Goal: Task Accomplishment & Management: Manage account settings

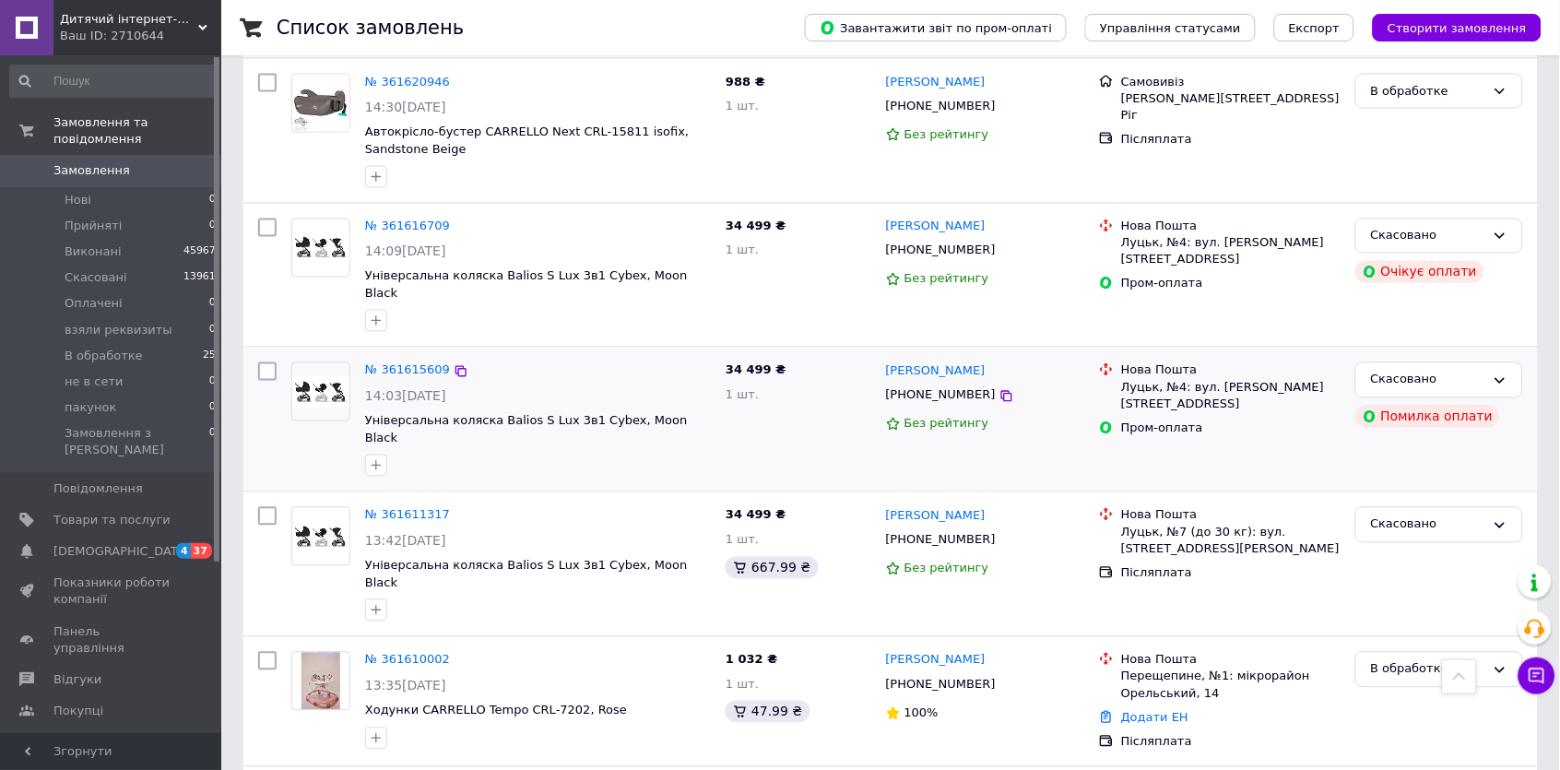
scroll to position [702, 0]
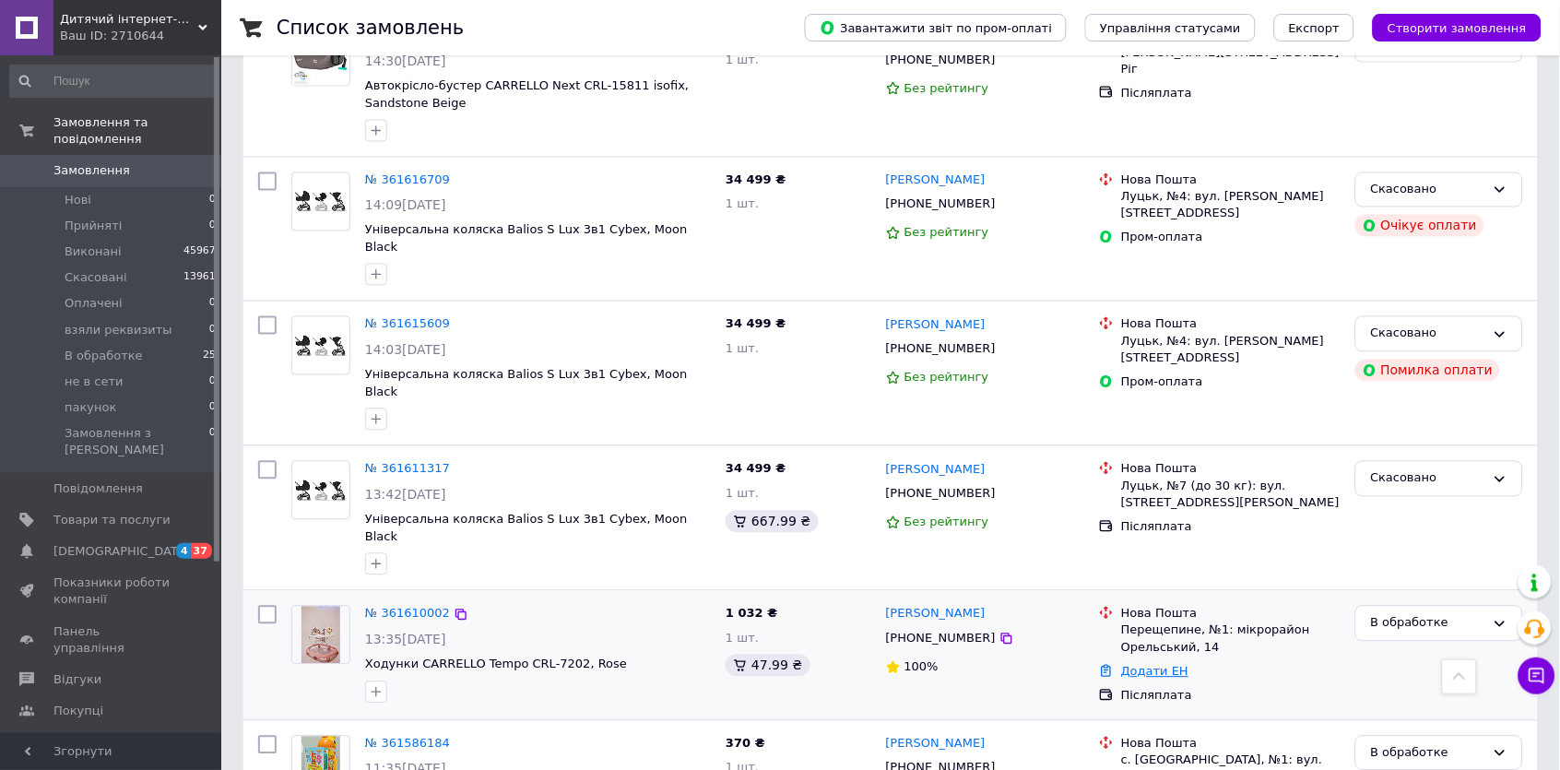
click at [1153, 665] on link "Додати ЕН" at bounding box center [1154, 672] width 67 height 14
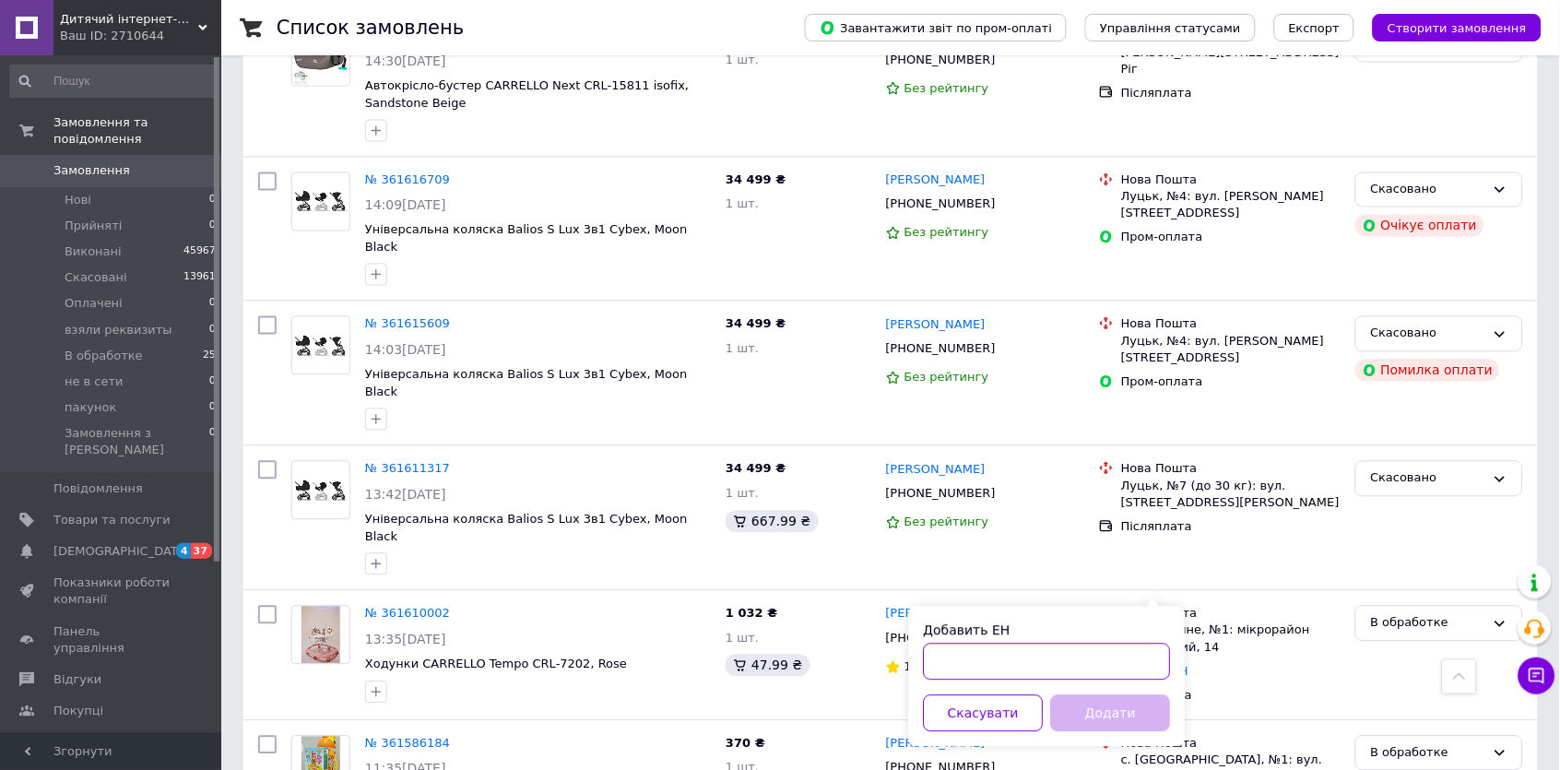
click at [1108, 654] on input "Добавить ЕН" at bounding box center [1047, 661] width 247 height 37
paste input "20451247435550"
type input "20451247435550"
click at [1103, 716] on button "Додати" at bounding box center [1111, 713] width 120 height 37
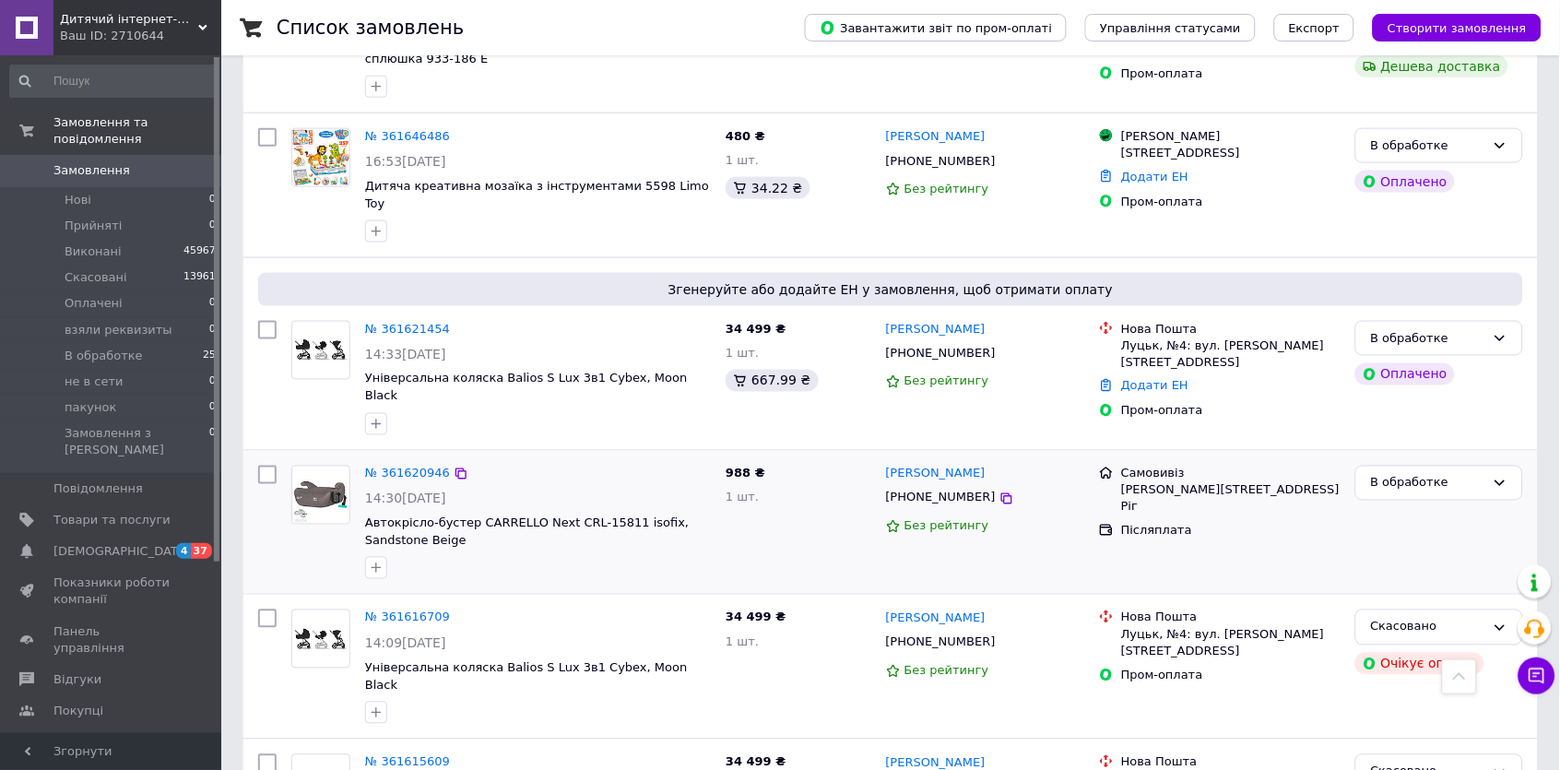
scroll to position [447, 0]
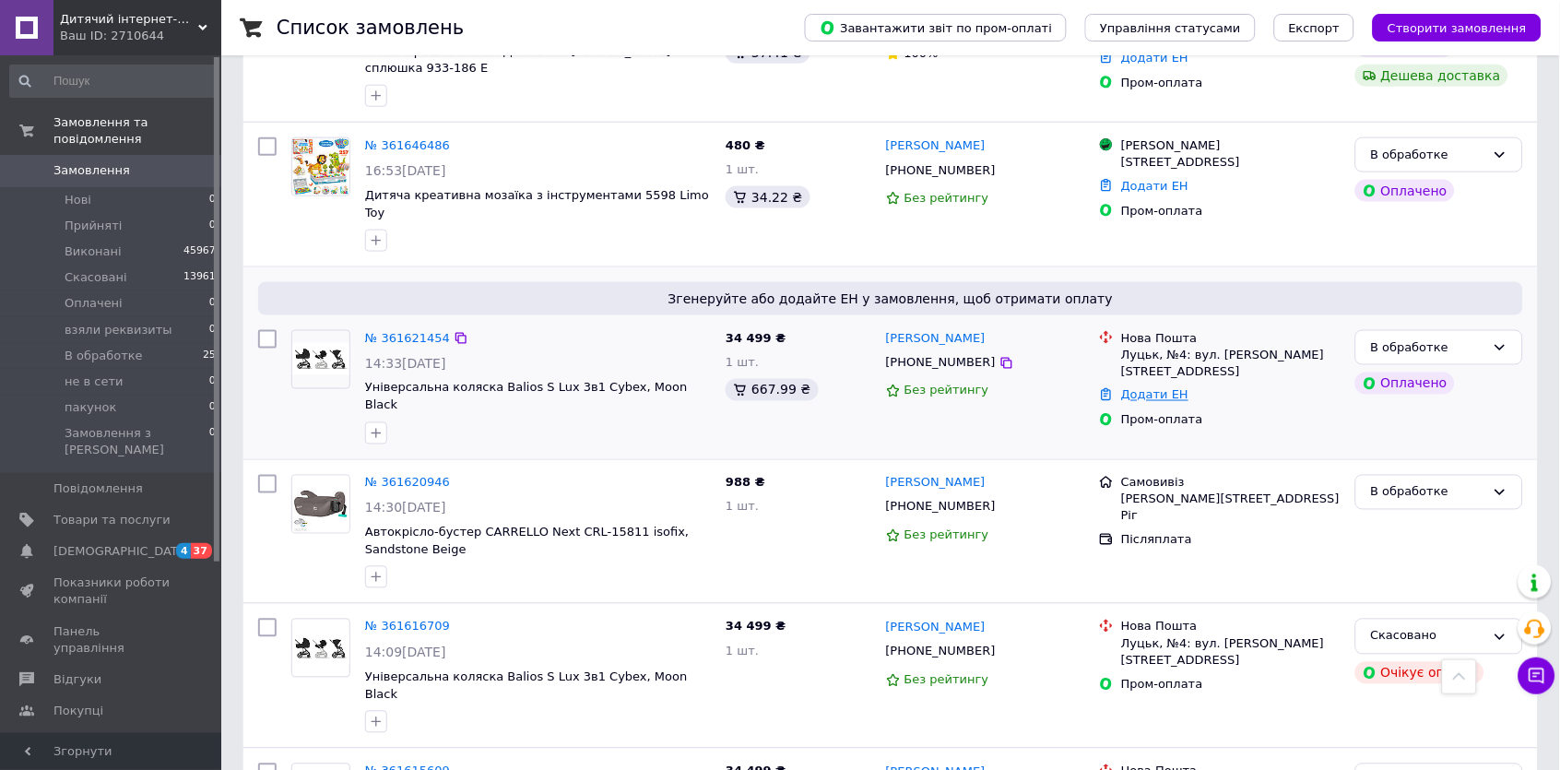
click at [1172, 388] on link "Додати ЕН" at bounding box center [1154, 395] width 67 height 14
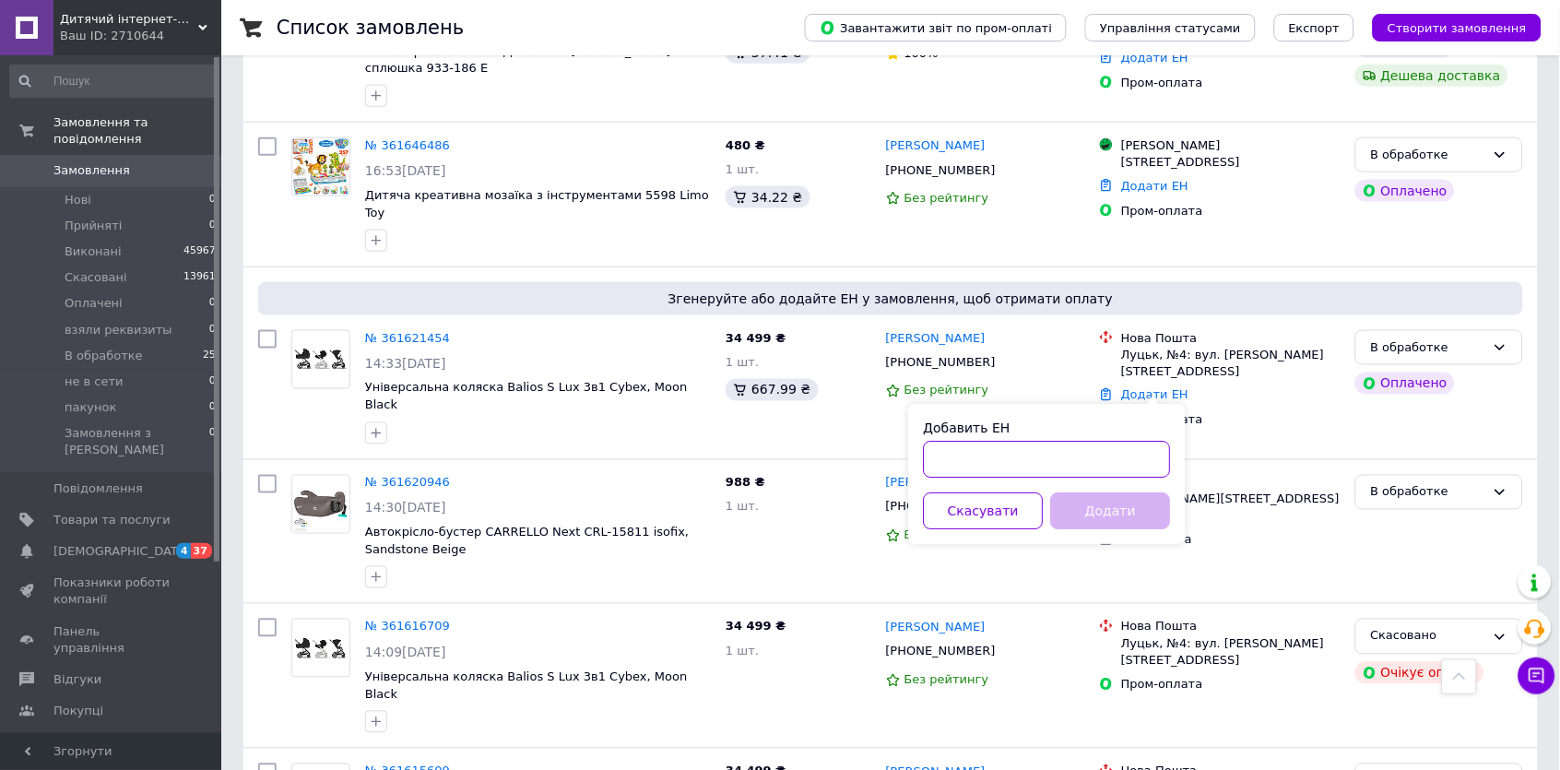
click at [1108, 460] on input "Добавить ЕН" at bounding box center [1047, 460] width 247 height 37
paste input "20451247436688"
type input "20451247436688"
click at [1103, 506] on button "Додати" at bounding box center [1111, 511] width 120 height 37
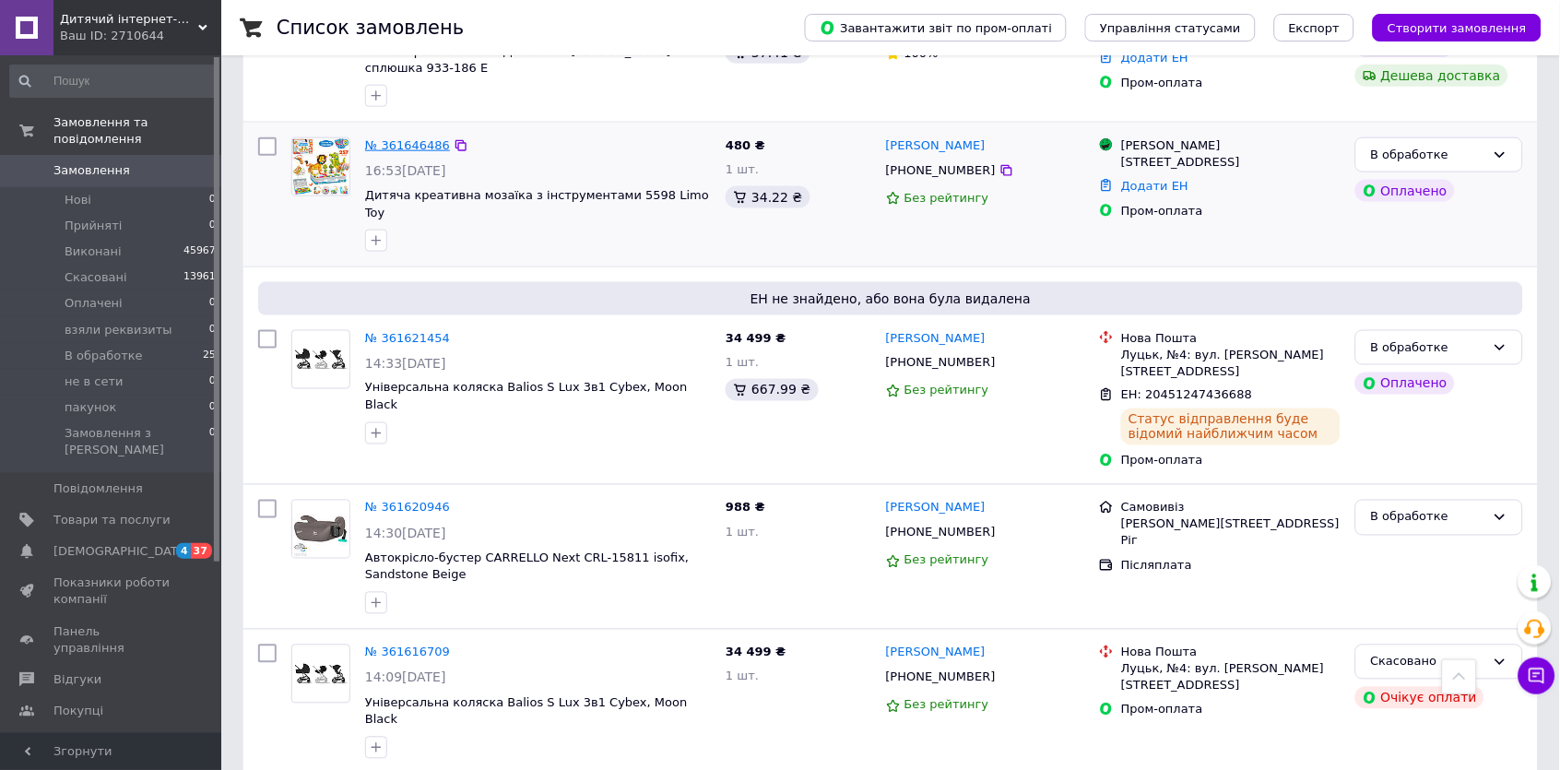
click at [383, 138] on link "№ 361646486" at bounding box center [407, 145] width 85 height 14
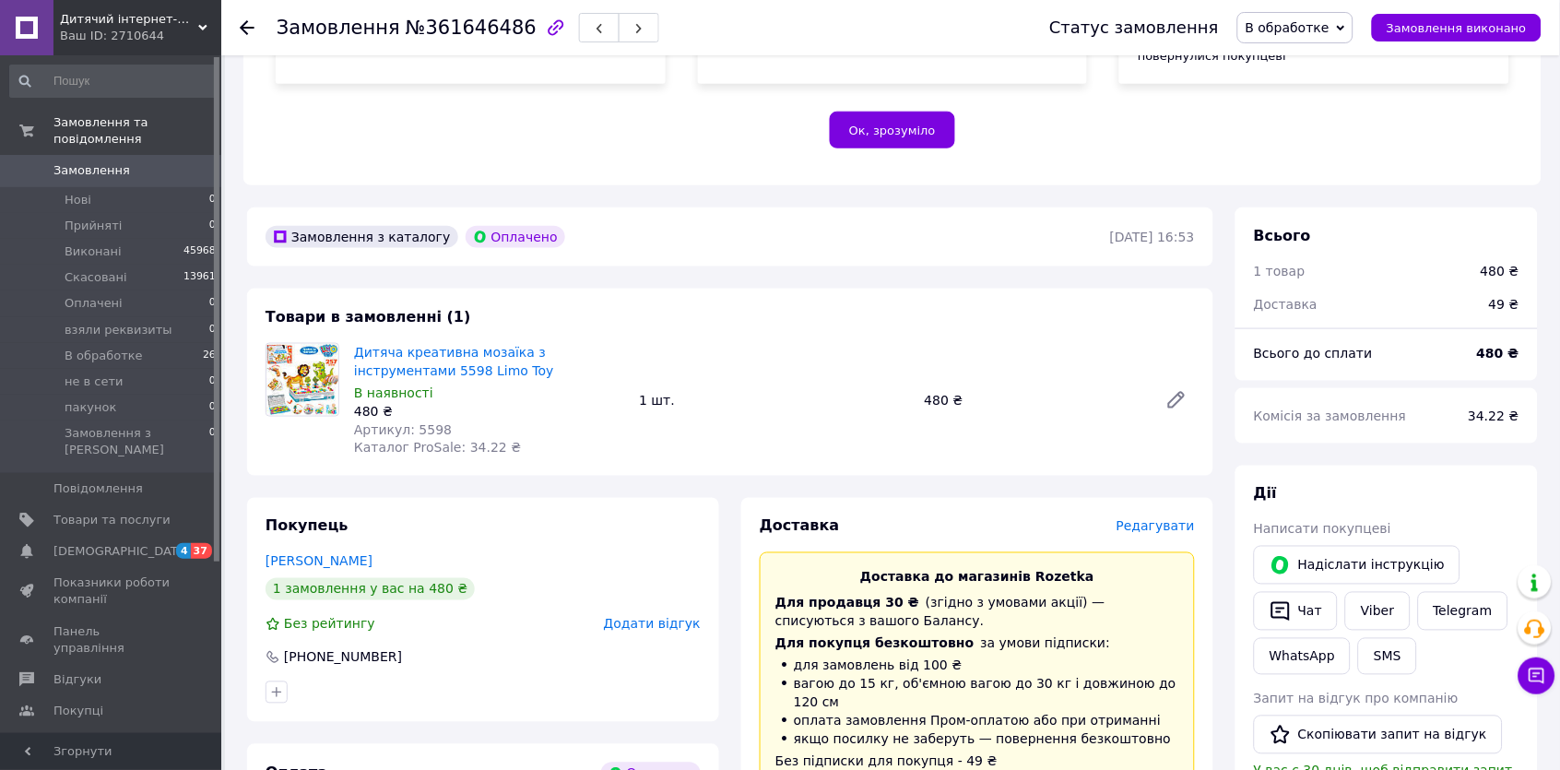
scroll to position [440, 0]
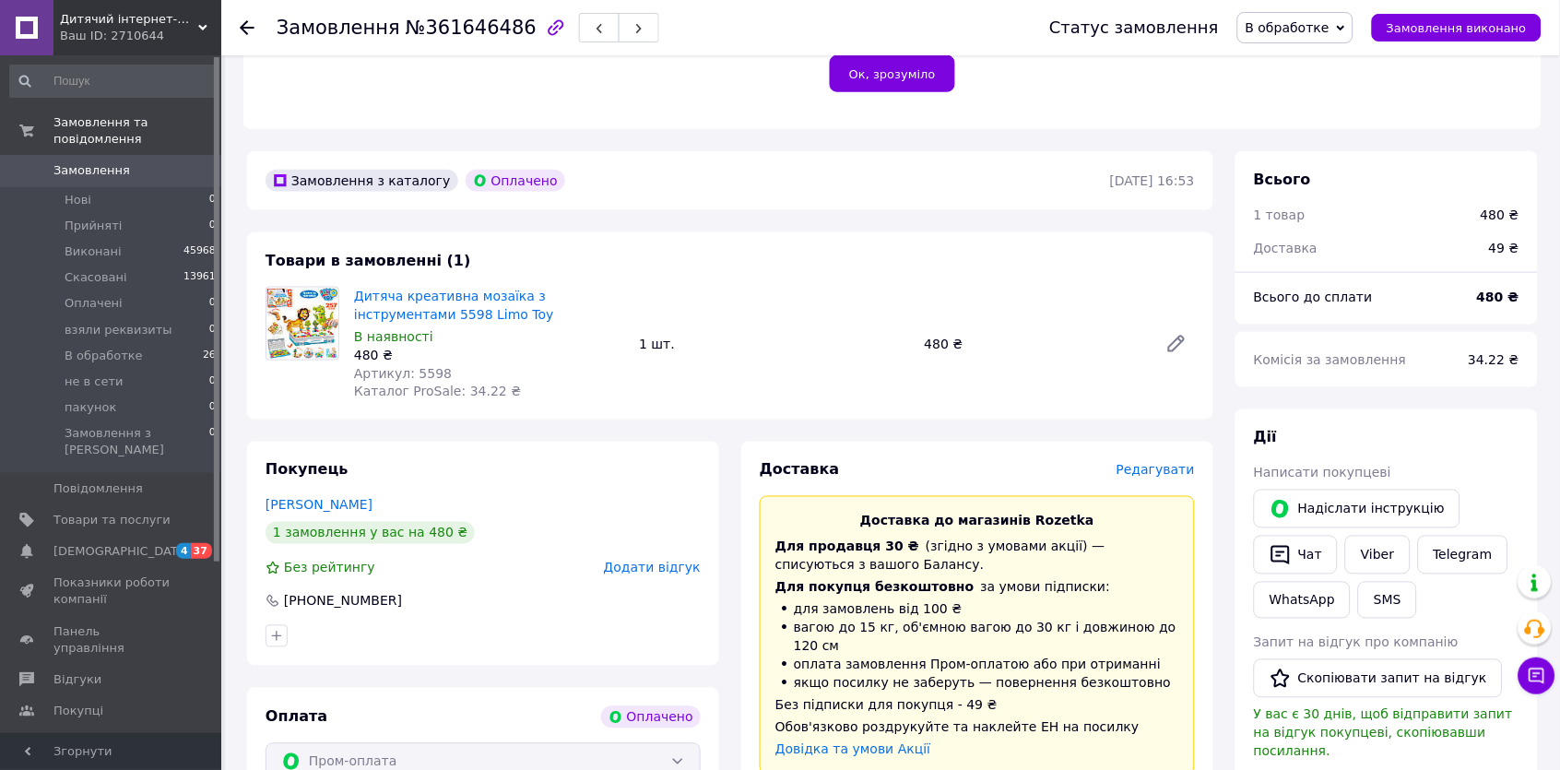
click at [1152, 463] on span "Редагувати" at bounding box center [1155, 470] width 78 height 15
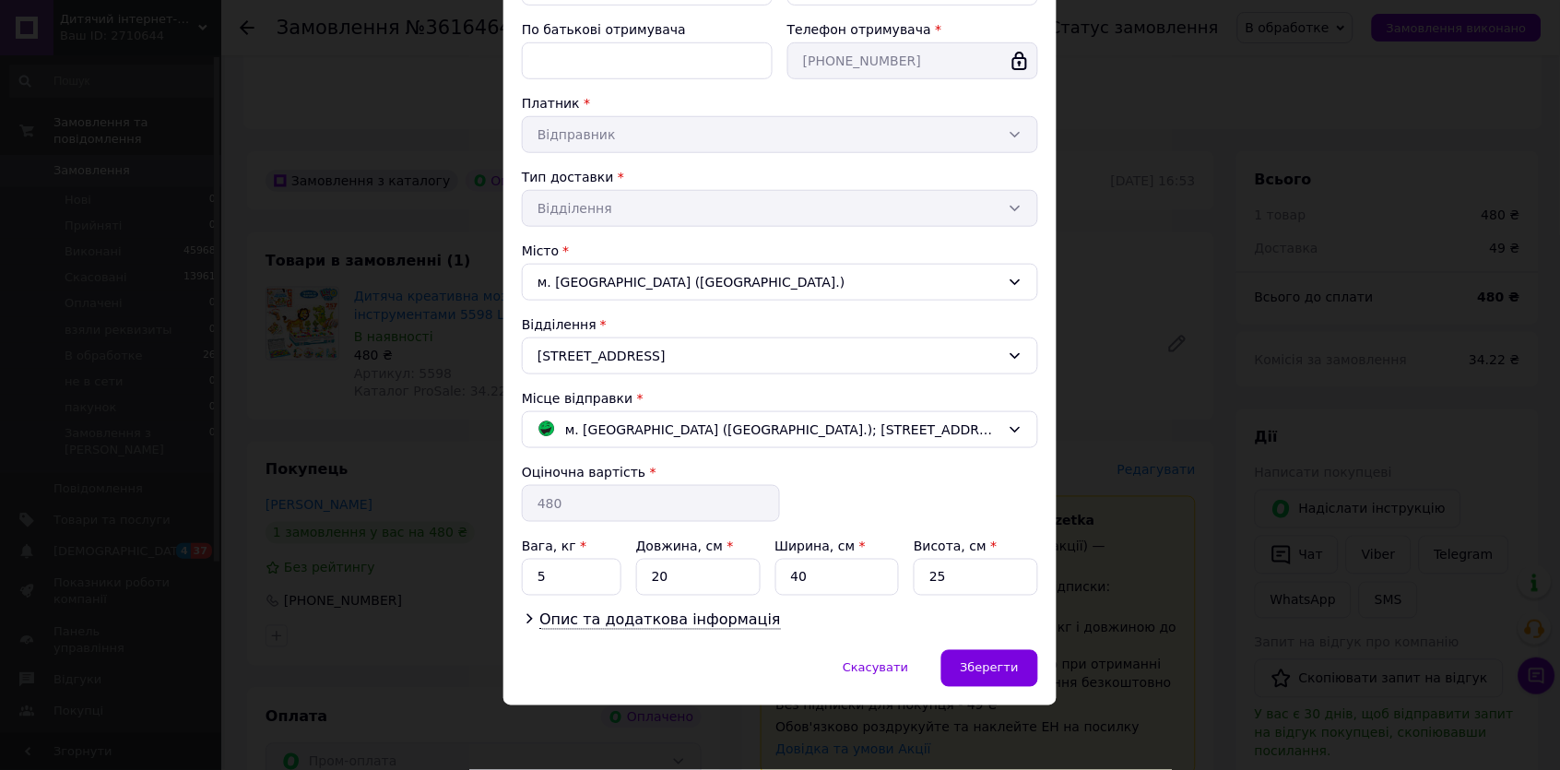
scroll to position [265, 0]
click at [570, 580] on input "5" at bounding box center [572, 578] width 100 height 37
type input "3"
click at [961, 568] on input "25" at bounding box center [976, 578] width 124 height 37
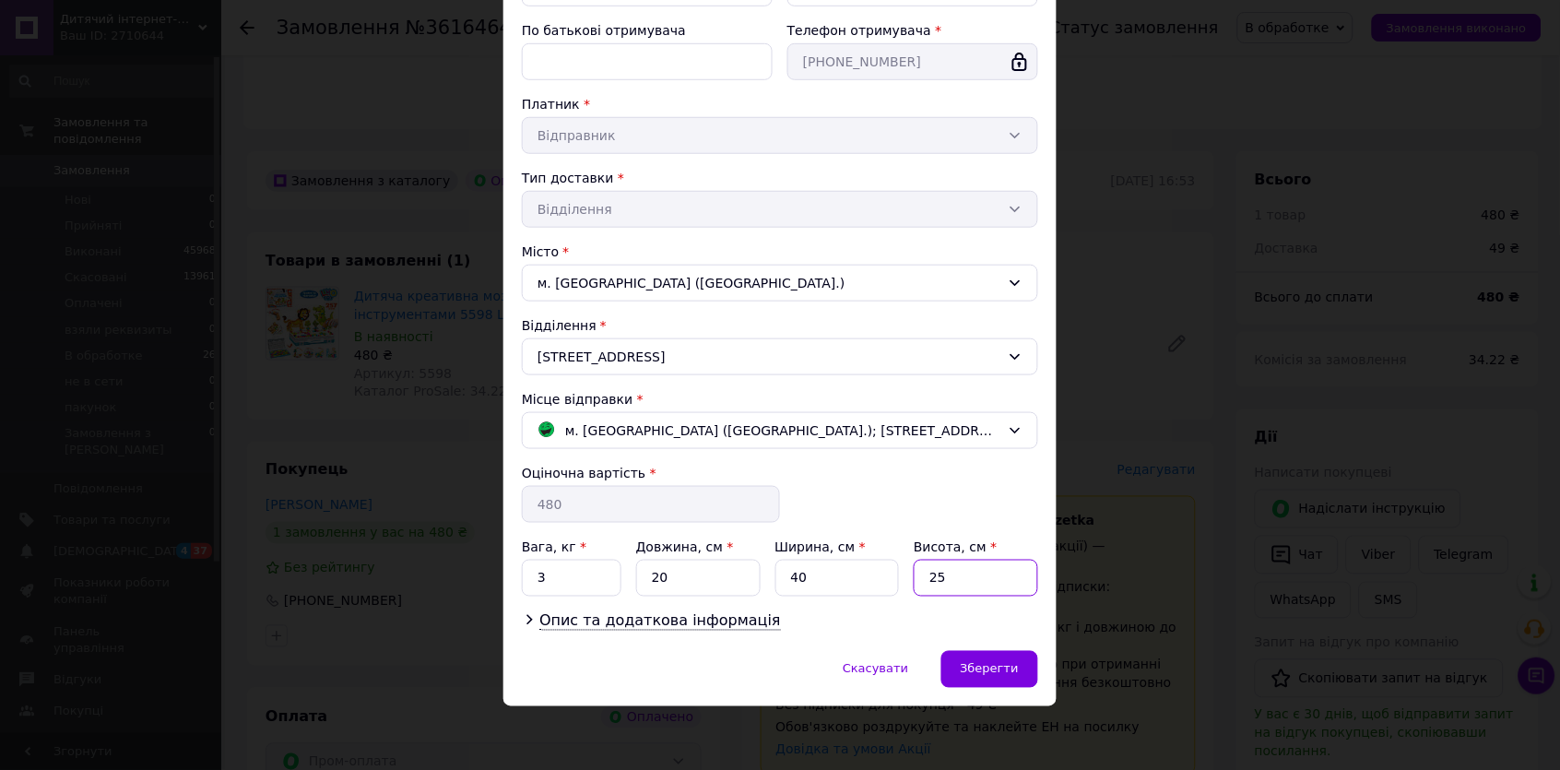
click at [961, 568] on input "25" at bounding box center [976, 578] width 124 height 37
type input "5"
click at [979, 656] on div "Зберегти" at bounding box center [989, 669] width 97 height 37
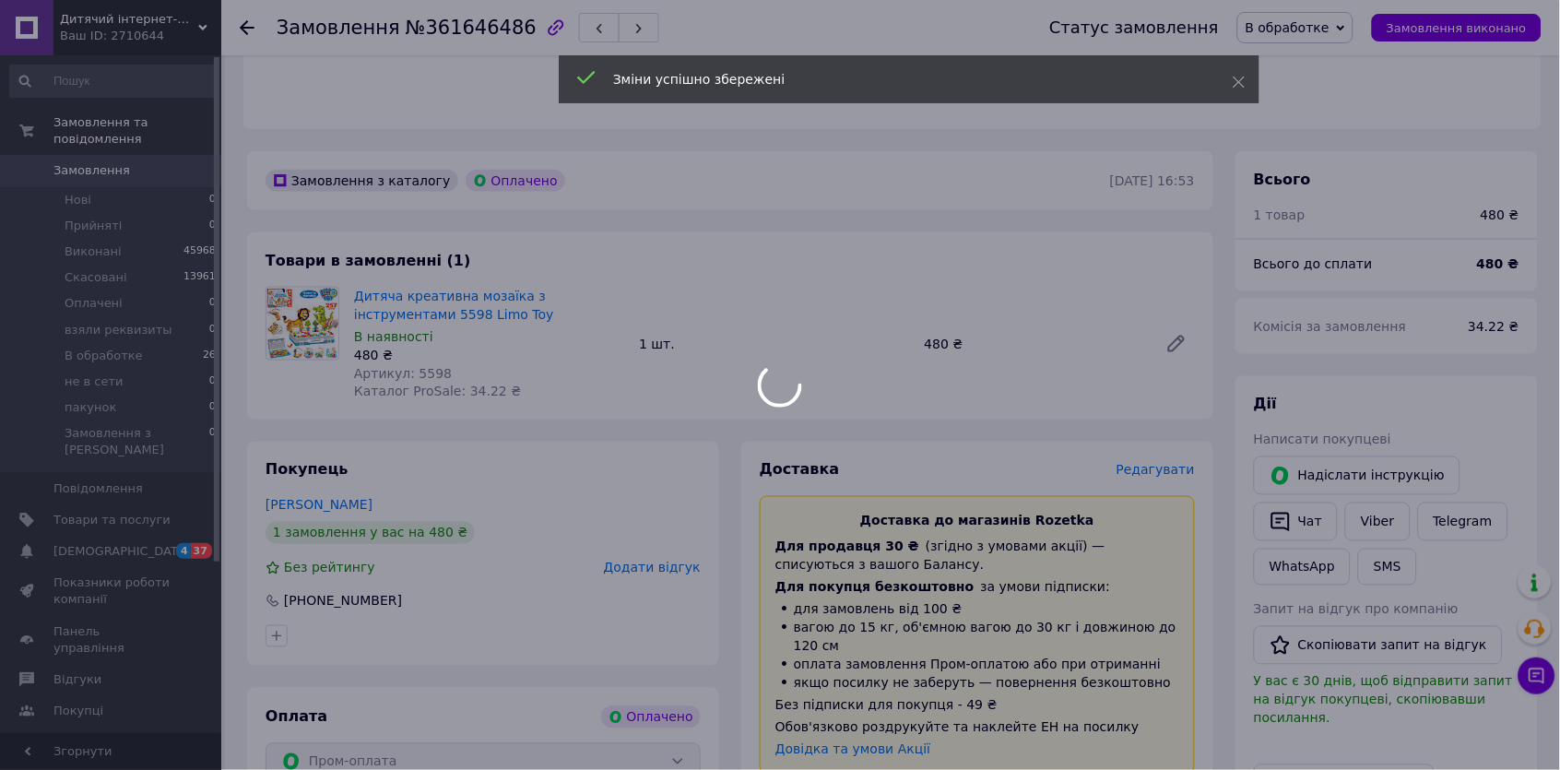
click at [1172, 463] on span "Редагувати" at bounding box center [1155, 470] width 78 height 15
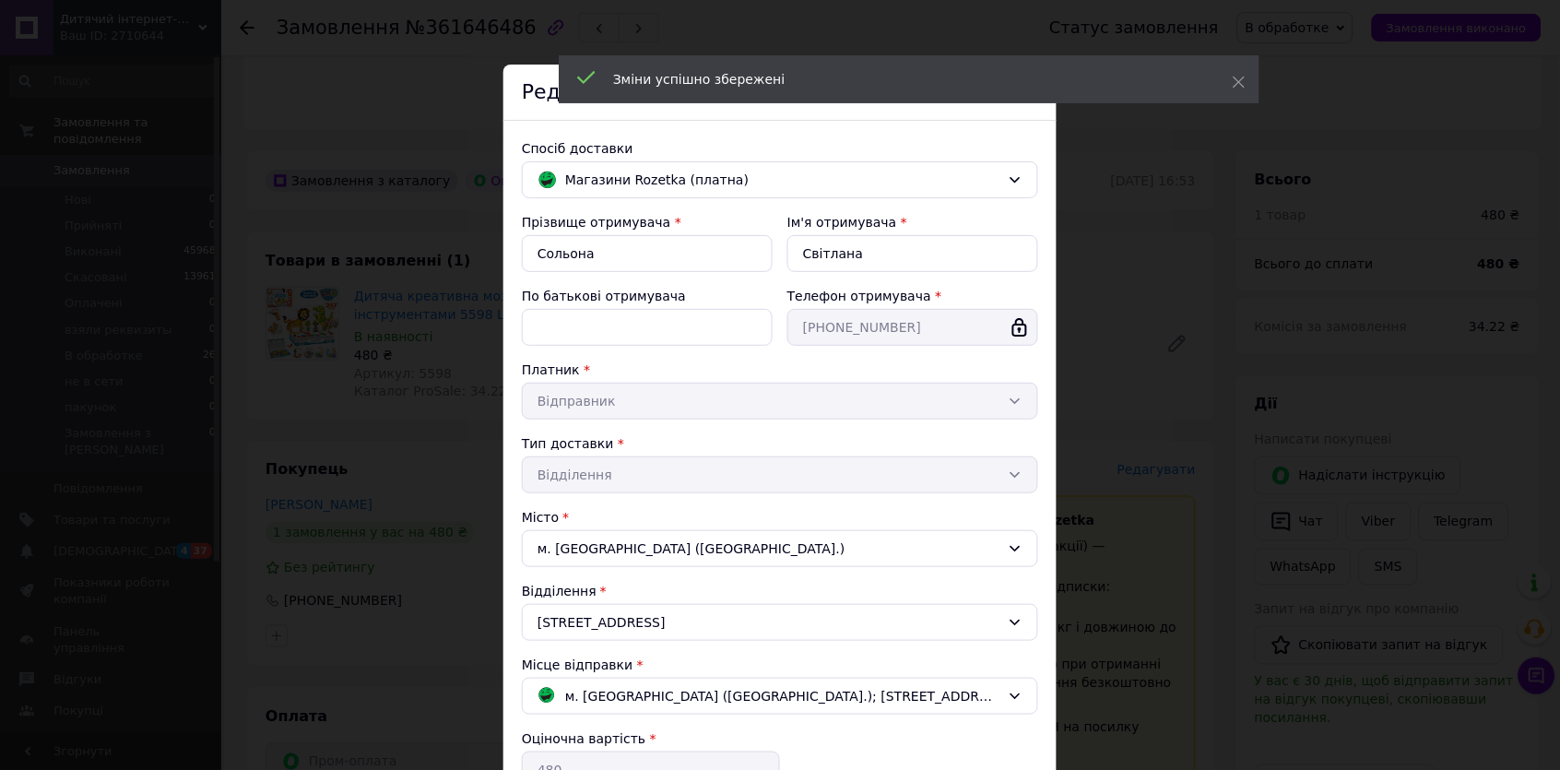
scroll to position [226, 0]
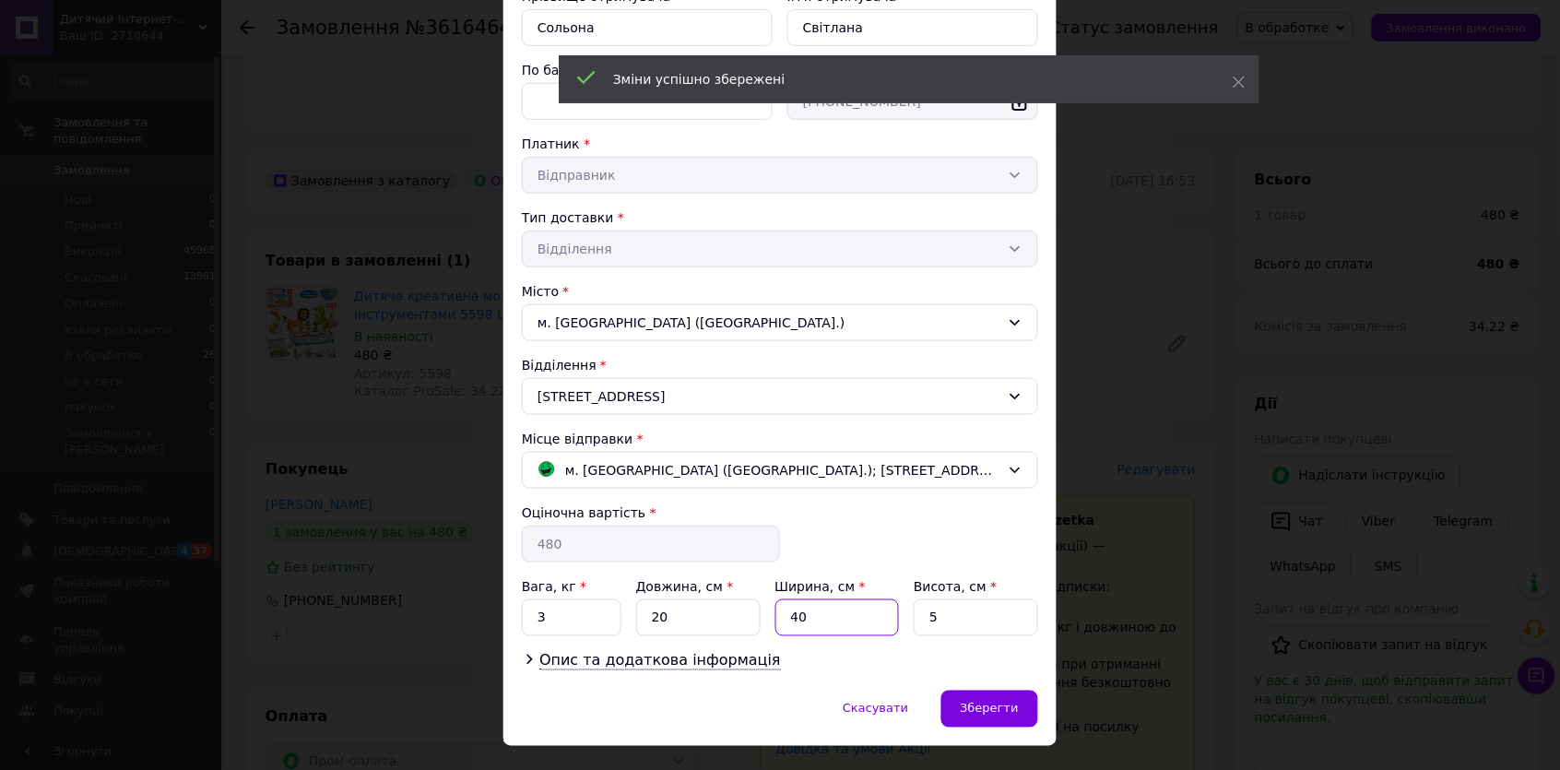
click at [822, 619] on input "40" at bounding box center [837, 617] width 124 height 37
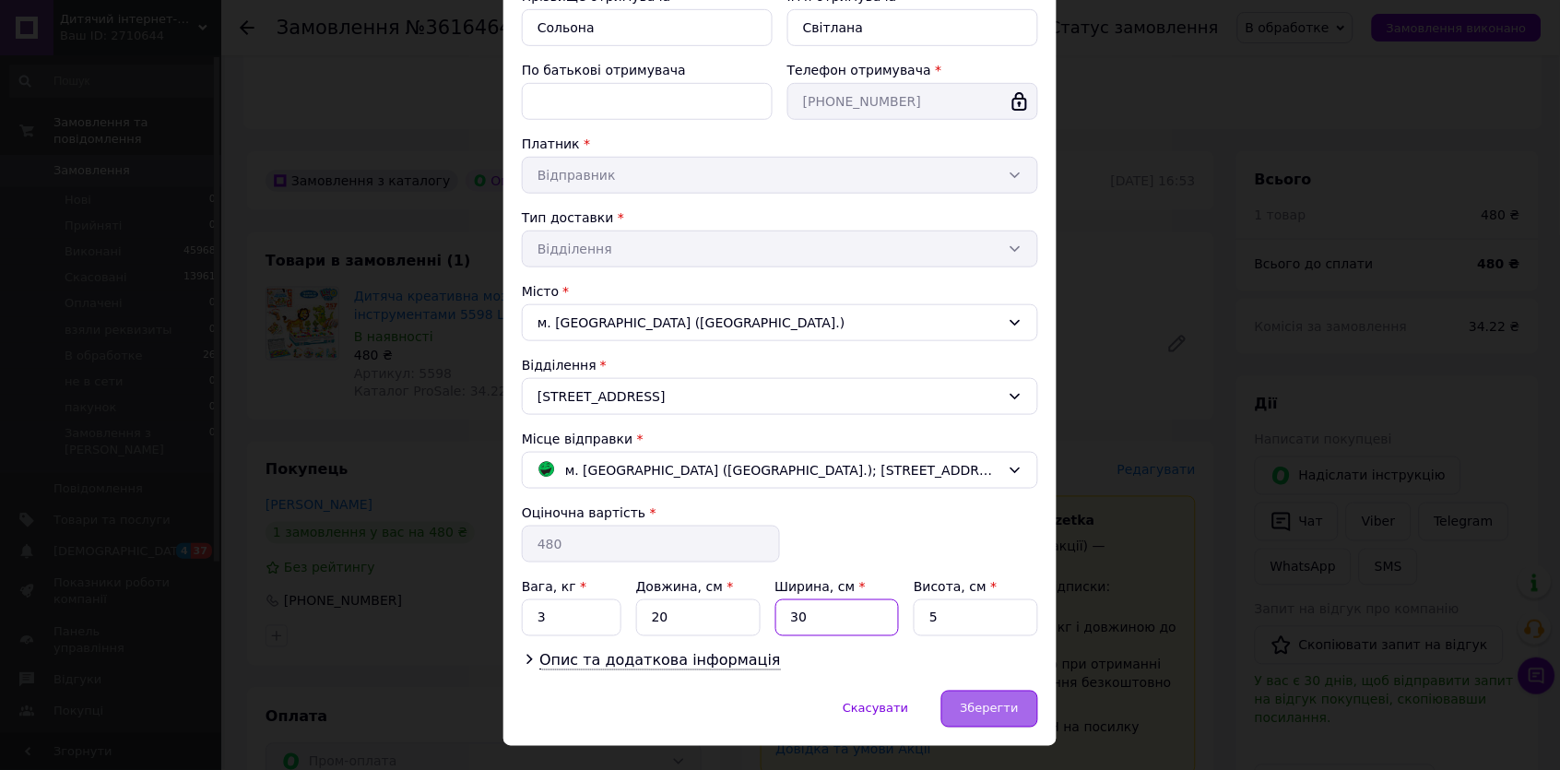
type input "30"
click at [956, 699] on div "Зберегти" at bounding box center [989, 708] width 97 height 37
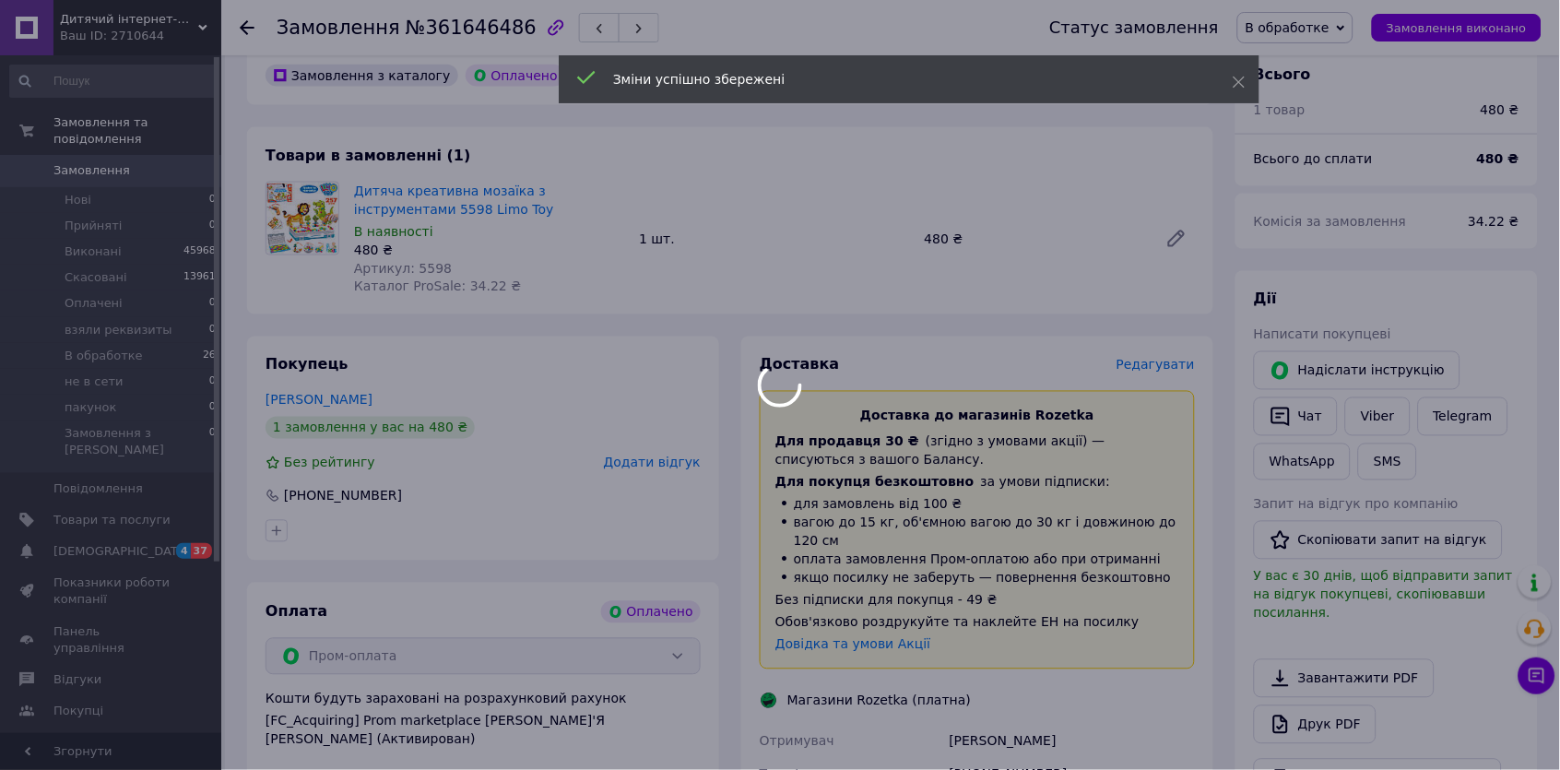
scroll to position [942, 0]
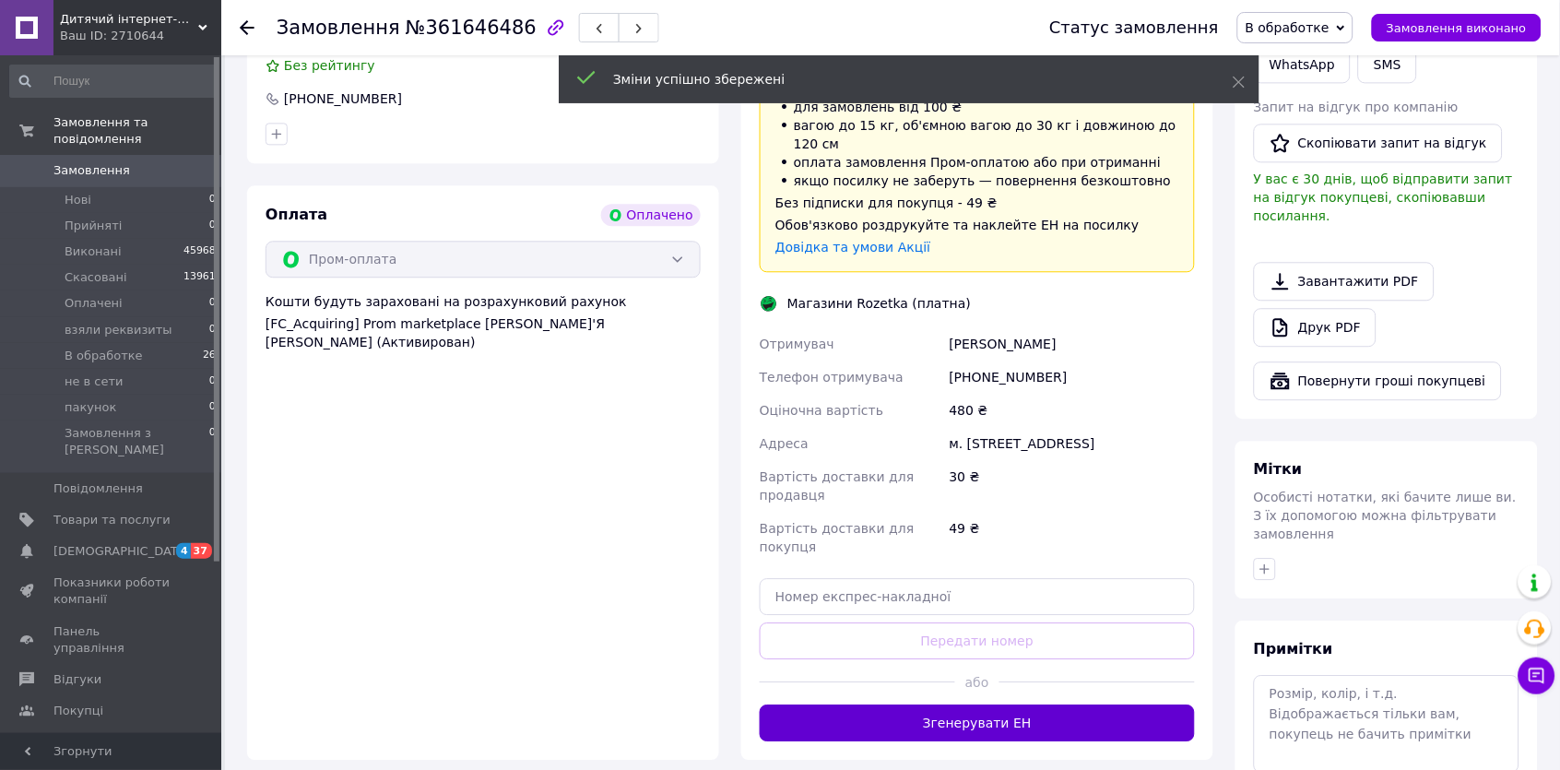
click at [954, 722] on button "Згенерувати ЕН" at bounding box center [977, 722] width 435 height 37
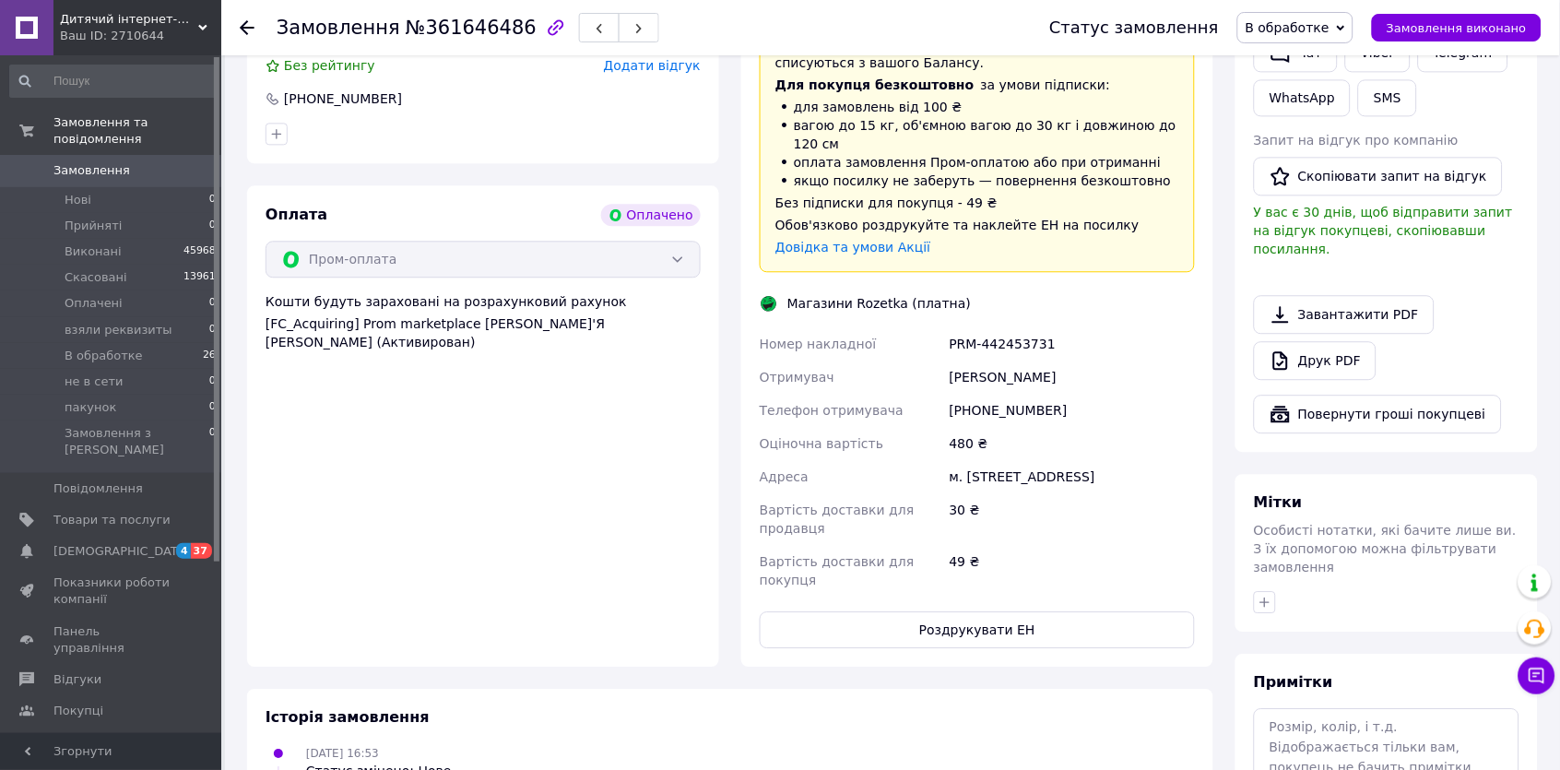
click at [965, 327] on div "PRM-442453731" at bounding box center [1072, 343] width 253 height 33
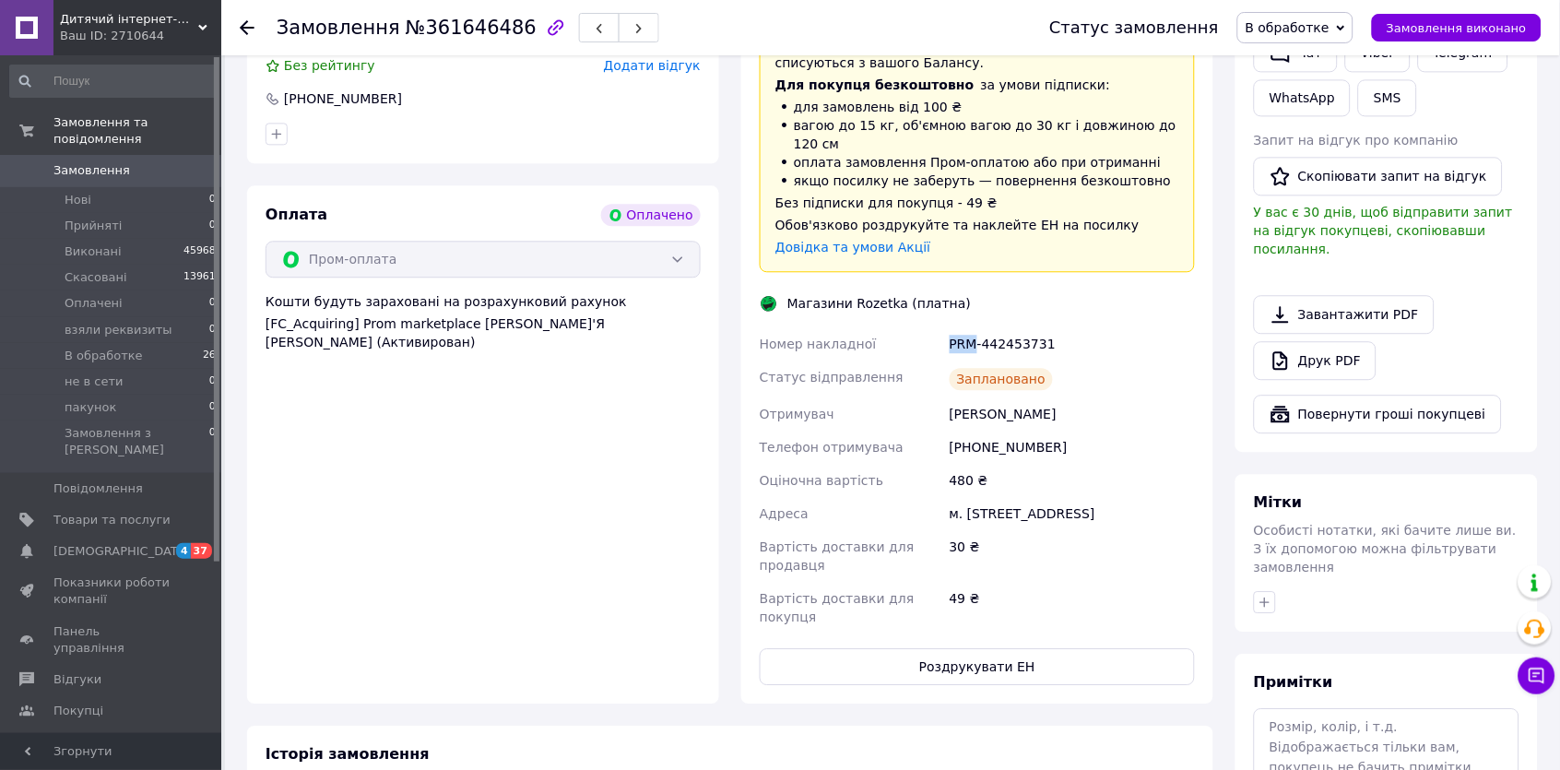
click at [965, 327] on div "PRM-442453731" at bounding box center [1072, 343] width 253 height 33
copy div "PRM-442453731"
click at [93, 164] on span "Замовлення" at bounding box center [91, 170] width 77 height 17
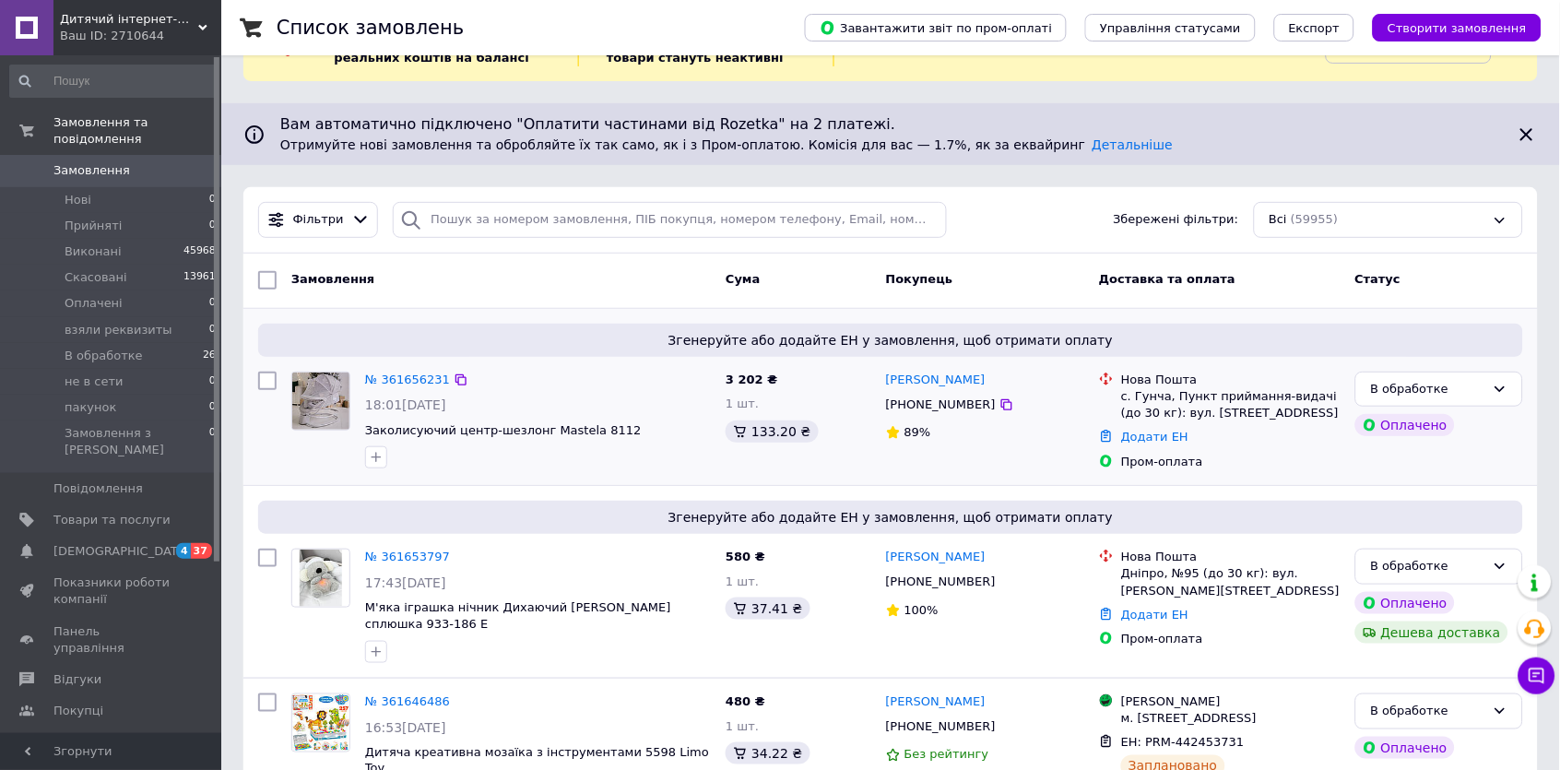
scroll to position [84, 0]
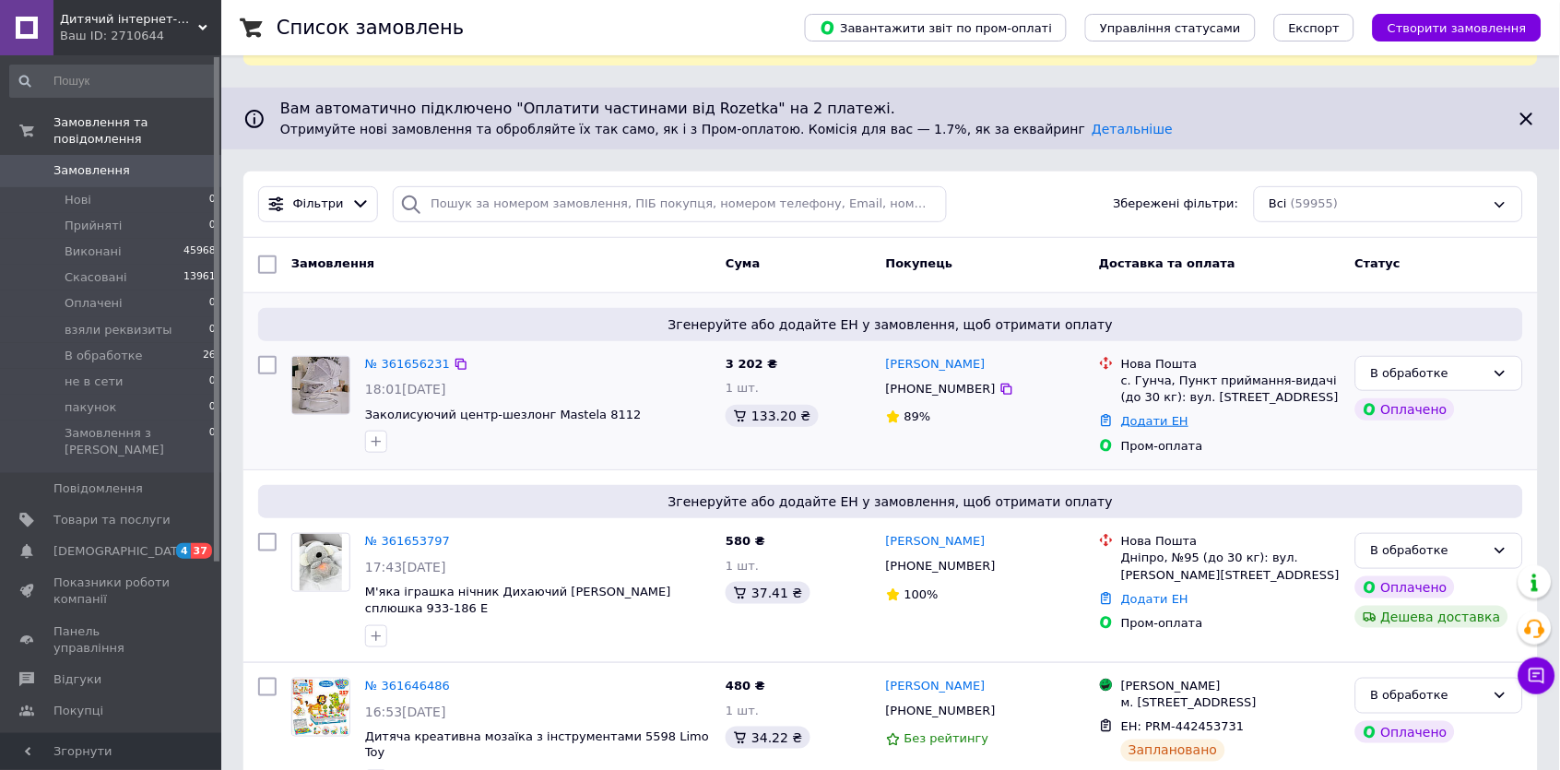
click at [1134, 419] on link "Додати ЕН" at bounding box center [1154, 421] width 67 height 14
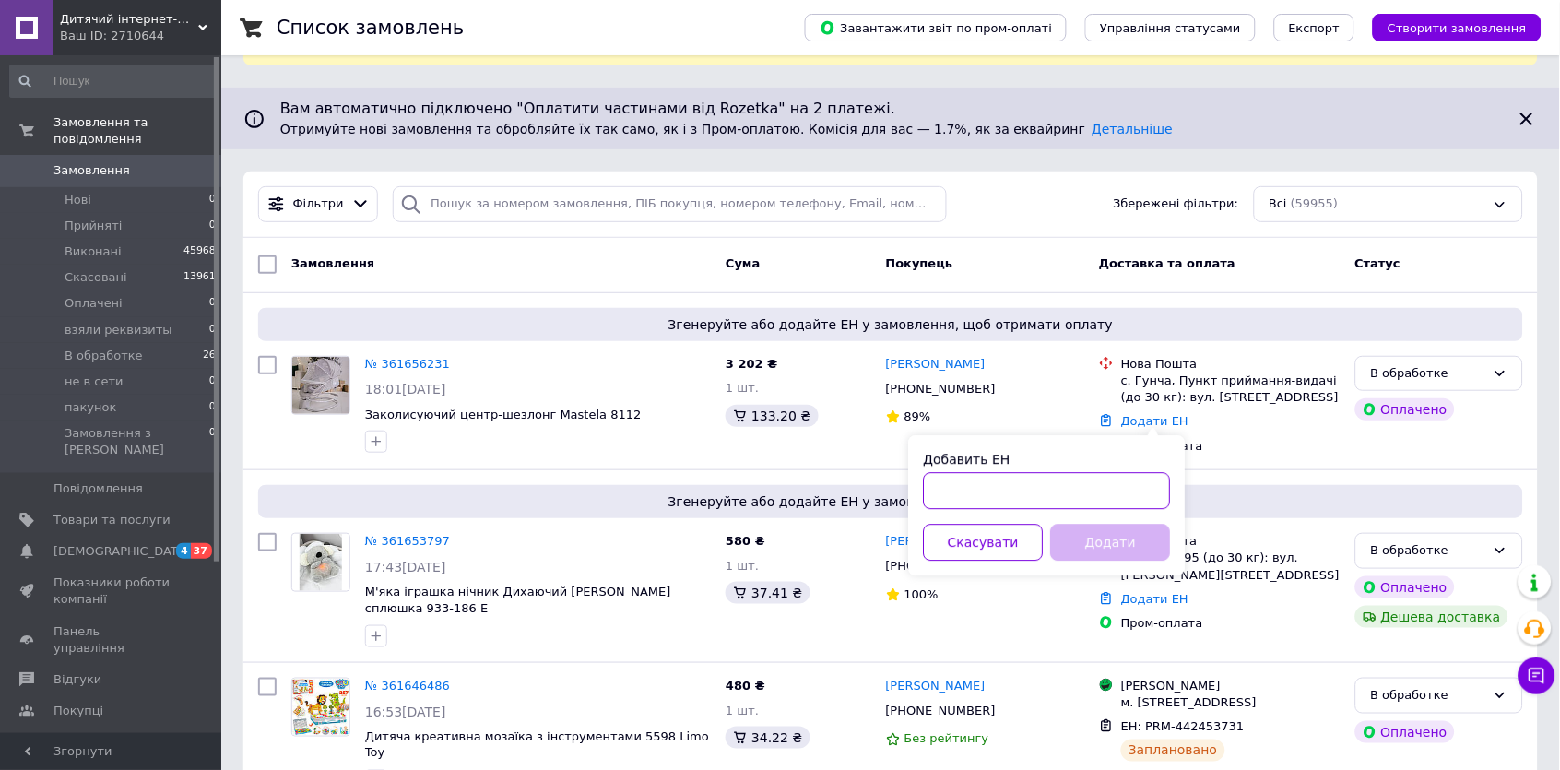
click at [1110, 493] on input "Добавить ЕН" at bounding box center [1047, 491] width 247 height 37
paste input "20451247451142"
type input "20451247451142"
click at [1104, 530] on button "Додати" at bounding box center [1111, 543] width 120 height 37
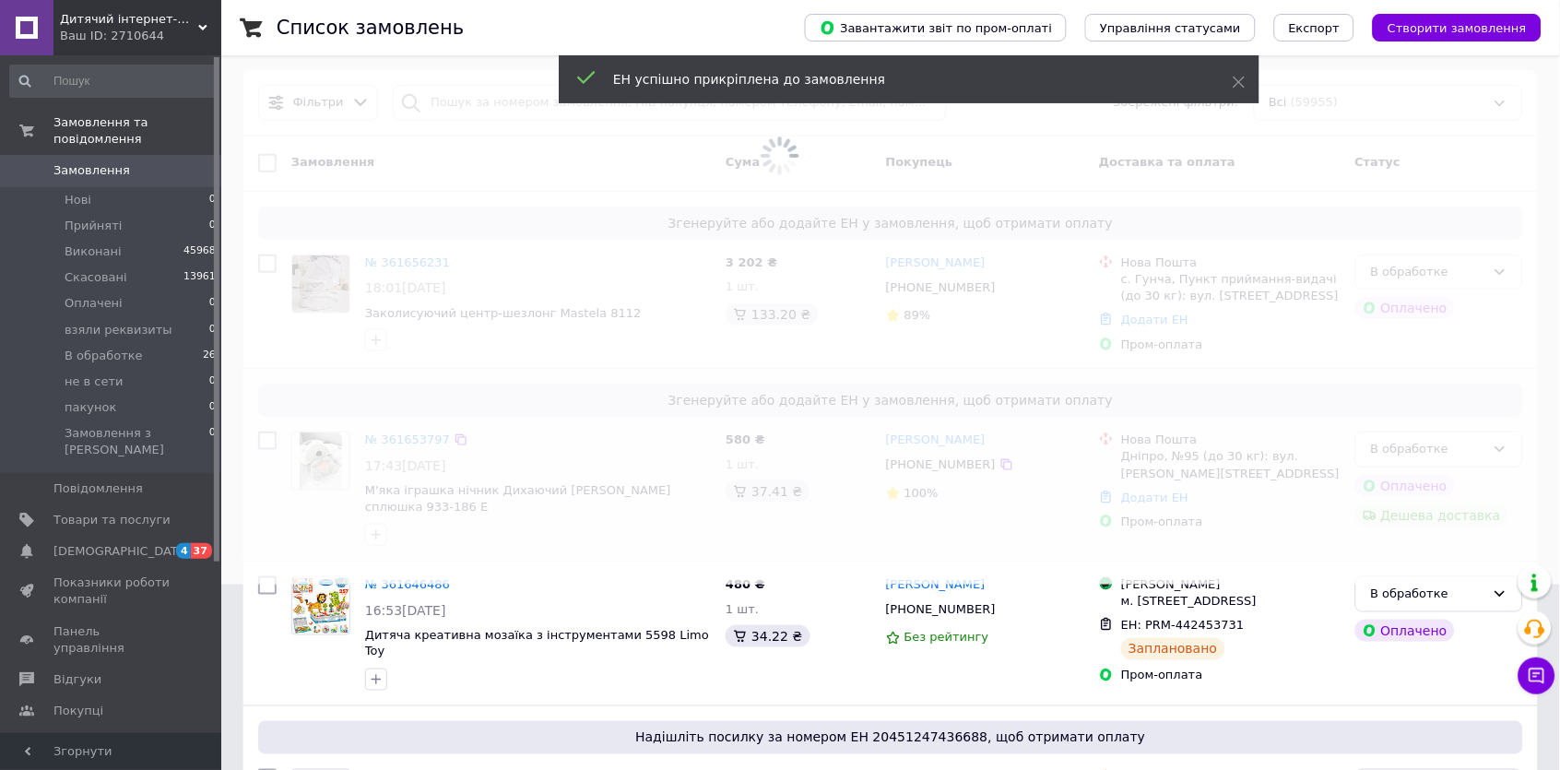
scroll to position [197, 0]
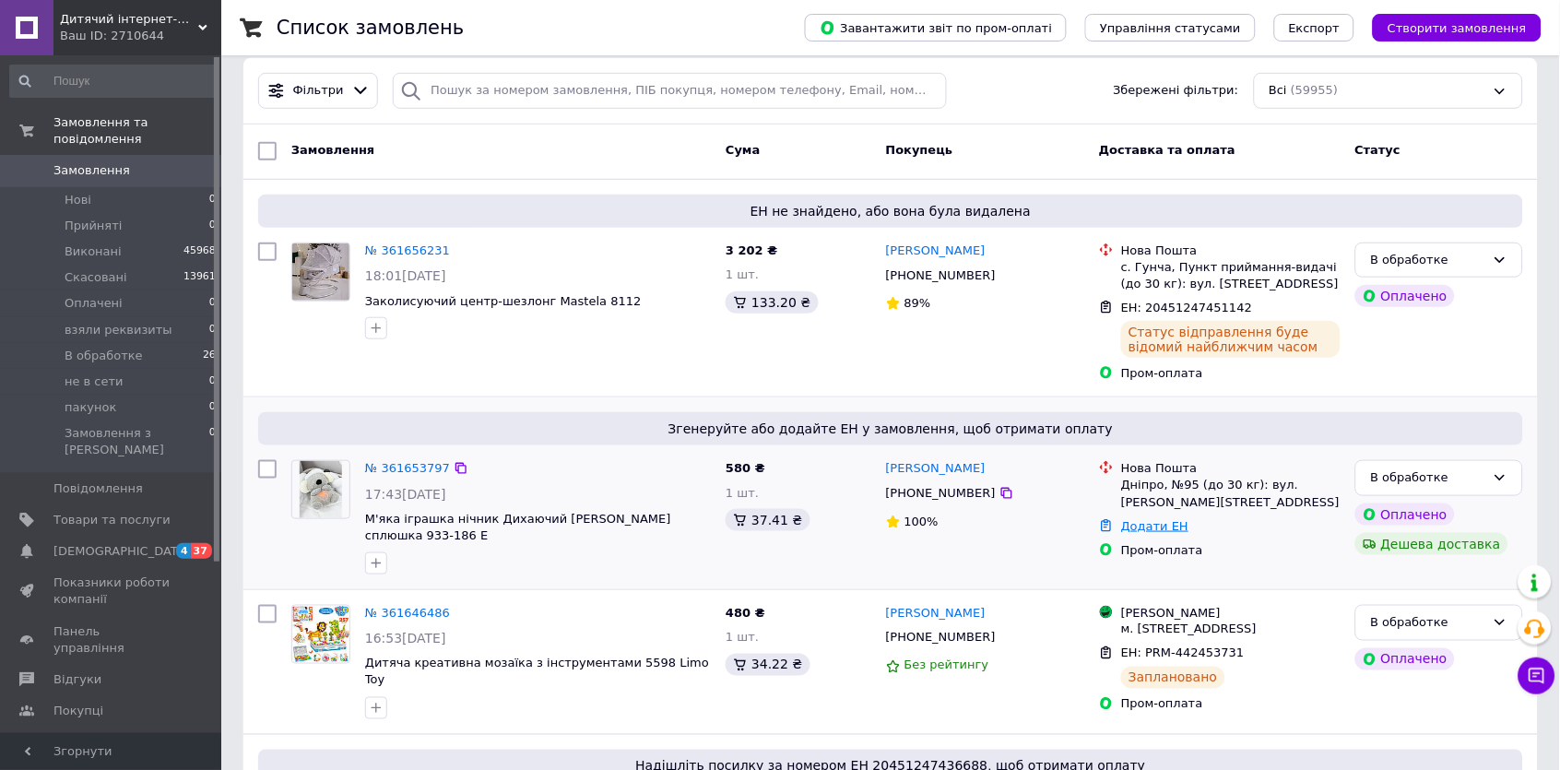
click at [1158, 519] on link "Додати ЕН" at bounding box center [1154, 526] width 67 height 14
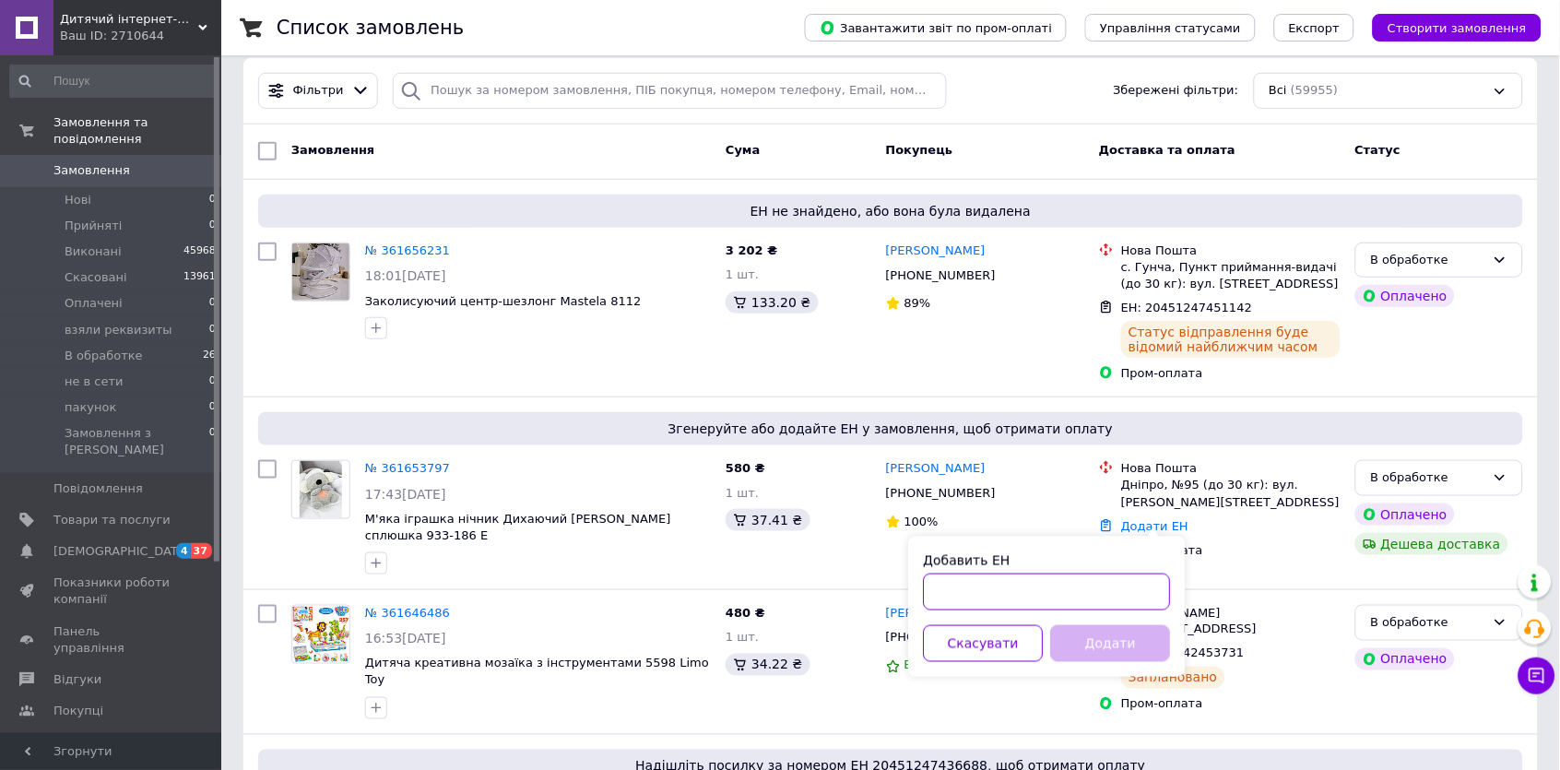
click at [1103, 581] on input "Добавить ЕН" at bounding box center [1047, 591] width 247 height 37
paste input "20451247449280"
type input "20451247449280"
click at [1103, 634] on button "Додати" at bounding box center [1111, 643] width 120 height 37
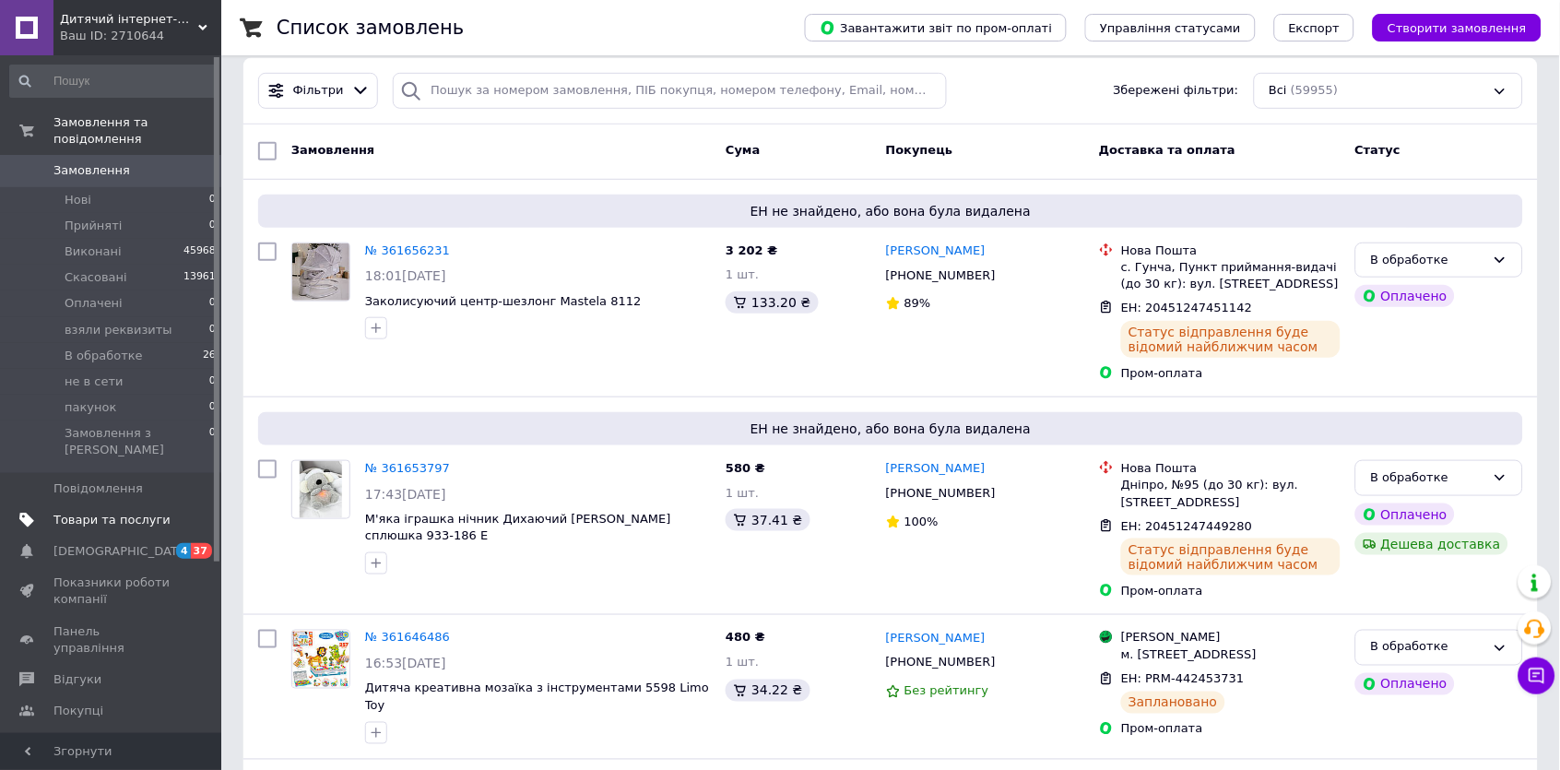
click at [112, 512] on span "Товари та послуги" at bounding box center [111, 520] width 117 height 17
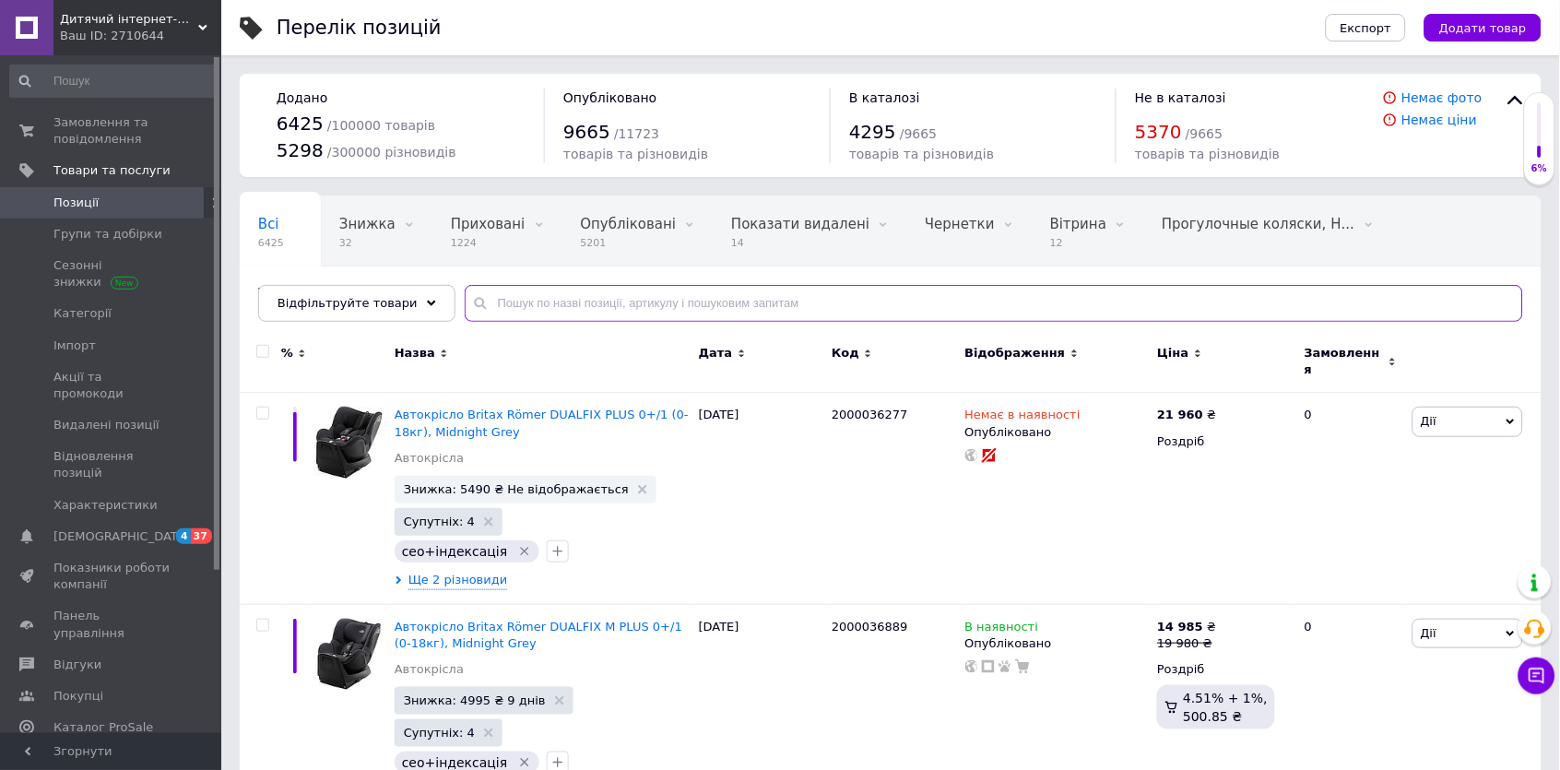
click at [563, 302] on input "text" at bounding box center [994, 303] width 1058 height 37
paste input "Стільчик для годування 3в1 [PERSON_NAME]"
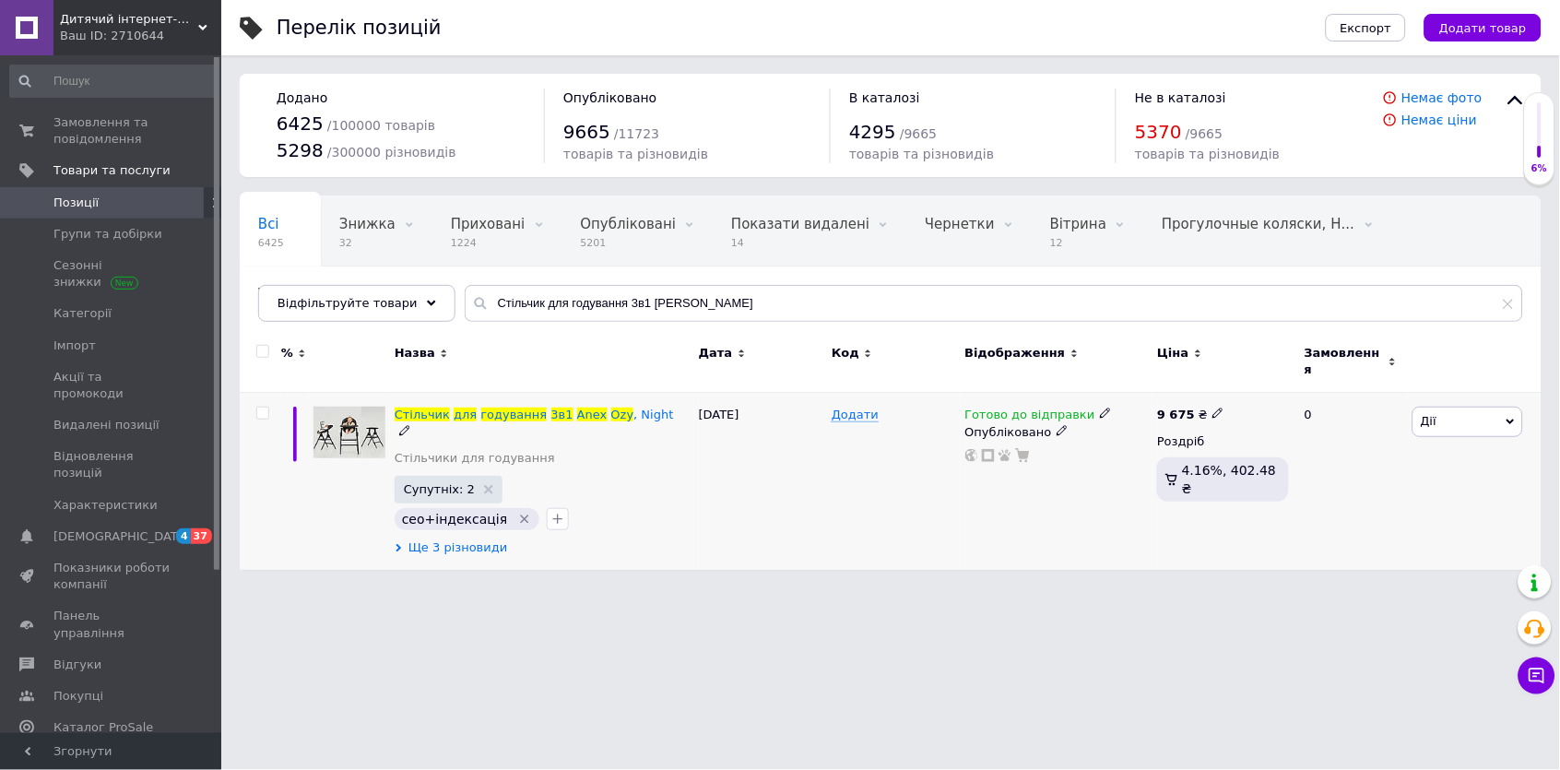
click at [466, 539] on span "Ще 3 різновиди" at bounding box center [458, 547] width 100 height 17
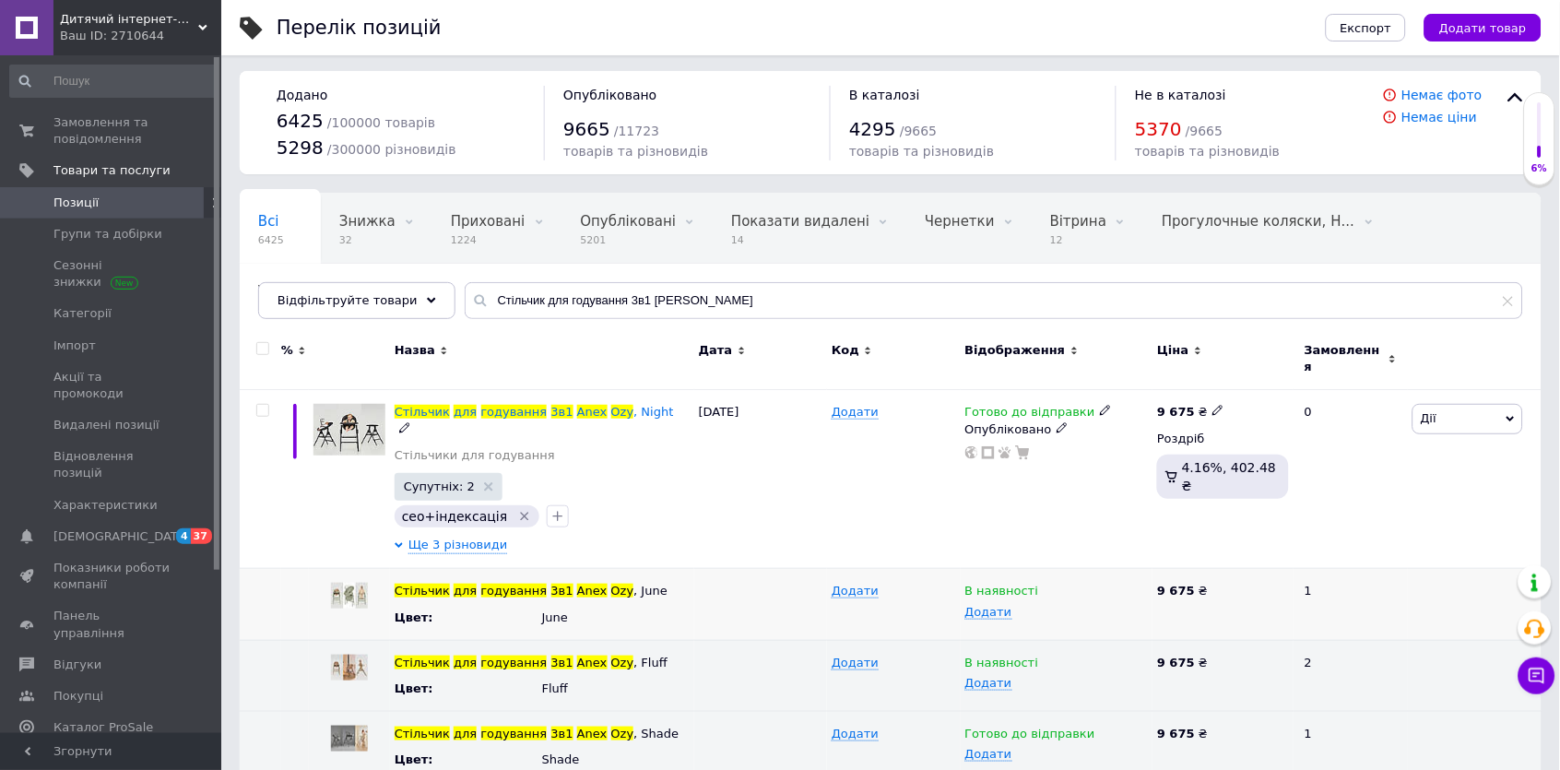
scroll to position [2, 0]
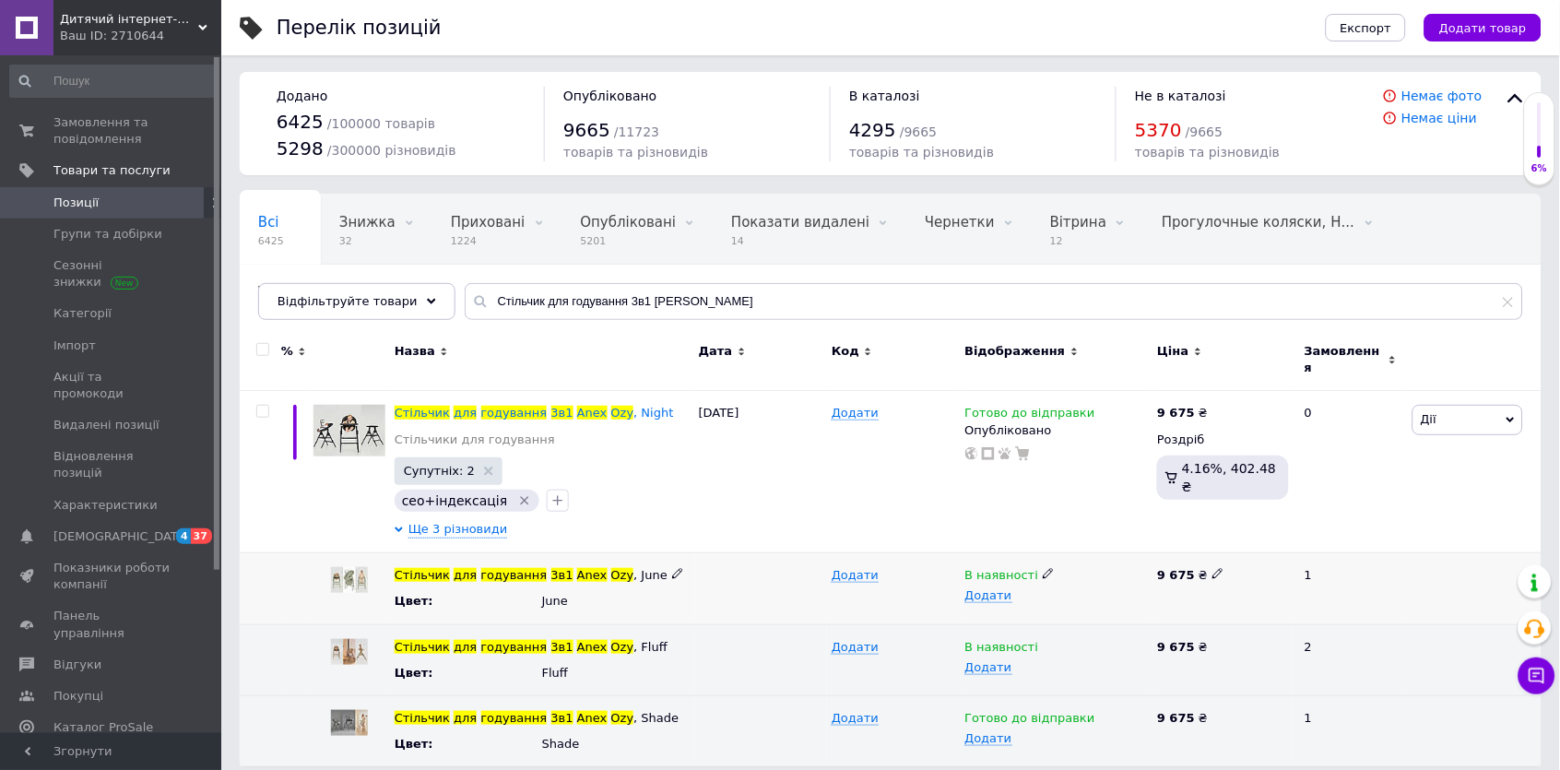
click at [1050, 567] on div "В наявності" at bounding box center [1056, 575] width 183 height 17
click at [1055, 652] on li "Готово до відправки" at bounding box center [1053, 663] width 190 height 26
click at [1043, 640] on icon at bounding box center [1048, 645] width 11 height 11
click at [1070, 721] on li "Готово до відправки" at bounding box center [1053, 734] width 190 height 26
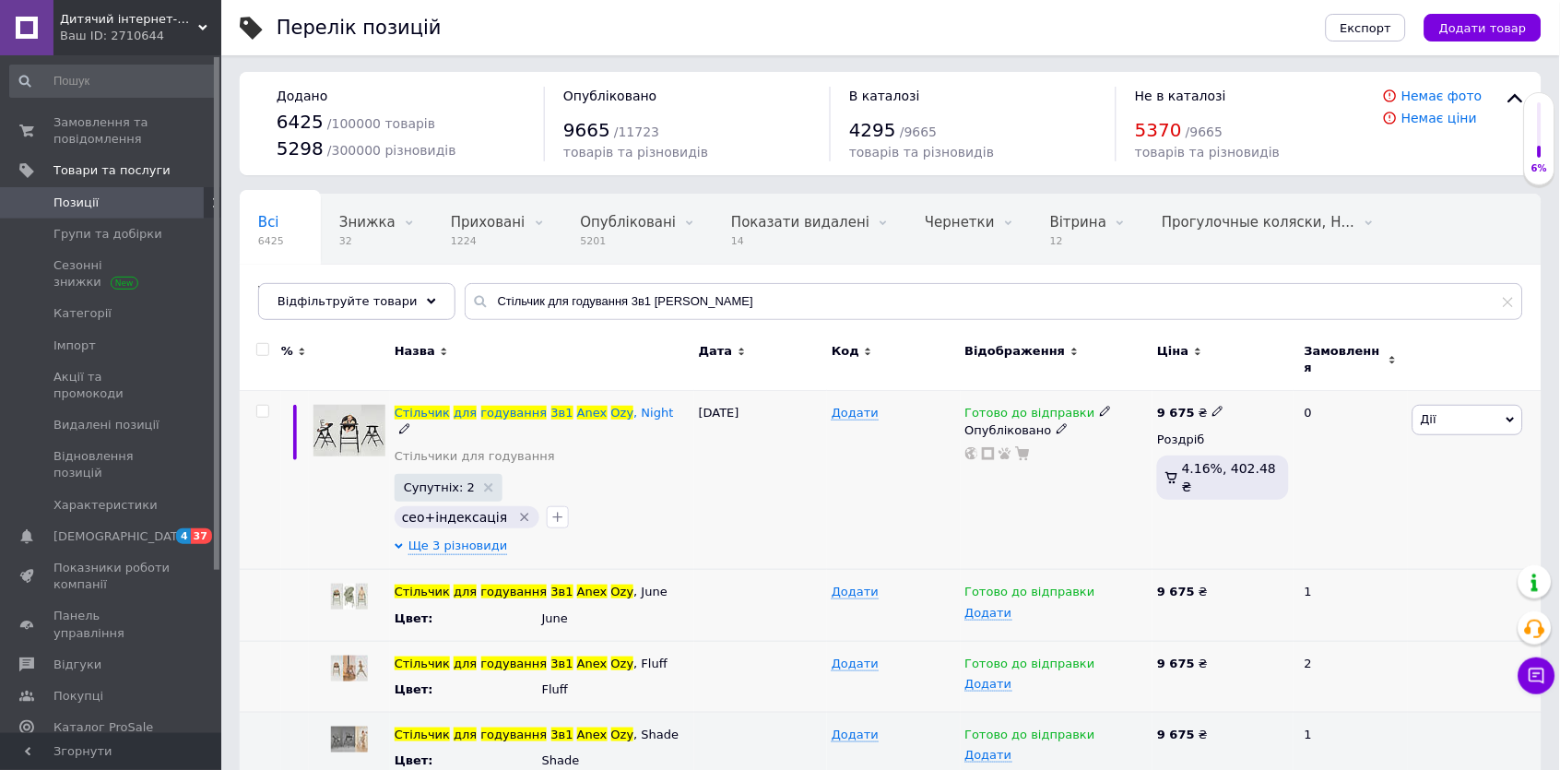
click at [778, 482] on div "[DATE]" at bounding box center [760, 480] width 133 height 179
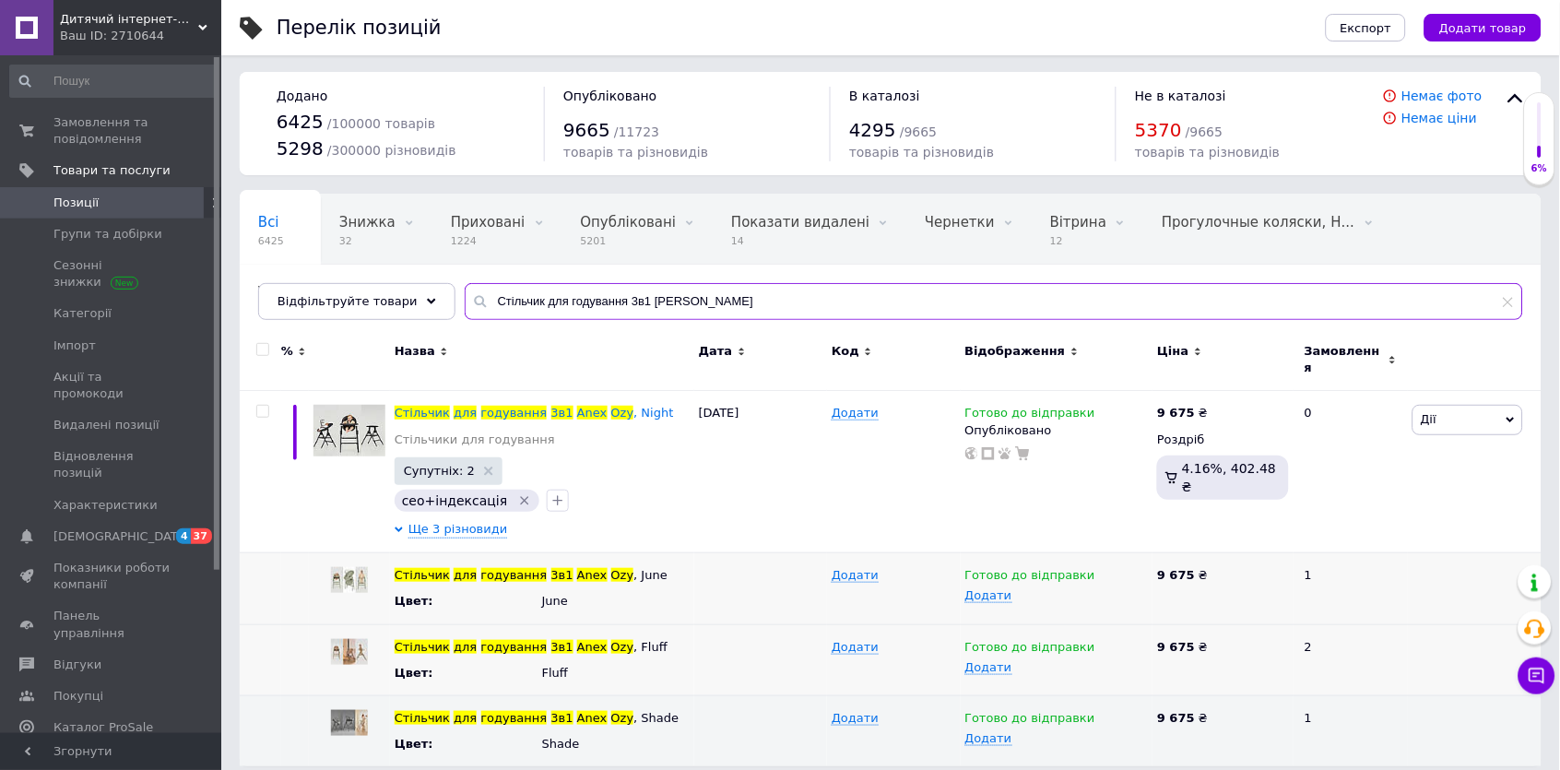
click at [546, 306] on input "Стільчик для годування 3в1 [PERSON_NAME]" at bounding box center [994, 301] width 1058 height 37
paste input "имовий конверт WOM 0+ для коляски Anex"
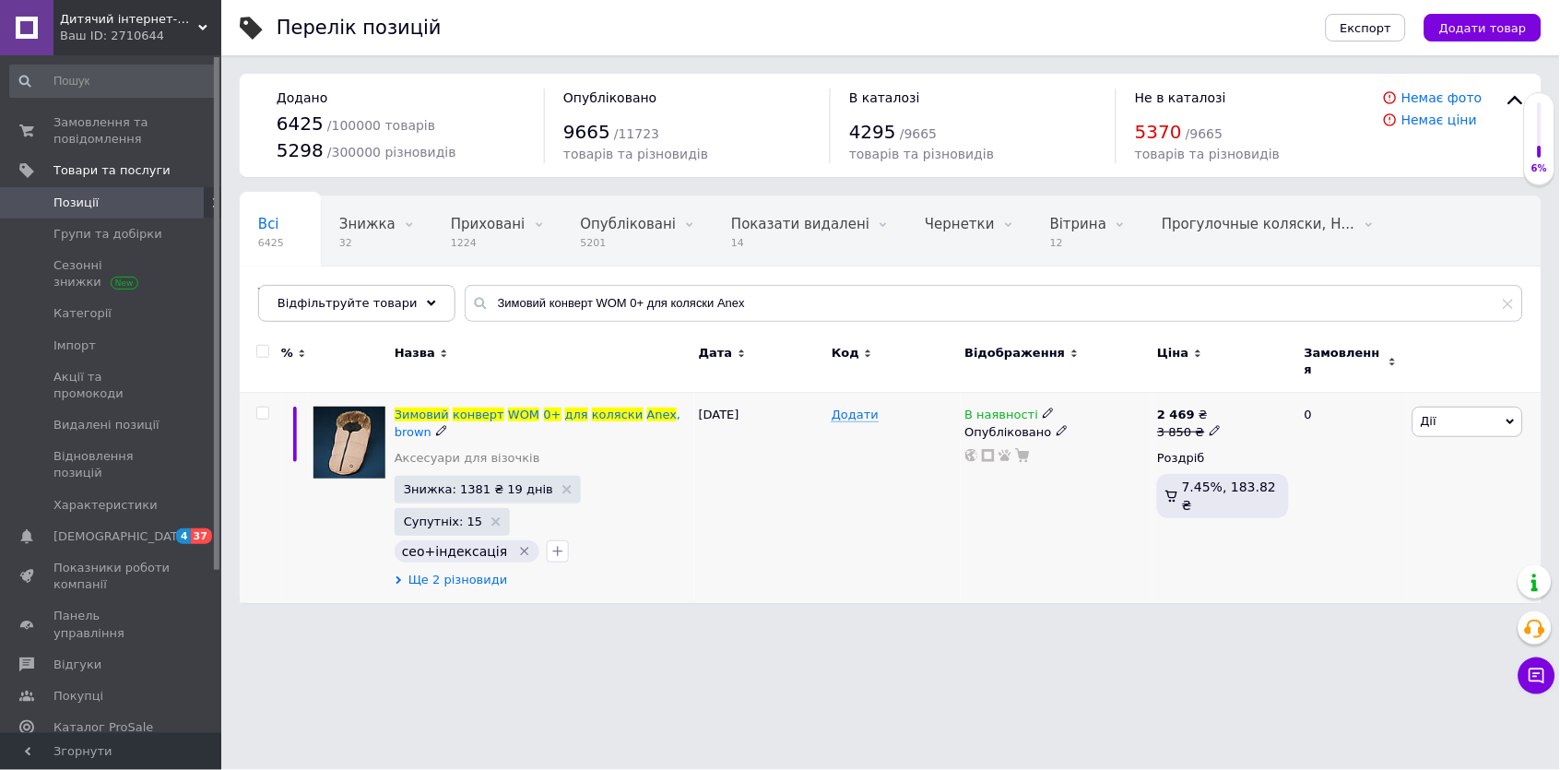
click at [454, 572] on span "Ще 2 різновиди" at bounding box center [458, 580] width 100 height 17
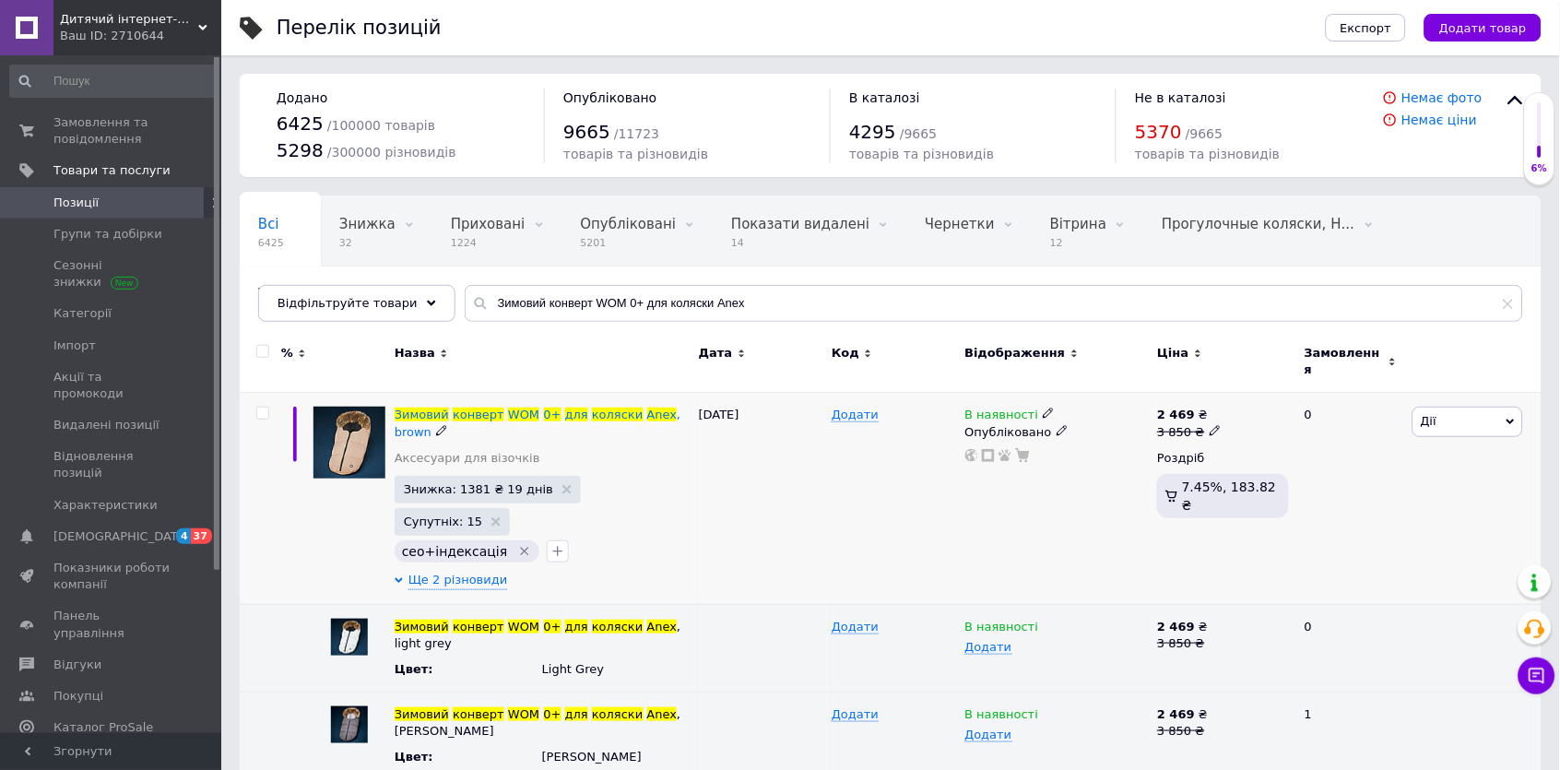
click at [1049, 407] on span at bounding box center [1049, 413] width 12 height 12
click at [1097, 475] on li "Готово до відправки" at bounding box center [1155, 481] width 175 height 26
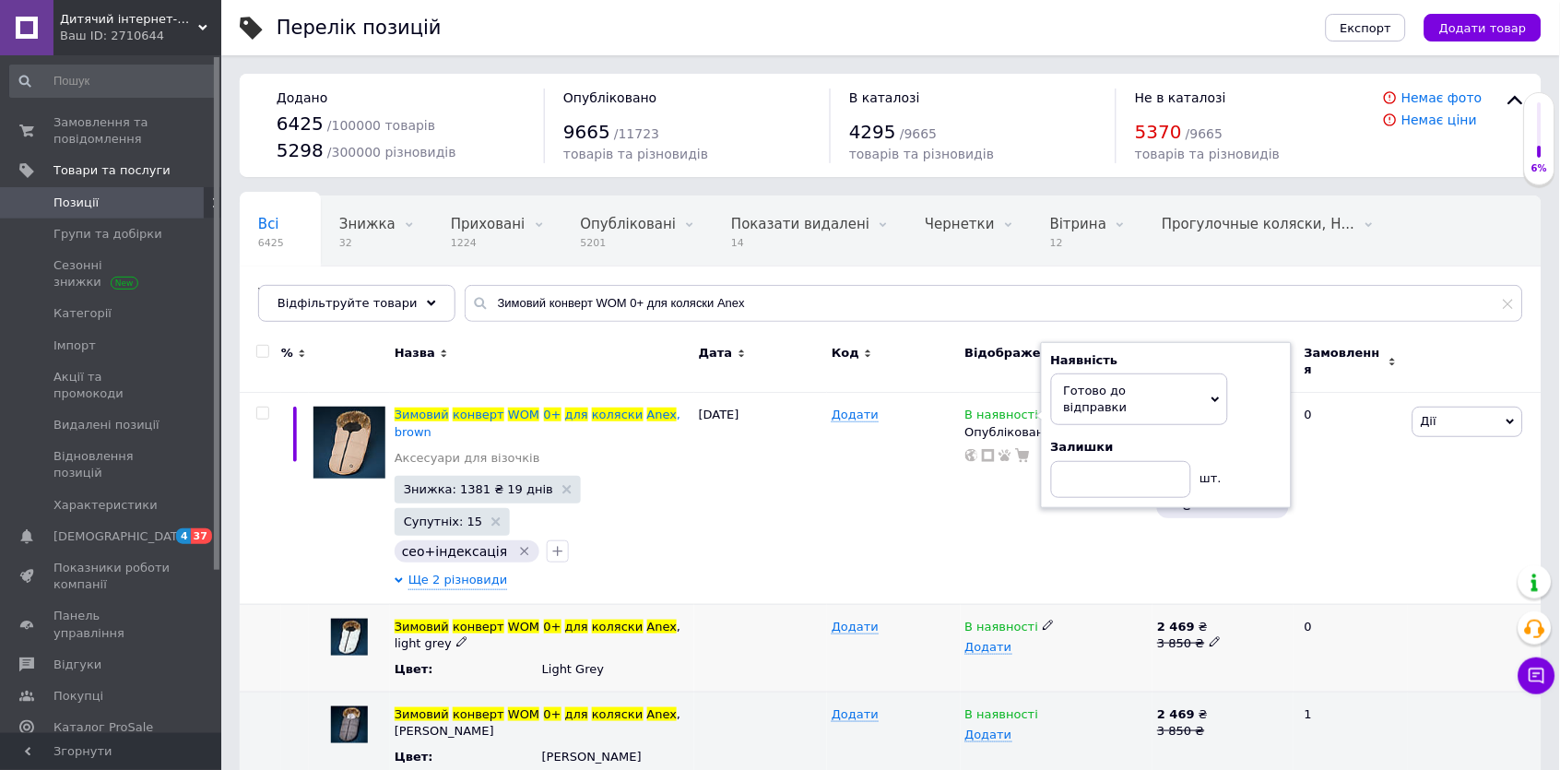
click at [1046, 619] on icon at bounding box center [1048, 624] width 11 height 11
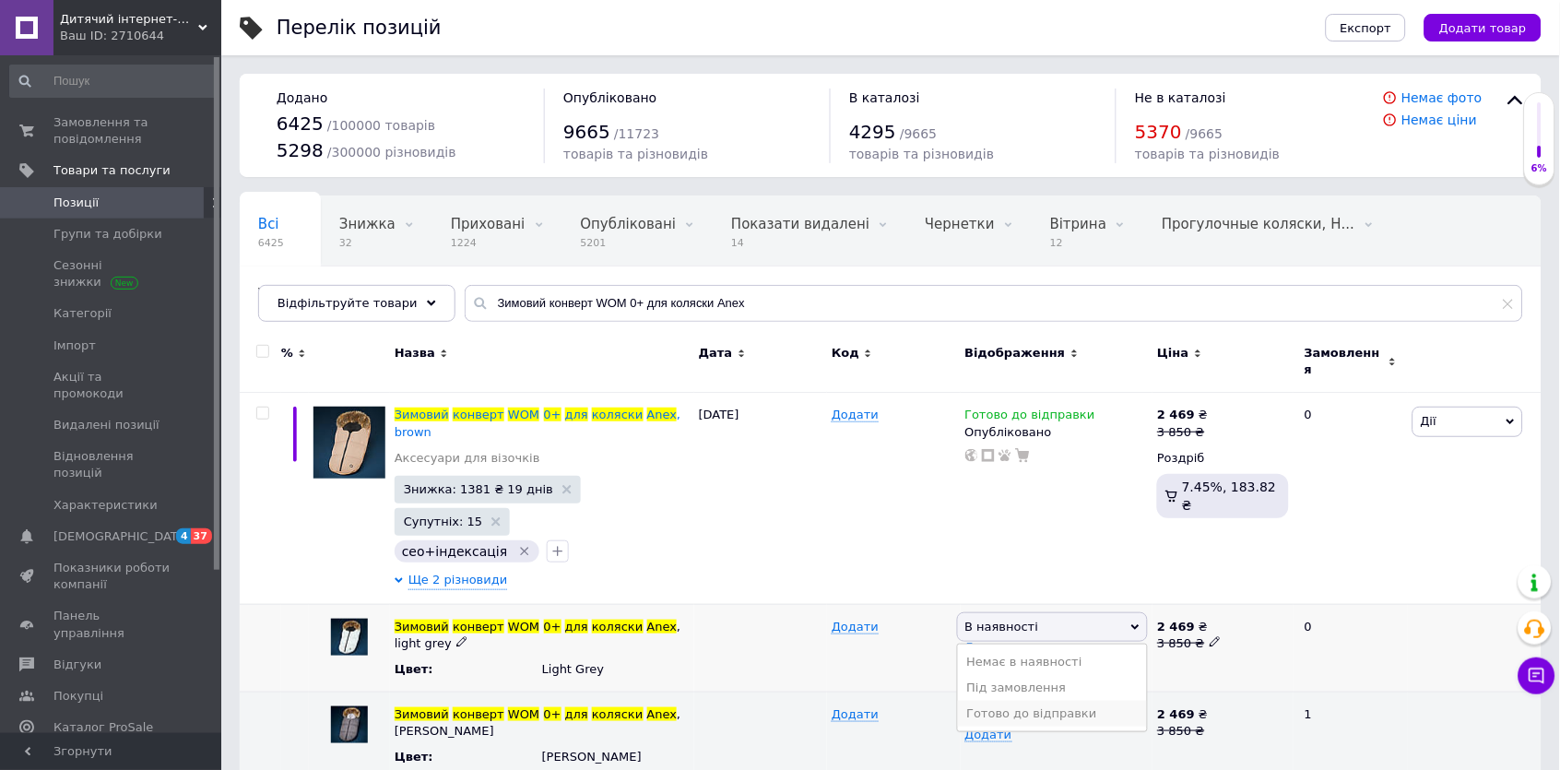
click at [1045, 701] on li "Готово до відправки" at bounding box center [1053, 714] width 190 height 26
click at [1049, 706] on span at bounding box center [1049, 712] width 12 height 12
click at [546, 304] on input "Зимовий конверт WOM 0+ для коляски Anex" at bounding box center [994, 303] width 1058 height 37
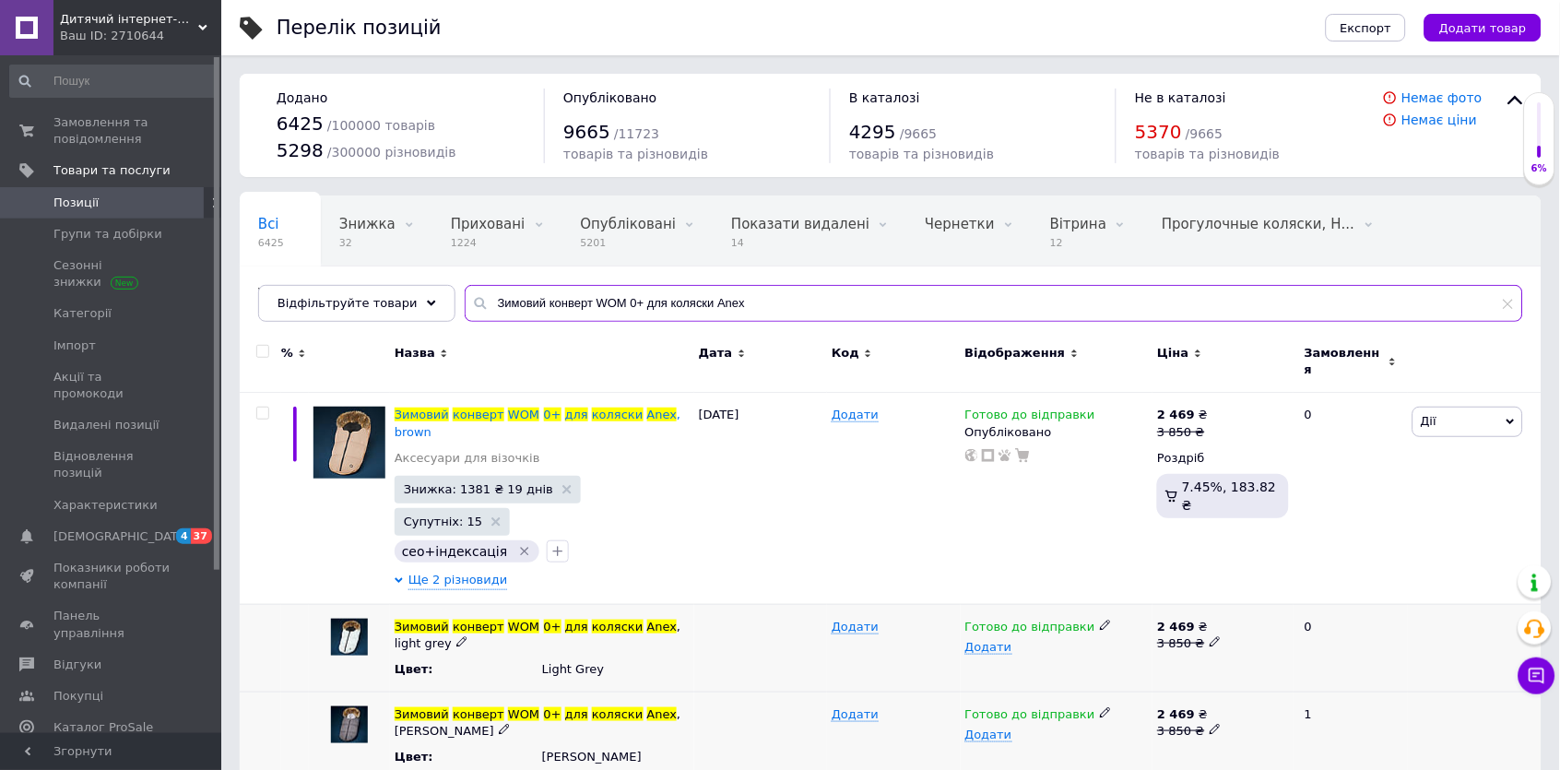
click at [546, 304] on input "Зимовий конверт WOM 0+ для коляски Anex" at bounding box center [994, 303] width 1058 height 37
paste input "уфта-трансформер"
type input "Муфта-трансформер для коляски Anex"
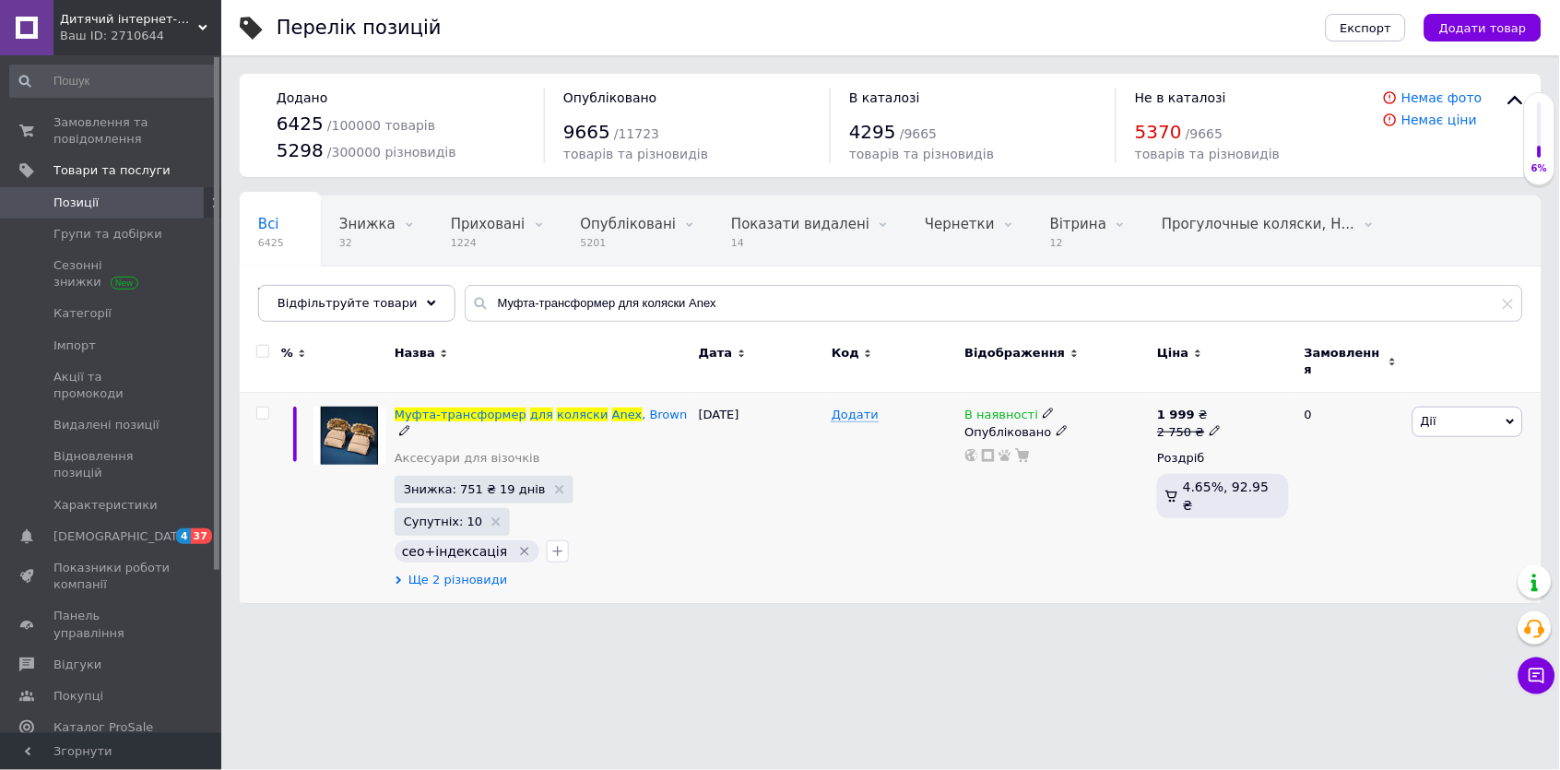
click at [441, 572] on span "Ще 2 різновиди" at bounding box center [458, 580] width 100 height 17
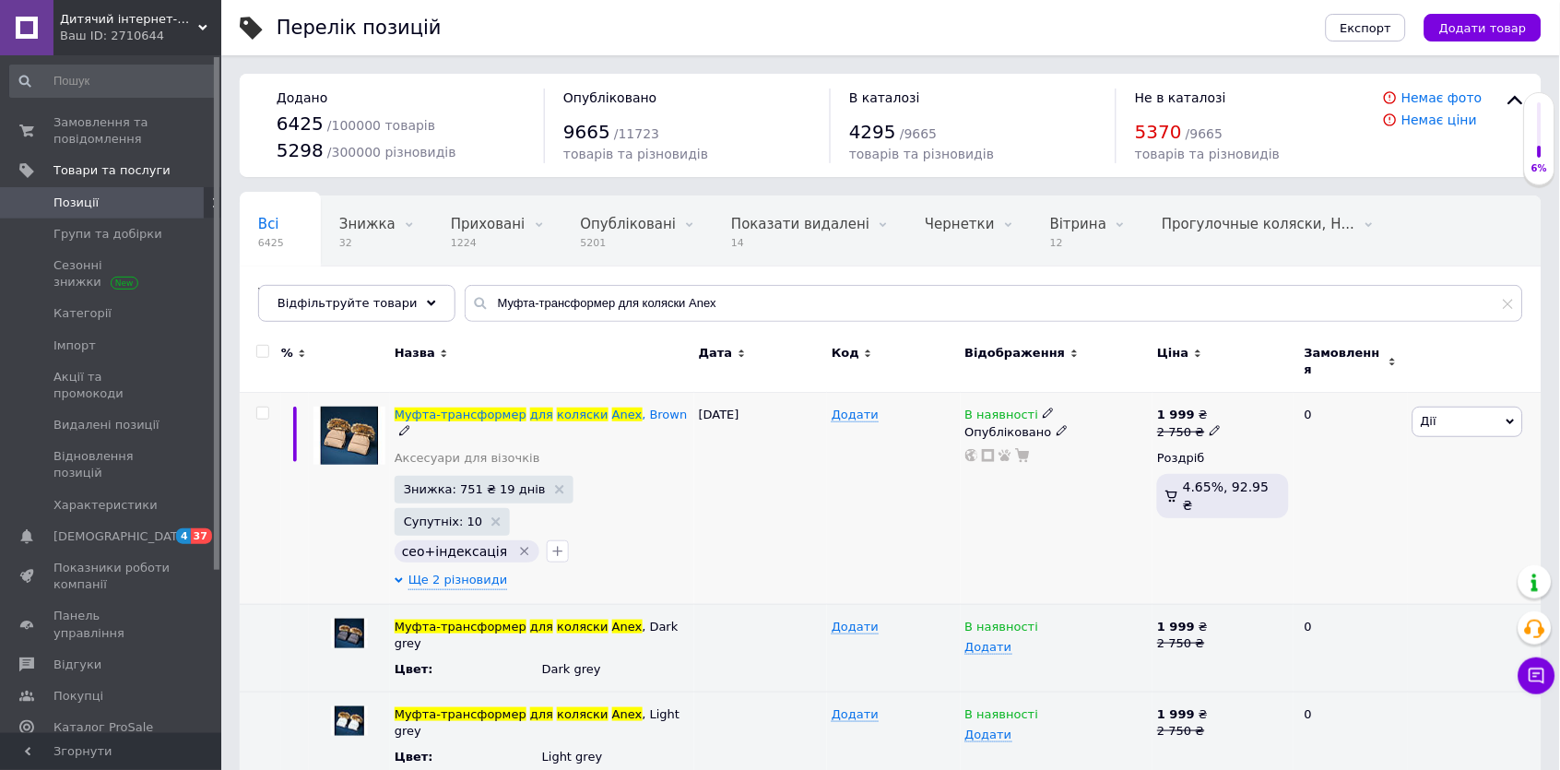
click at [1044, 407] on icon at bounding box center [1048, 412] width 11 height 11
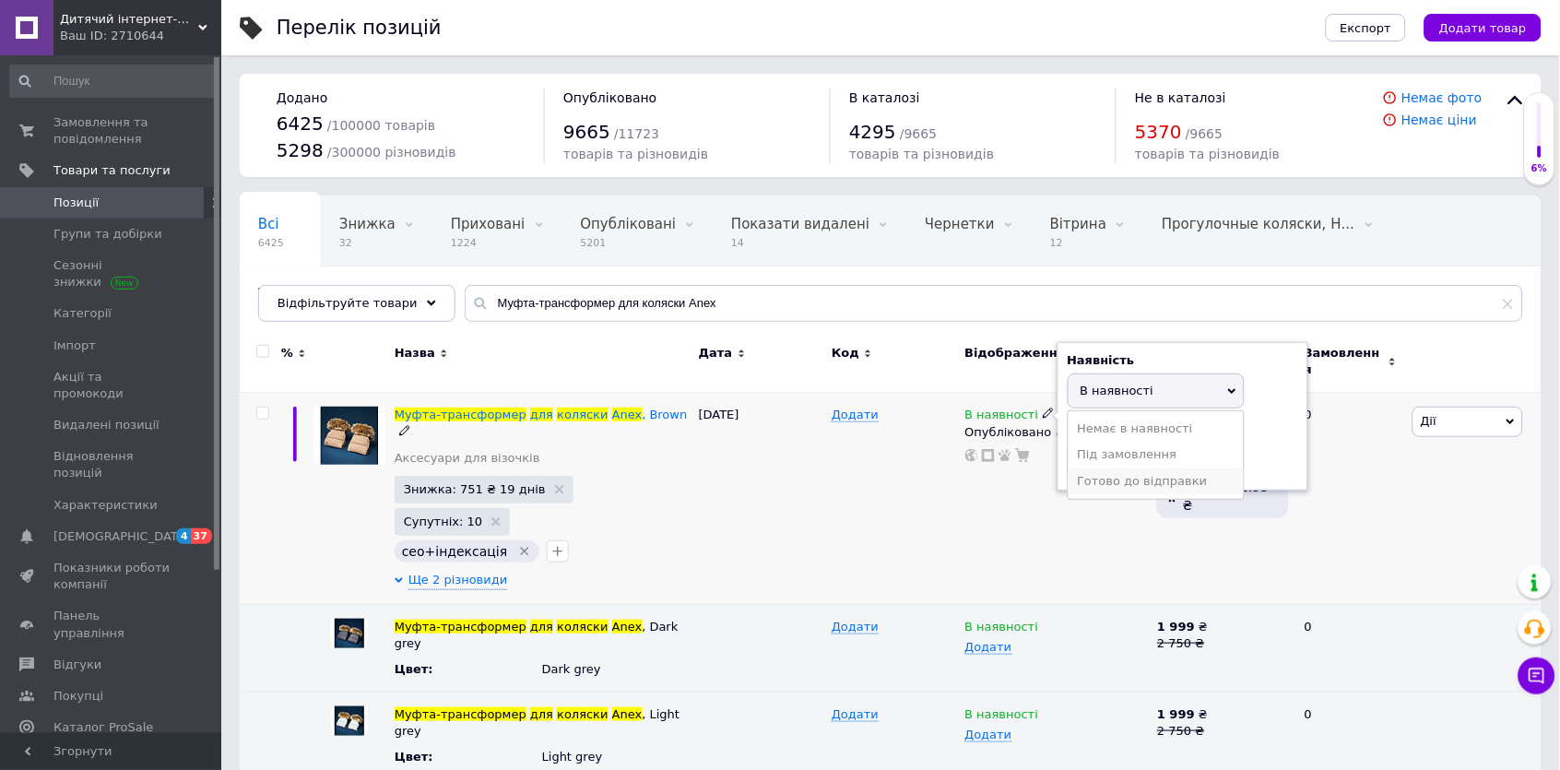
click at [1096, 472] on li "Готово до відправки" at bounding box center [1155, 481] width 175 height 26
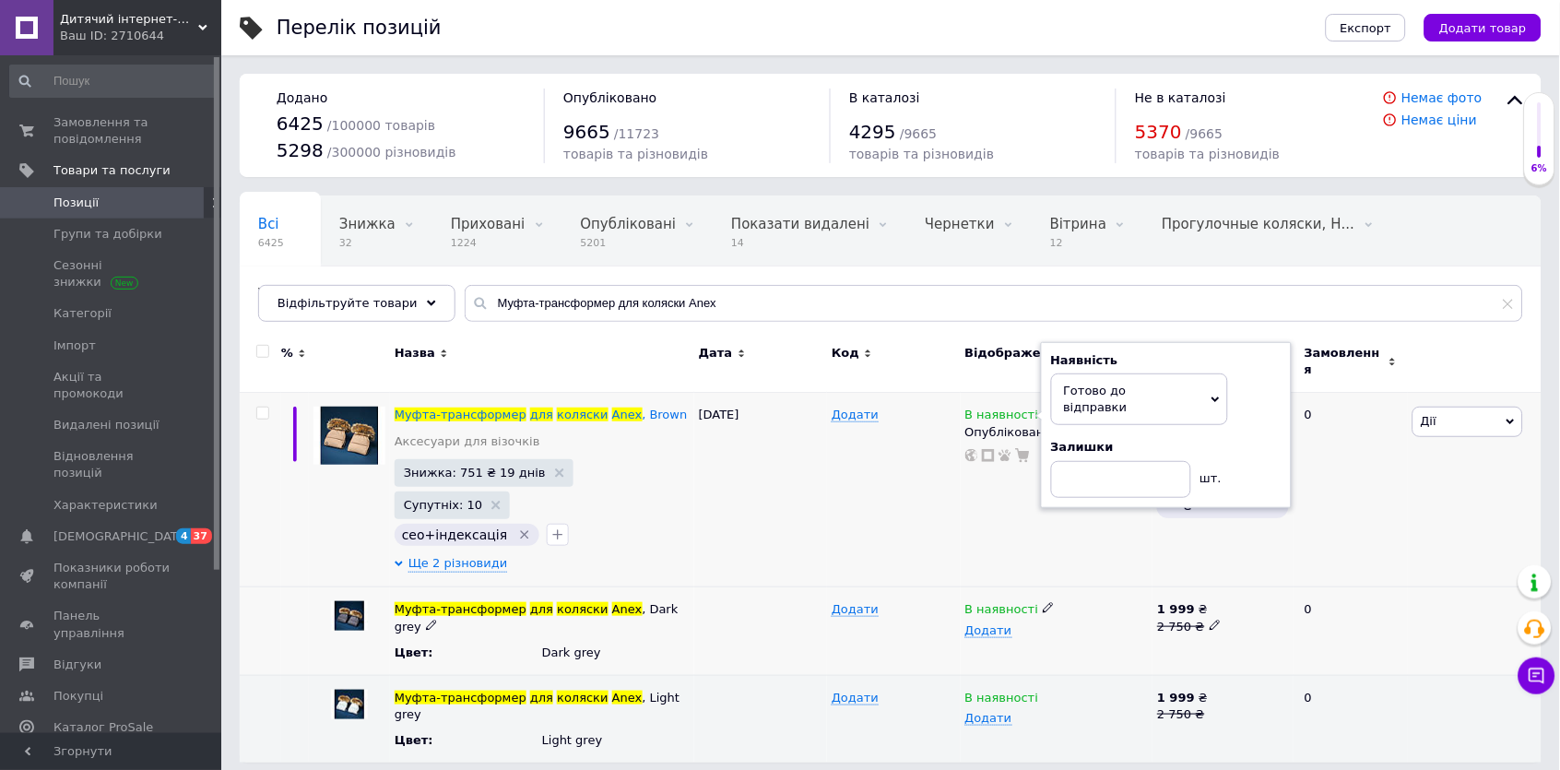
click at [1043, 602] on icon at bounding box center [1048, 607] width 11 height 11
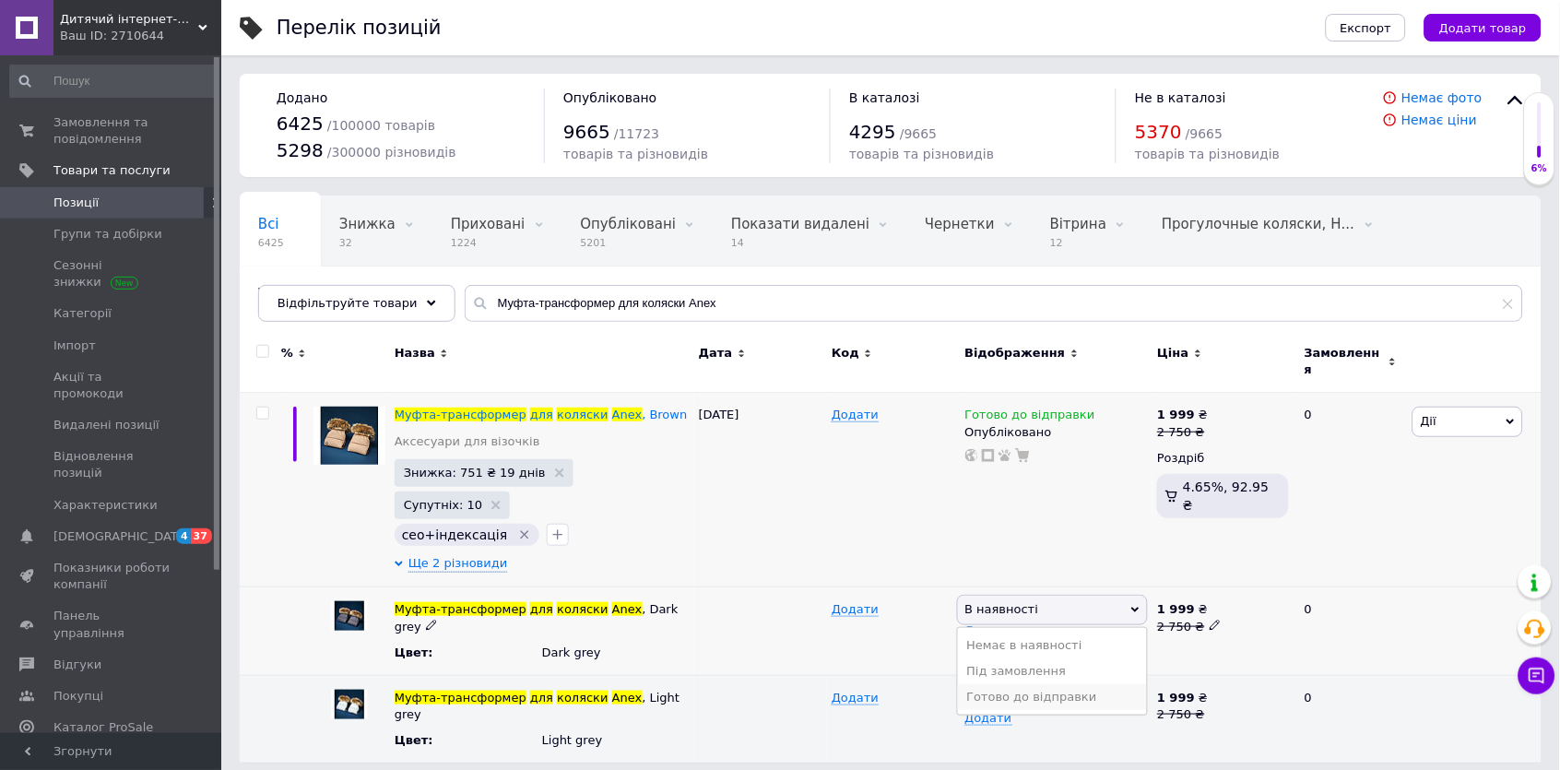
click at [1089, 684] on li "Готово до відправки" at bounding box center [1053, 697] width 190 height 26
click at [1047, 691] on use at bounding box center [1048, 696] width 10 height 10
click at [1080, 769] on li "Готово до відправки" at bounding box center [1053, 785] width 190 height 26
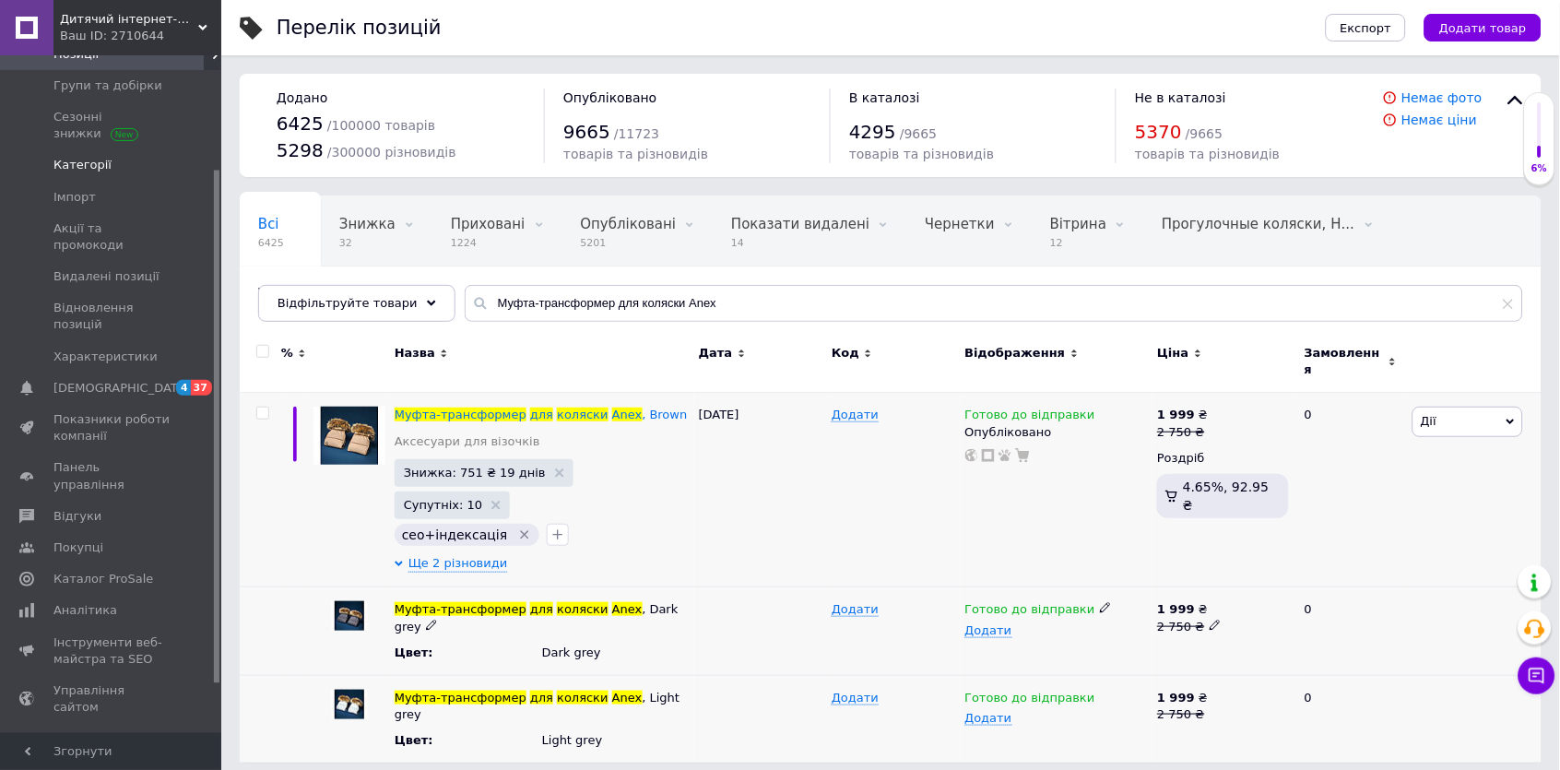
scroll to position [150, 0]
click at [121, 409] on span "Показники роботи компанії" at bounding box center [111, 425] width 117 height 33
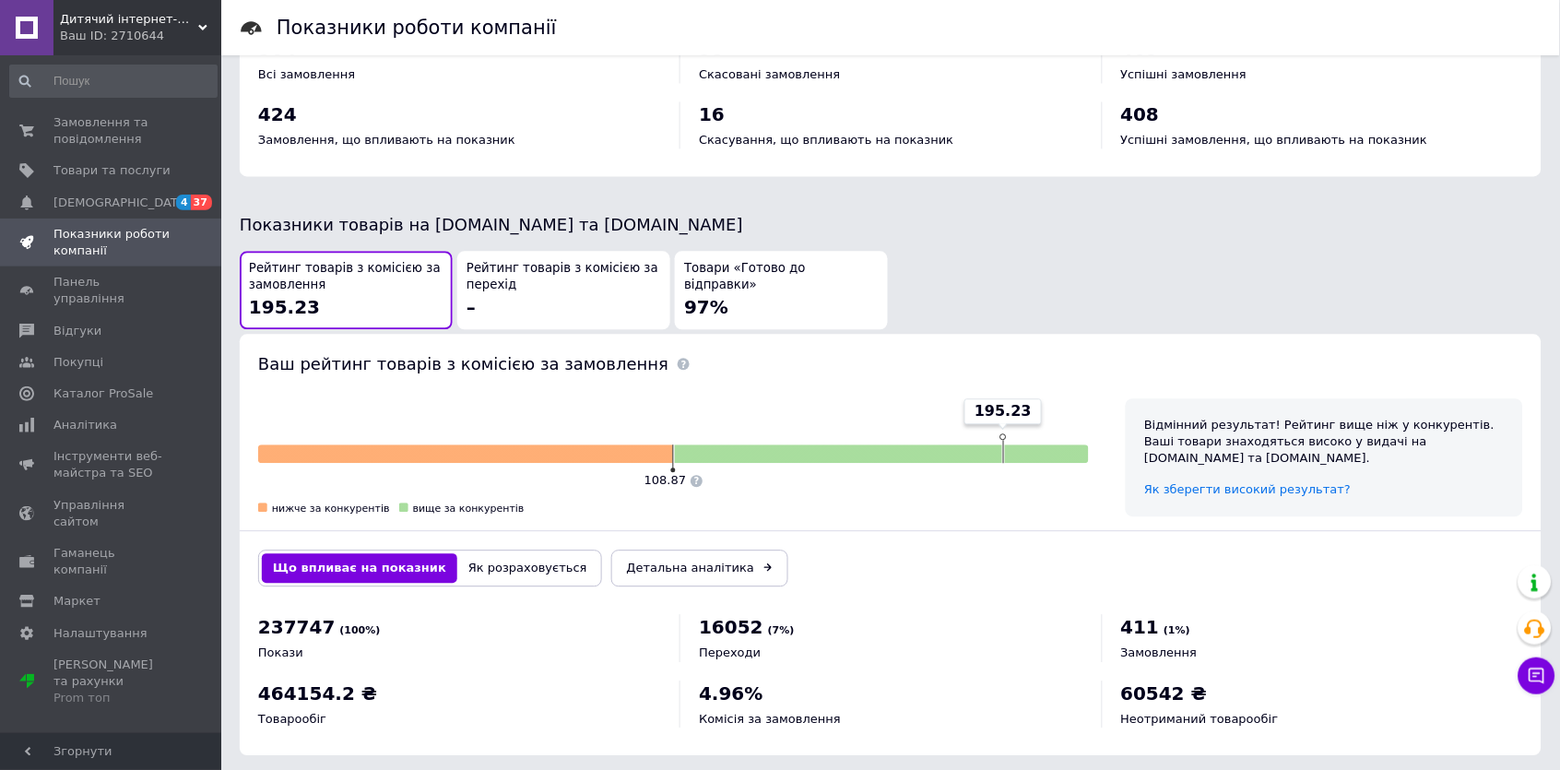
scroll to position [840, 0]
click at [721, 274] on div "Товари «Готово до відправки» 97%" at bounding box center [781, 291] width 195 height 60
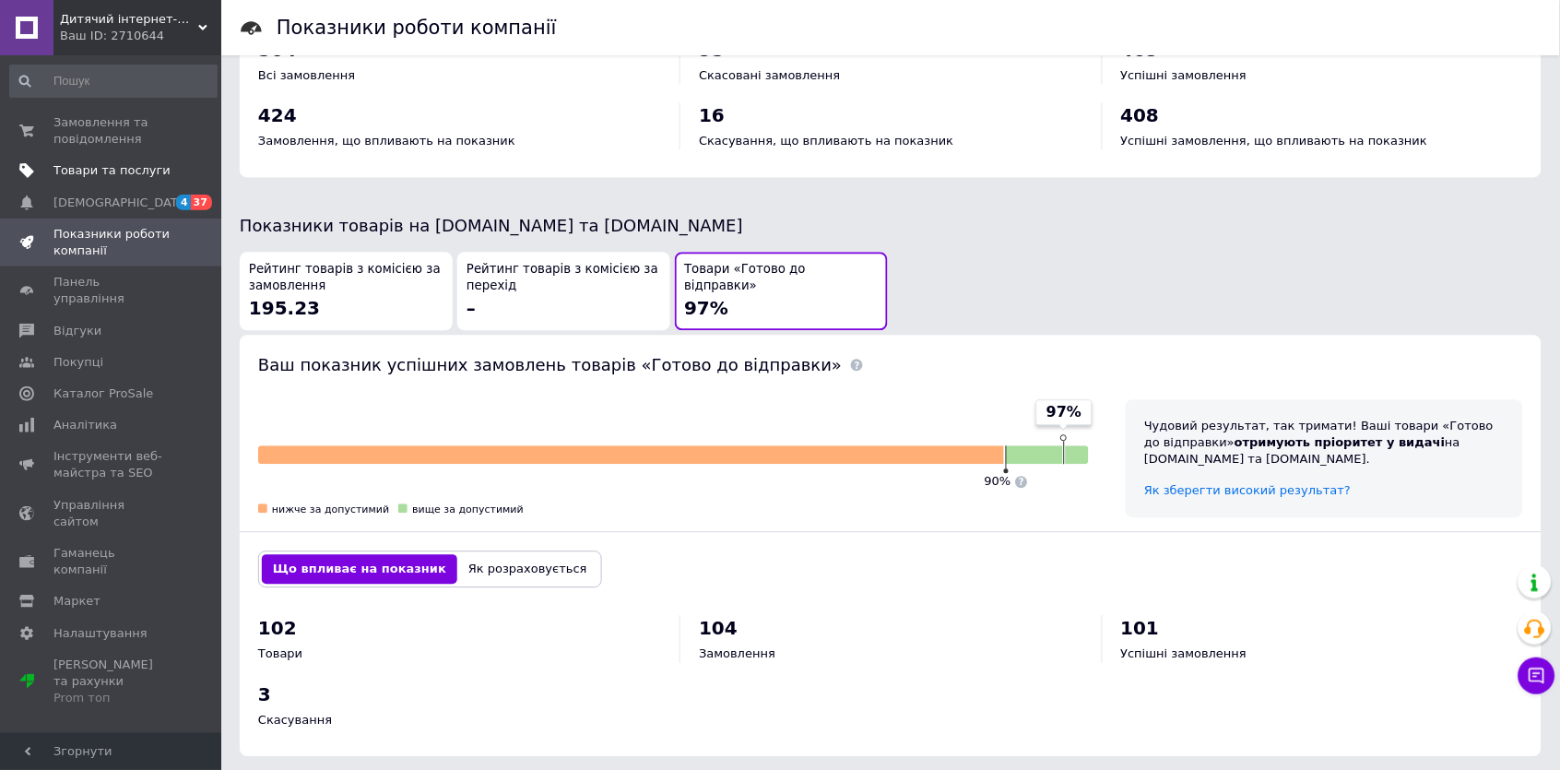
click at [75, 169] on span "Товари та послуги" at bounding box center [111, 170] width 117 height 17
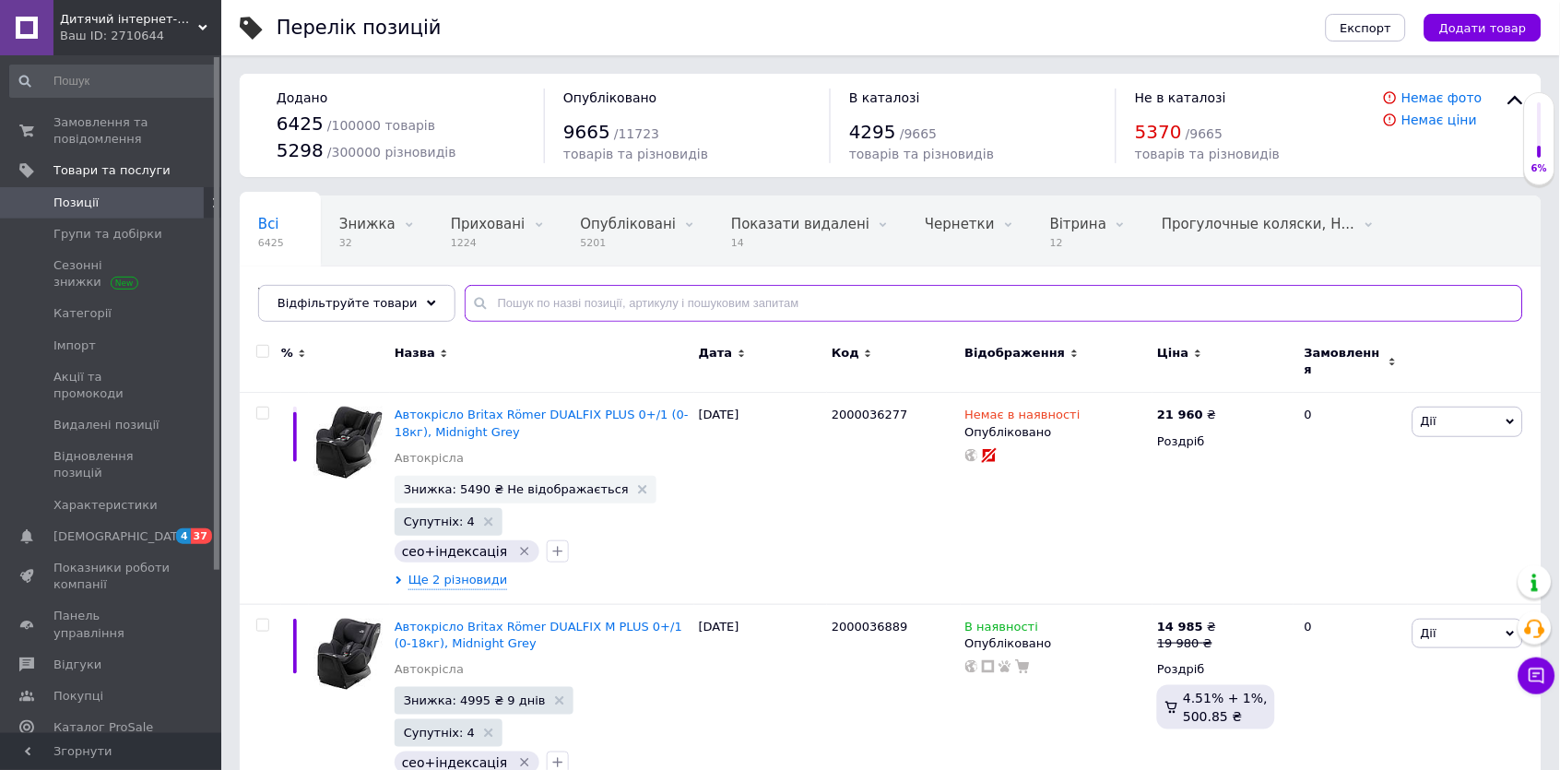
click at [533, 309] on input "text" at bounding box center [994, 303] width 1058 height 37
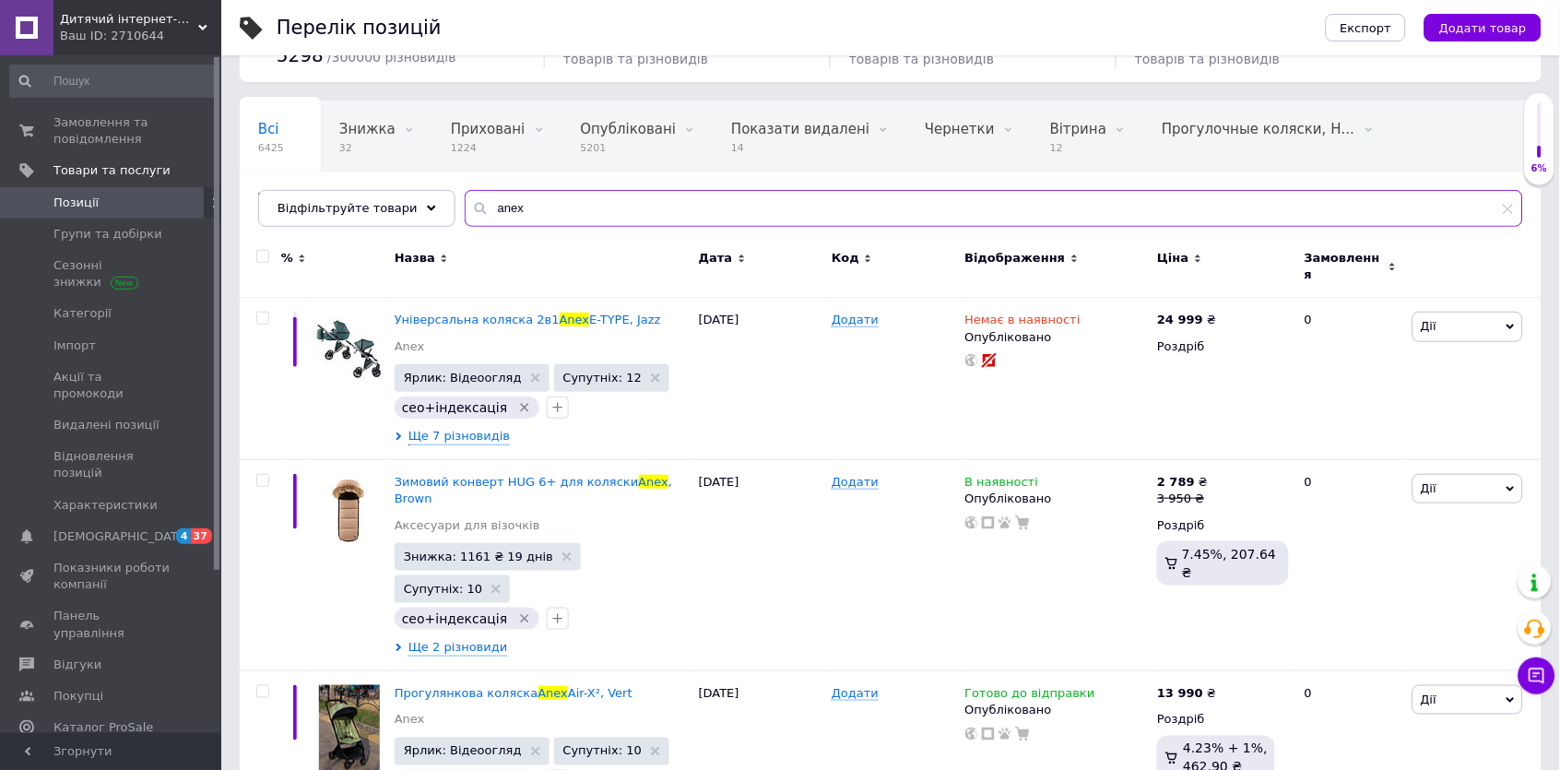
scroll to position [96, 0]
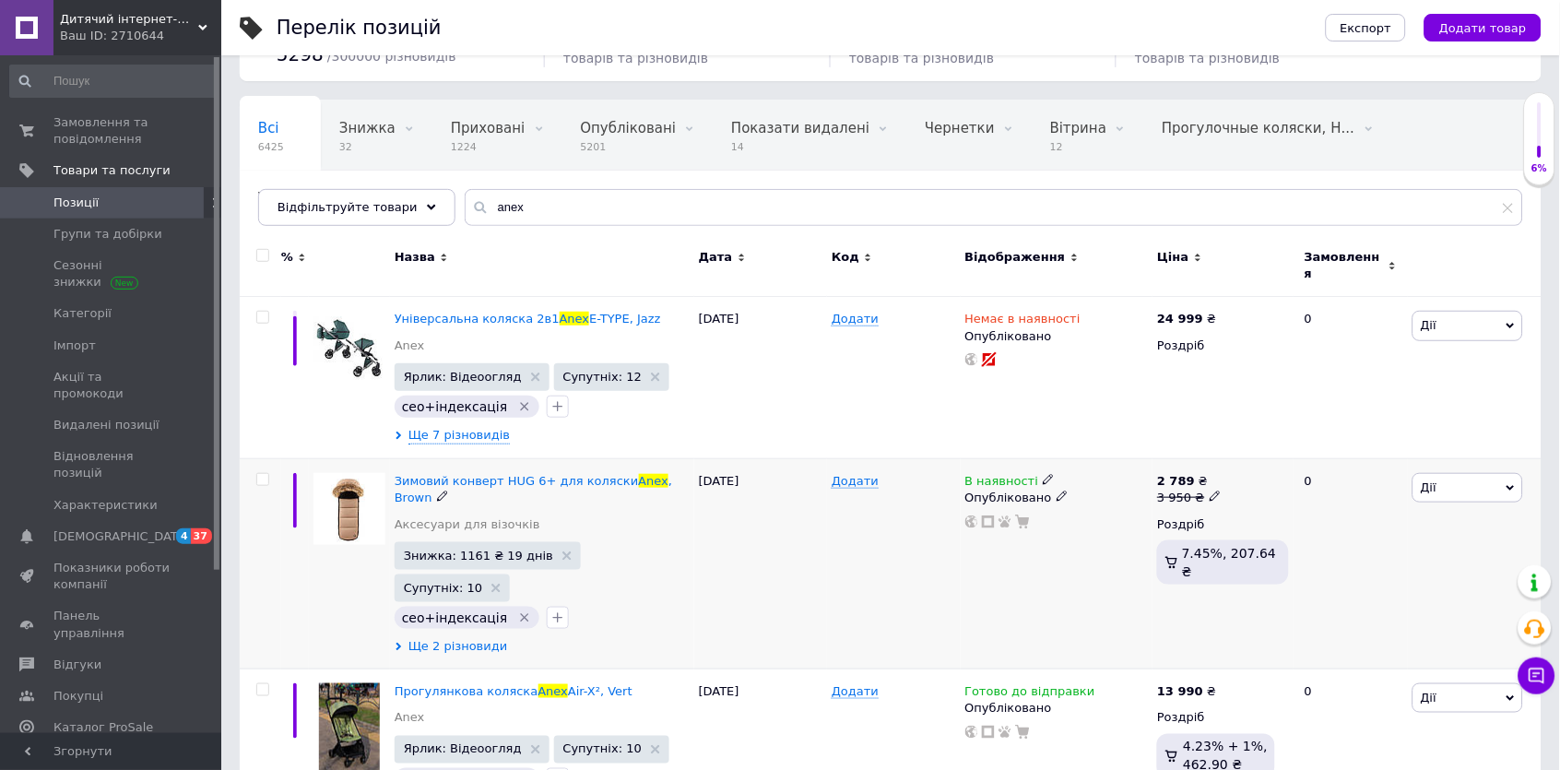
click at [481, 638] on span "Ще 2 різновиди" at bounding box center [458, 646] width 100 height 17
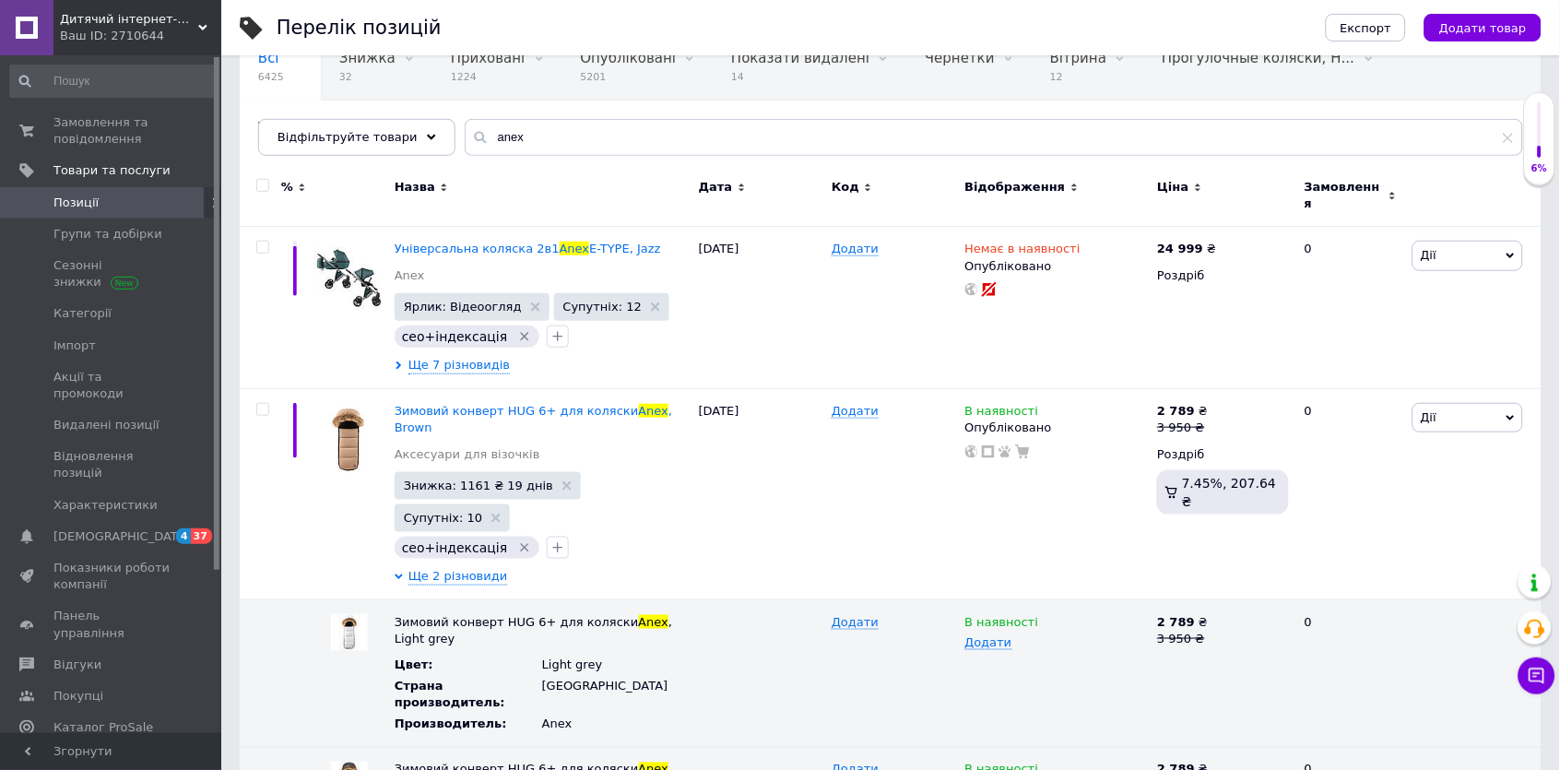
scroll to position [207, 0]
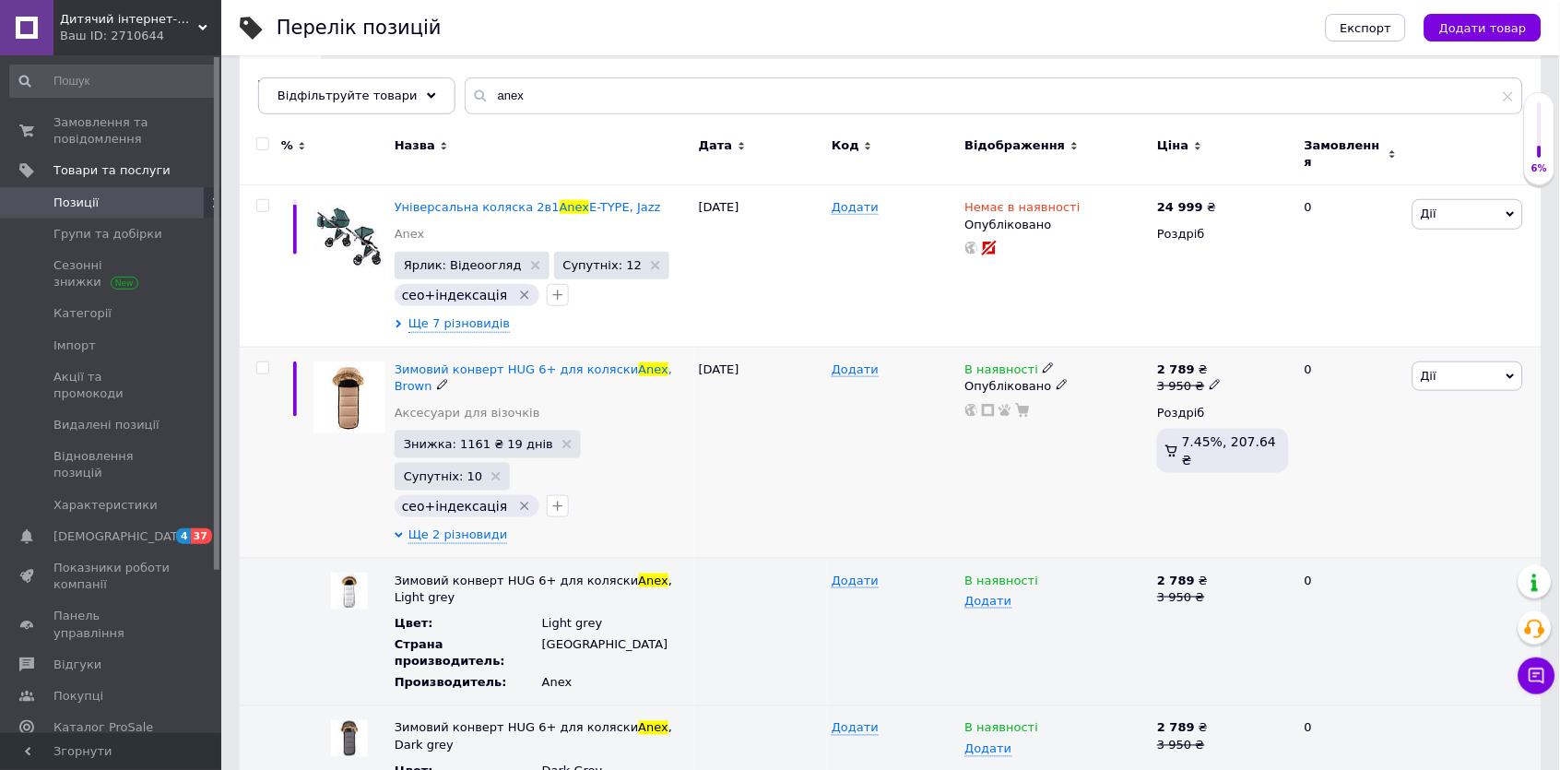
click at [1043, 362] on icon at bounding box center [1048, 367] width 11 height 11
click at [1096, 428] on li "Готово до відправки" at bounding box center [1155, 435] width 175 height 26
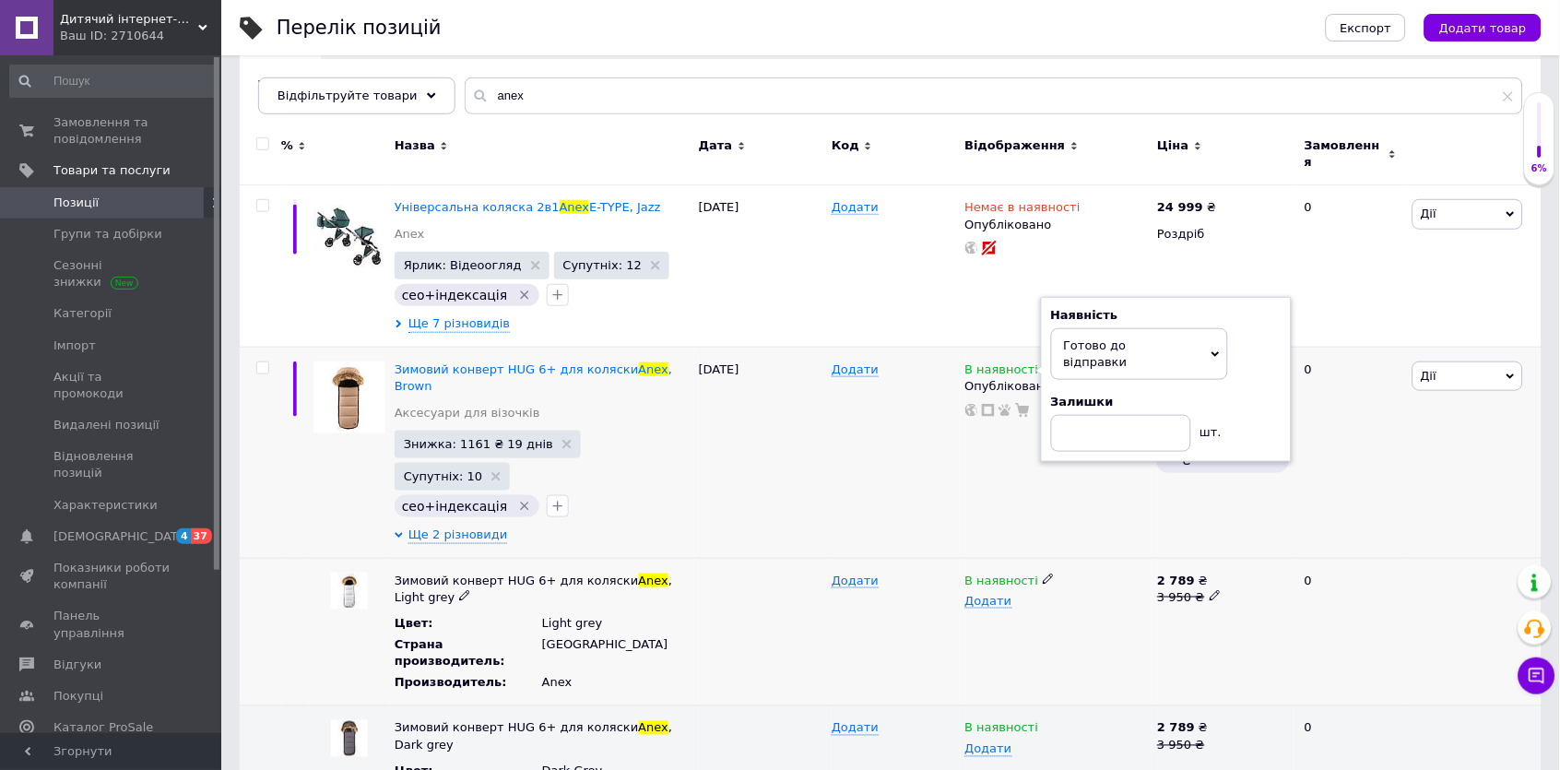
scroll to position [296, 0]
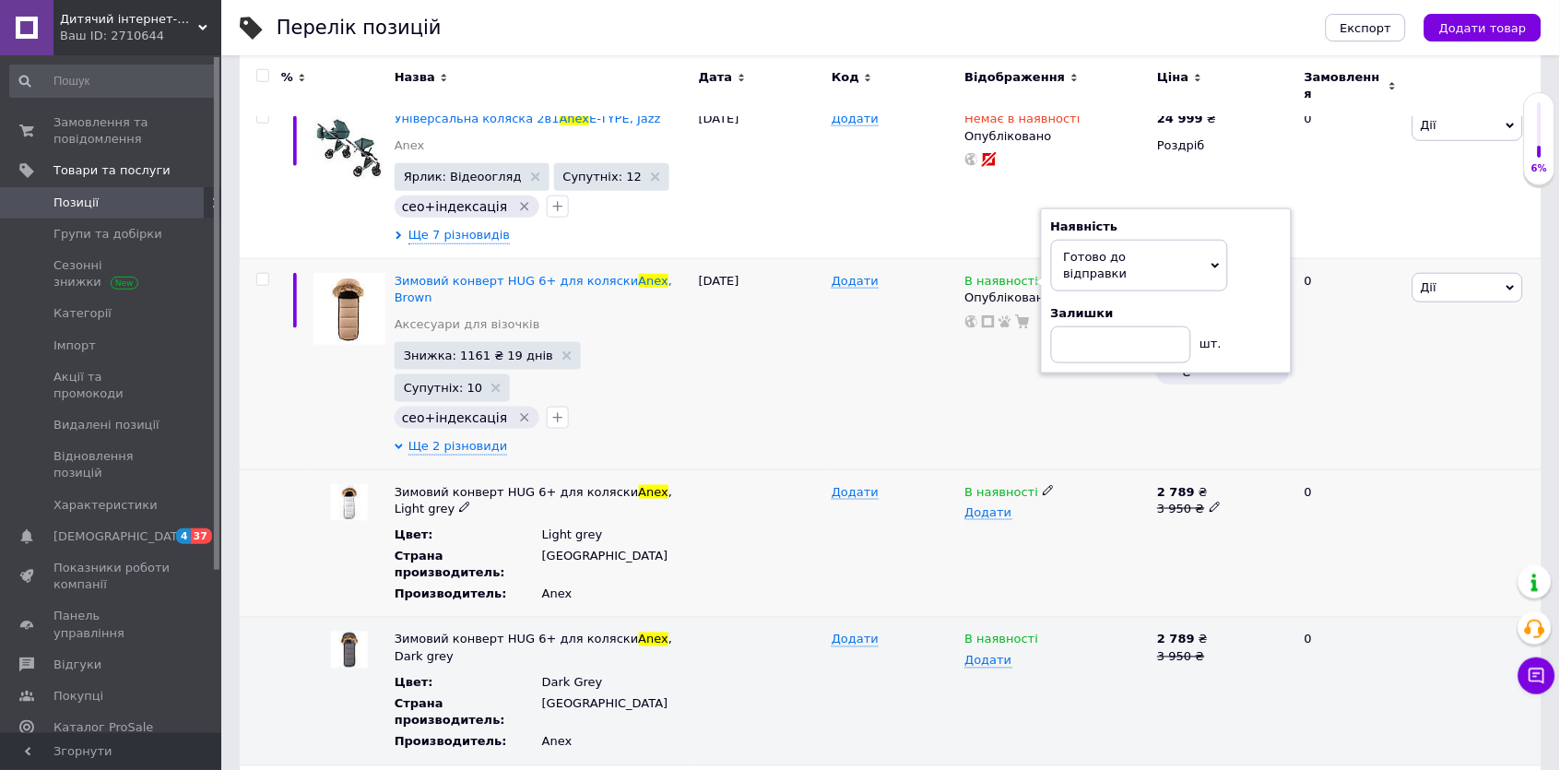
click at [1052, 484] on div "В наявності" at bounding box center [1056, 492] width 183 height 17
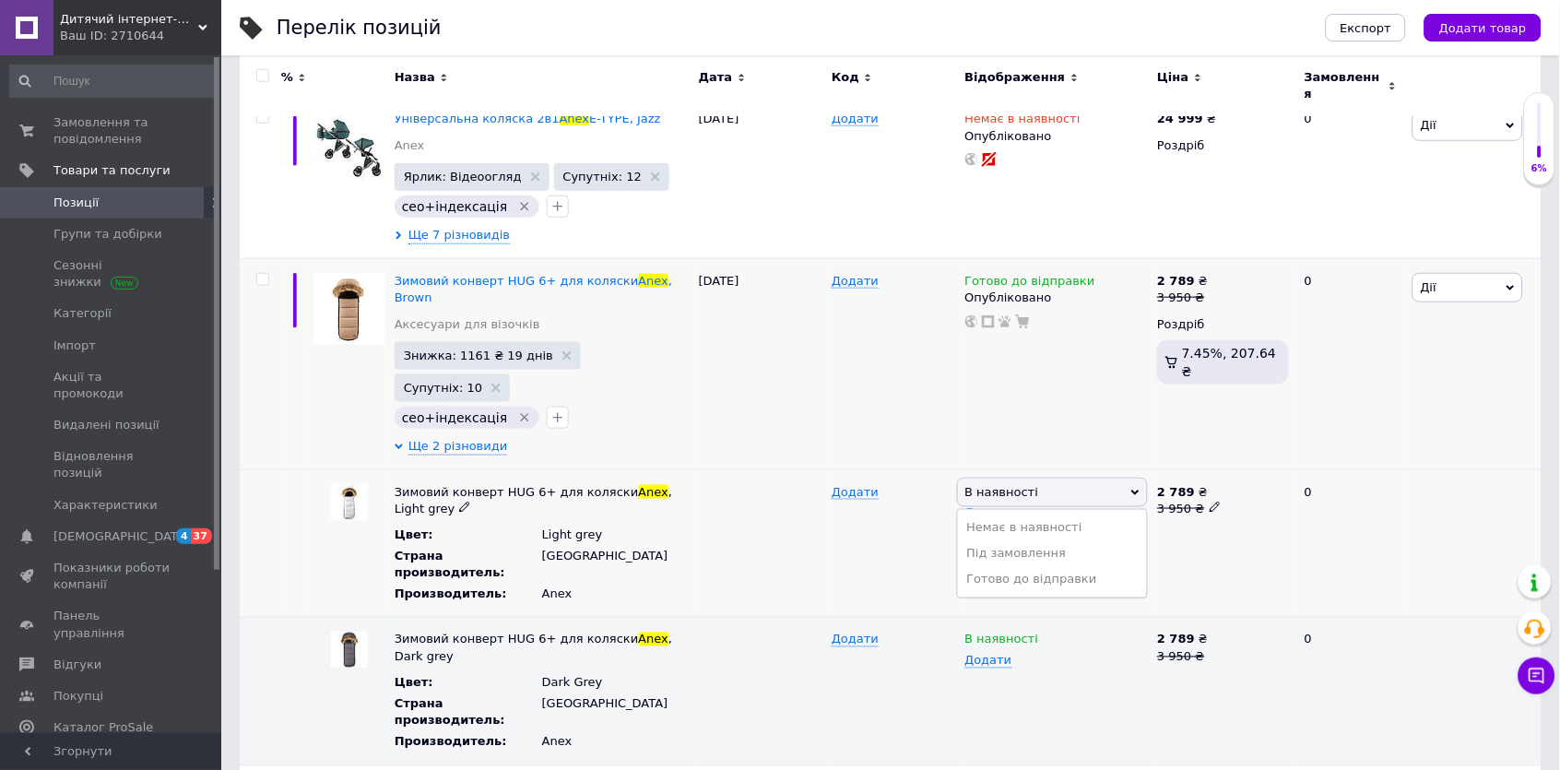
click at [1040, 478] on span "В наявності" at bounding box center [1053, 492] width 192 height 29
click at [1044, 485] on icon at bounding box center [1048, 490] width 11 height 11
click at [1059, 567] on li "Готово до відправки" at bounding box center [1053, 580] width 190 height 26
click at [1045, 632] on icon at bounding box center [1048, 637] width 11 height 11
click at [1074, 714] on li "Готово до відправки" at bounding box center [1053, 727] width 190 height 26
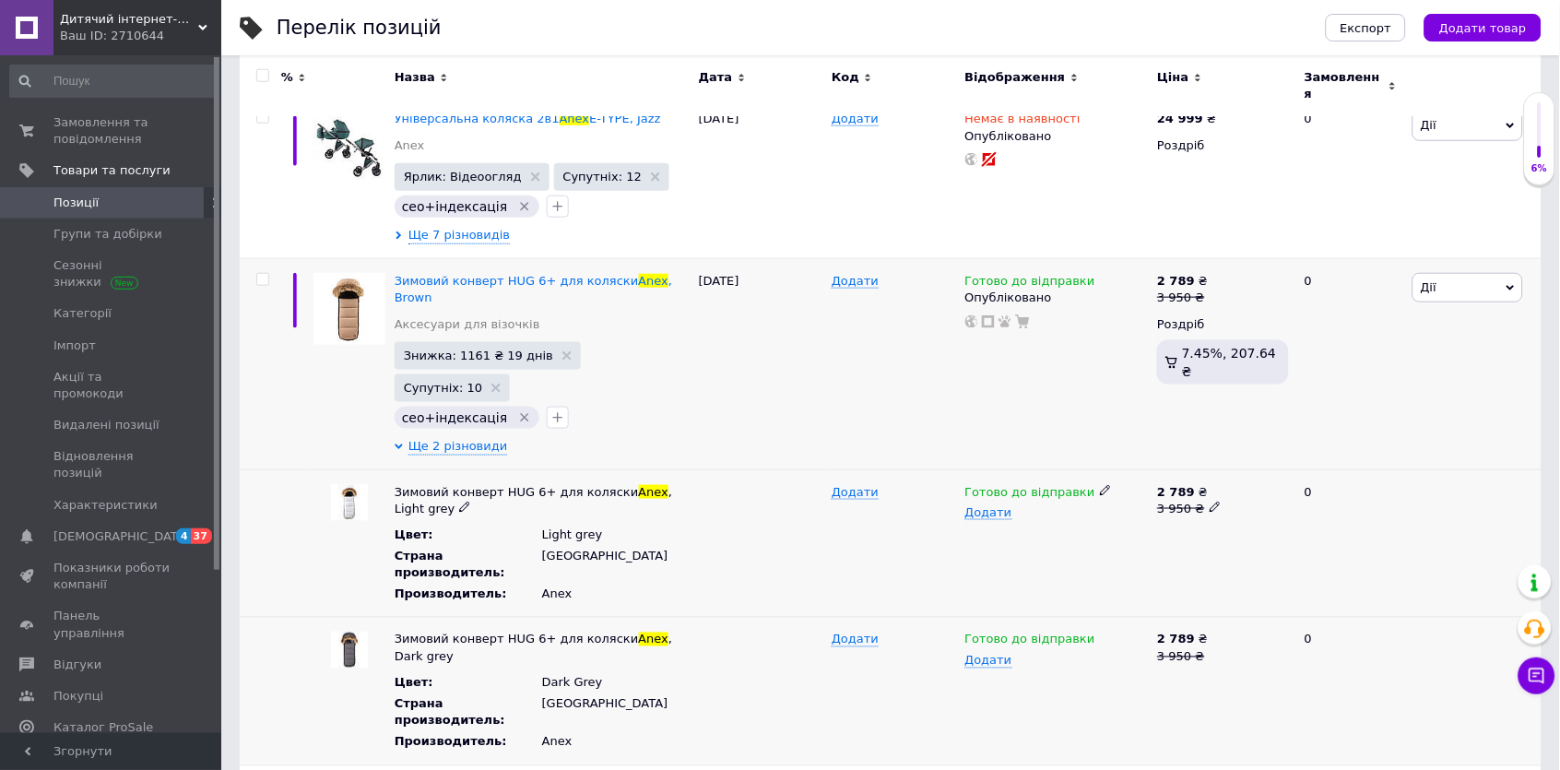
click at [867, 511] on div "Додати" at bounding box center [893, 543] width 133 height 147
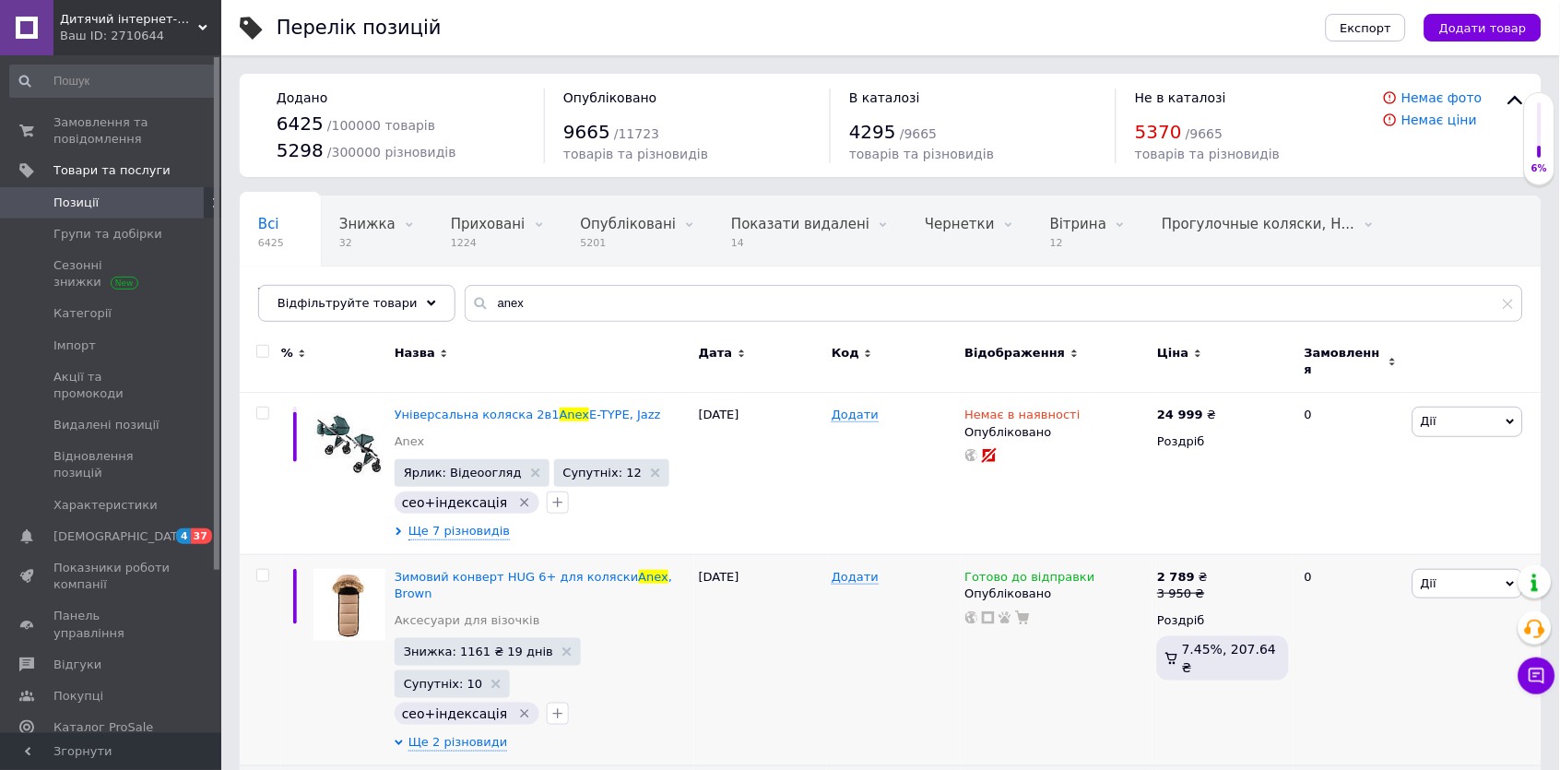
scroll to position [0, 0]
click at [544, 312] on input "anex" at bounding box center [994, 303] width 1058 height 37
click at [543, 312] on input "anex" at bounding box center [994, 303] width 1058 height 37
paste input "Рюкзак до коляски [PERSON_NAME]"
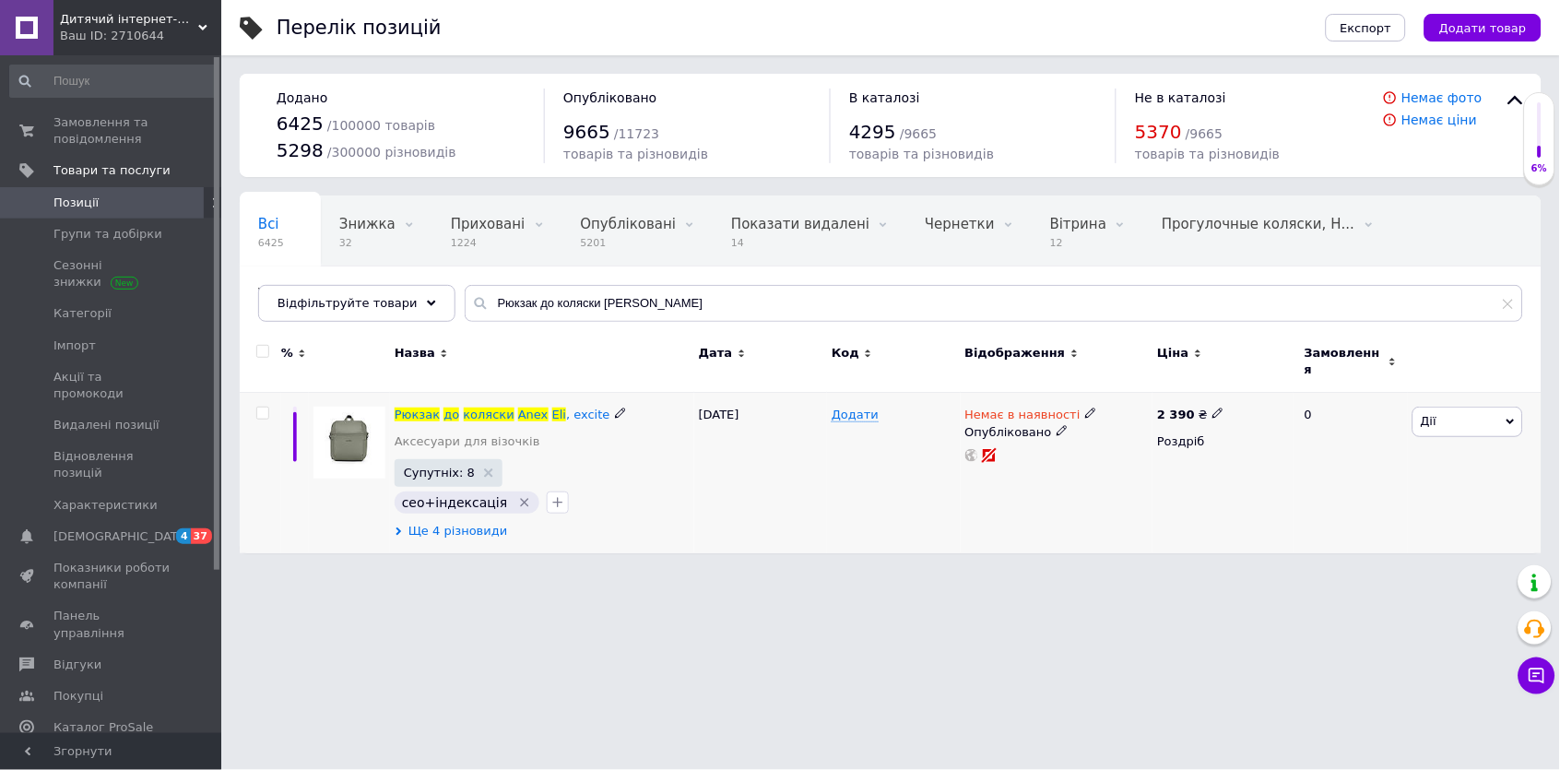
click at [481, 523] on span "Ще 4 різновиди" at bounding box center [458, 531] width 100 height 17
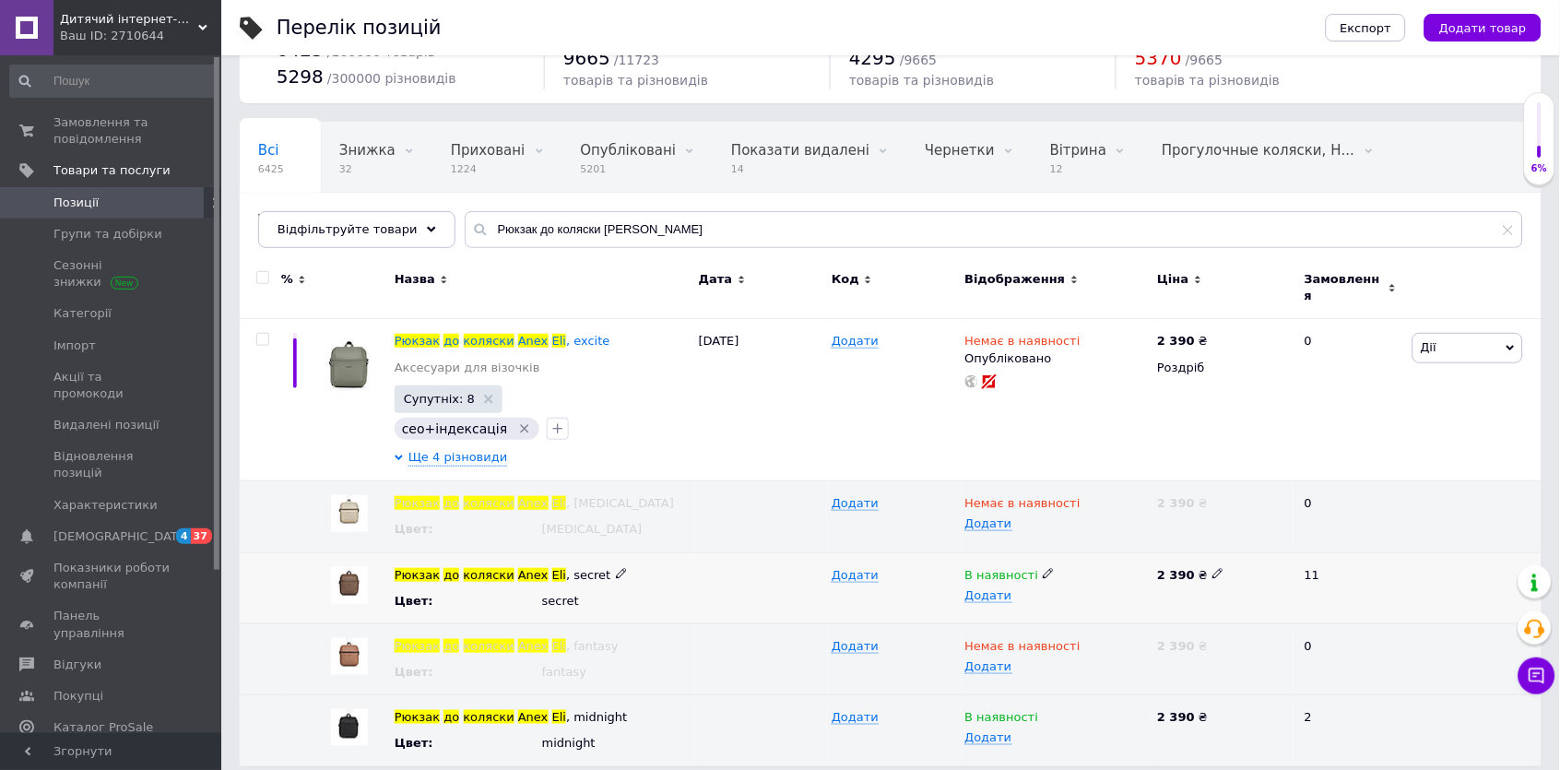
scroll to position [72, 0]
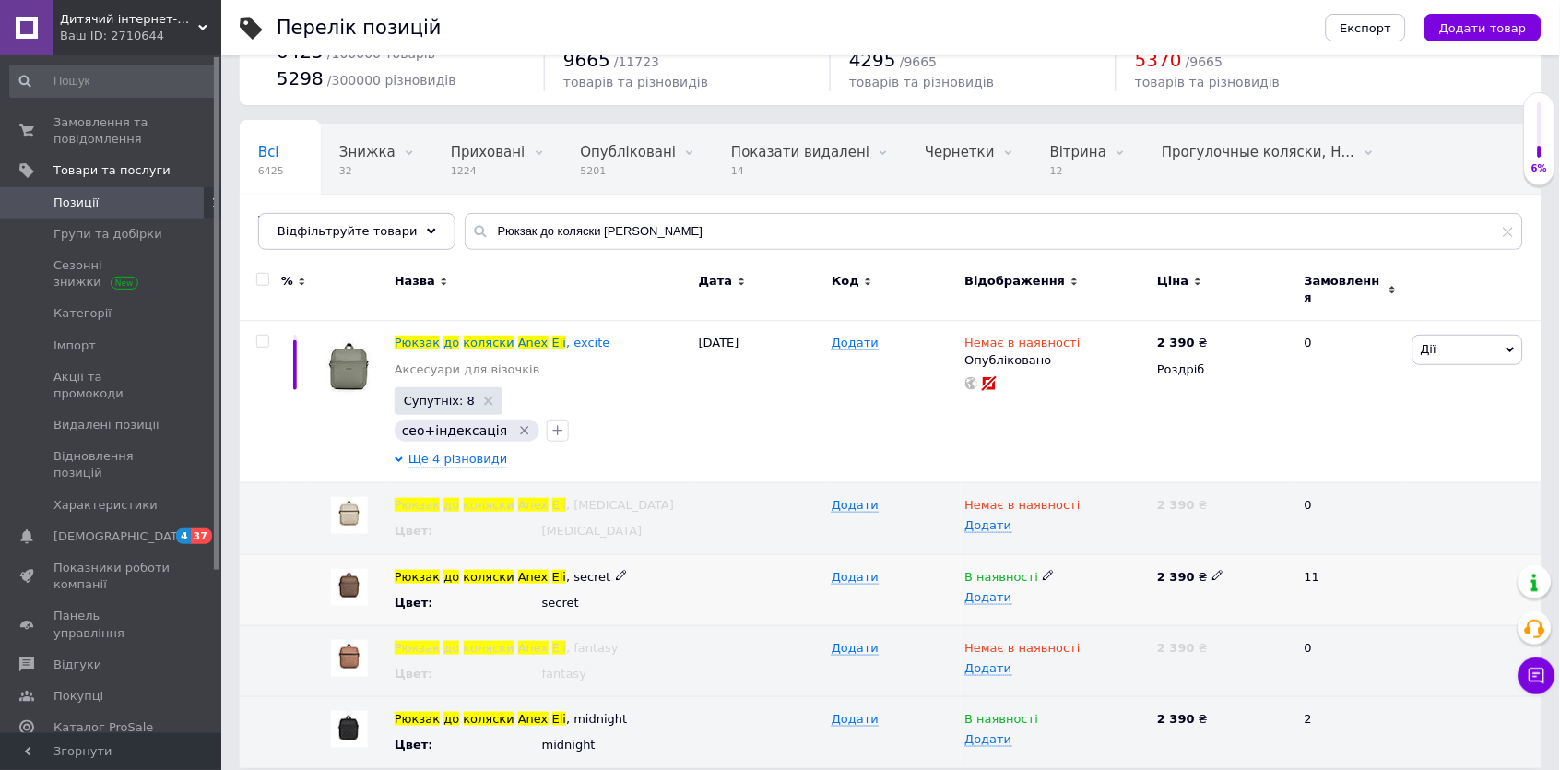
click at [1044, 570] on icon at bounding box center [1048, 575] width 11 height 11
click at [1076, 652] on li "Готово до відправки" at bounding box center [1053, 664] width 190 height 26
click at [1045, 712] on icon at bounding box center [1048, 717] width 11 height 11
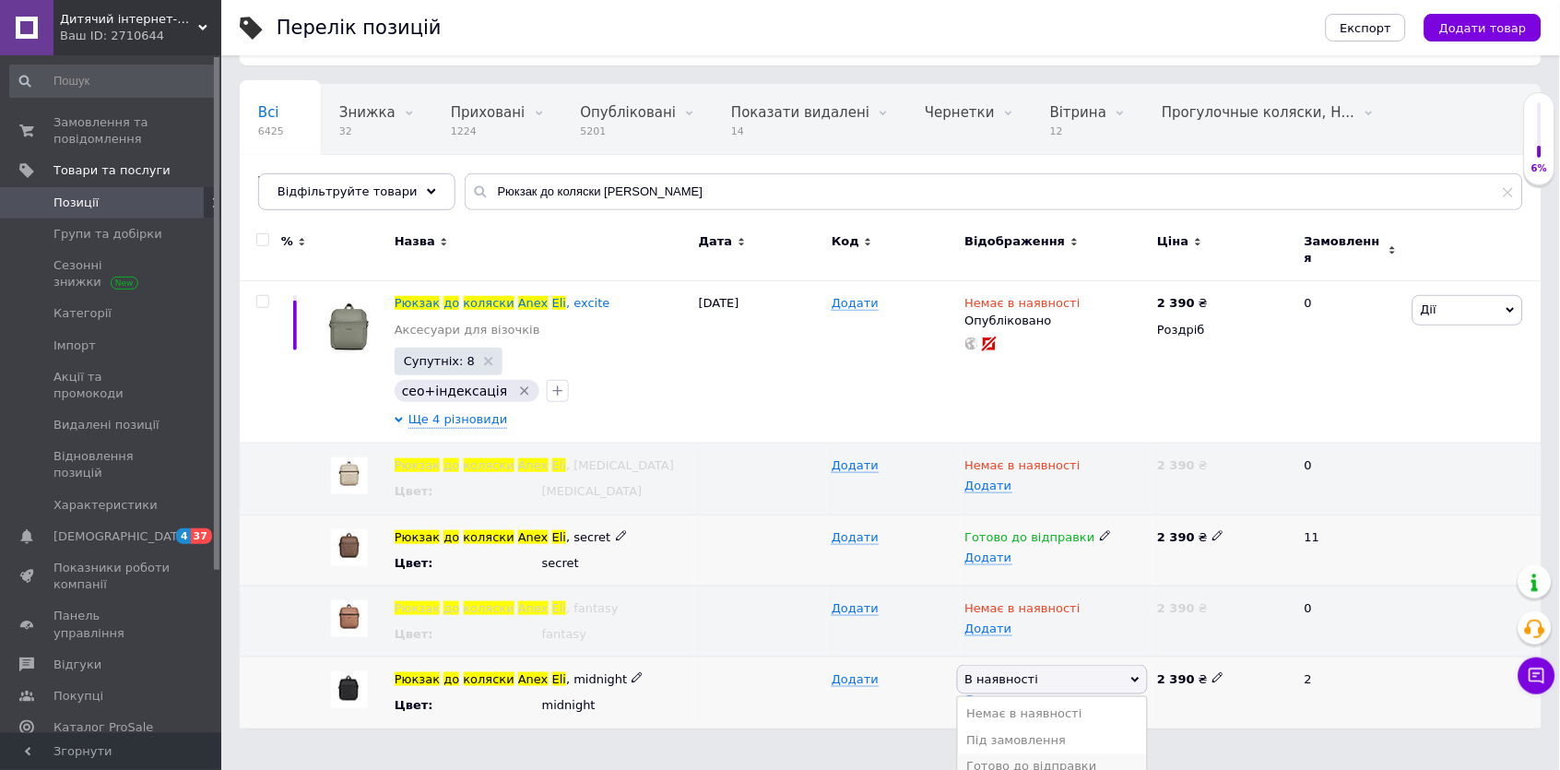
click at [1066, 754] on li "Готово до відправки" at bounding box center [1053, 767] width 190 height 26
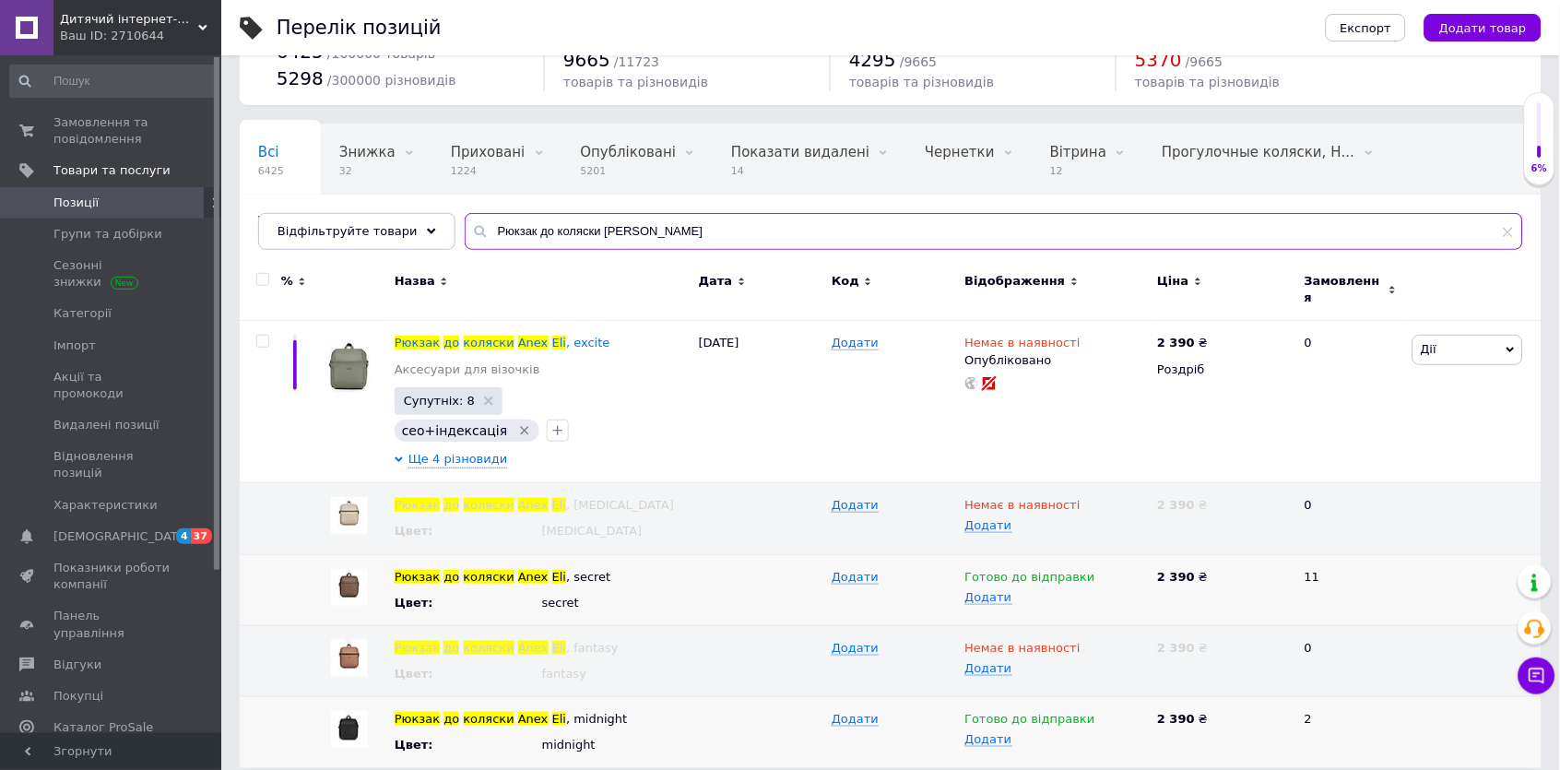
click at [527, 231] on input "Рюкзак до коляски [PERSON_NAME]" at bounding box center [994, 231] width 1058 height 37
paste input "рогулянкова коляска Anex Air-X²"
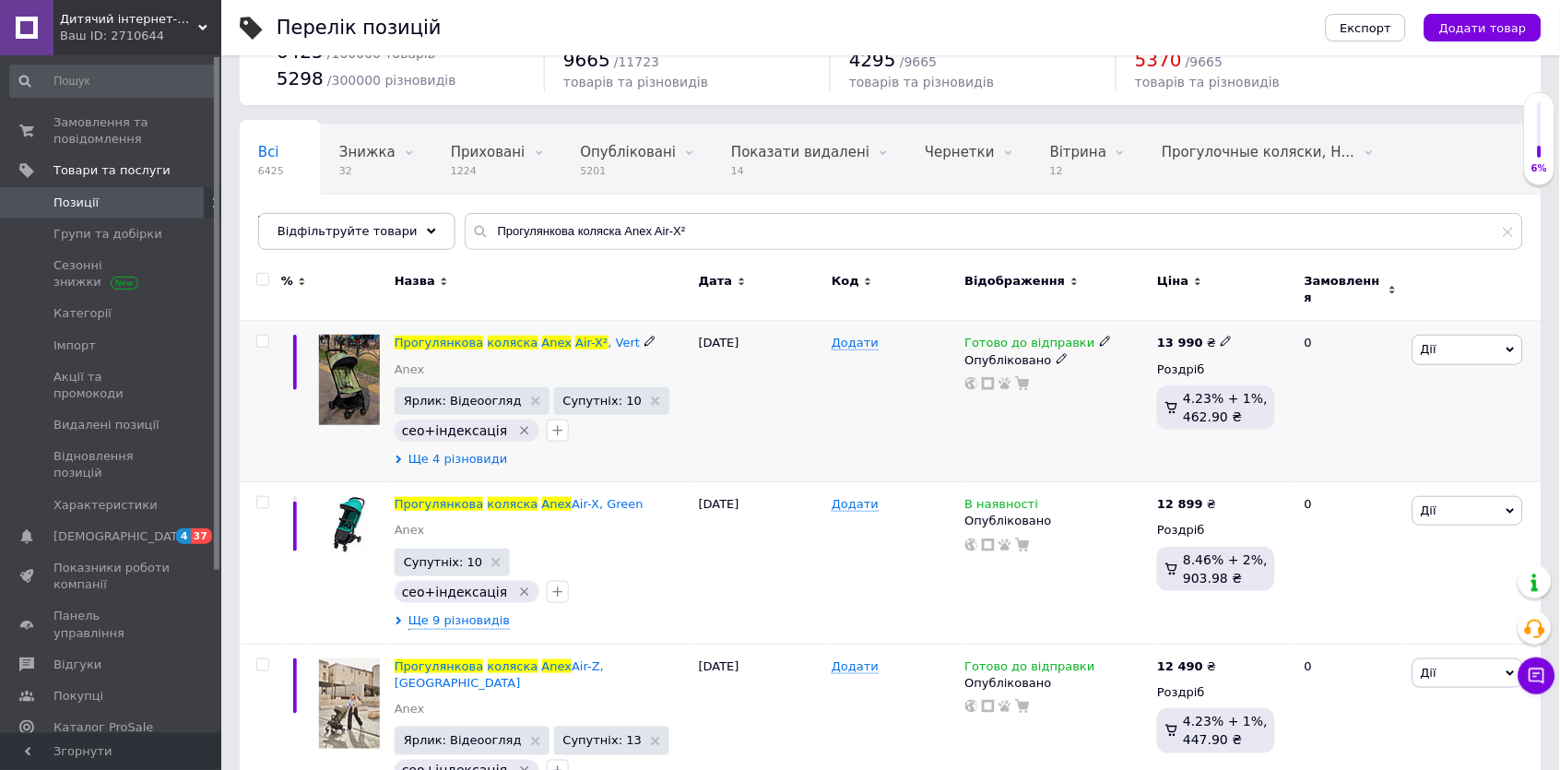
click at [444, 451] on span "Ще 4 різновиди" at bounding box center [458, 459] width 100 height 17
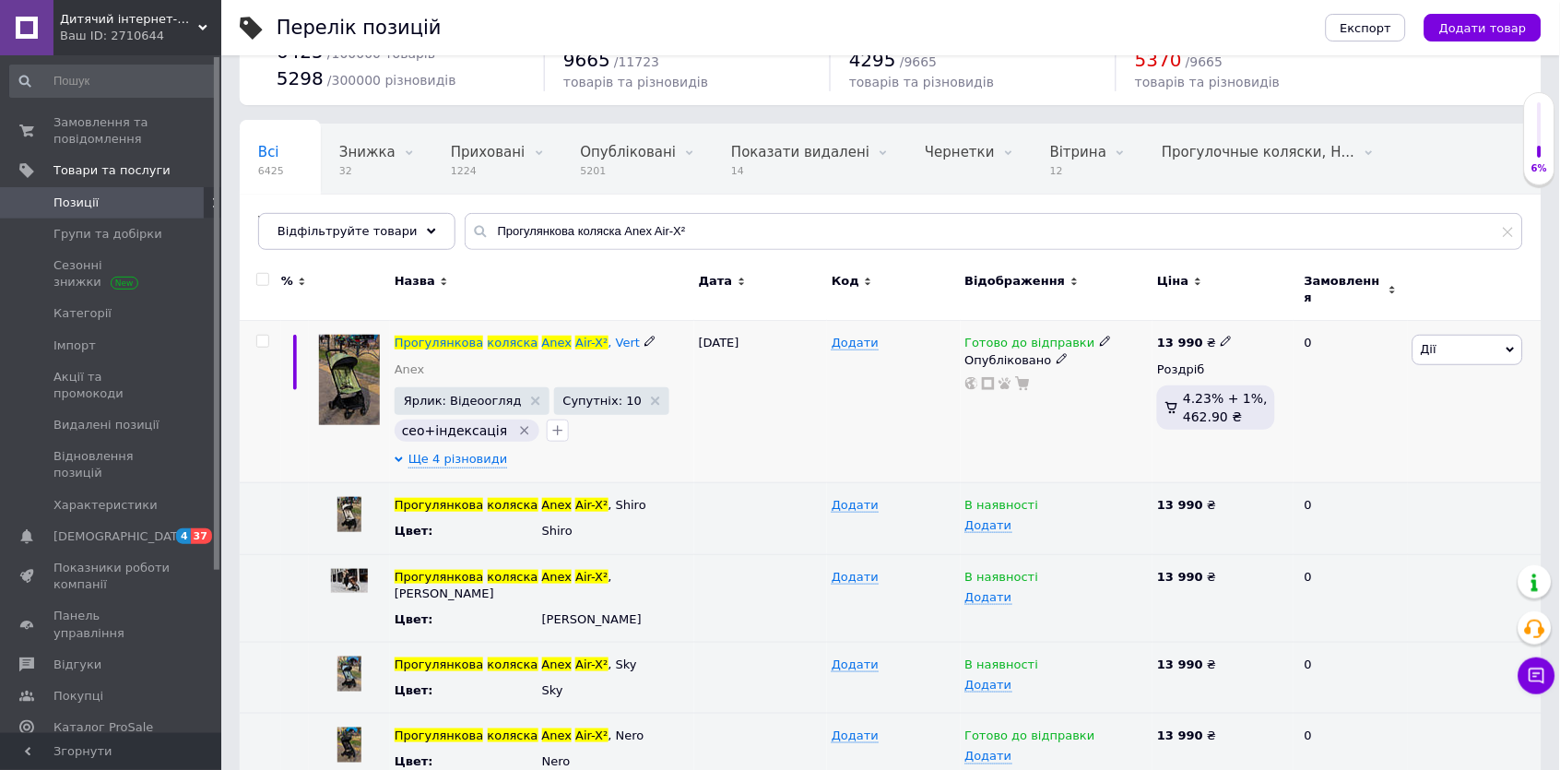
scroll to position [223, 0]
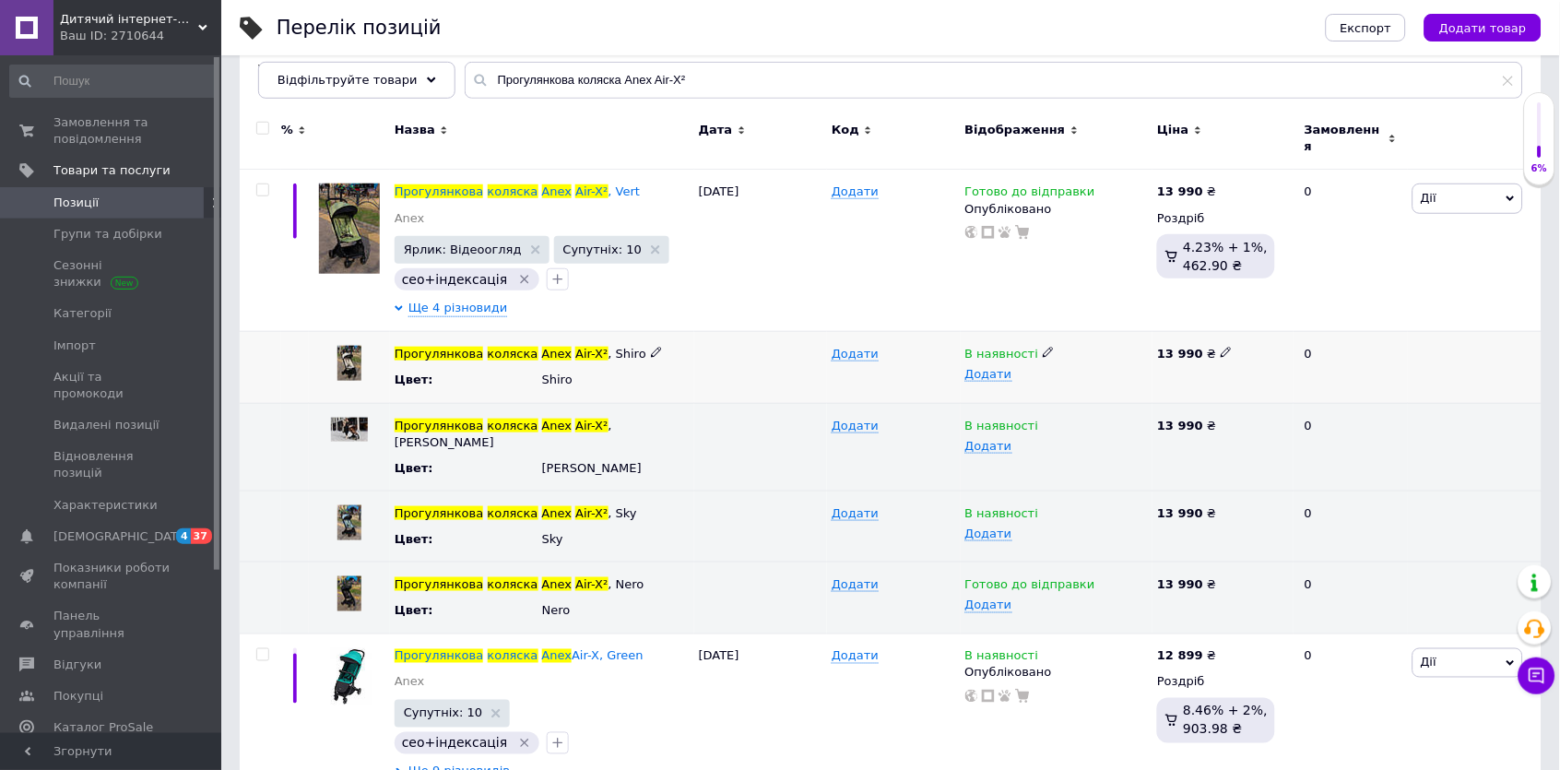
click at [1045, 347] on icon at bounding box center [1048, 352] width 11 height 11
click at [1068, 429] on li "Готово до відправки" at bounding box center [1053, 442] width 190 height 26
click at [1045, 419] on use at bounding box center [1048, 424] width 10 height 10
click at [1059, 500] on li "Готово до відправки" at bounding box center [1053, 513] width 190 height 26
click at [1044, 506] on icon at bounding box center [1048, 511] width 11 height 11
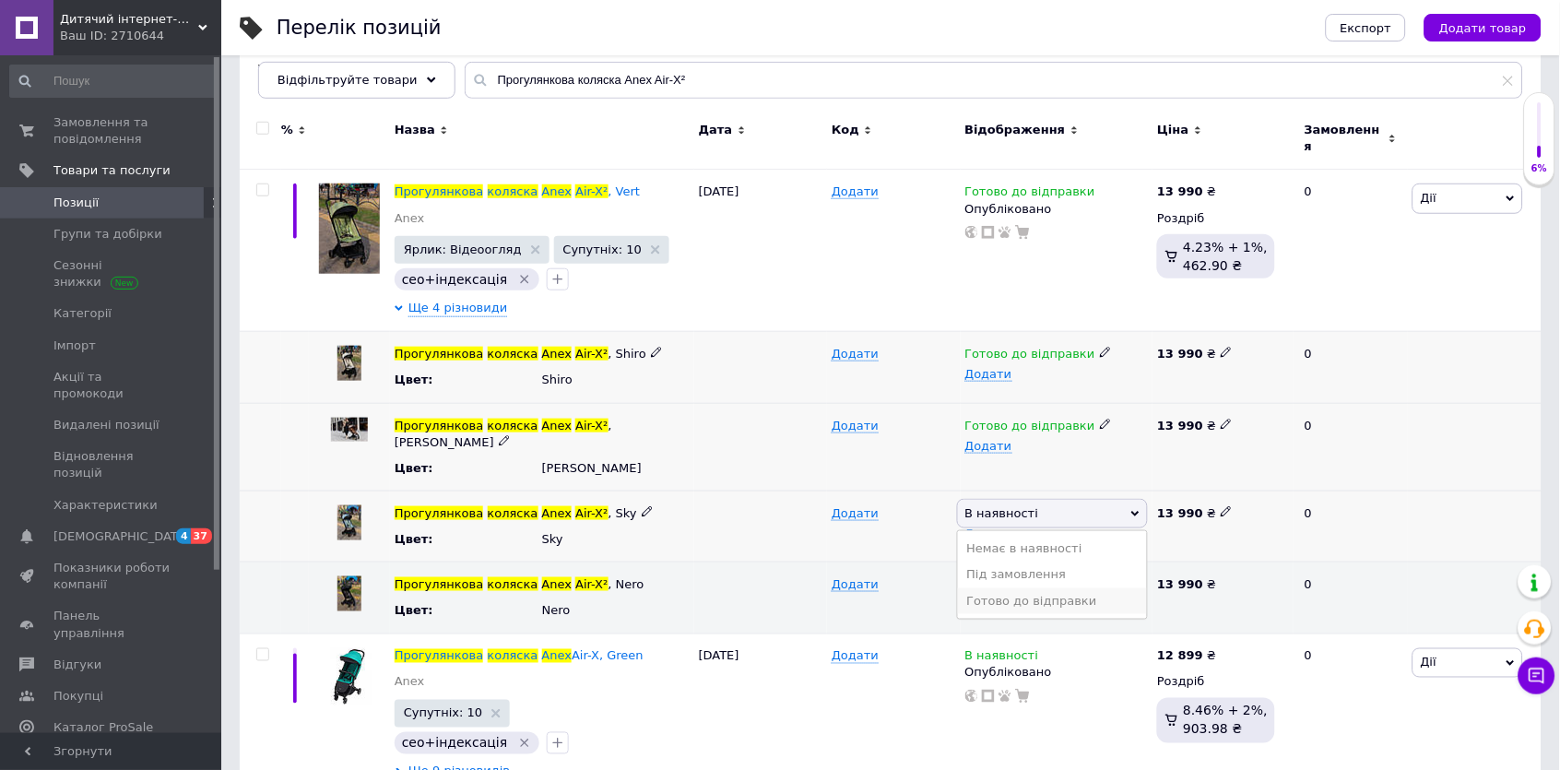
click at [1053, 588] on li "Готово до відправки" at bounding box center [1053, 601] width 190 height 26
click at [568, 84] on input "Прогулянкова коляска Anex Air-X²" at bounding box center [994, 80] width 1058 height 37
click at [567, 84] on input "Прогулянкова коляска Anex Air-X²" at bounding box center [994, 80] width 1058 height 37
paste input "Z plus"
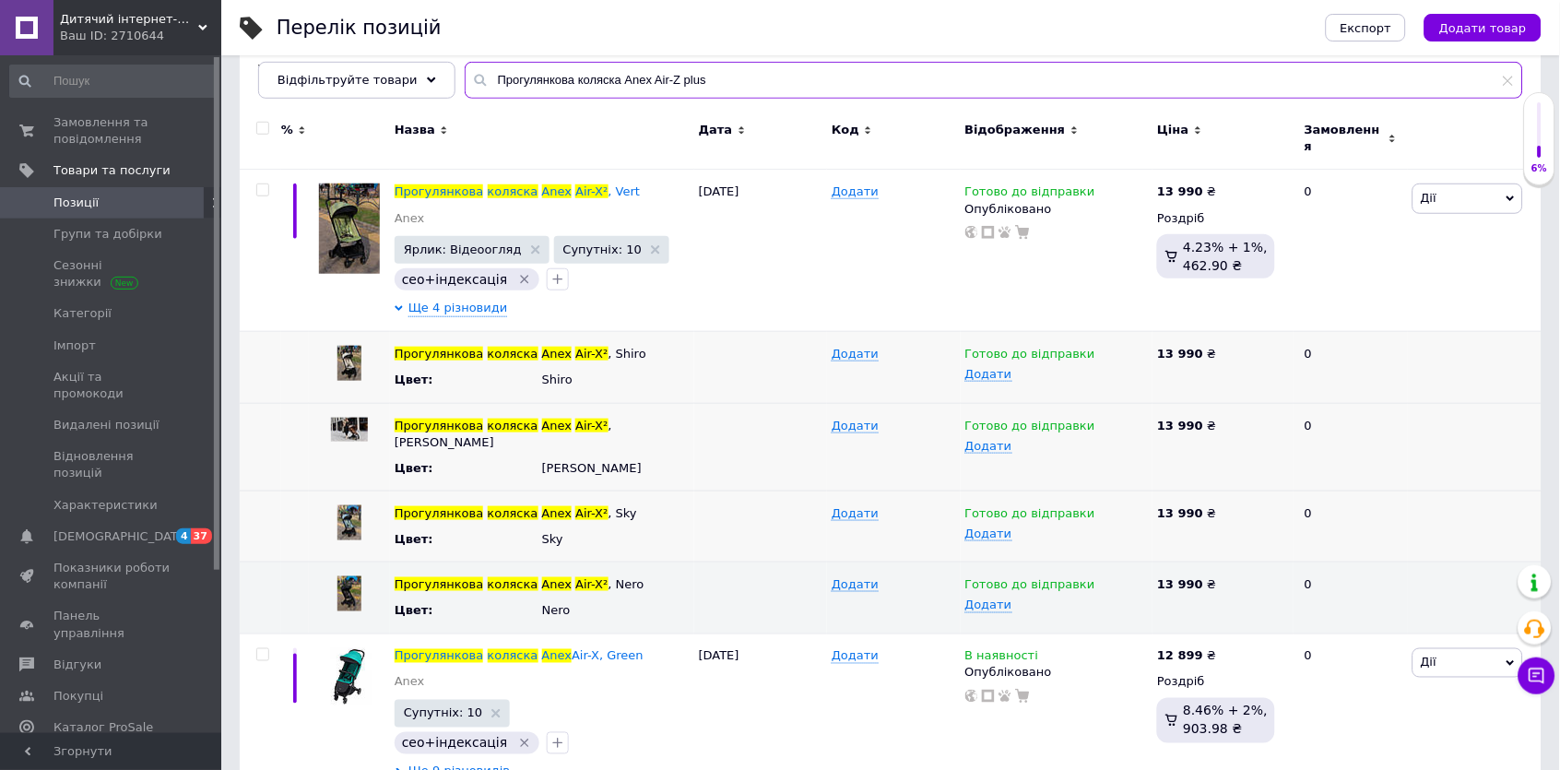
type input "Прогулянкова коляска Anex Air-Z plus"
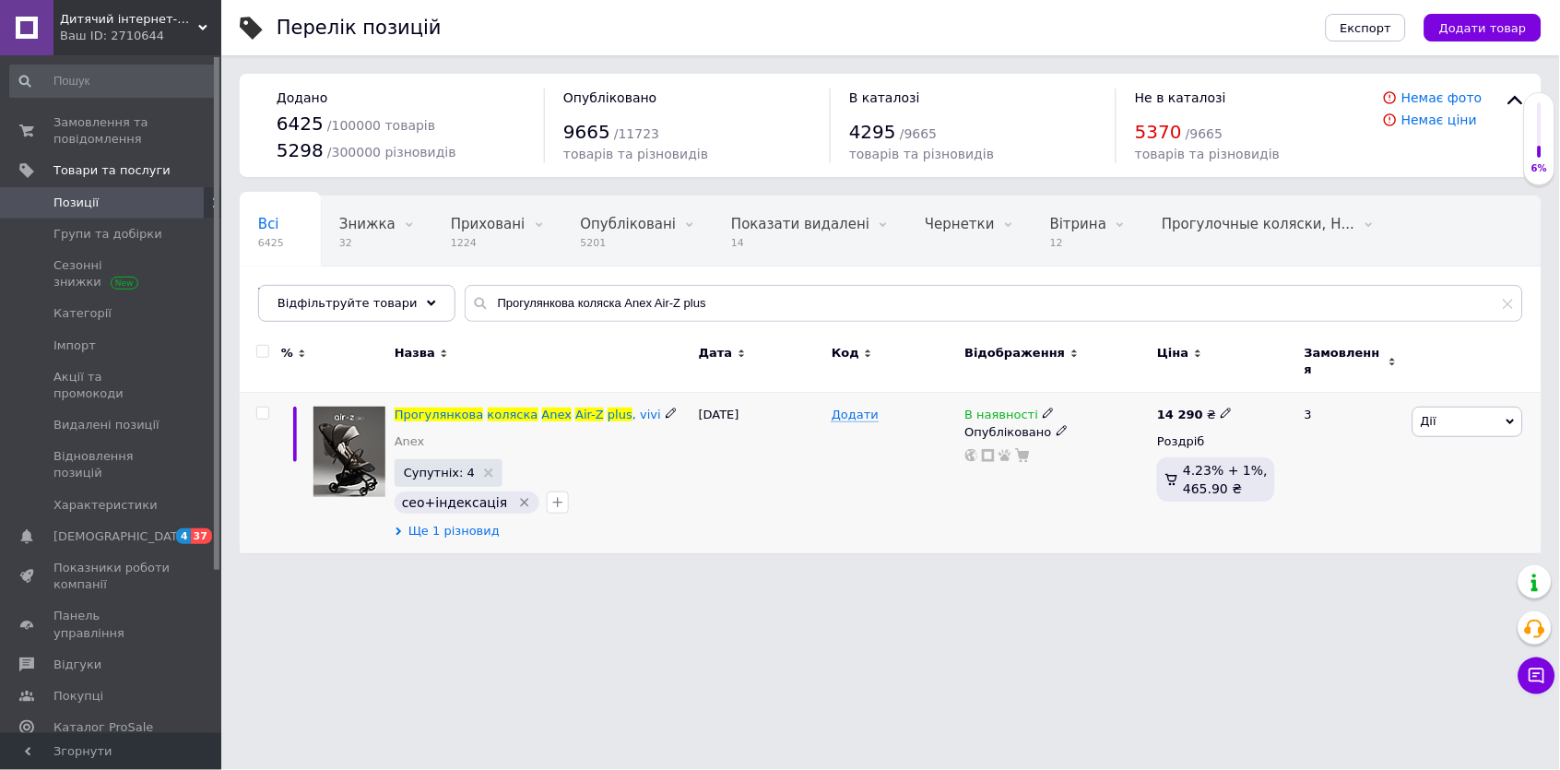
click at [474, 523] on span "Ще 1 різновид" at bounding box center [453, 531] width 91 height 17
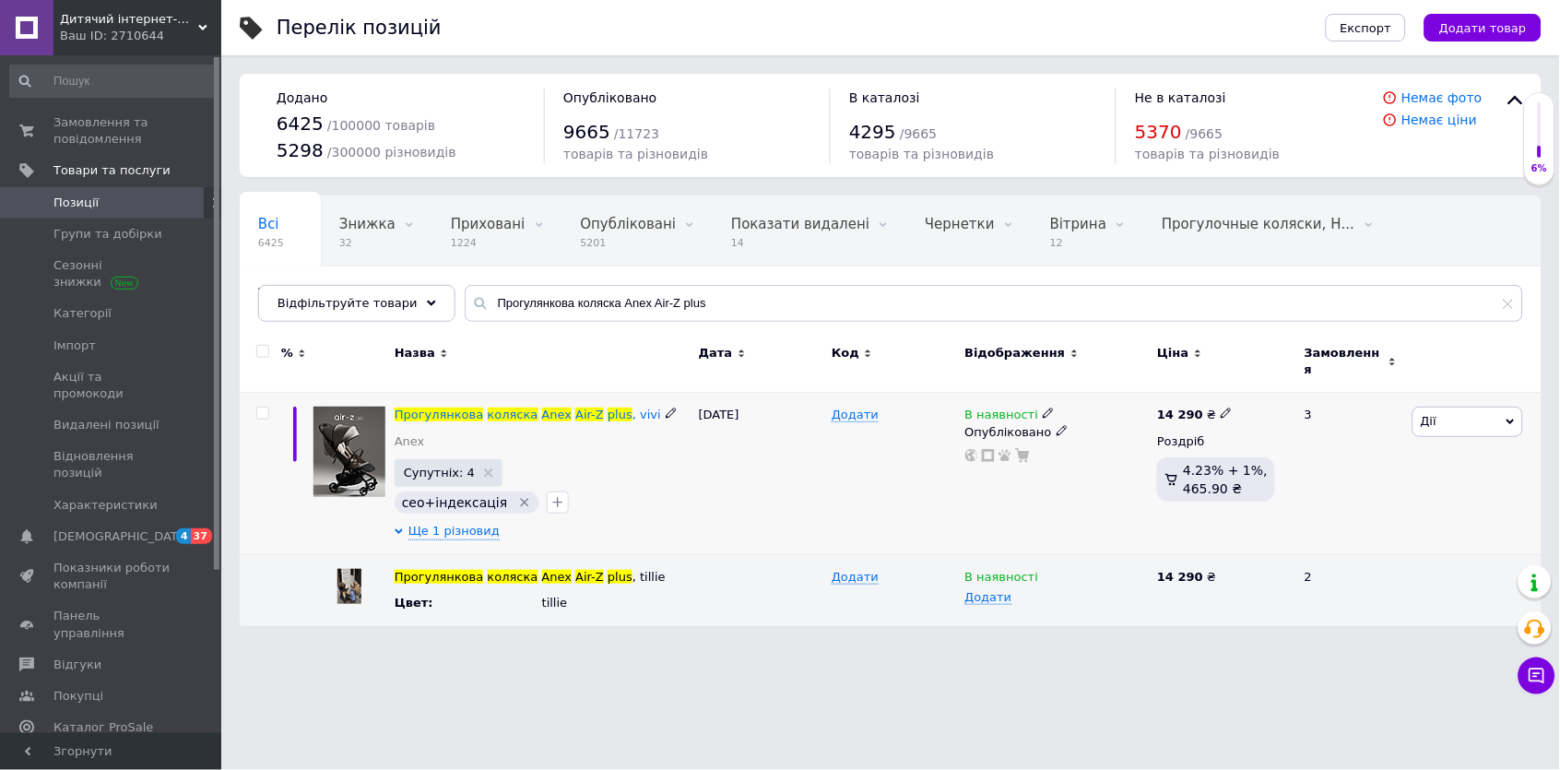
click at [1048, 407] on icon at bounding box center [1048, 412] width 11 height 11
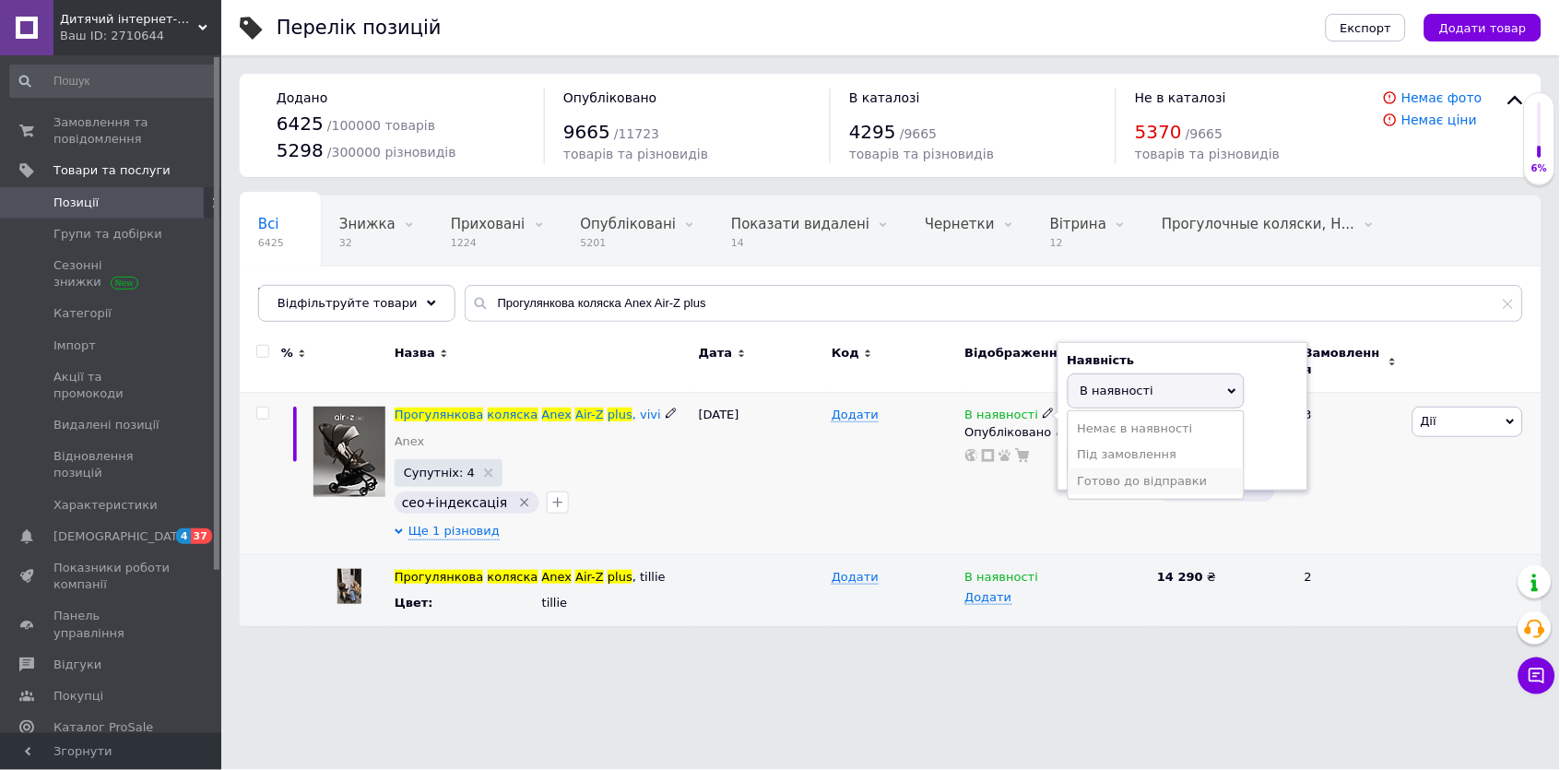
click at [1079, 468] on li "Готово до відправки" at bounding box center [1155, 481] width 175 height 26
click at [1044, 570] on icon at bounding box center [1048, 575] width 11 height 11
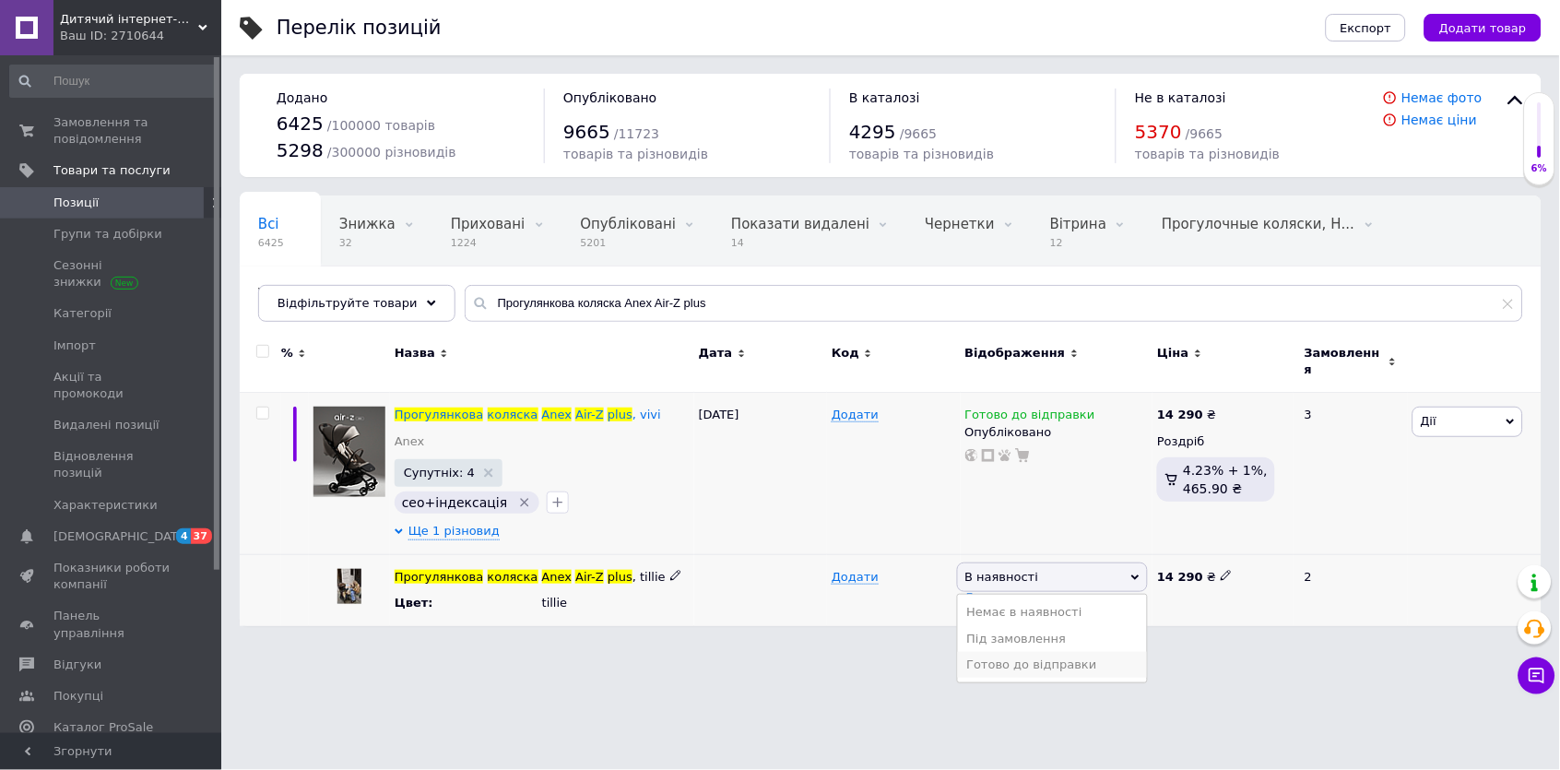
click at [1056, 652] on li "Готово до відправки" at bounding box center [1053, 665] width 190 height 26
click at [784, 644] on html "Дитячий інтернет-магазин "Lolly [PERSON_NAME]" Ваш ID: 2710644 Сайт Дитячий інт…" at bounding box center [780, 322] width 1560 height 644
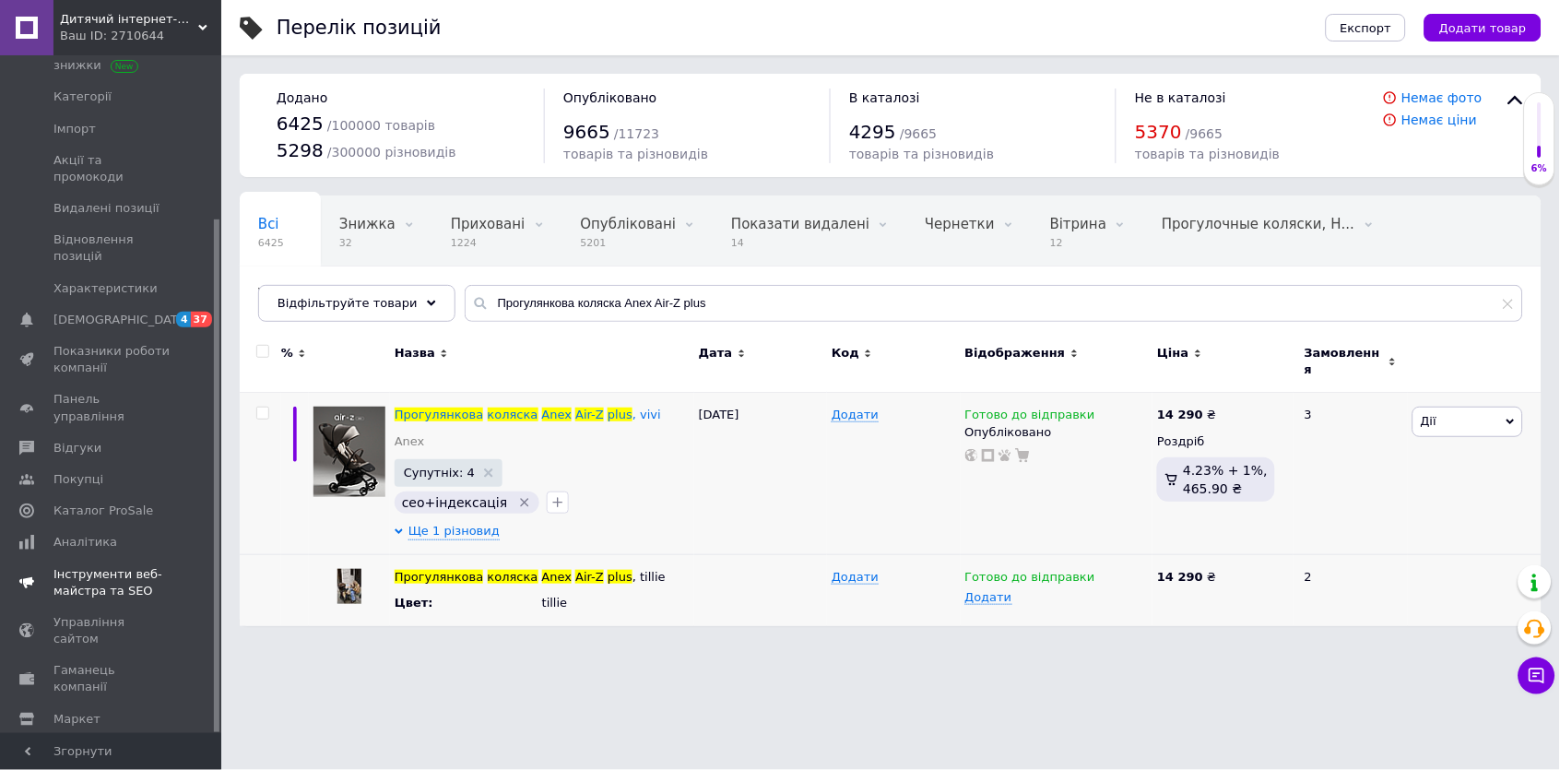
scroll to position [216, 0]
click at [97, 615] on span "Управління сайтом" at bounding box center [111, 631] width 117 height 33
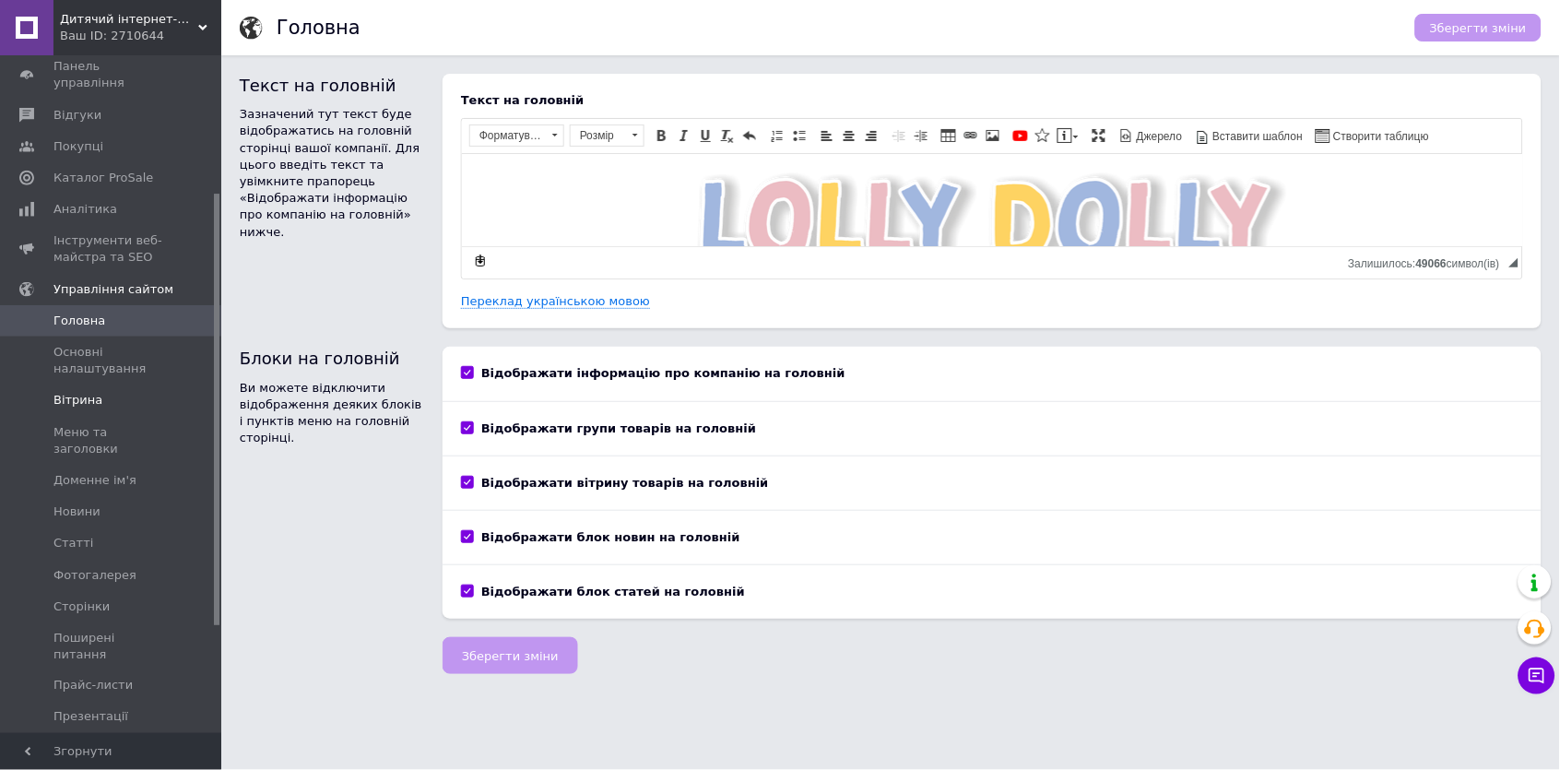
click at [88, 392] on span "Вітрина" at bounding box center [77, 400] width 49 height 17
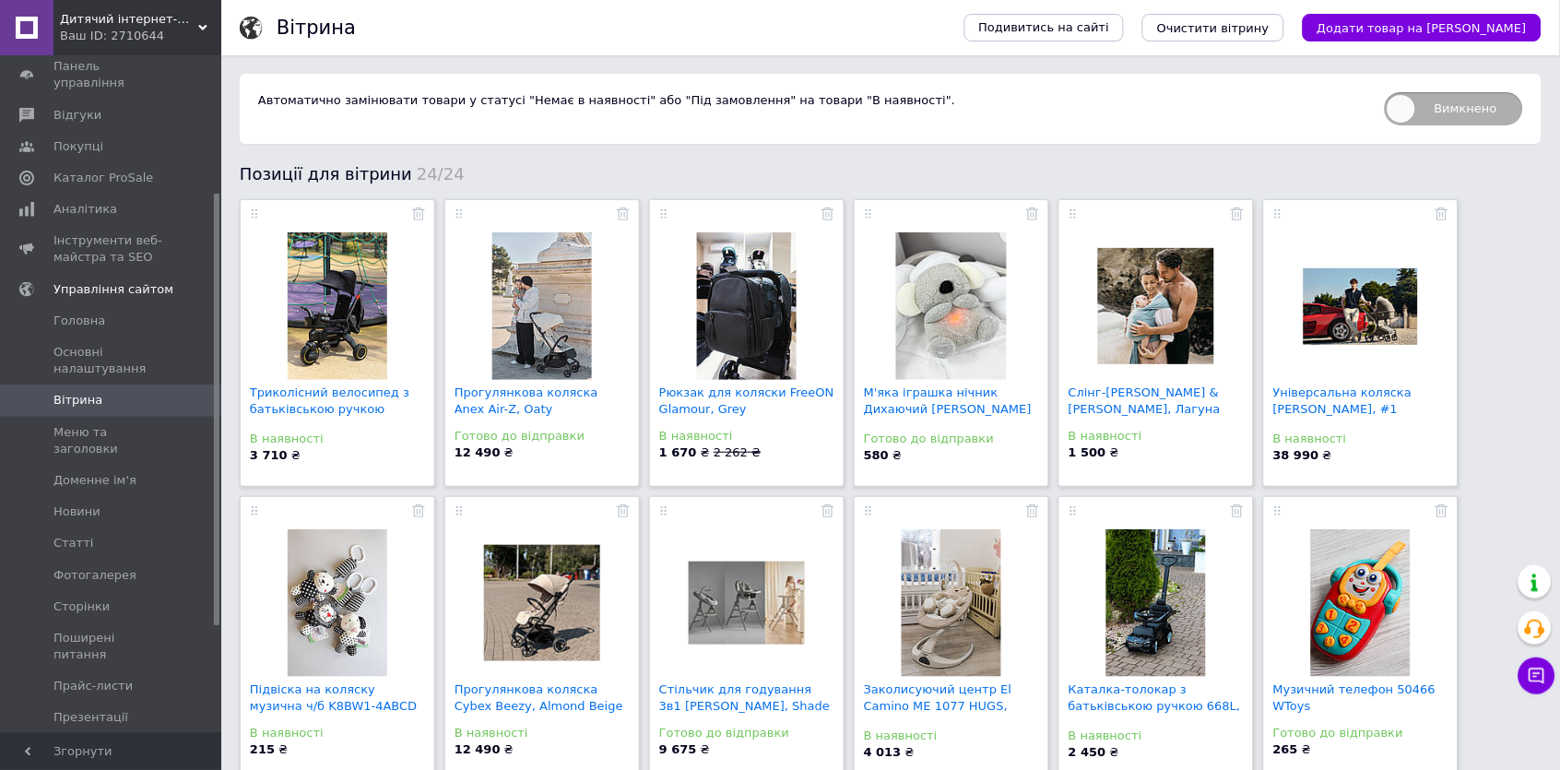
scroll to position [17, 0]
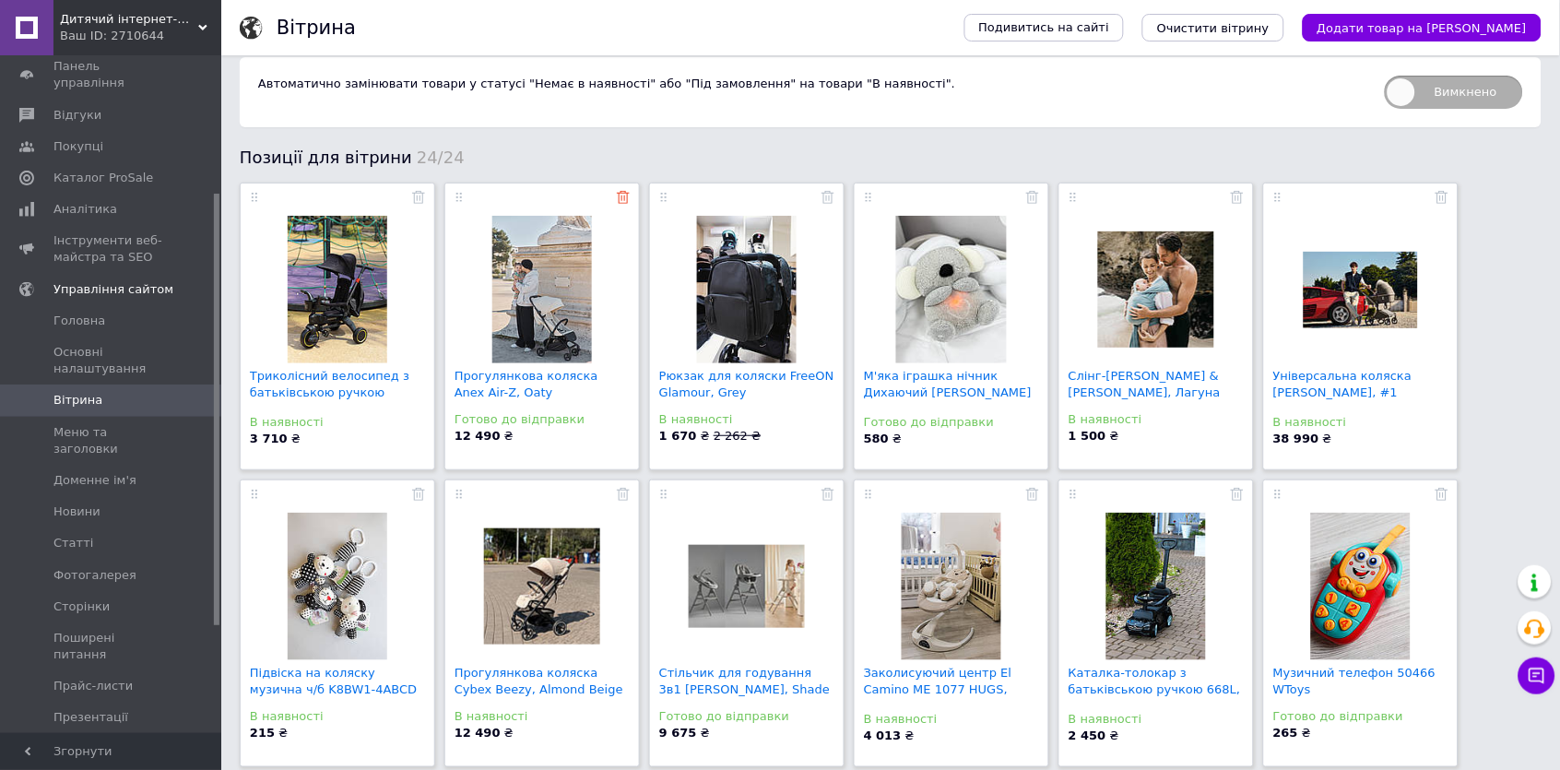
click at [625, 198] on icon at bounding box center [623, 197] width 13 height 13
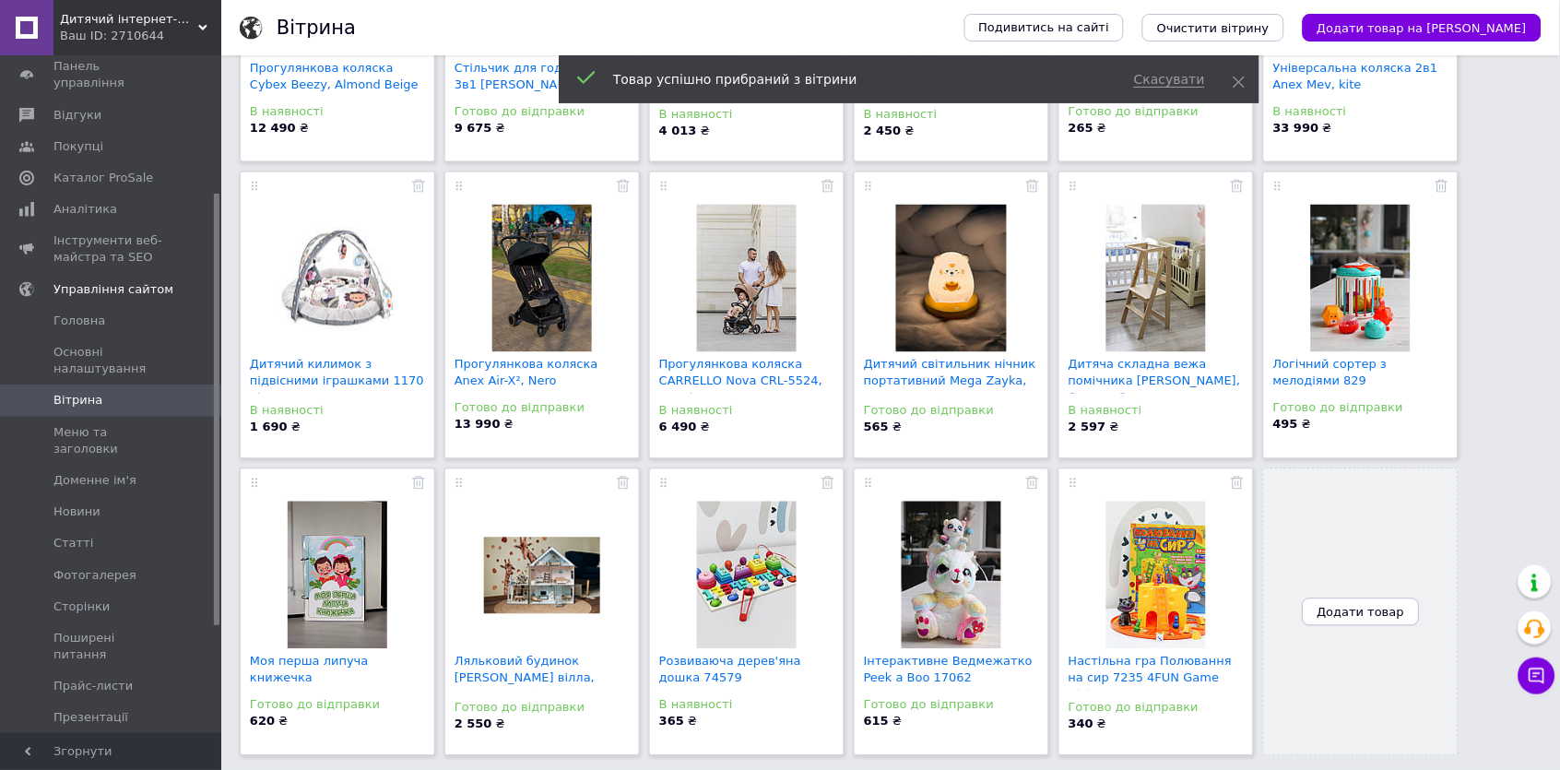
scroll to position [622, 0]
click at [1359, 618] on span "Додати товар" at bounding box center [1361, 613] width 88 height 14
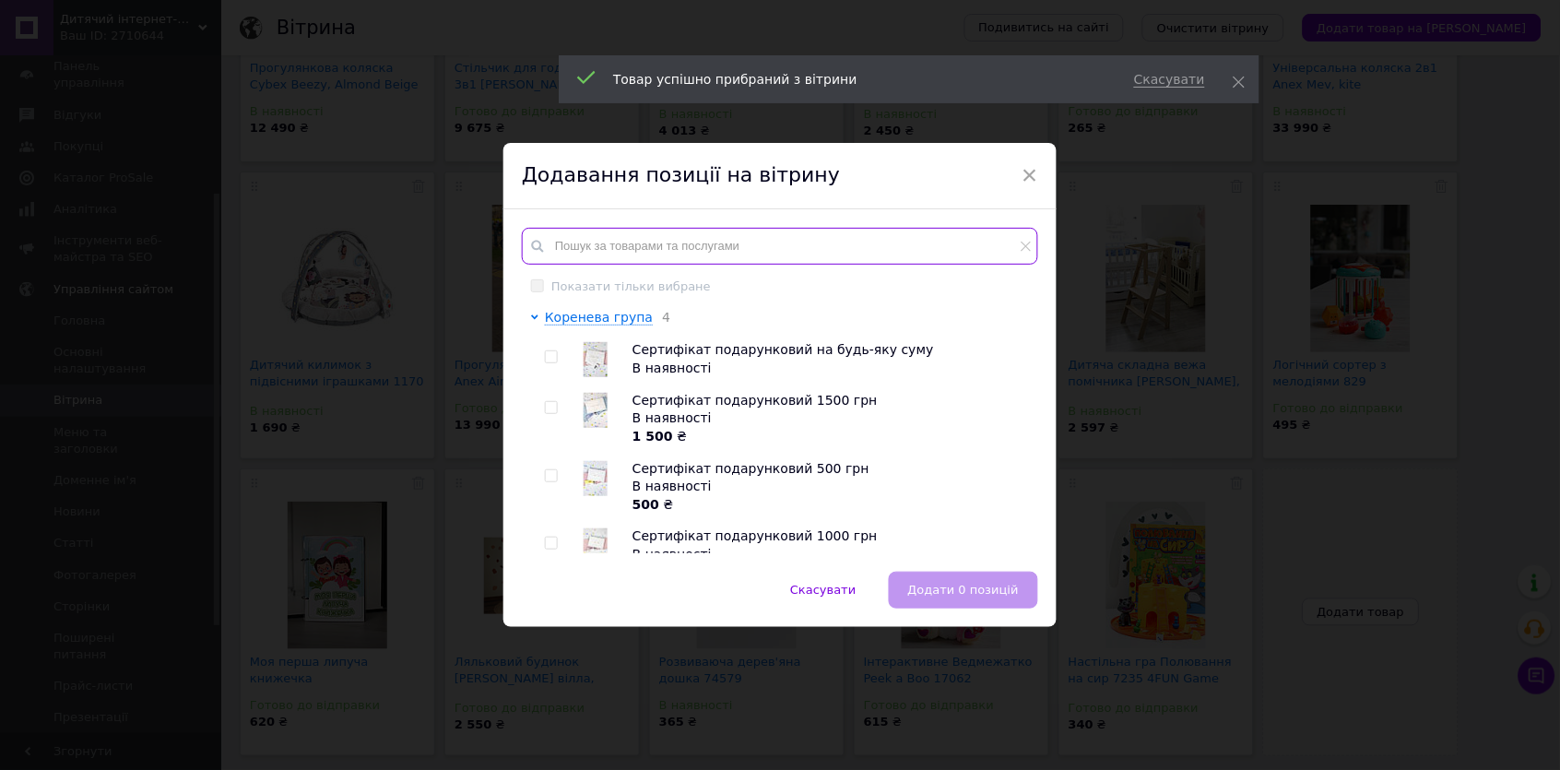
click at [855, 247] on input "text" at bounding box center [780, 246] width 516 height 37
paste input "Прогулянкова коляска Anex Air-Z plus"
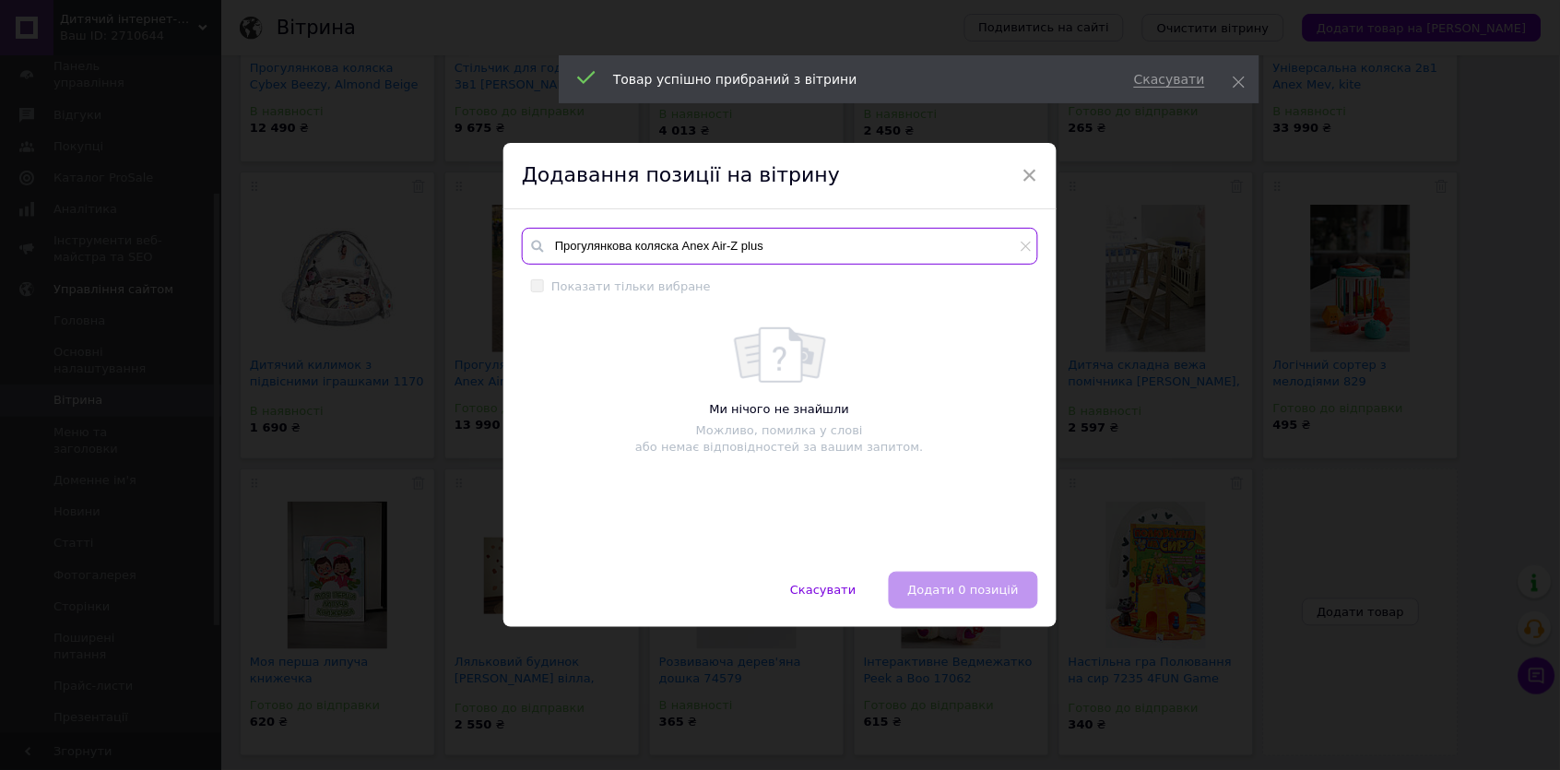
type input "Прогулянкова коляска Anex Air-Z plus"
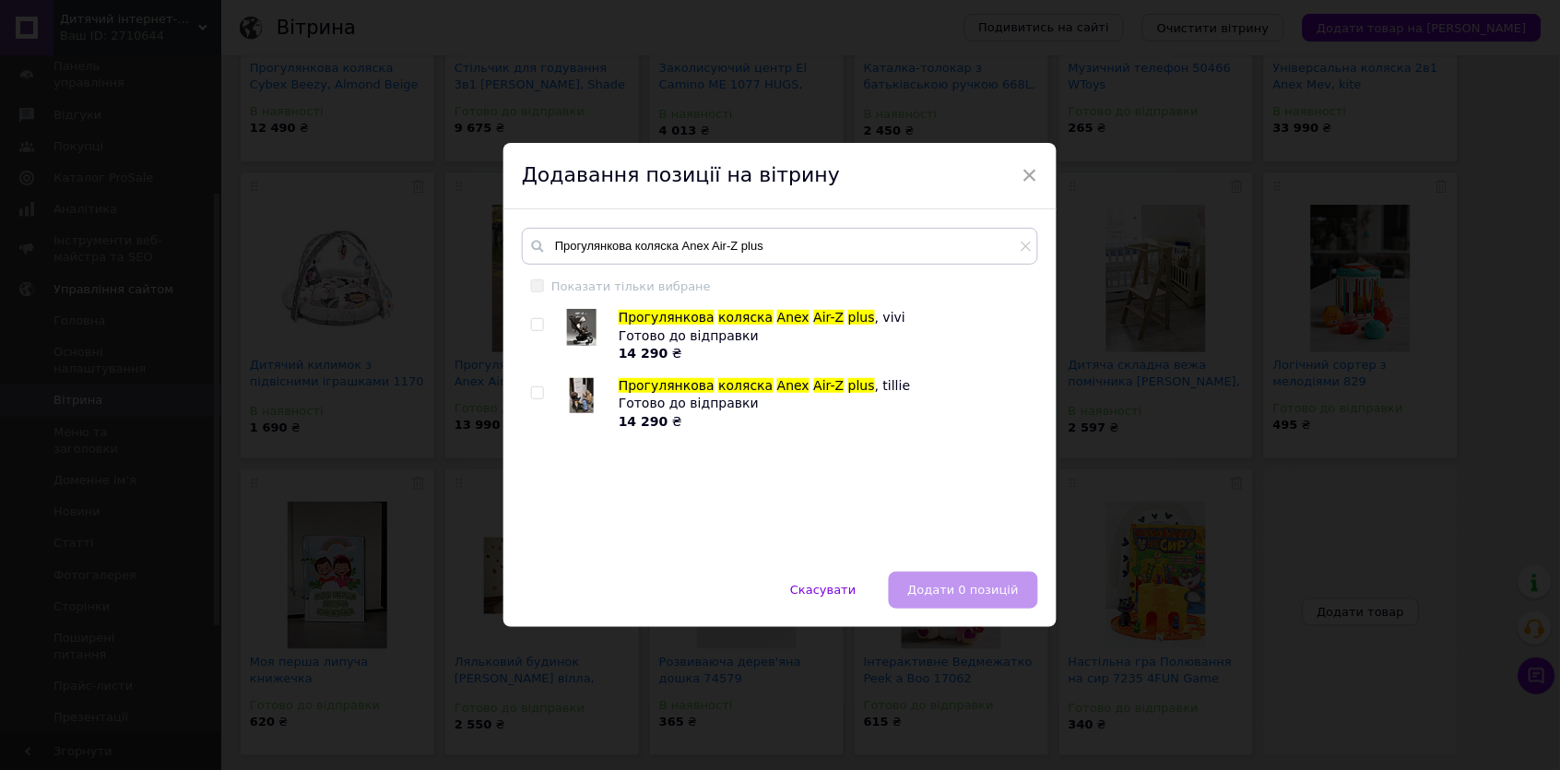
click at [531, 389] on input "checkbox" at bounding box center [537, 393] width 12 height 12
checkbox input "true"
click at [932, 583] on span "Додати 1 позицію" at bounding box center [961, 590] width 113 height 14
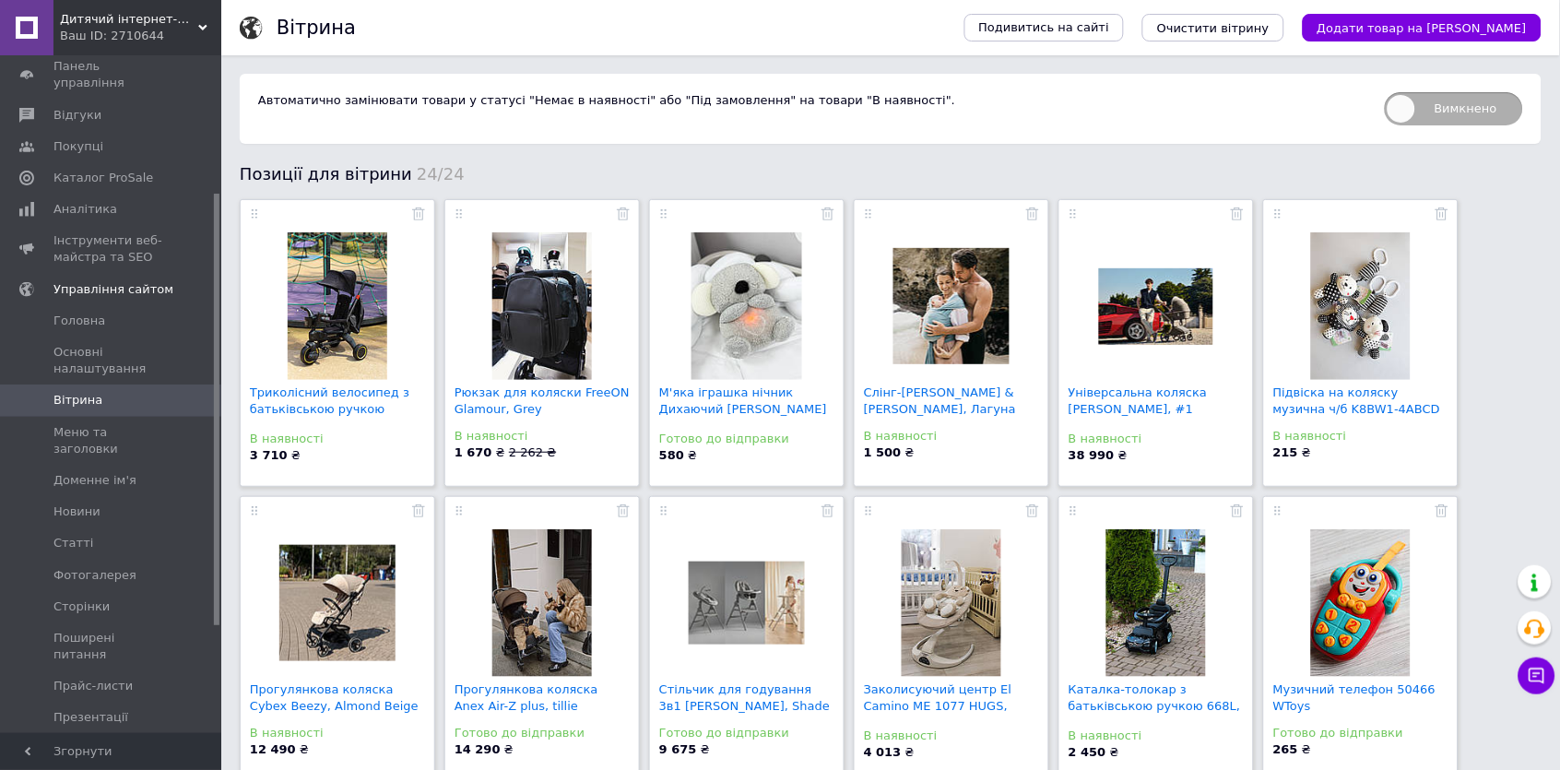
scroll to position [0, 0]
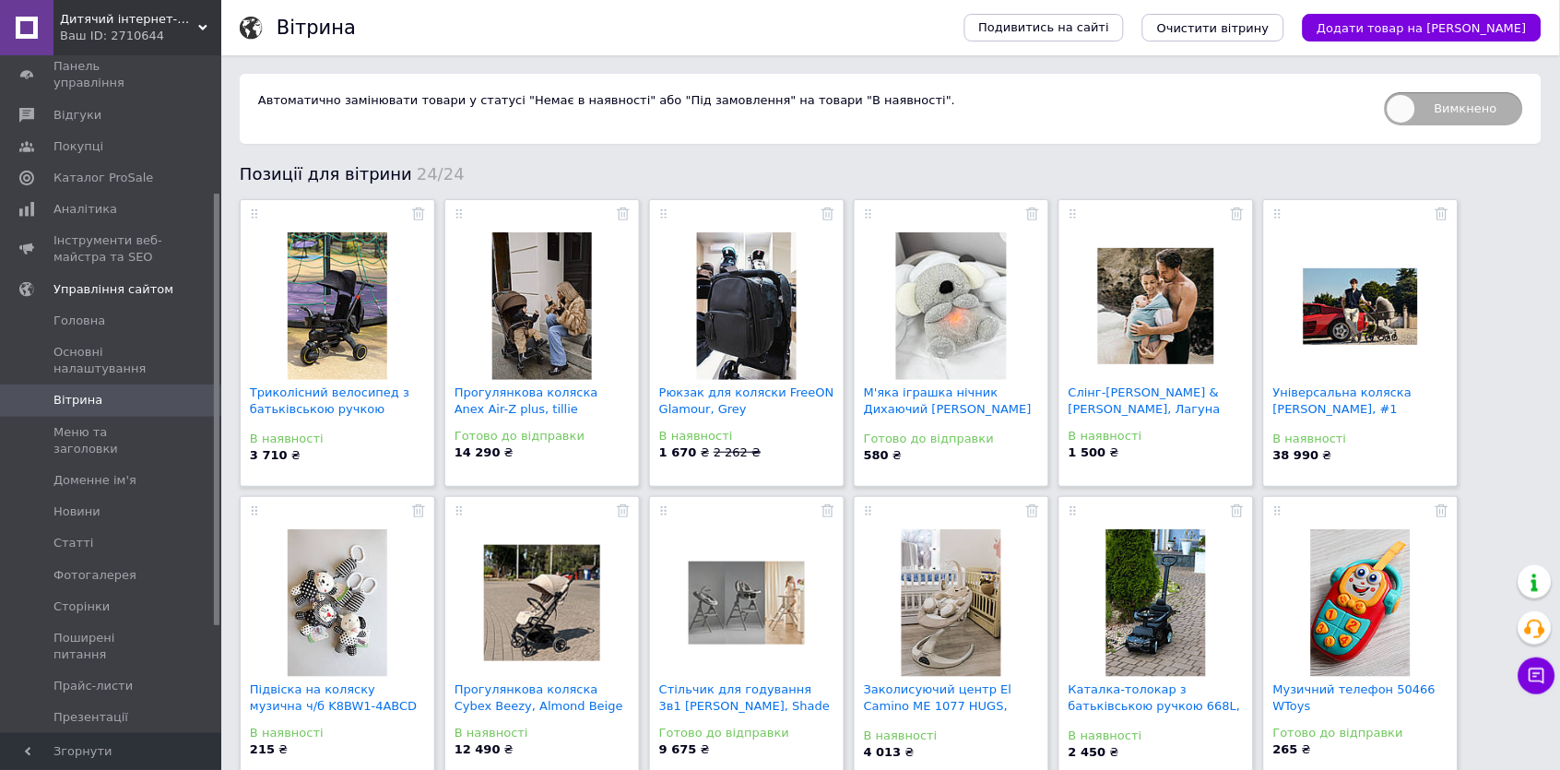
click at [532, 176] on div "Позиції для вітрини 24/24" at bounding box center [891, 173] width 1302 height 23
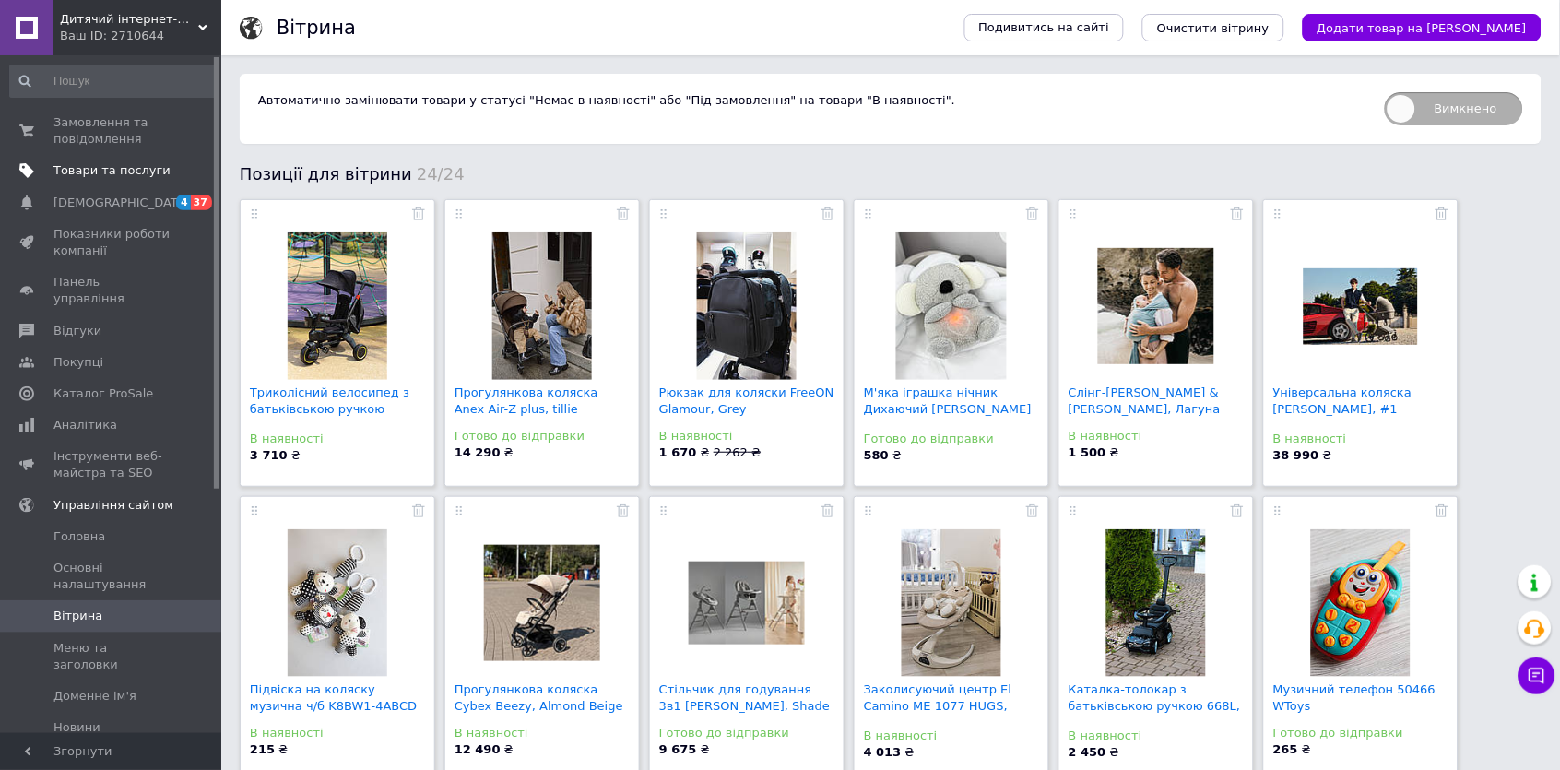
click at [83, 164] on span "Товари та послуги" at bounding box center [111, 170] width 117 height 17
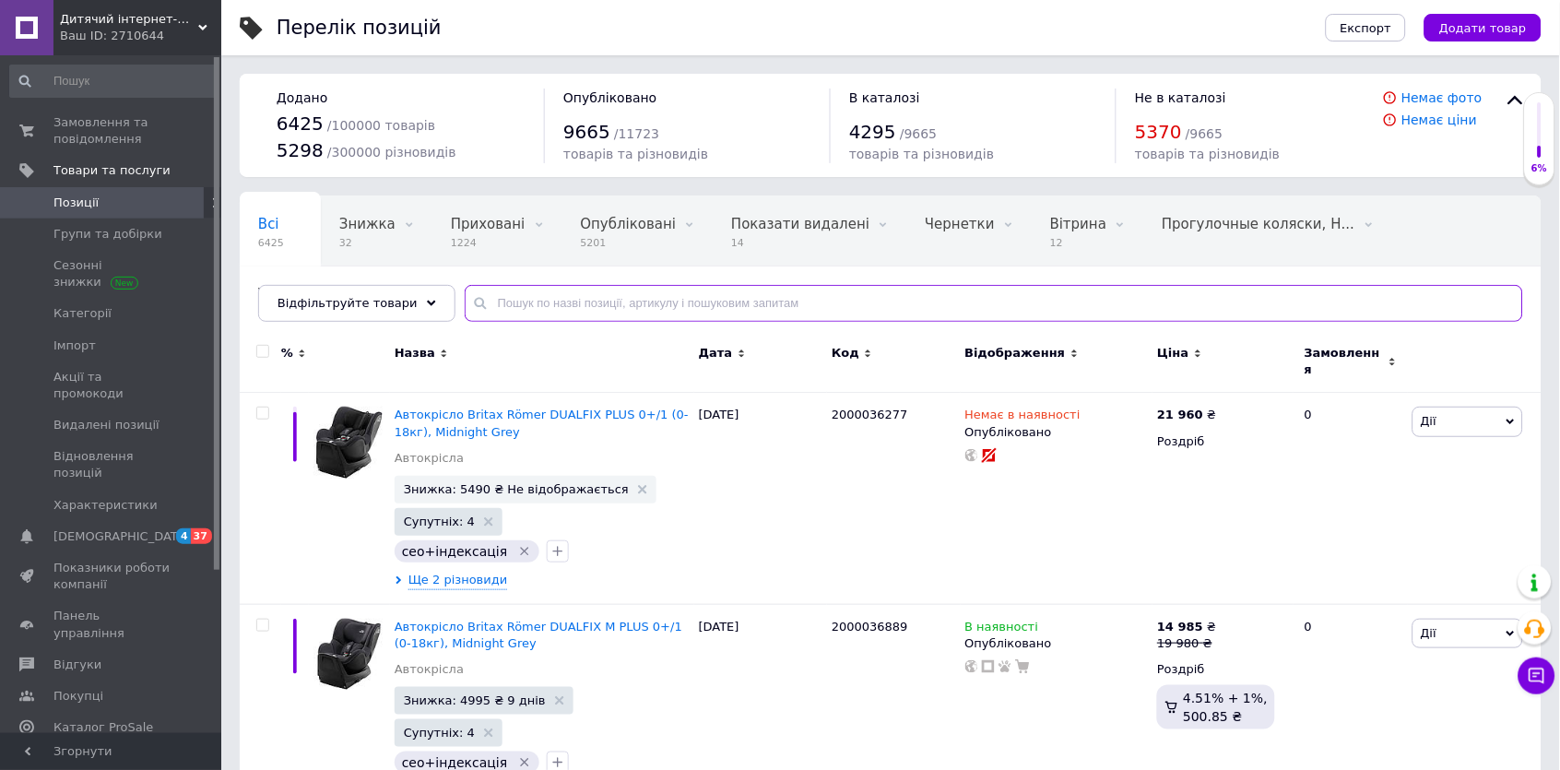
click at [543, 303] on input "text" at bounding box center [994, 303] width 1058 height 37
paste input "Універсальна коляска [PERSON_NAME]"
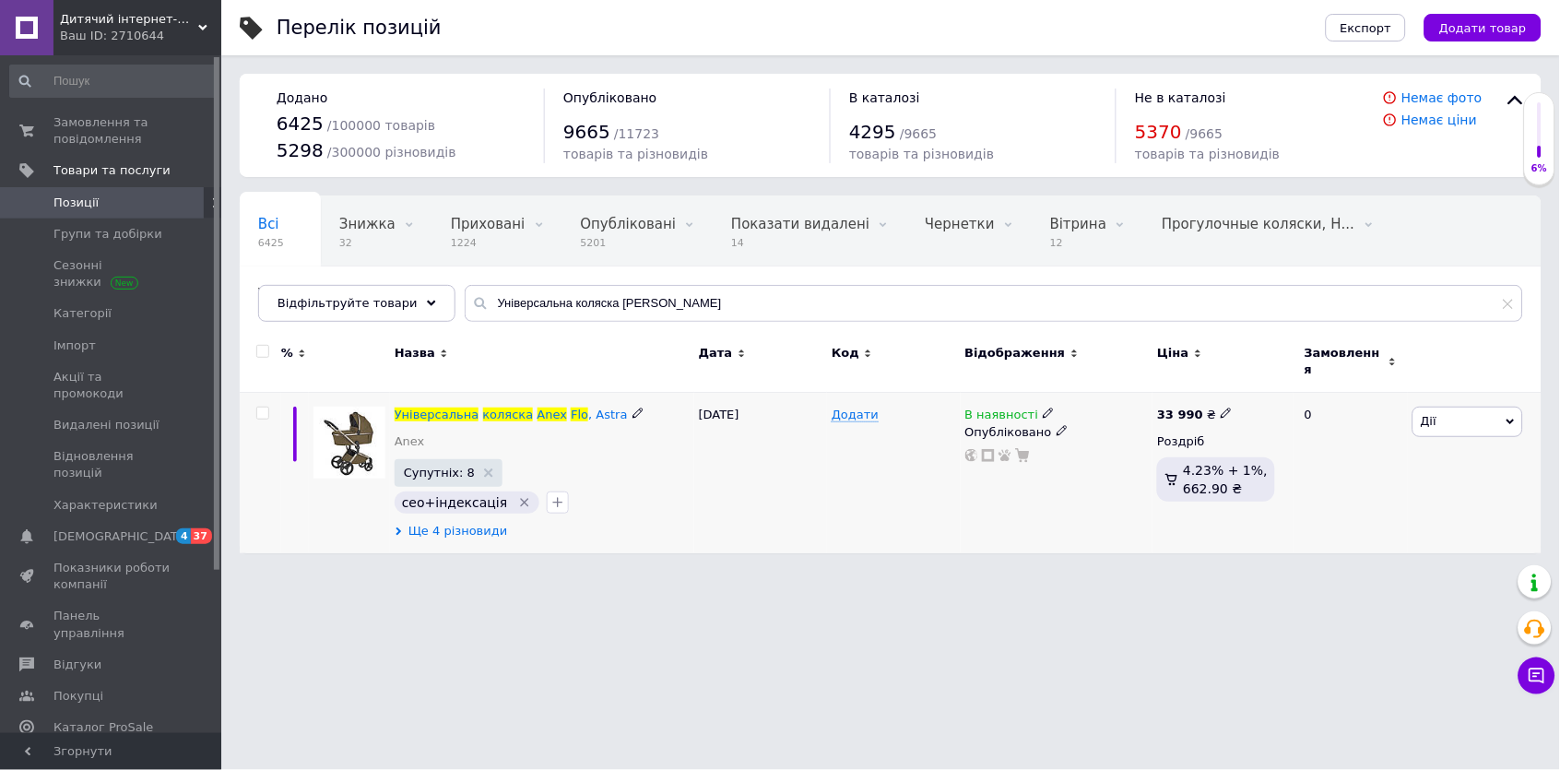
click at [490, 523] on span "Ще 4 різновиди" at bounding box center [458, 531] width 100 height 17
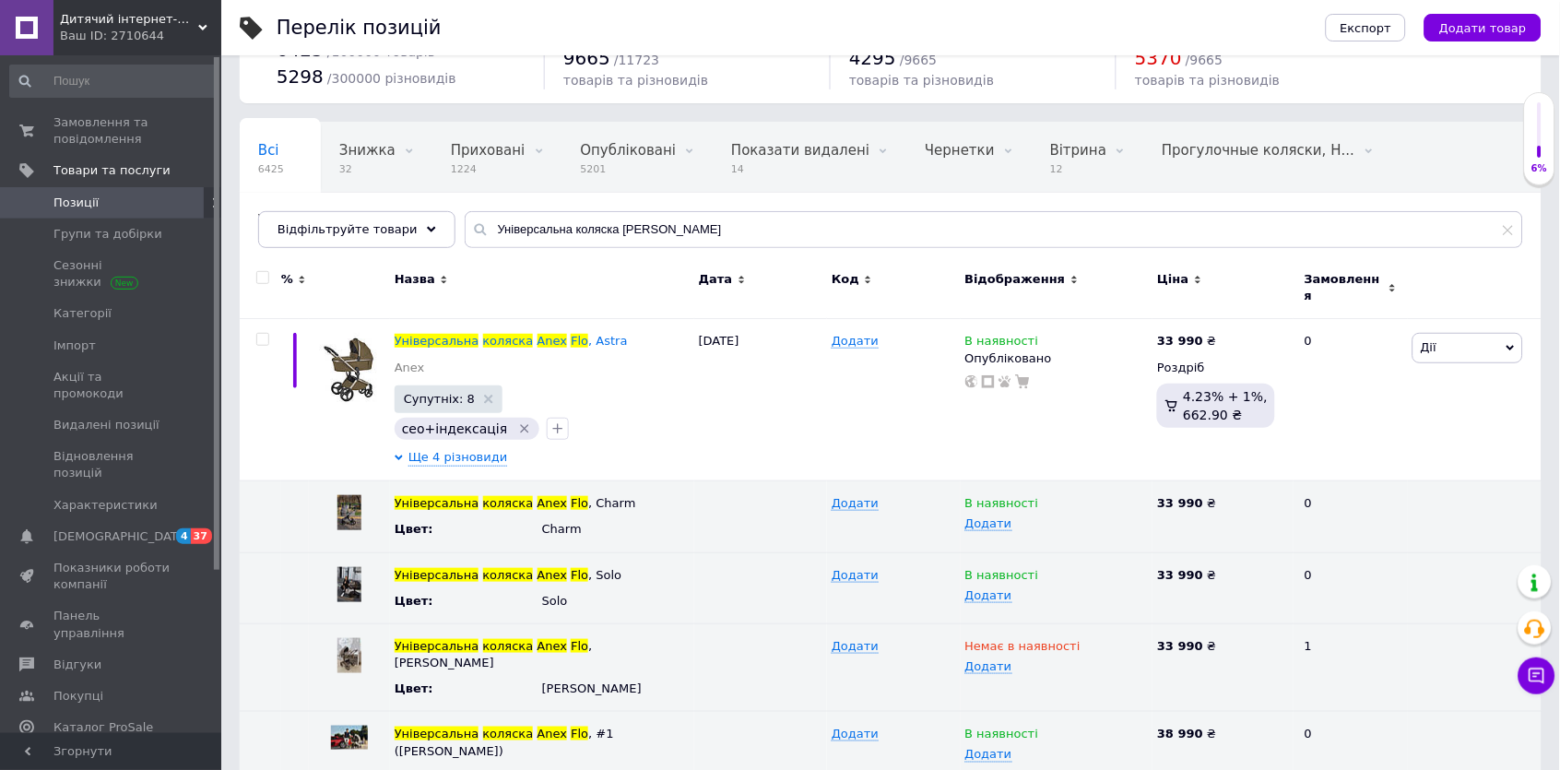
scroll to position [72, 0]
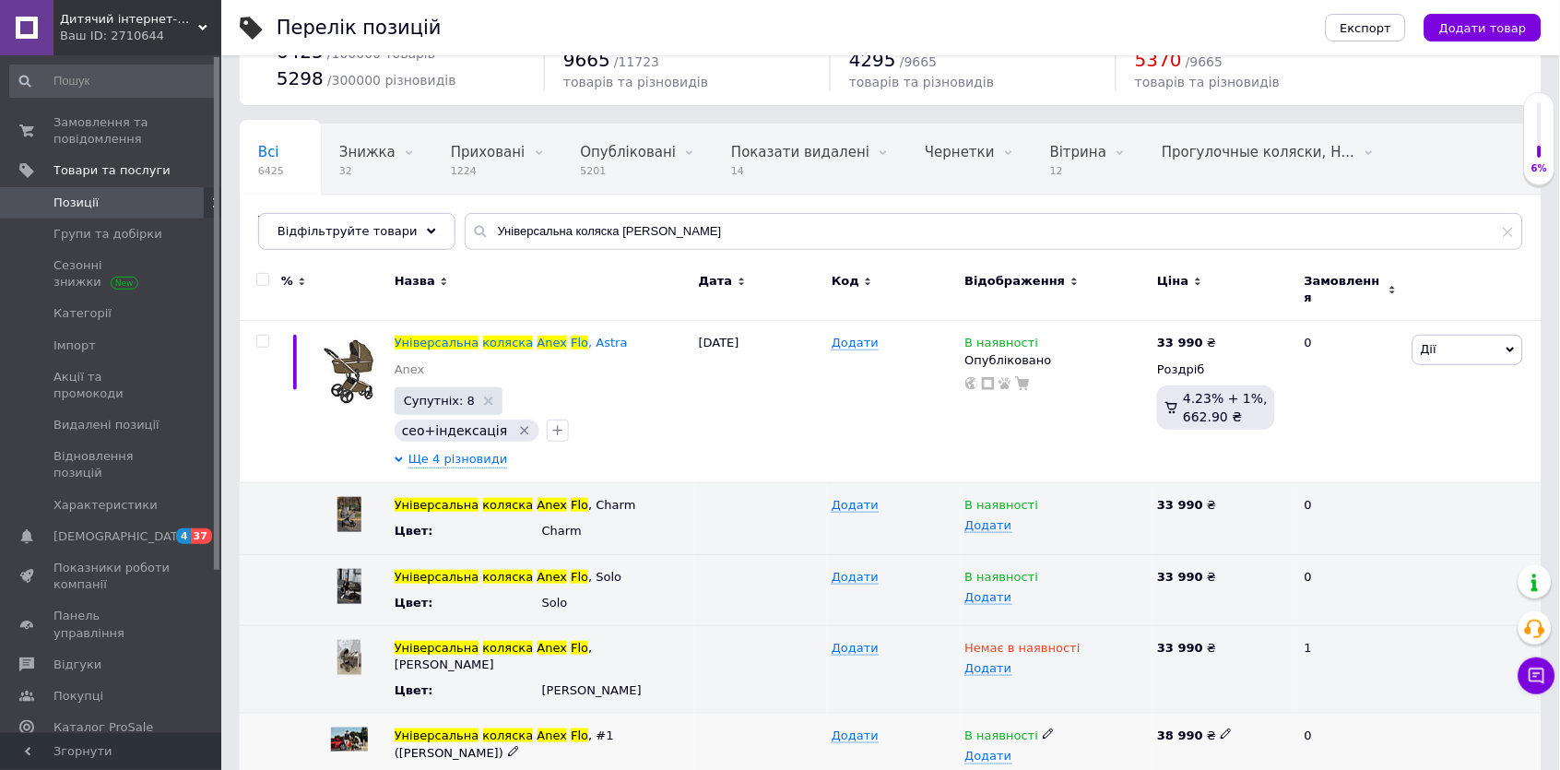
click at [1046, 729] on use at bounding box center [1048, 734] width 10 height 10
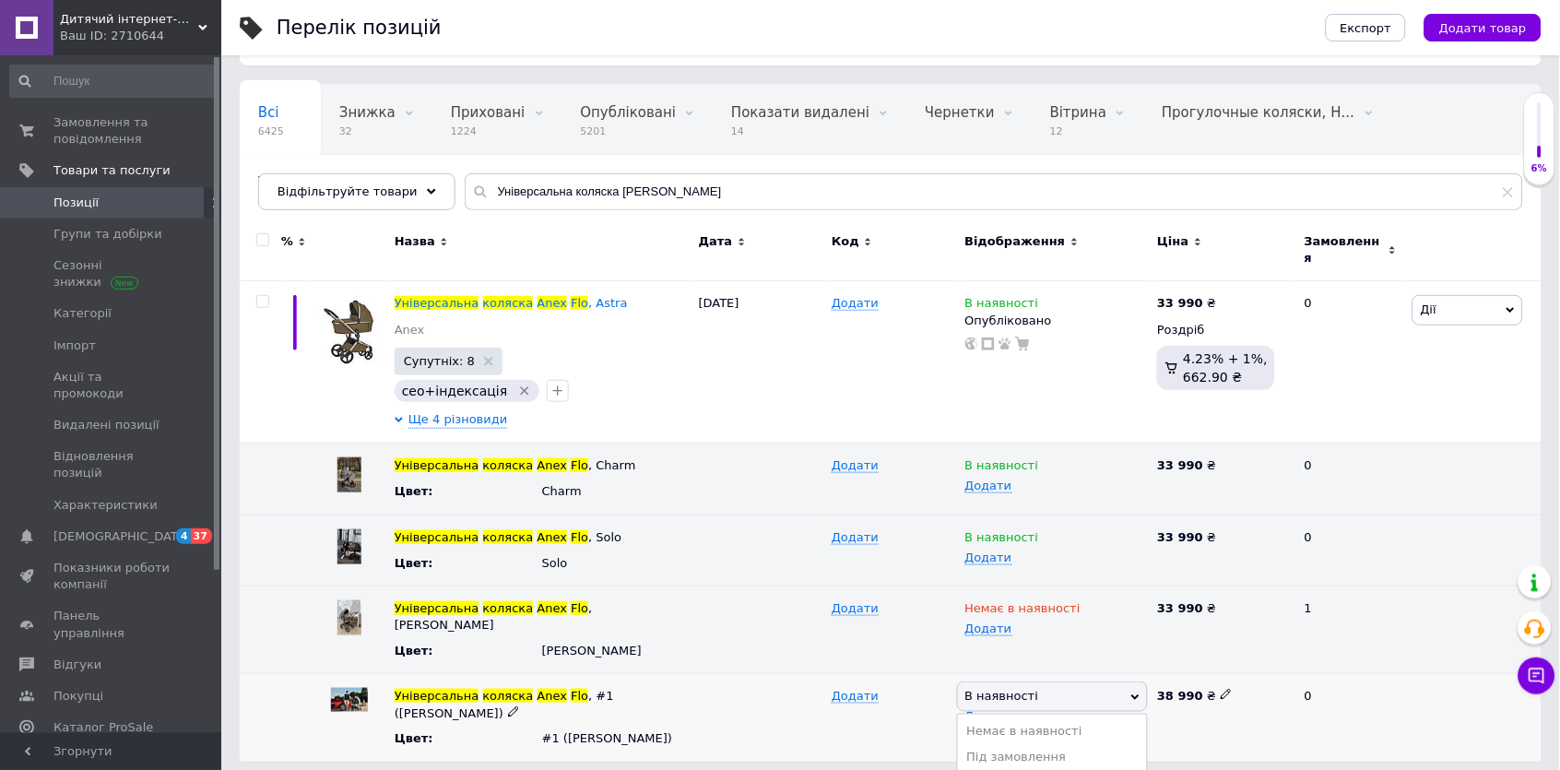
click at [1044, 769] on li "Готово до відправки" at bounding box center [1053, 784] width 190 height 26
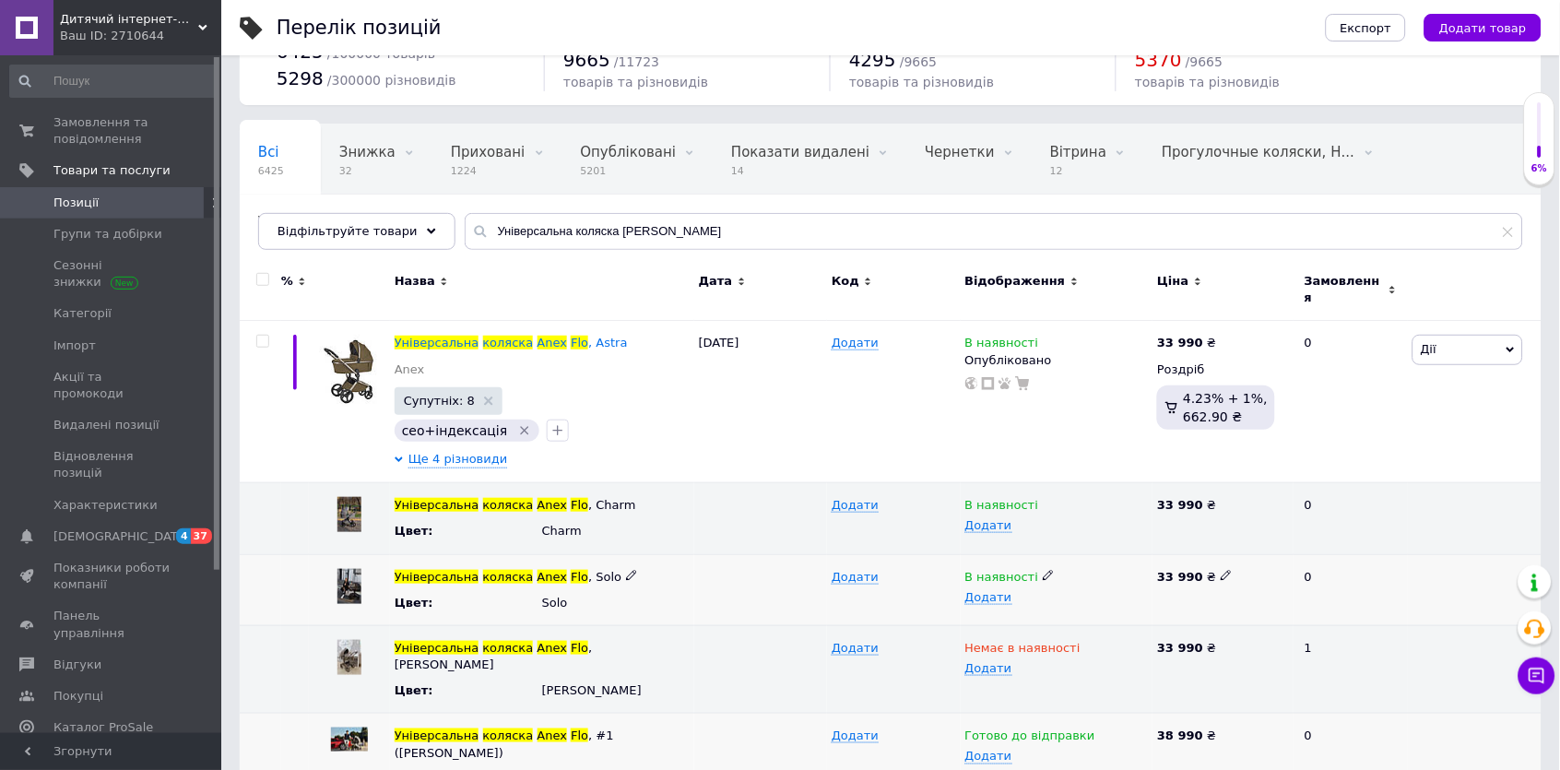
click at [1043, 570] on icon at bounding box center [1048, 575] width 11 height 11
click at [1072, 651] on li "Готово до відправки" at bounding box center [1053, 664] width 190 height 26
click at [1046, 497] on span at bounding box center [1048, 503] width 11 height 13
click at [1072, 580] on li "Готово до відправки" at bounding box center [1053, 593] width 190 height 26
click at [584, 228] on input "Універсальна коляска [PERSON_NAME]" at bounding box center [994, 231] width 1058 height 37
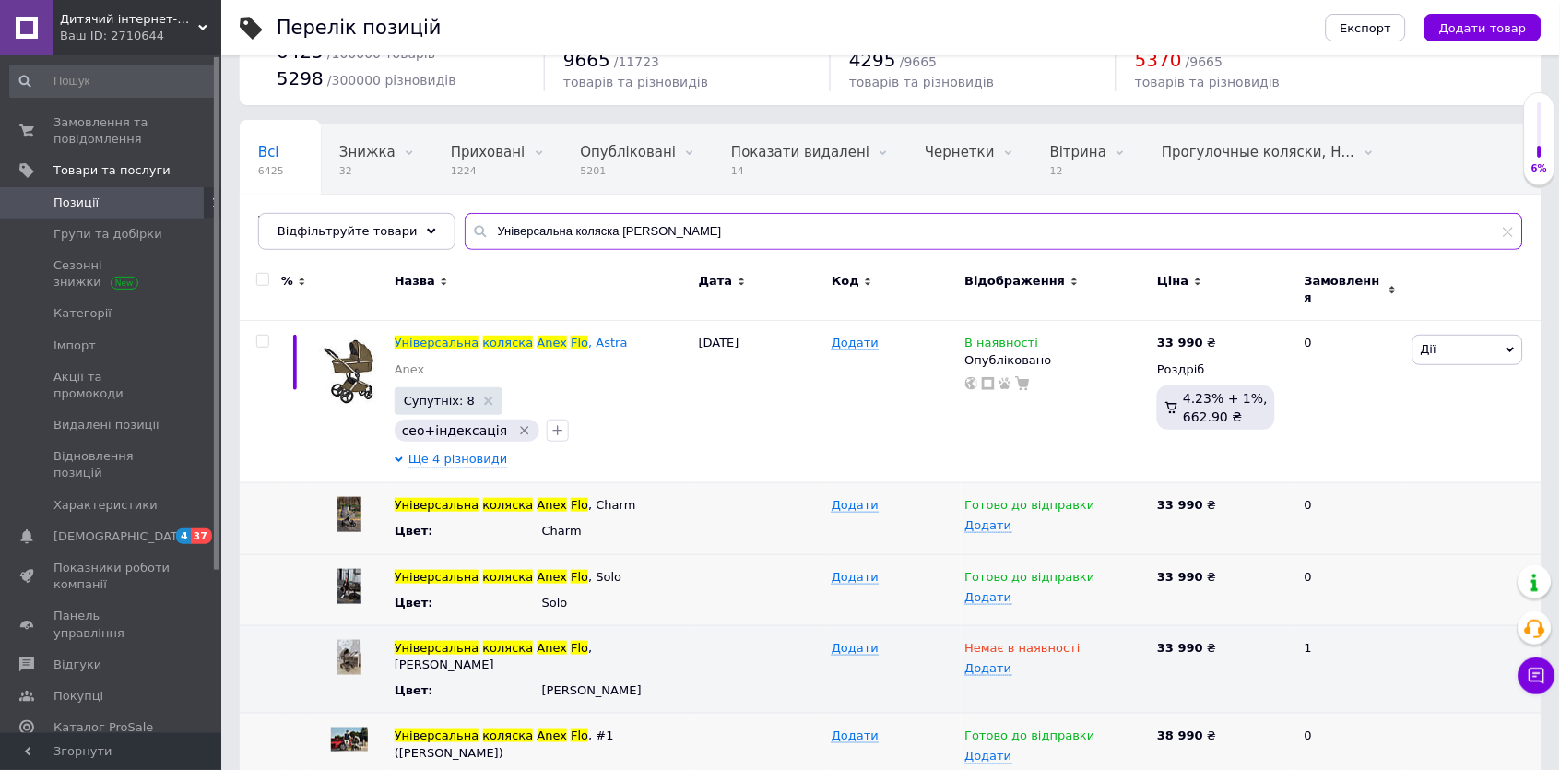
click at [584, 228] on input "Універсальна коляска [PERSON_NAME]" at bounding box center [994, 231] width 1058 height 37
paste input "2в1 [PERSON_NAME]"
type input "Універсальна коляска 2в1 [PERSON_NAME]"
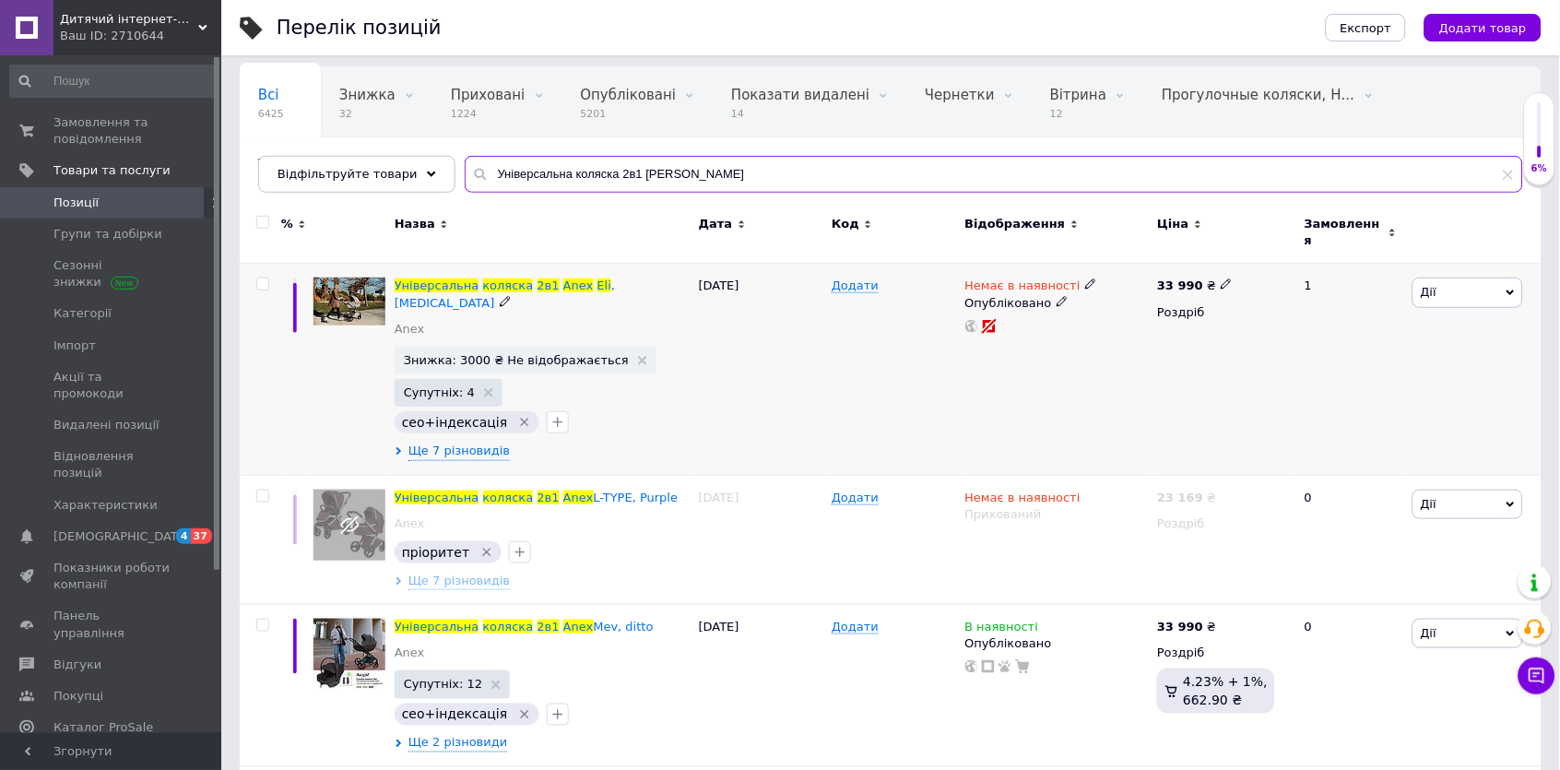
scroll to position [137, 0]
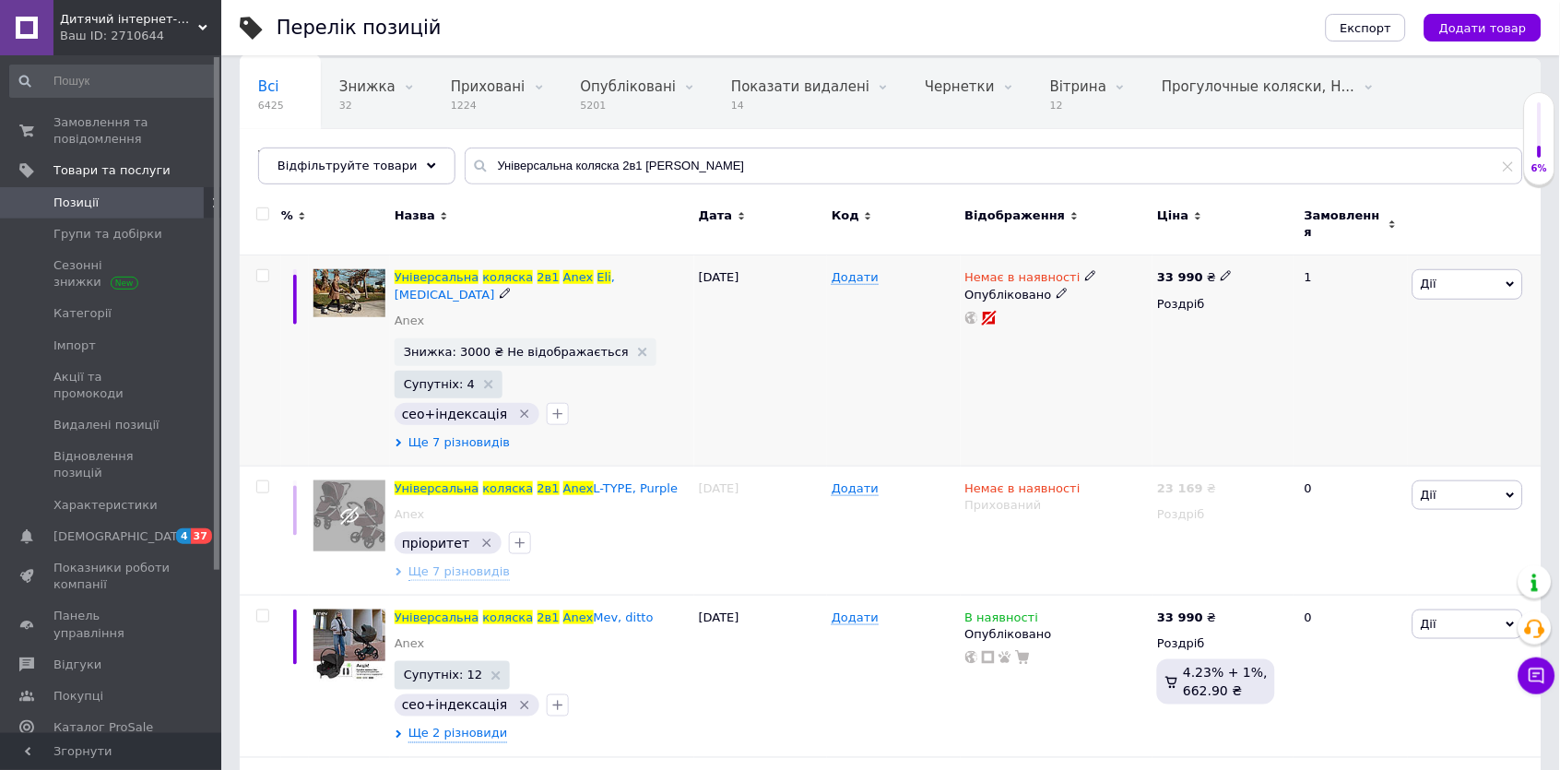
click at [458, 434] on span "Ще 7 різновидів" at bounding box center [458, 442] width 101 height 17
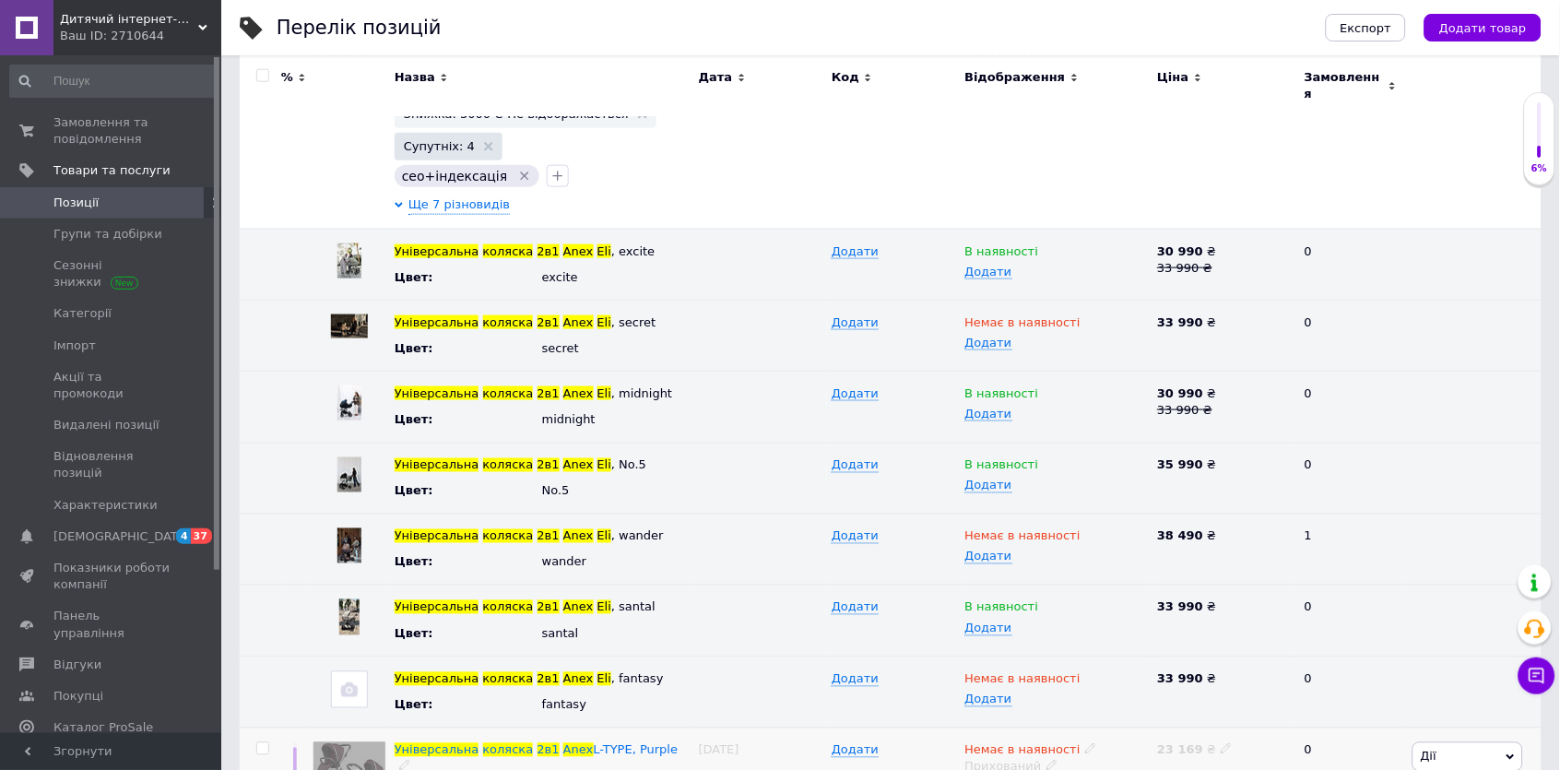
scroll to position [390, 0]
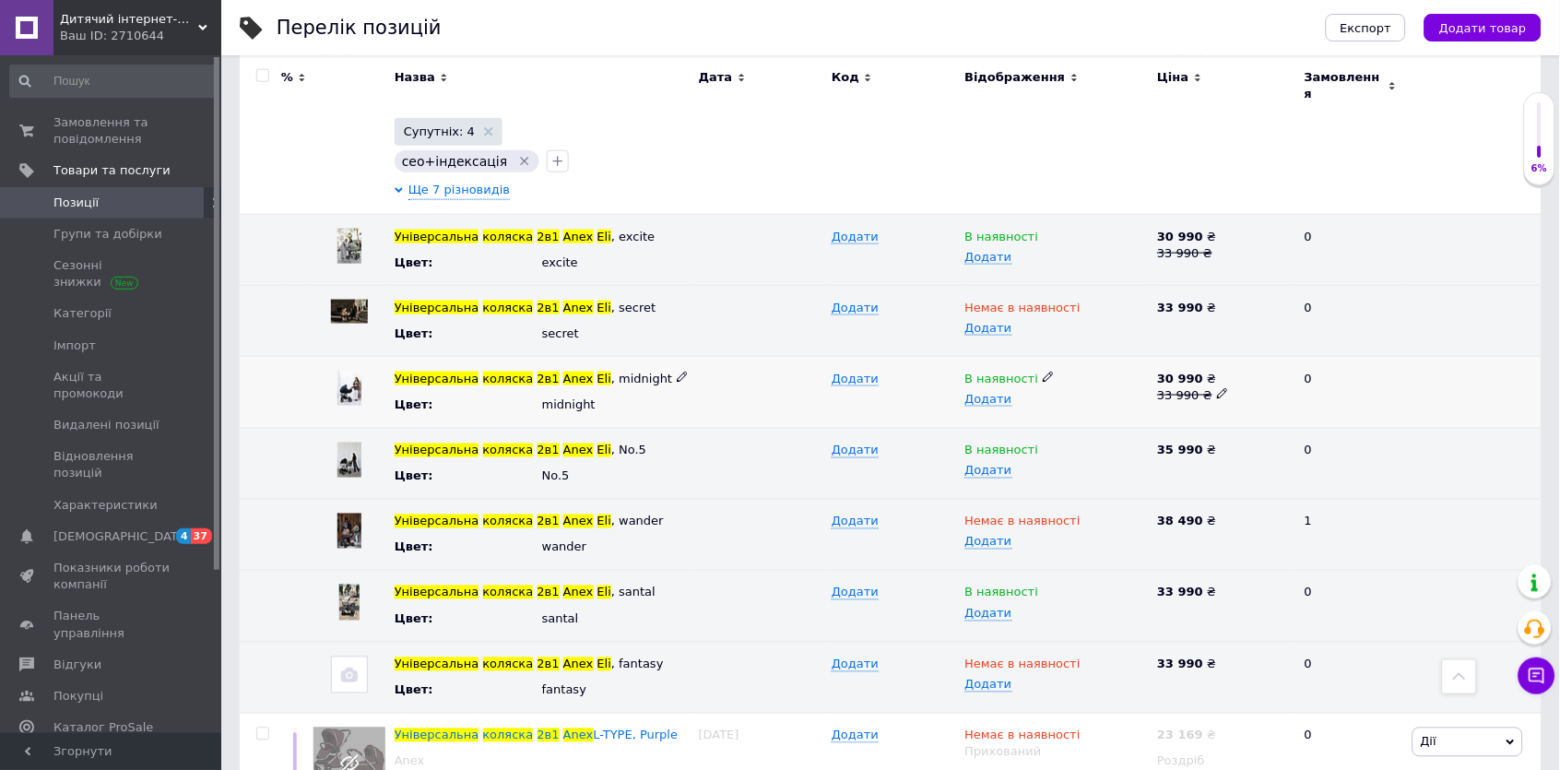
click at [1045, 372] on icon at bounding box center [1048, 377] width 11 height 11
click at [1072, 454] on li "Готово до відправки" at bounding box center [1053, 467] width 190 height 26
click at [1043, 585] on icon at bounding box center [1048, 590] width 11 height 11
click at [1049, 667] on li "Готово до відправки" at bounding box center [1053, 680] width 190 height 26
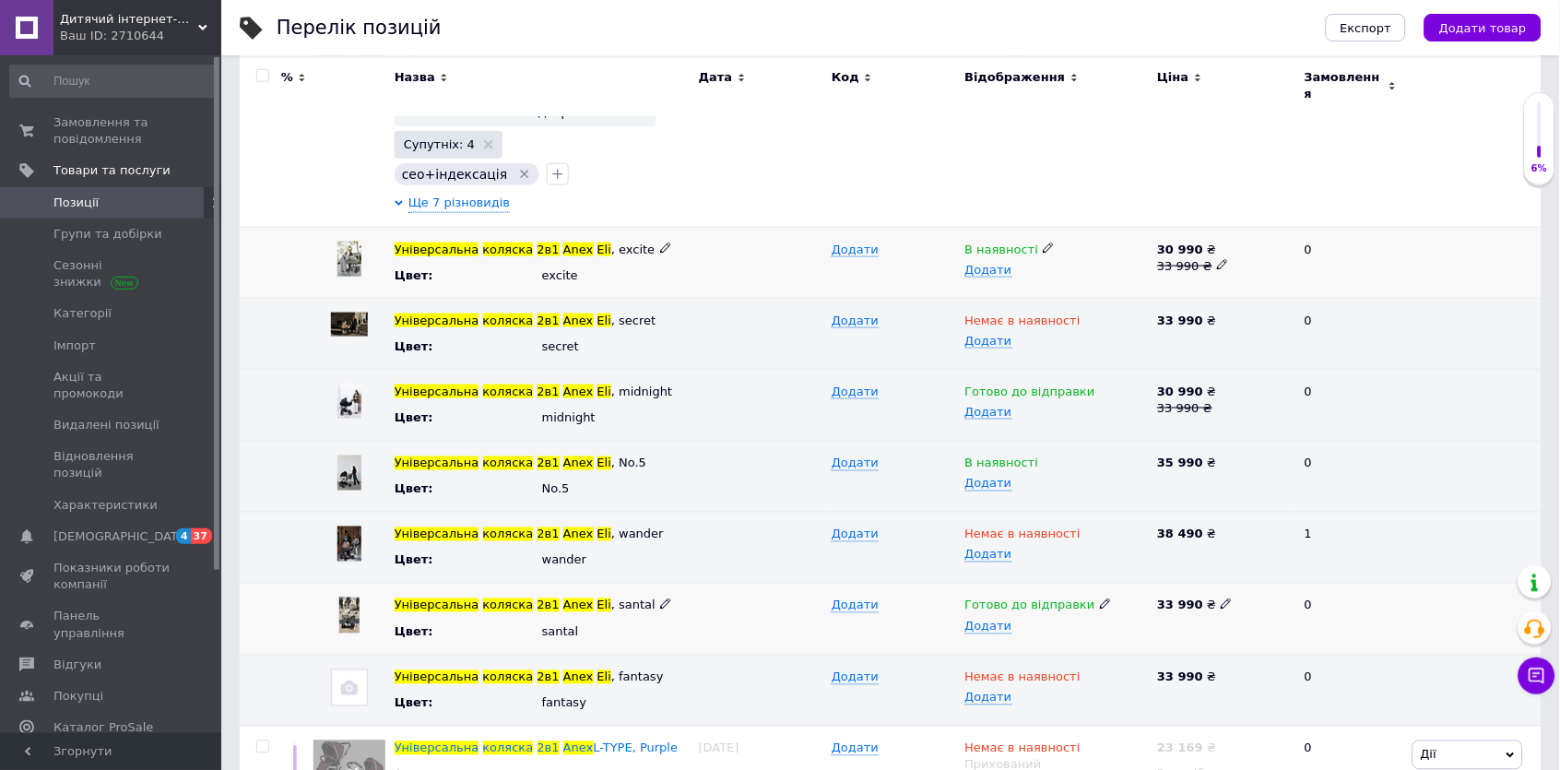
click at [1043, 242] on icon at bounding box center [1048, 247] width 11 height 11
click at [1056, 324] on li "Готово до відправки" at bounding box center [1053, 337] width 190 height 26
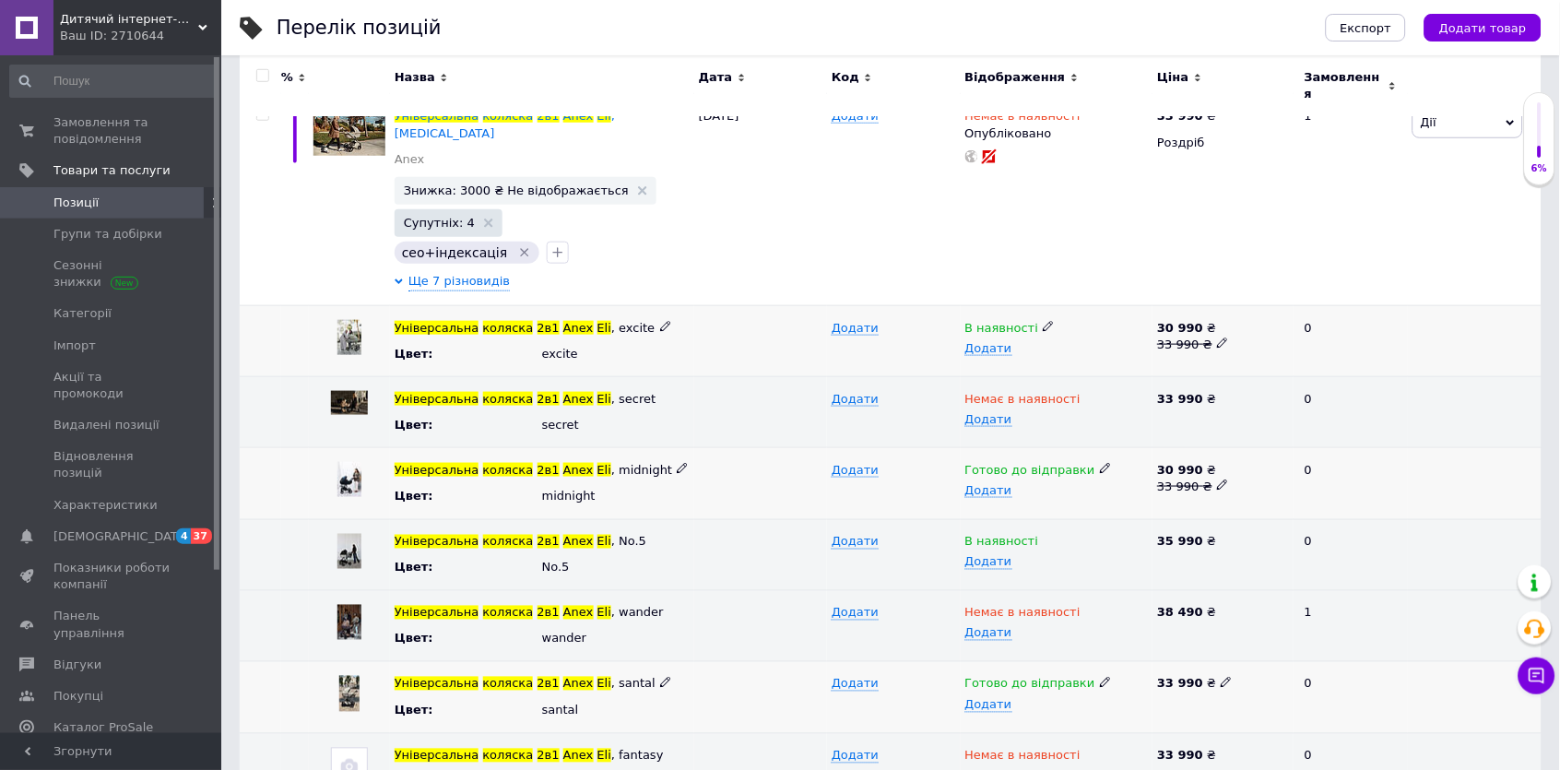
scroll to position [186, 0]
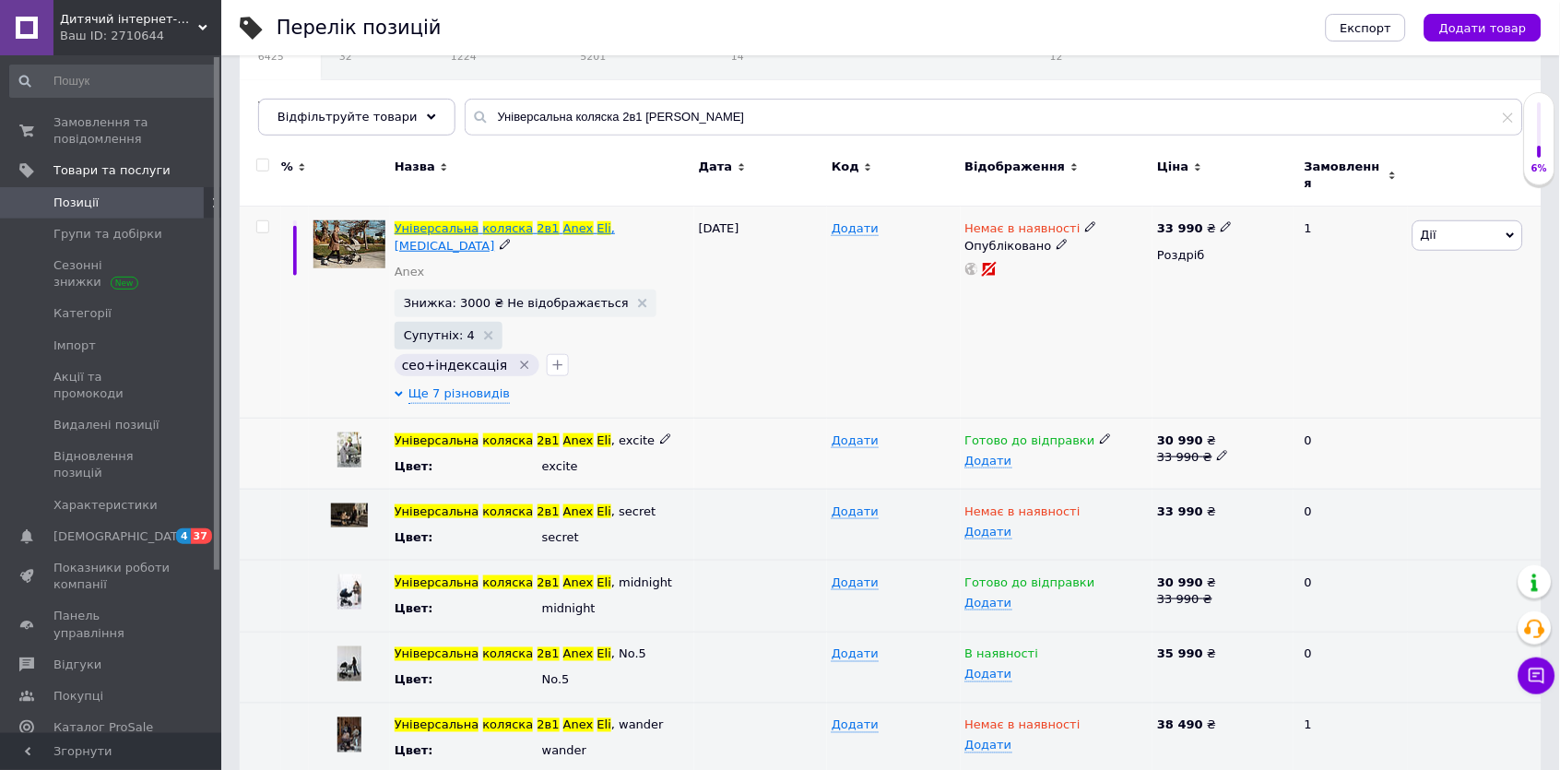
click at [408, 221] on span "Універсальна" at bounding box center [437, 228] width 85 height 14
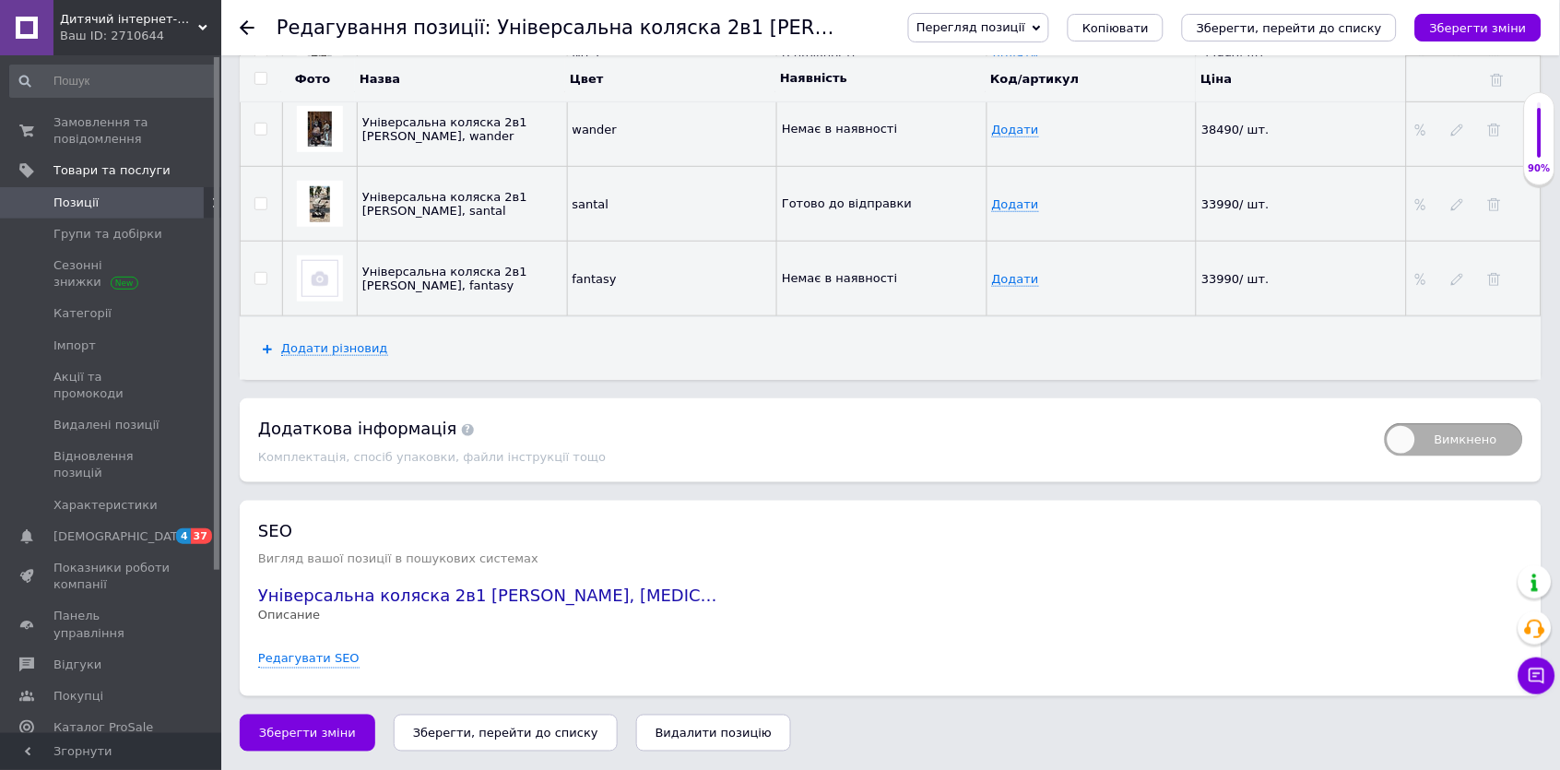
scroll to position [3493, 0]
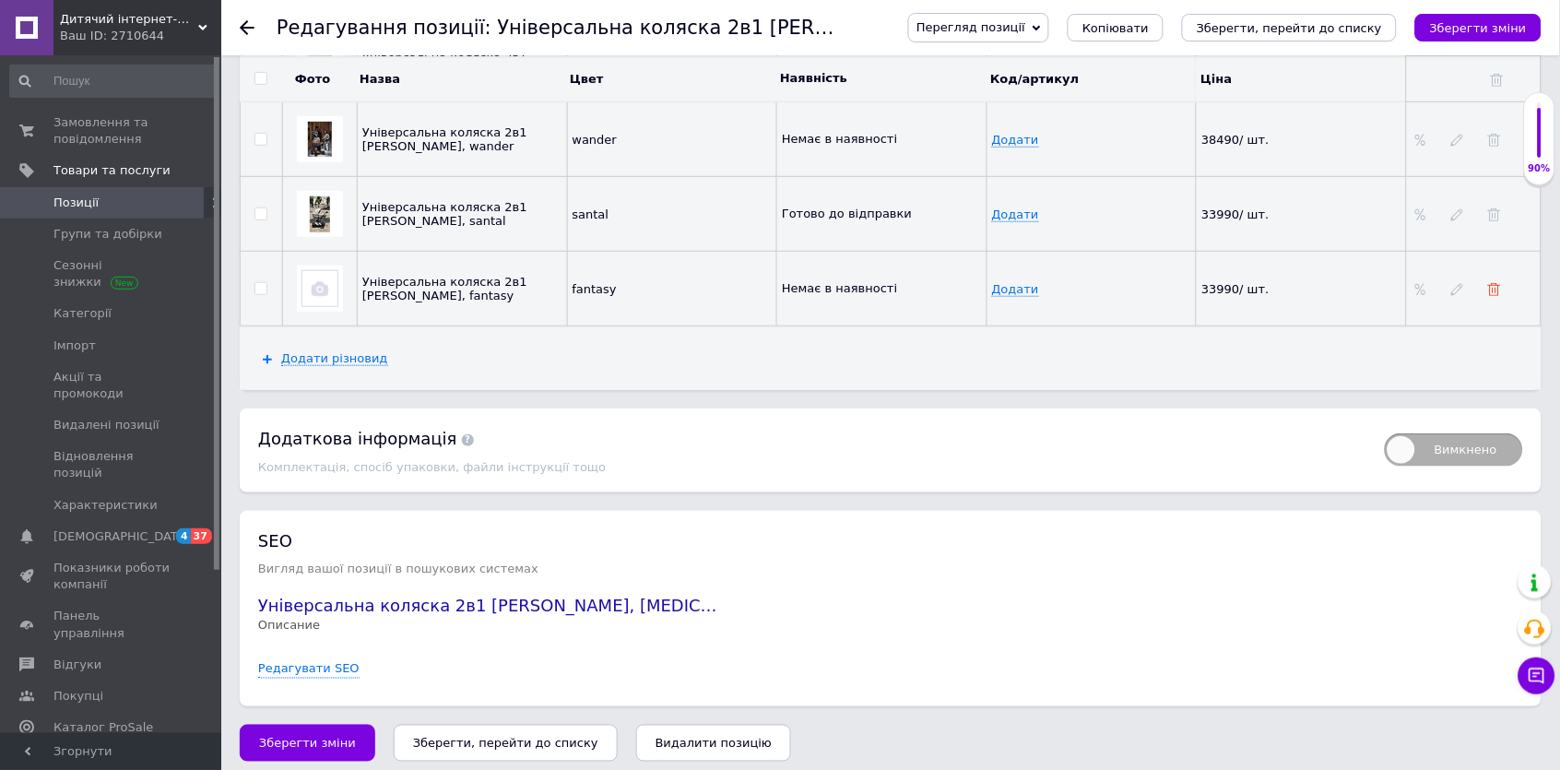
click at [1495, 283] on icon at bounding box center [1494, 289] width 13 height 13
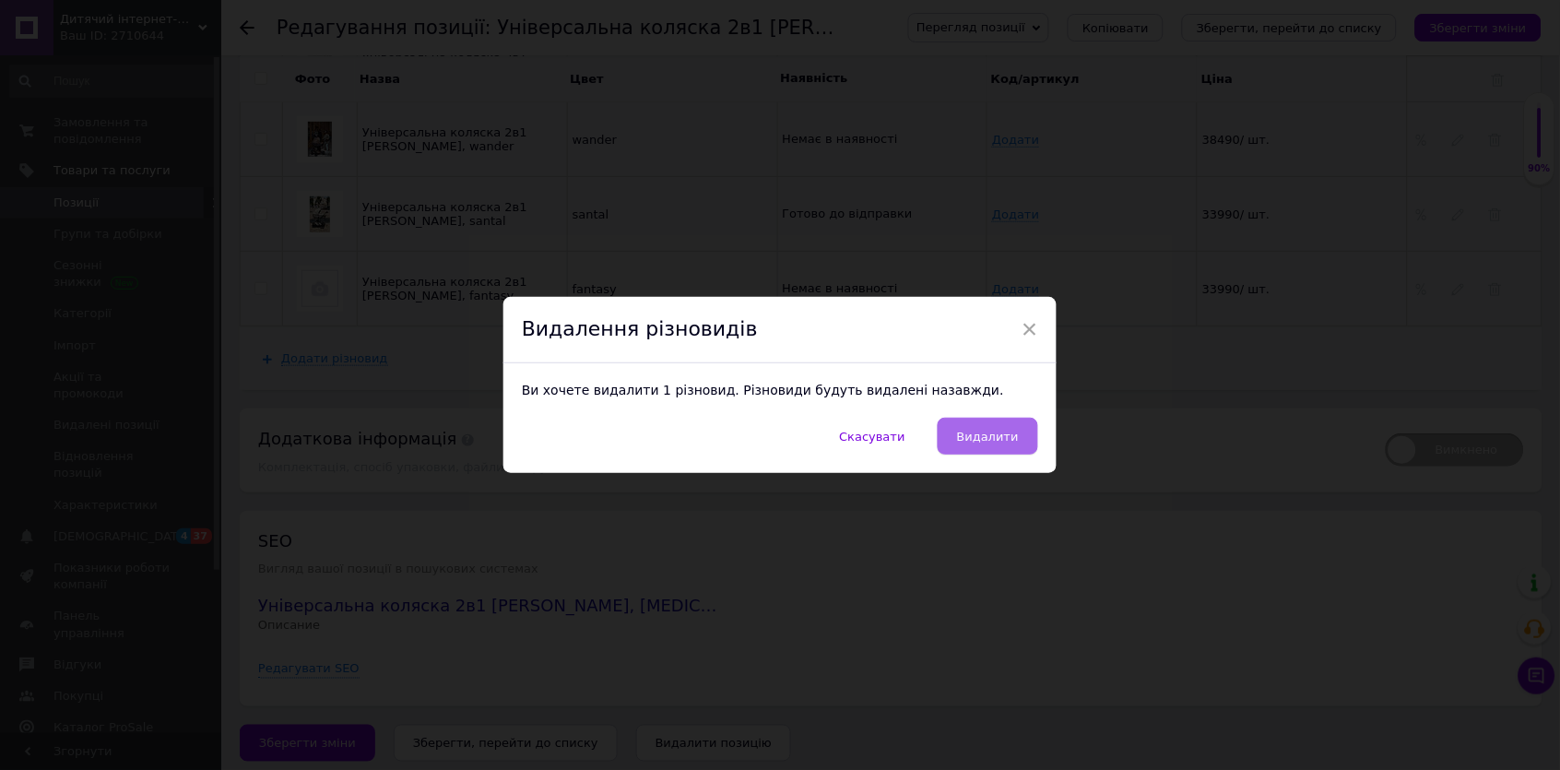
click at [1002, 438] on span "Видалити" at bounding box center [988, 437] width 62 height 14
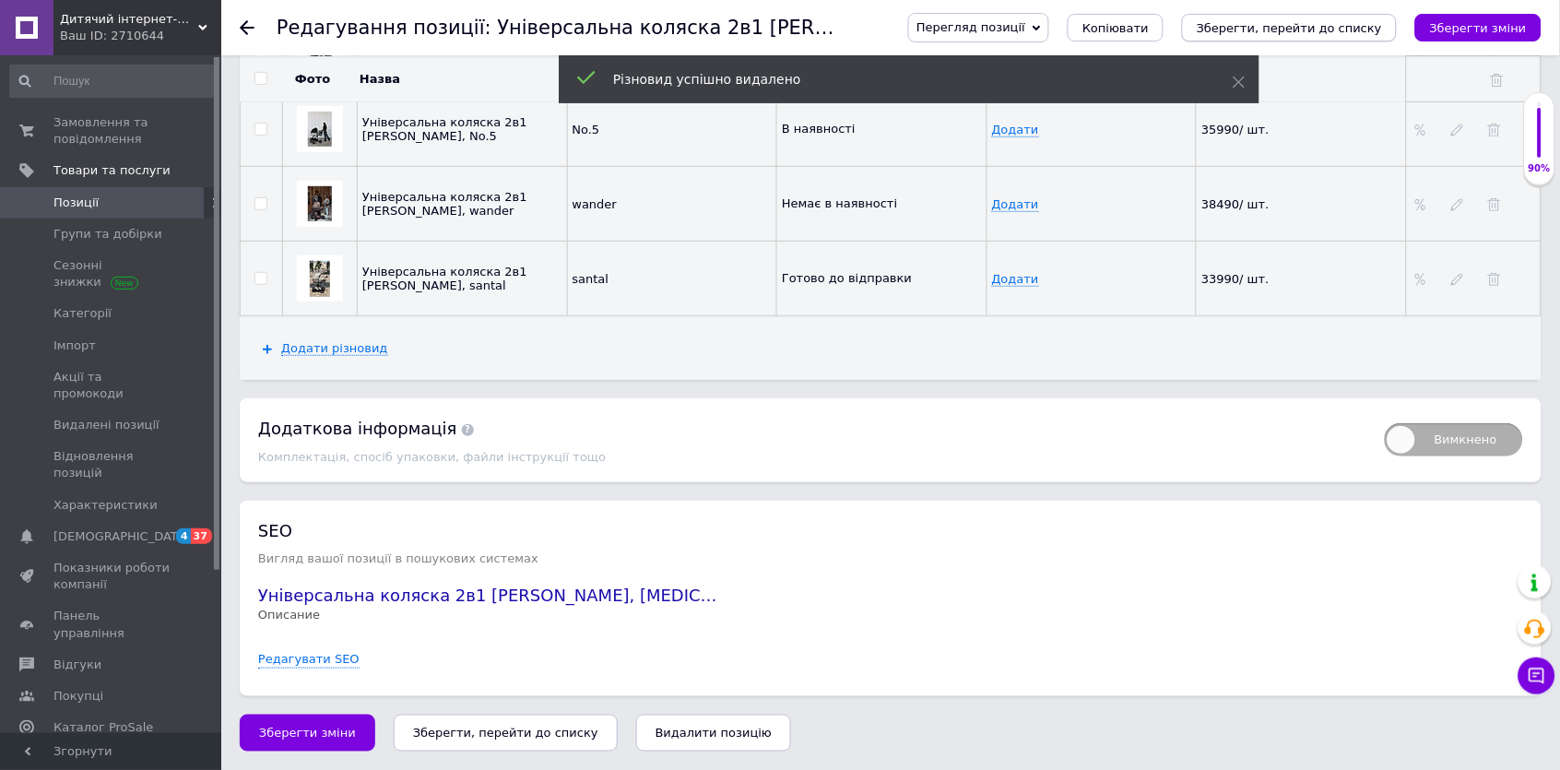
scroll to position [3418, 0]
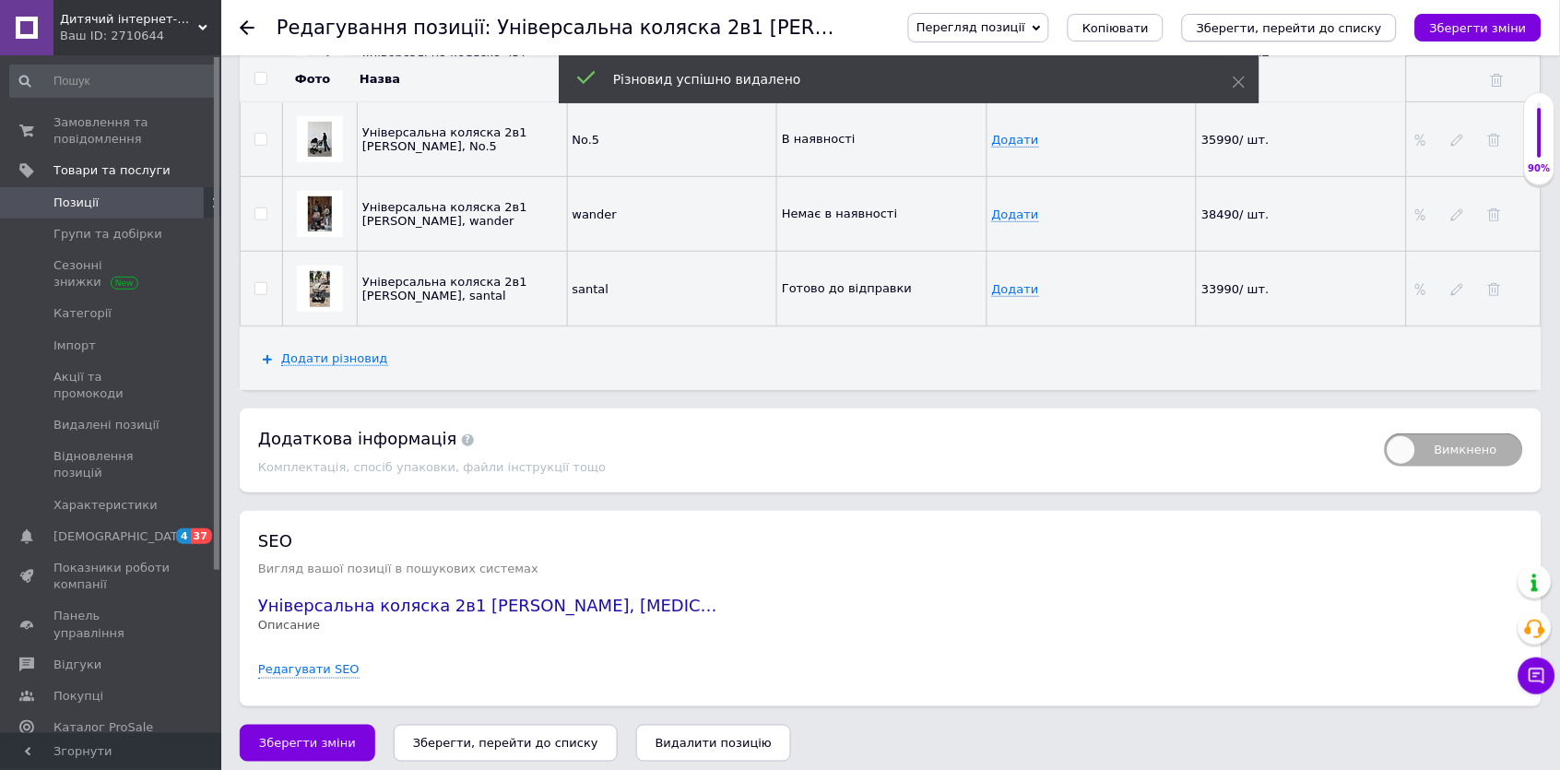
click at [1267, 32] on icon "Зберегти, перейти до списку" at bounding box center [1289, 28] width 185 height 14
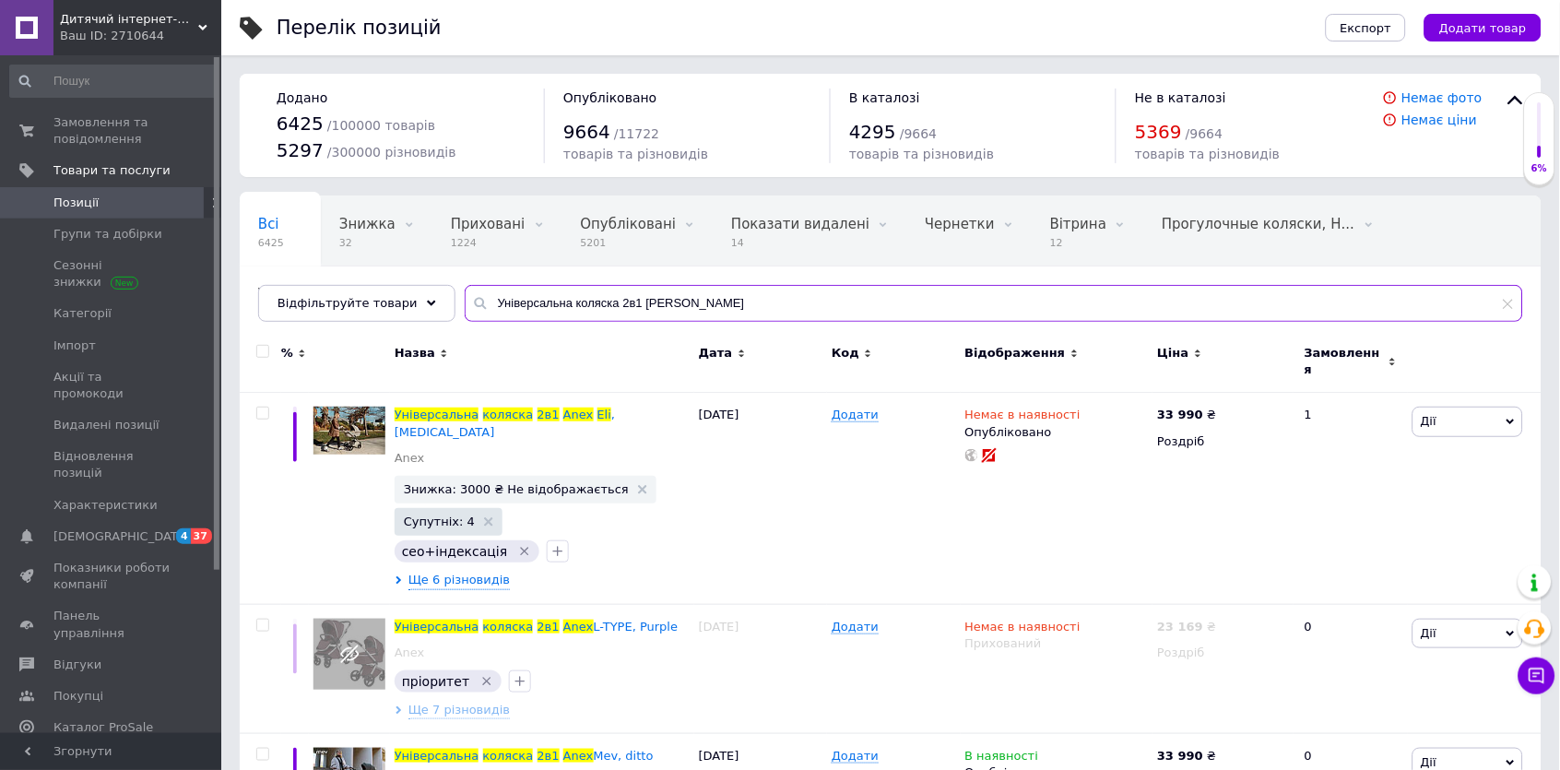
click at [557, 309] on input "Універсальна коляска 2в1 [PERSON_NAME]" at bounding box center [994, 303] width 1058 height 37
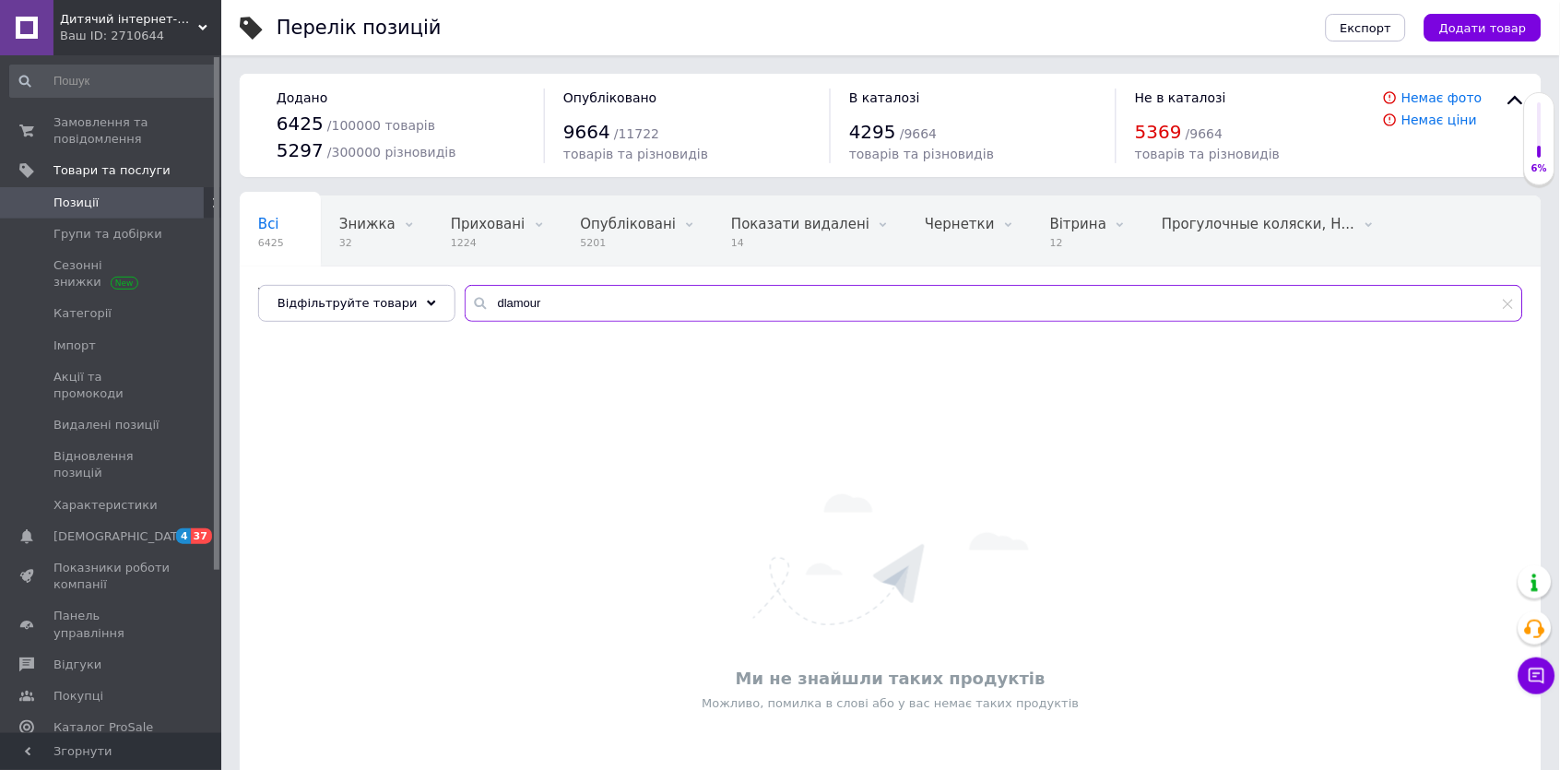
click at [492, 305] on input "dlamour" at bounding box center [994, 303] width 1058 height 37
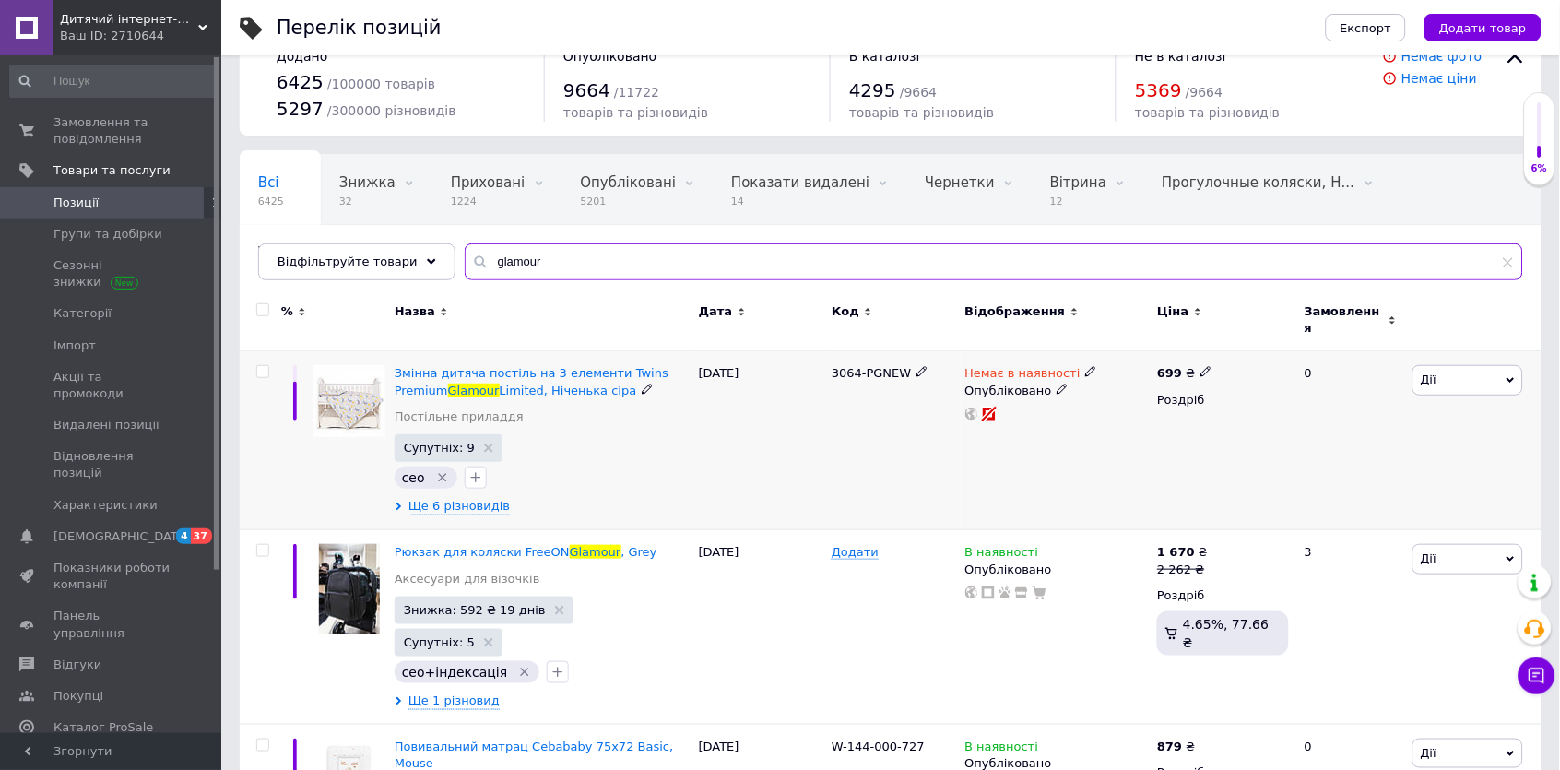
scroll to position [53, 0]
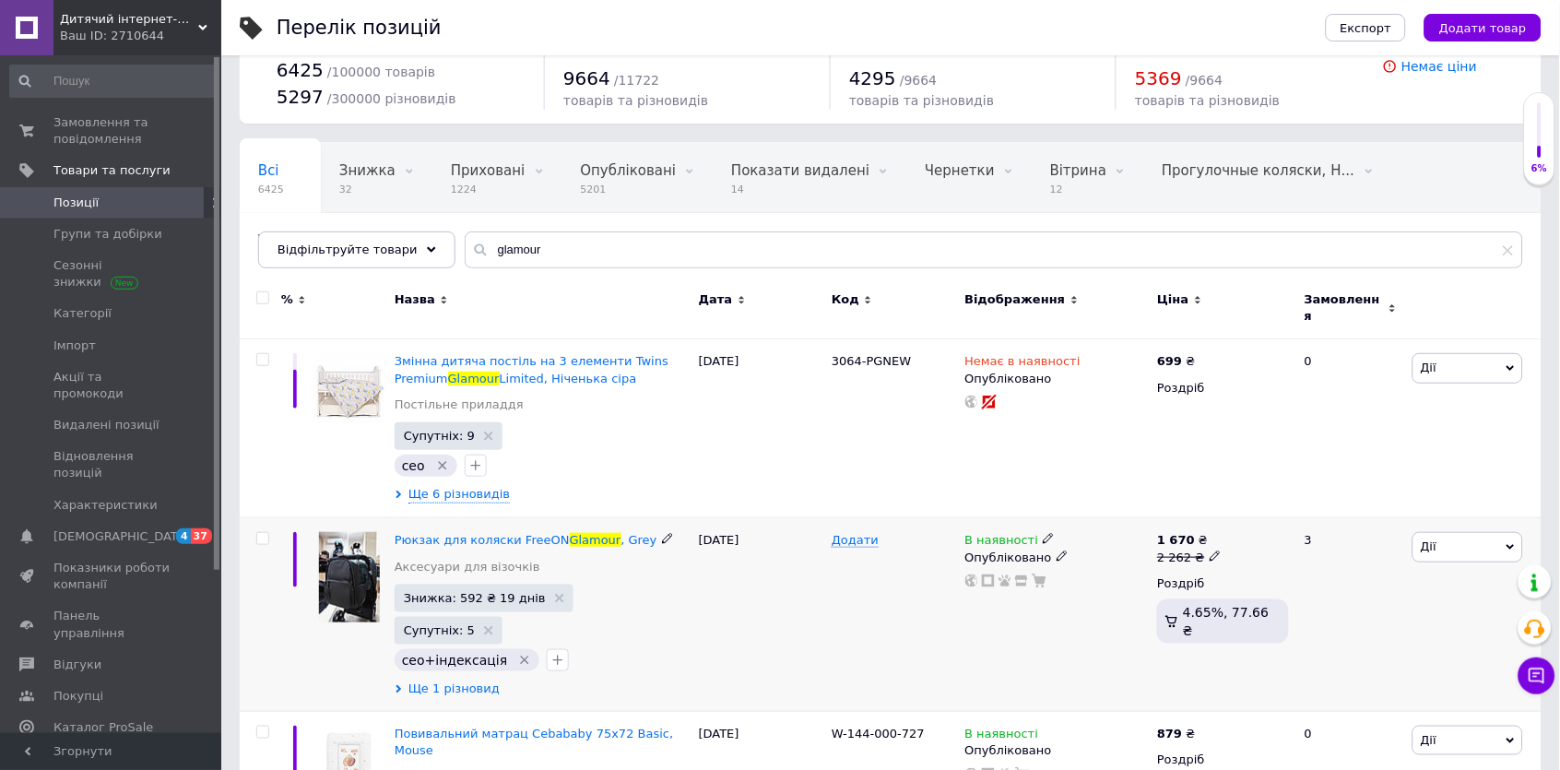
click at [470, 680] on span "Ще 1 різновид" at bounding box center [453, 688] width 91 height 17
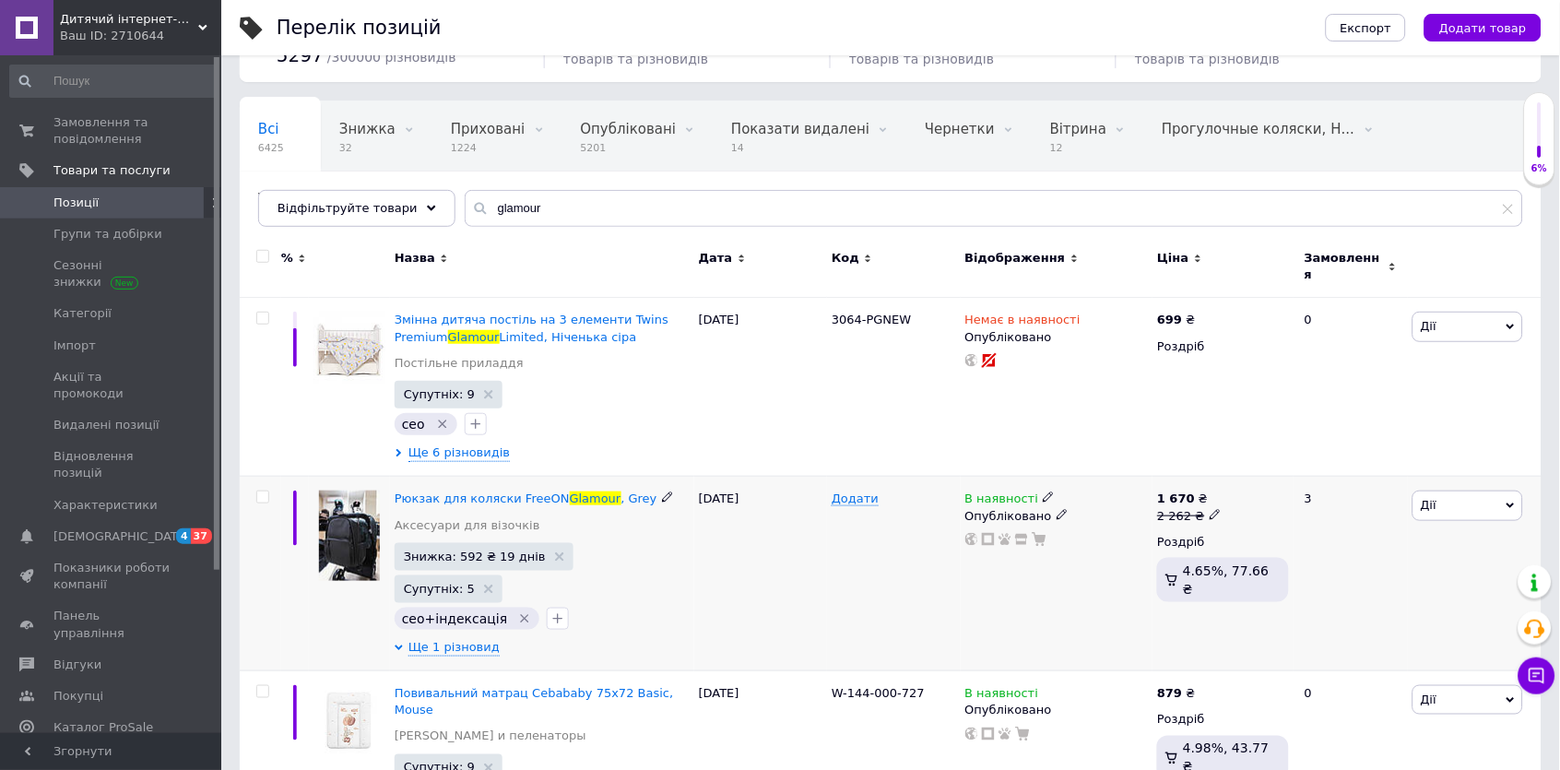
scroll to position [193, 0]
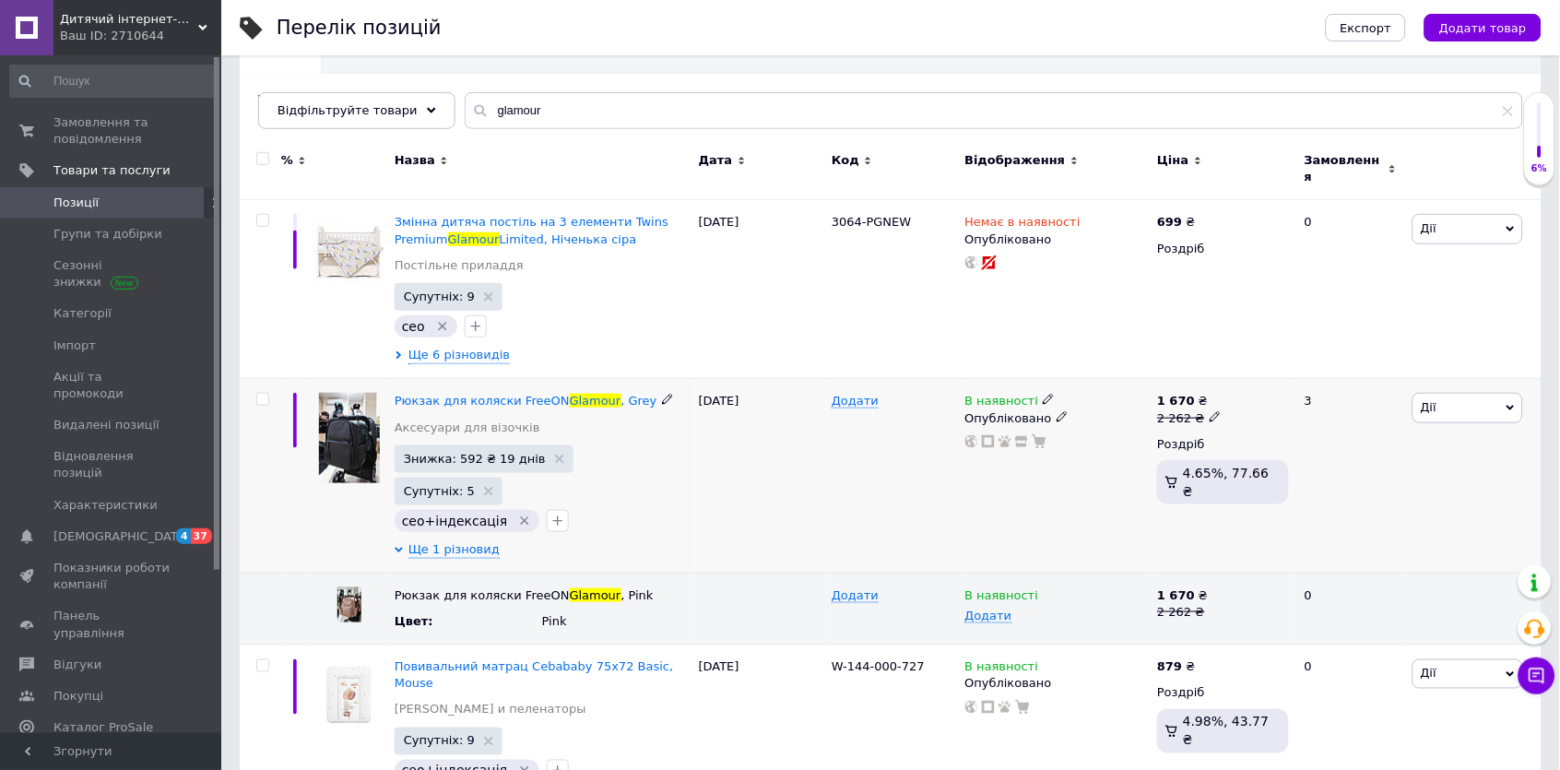
click at [1043, 394] on icon at bounding box center [1048, 399] width 11 height 11
click at [1101, 454] on li "Готово до відправки" at bounding box center [1155, 467] width 175 height 26
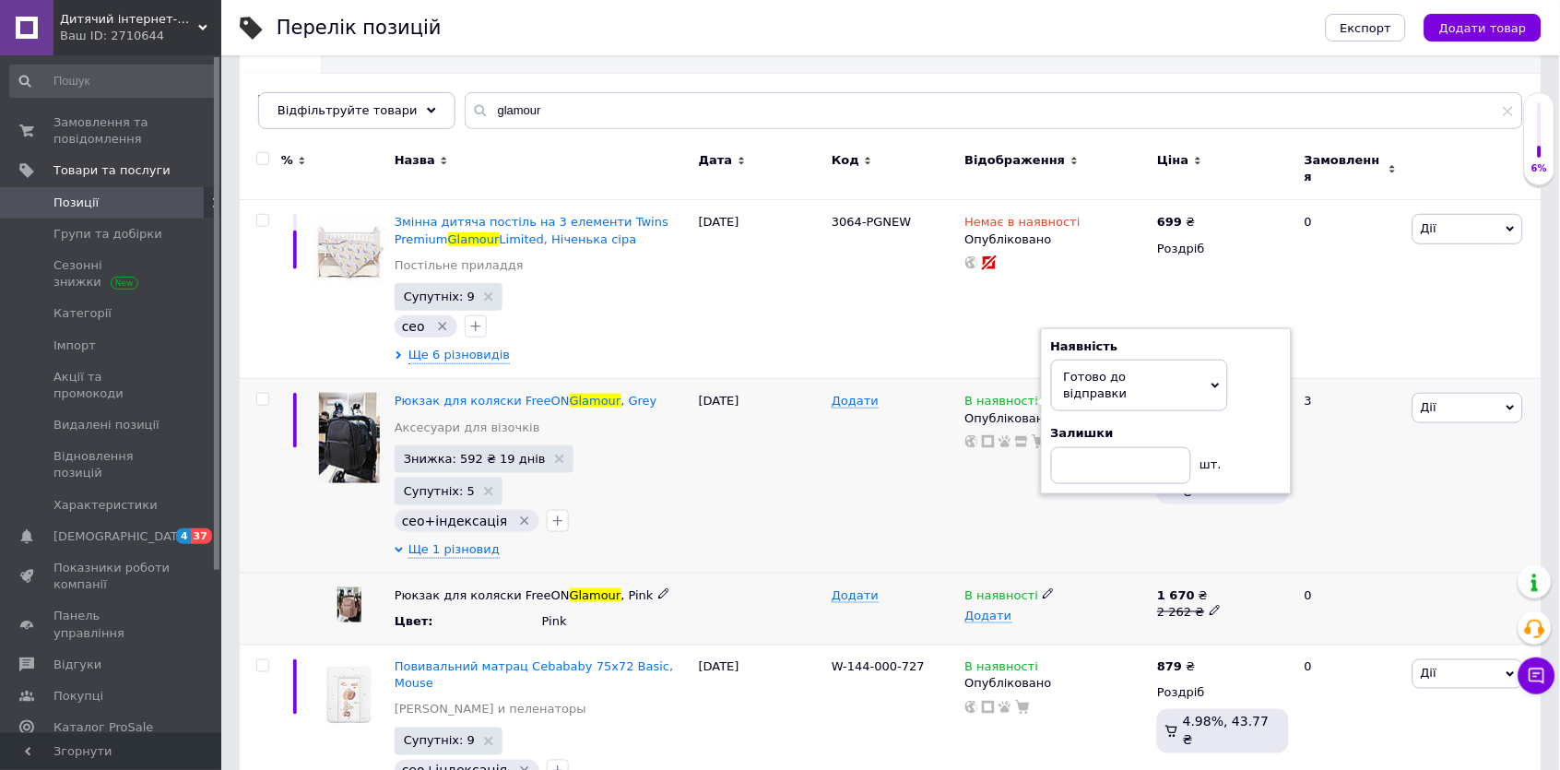
click at [1046, 588] on icon at bounding box center [1048, 593] width 11 height 11
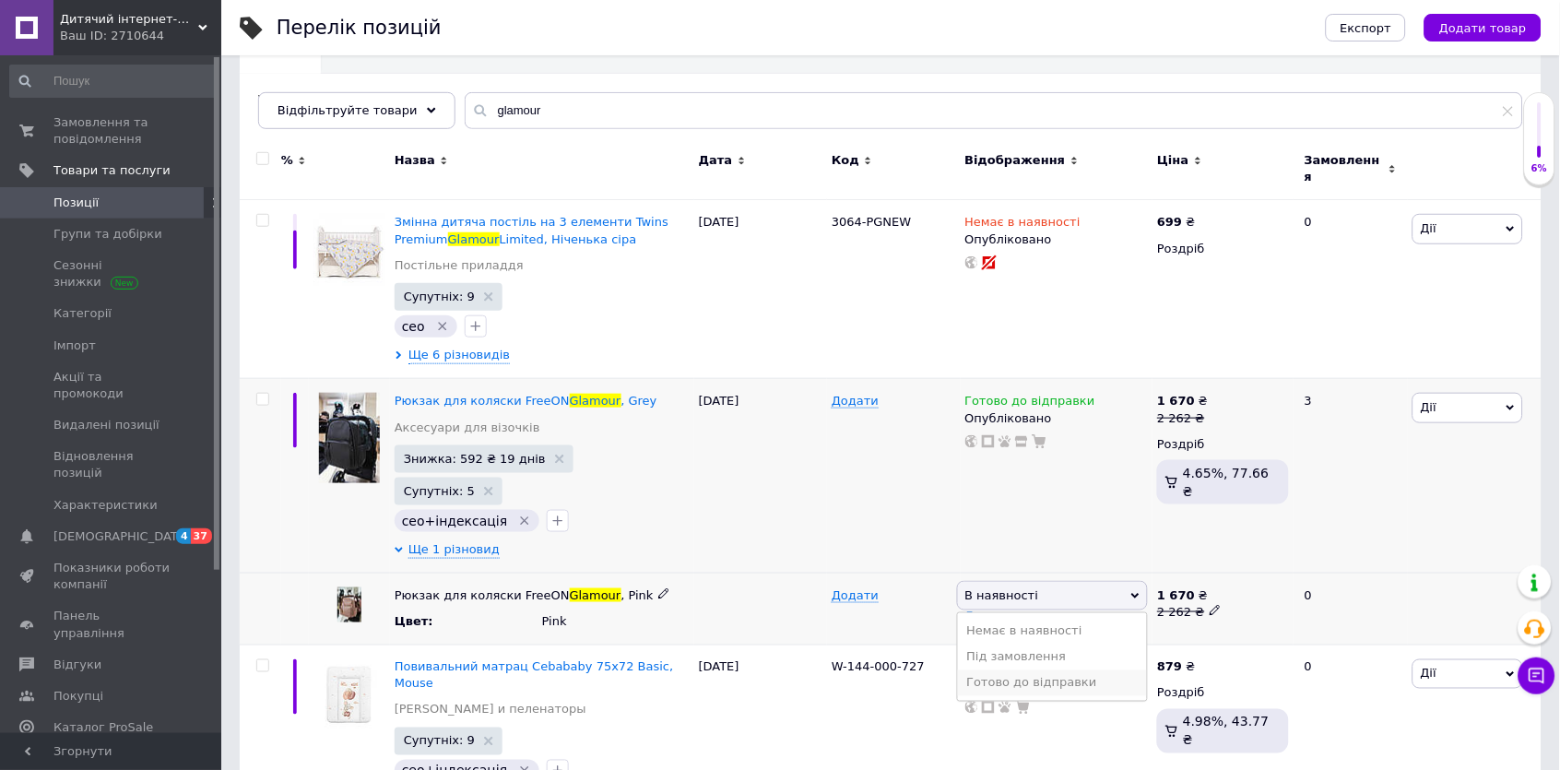
click at [1068, 670] on li "Готово до відправки" at bounding box center [1053, 683] width 190 height 26
click at [767, 480] on div "[DATE]" at bounding box center [760, 476] width 133 height 195
click at [496, 101] on input "glamour" at bounding box center [994, 110] width 1058 height 37
click at [495, 101] on input "glamour" at bounding box center [994, 110] width 1058 height 37
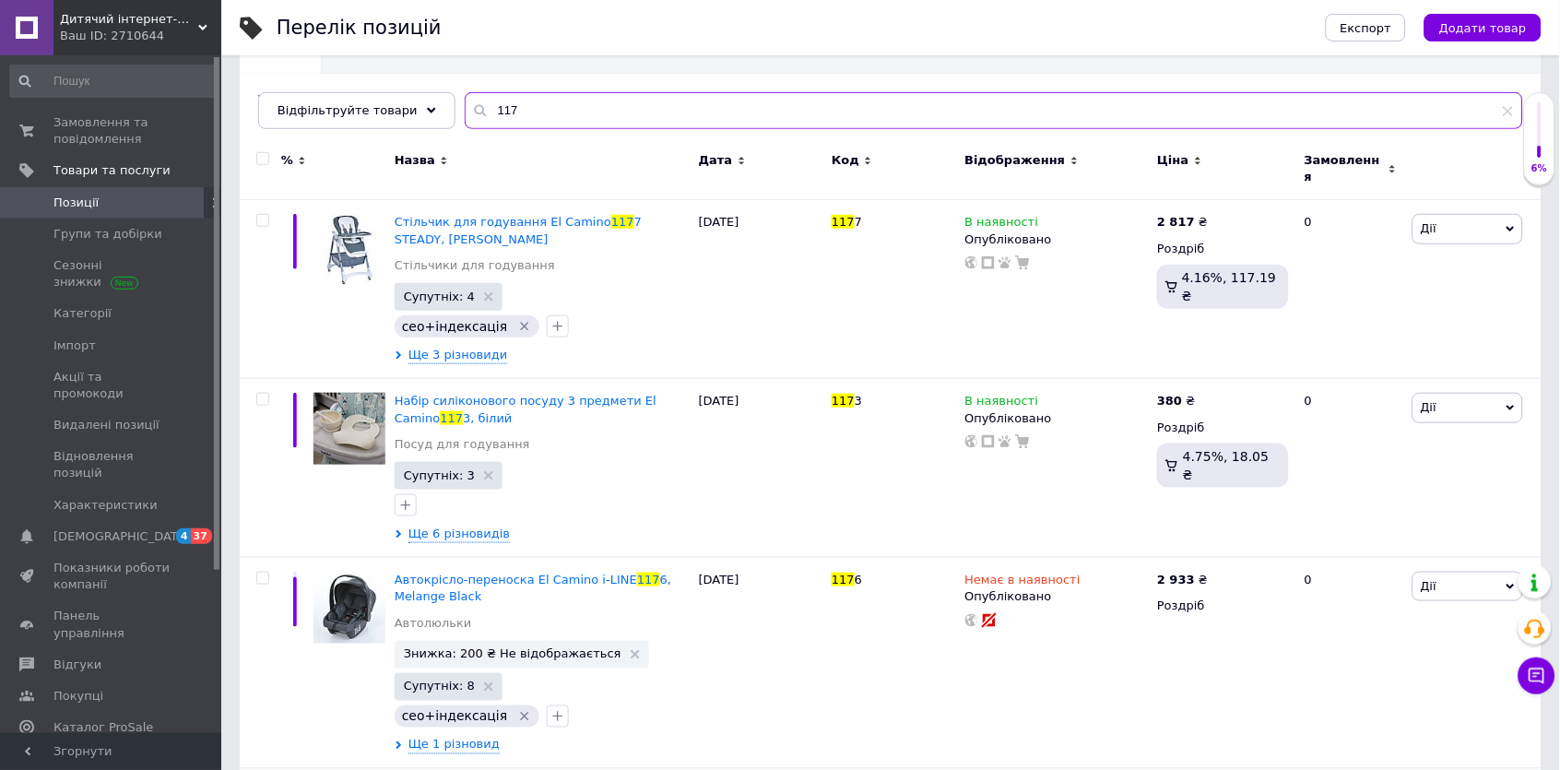
type input "1170"
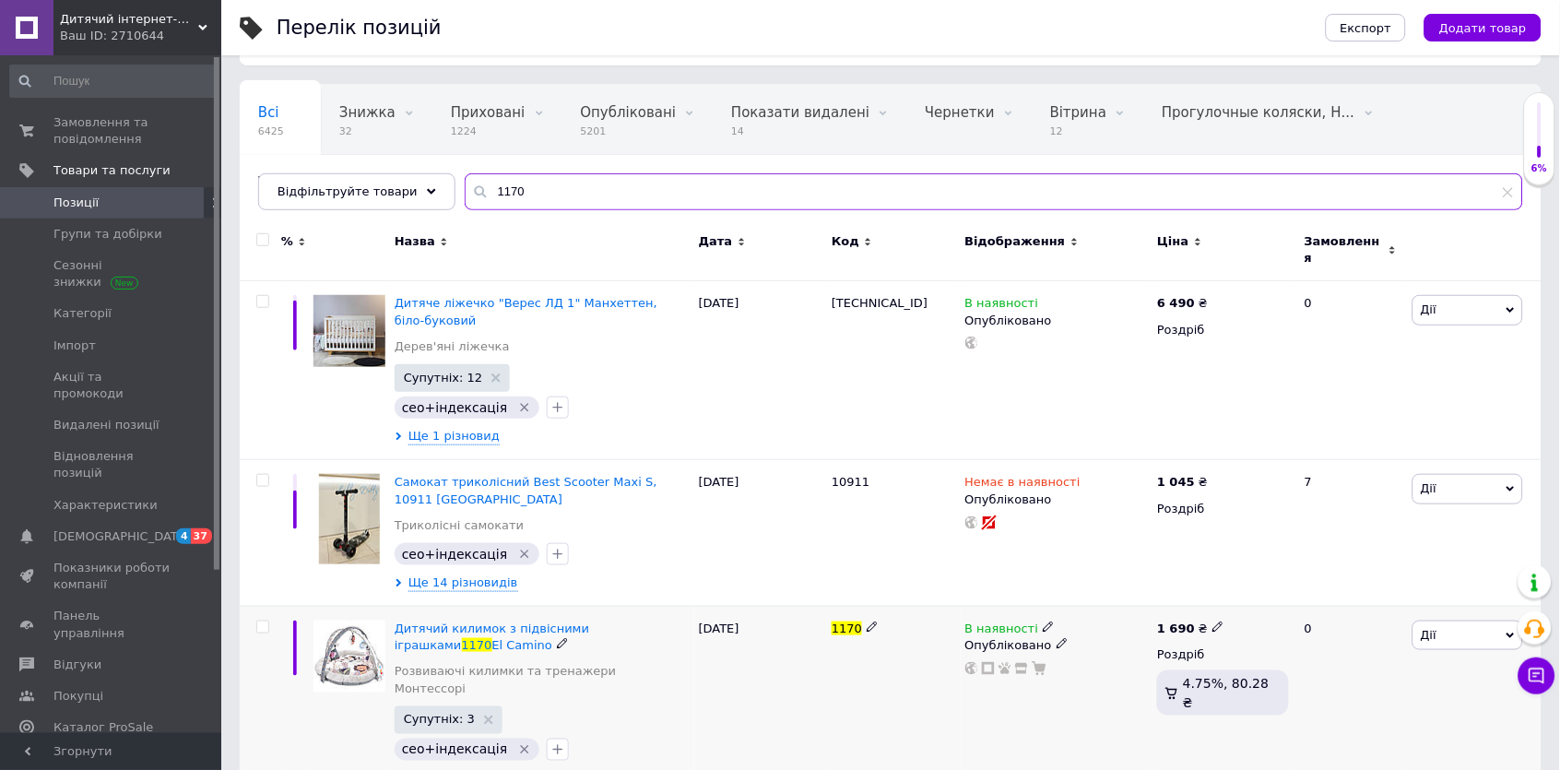
scroll to position [111, 0]
click at [1044, 623] on use at bounding box center [1048, 628] width 10 height 10
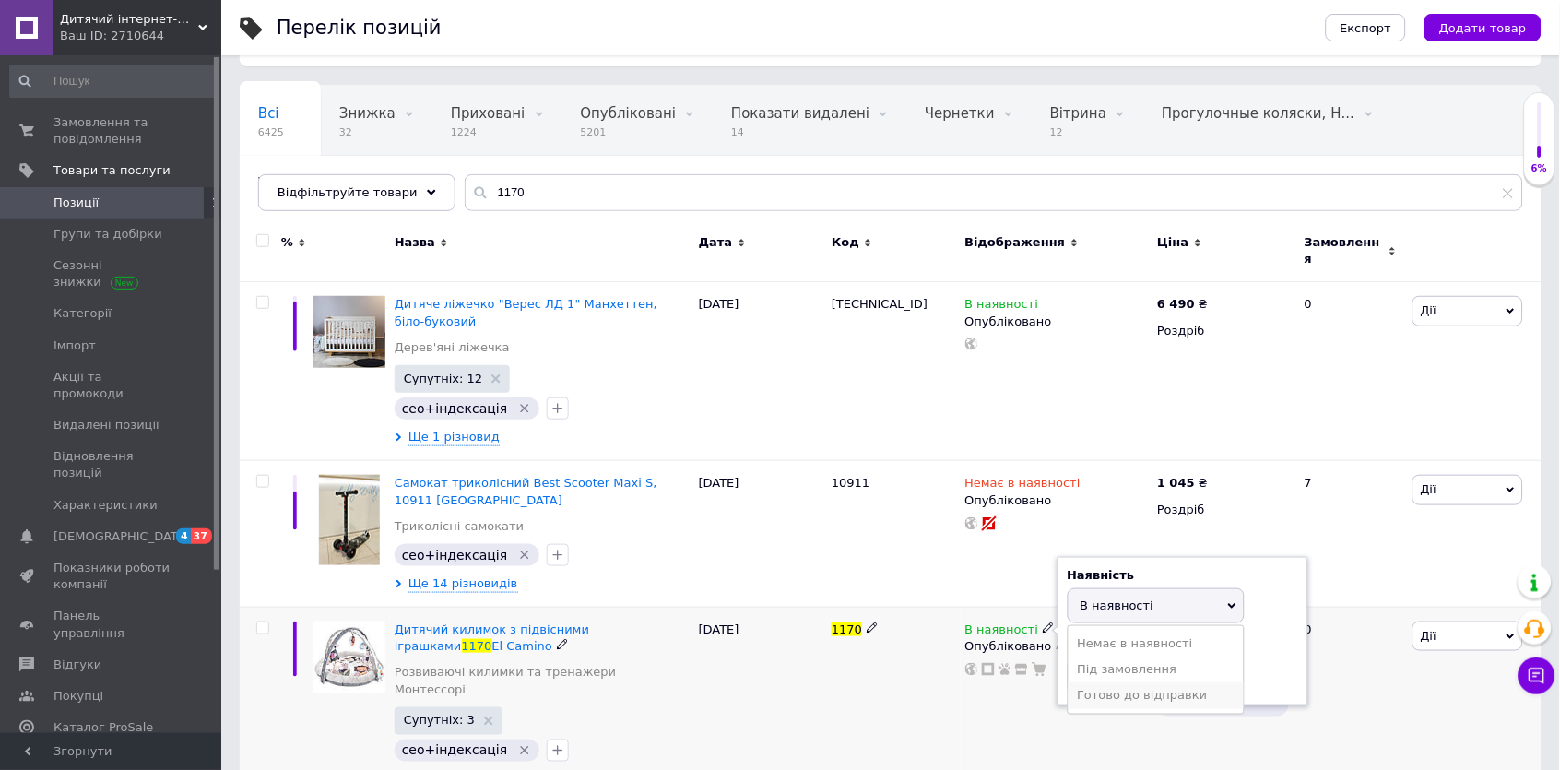
click at [1089, 682] on li "Готово до відправки" at bounding box center [1155, 695] width 175 height 26
click at [81, 198] on span "Позиції" at bounding box center [75, 203] width 45 height 17
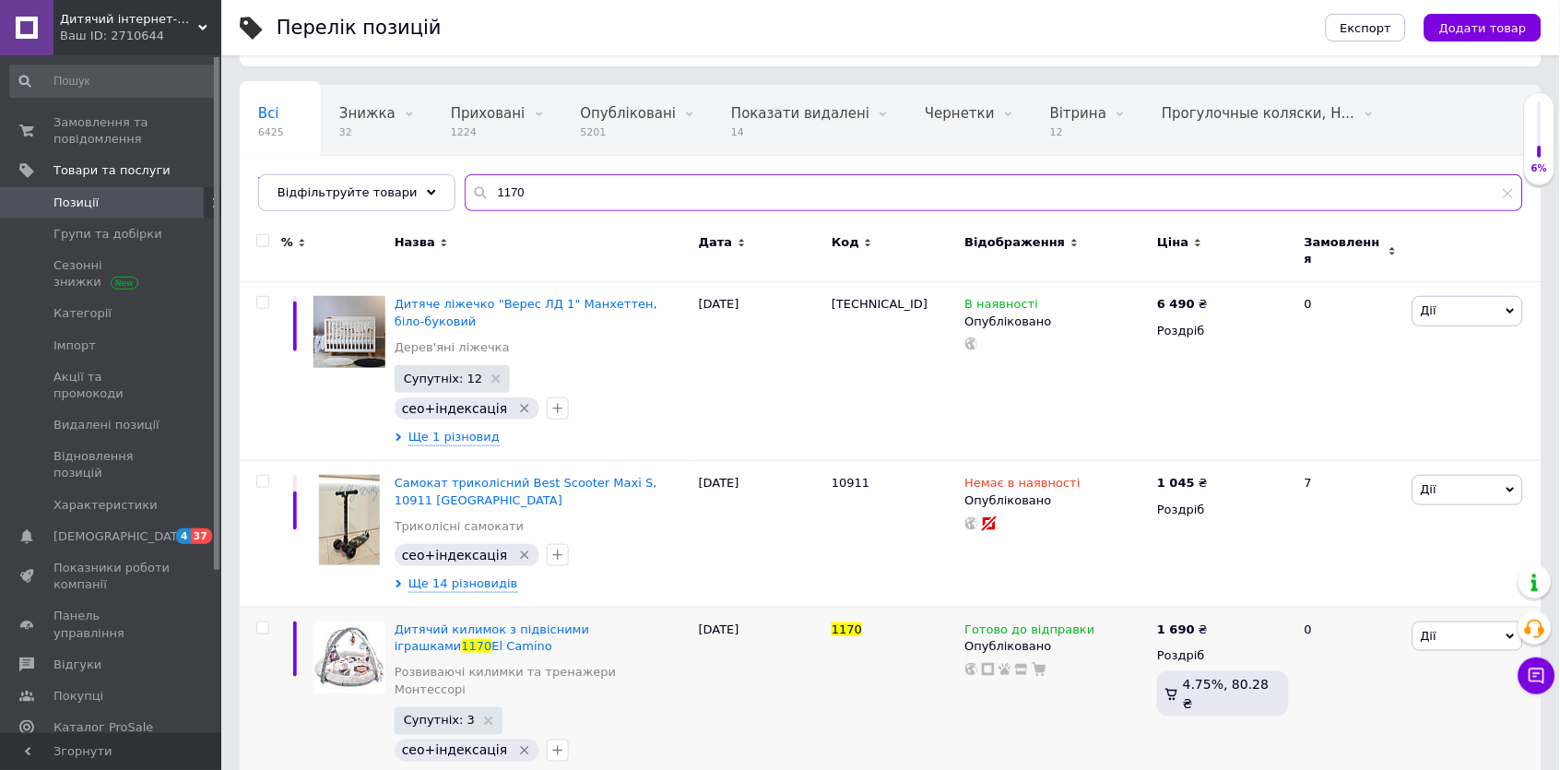
click at [579, 183] on input "1170" at bounding box center [994, 192] width 1058 height 37
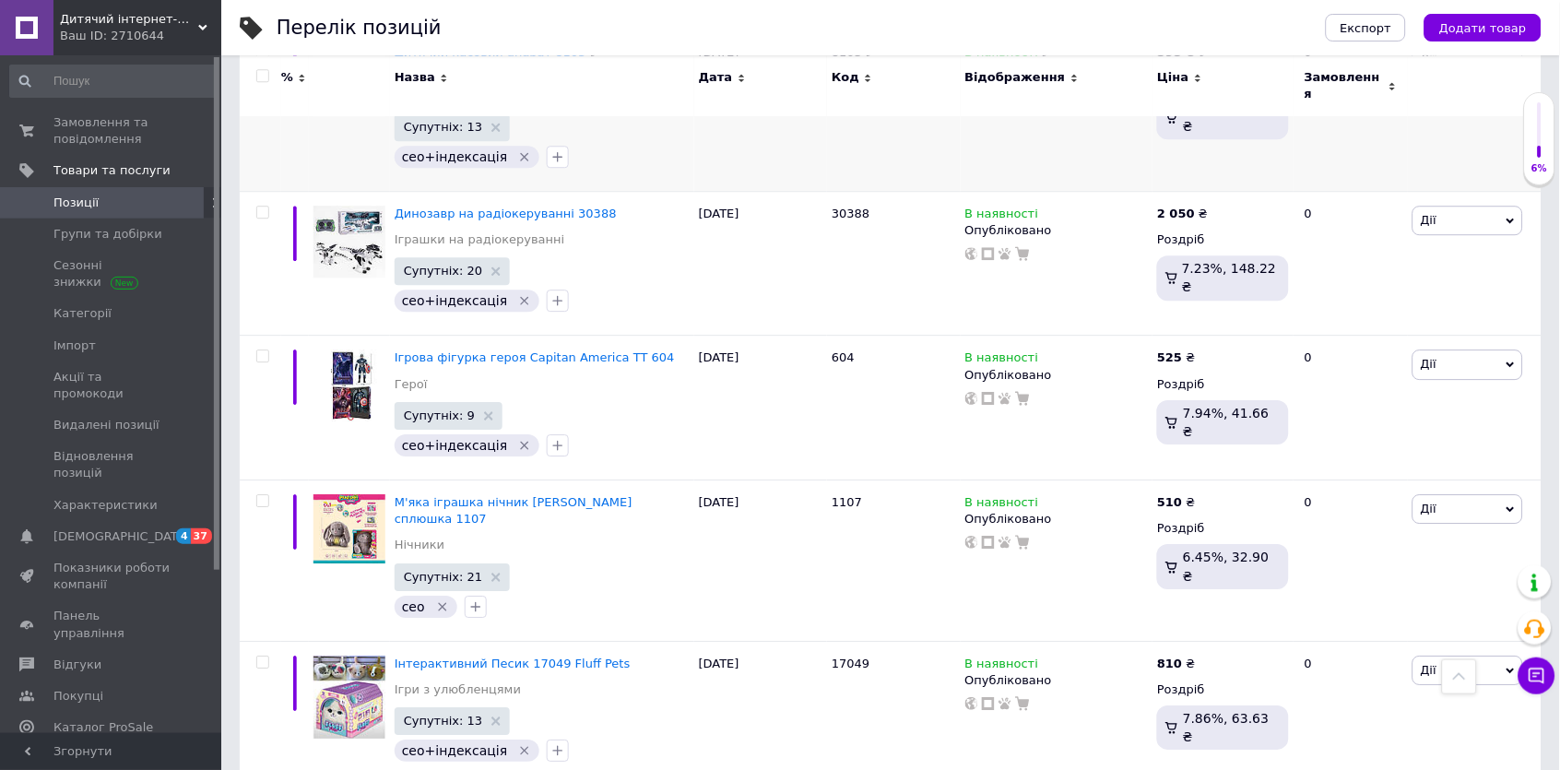
scroll to position [4443, 0]
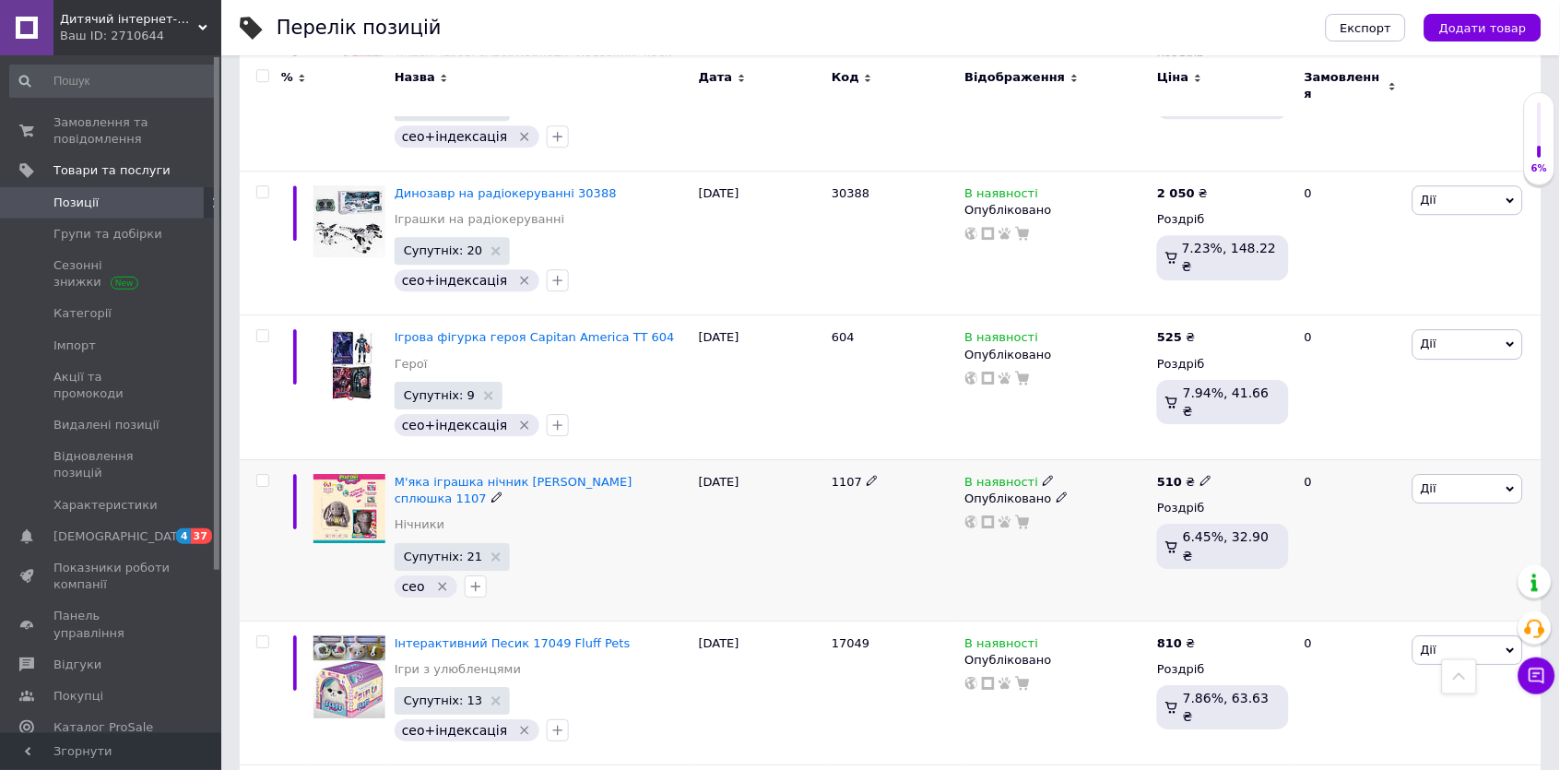
click at [1049, 474] on span at bounding box center [1049, 480] width 12 height 12
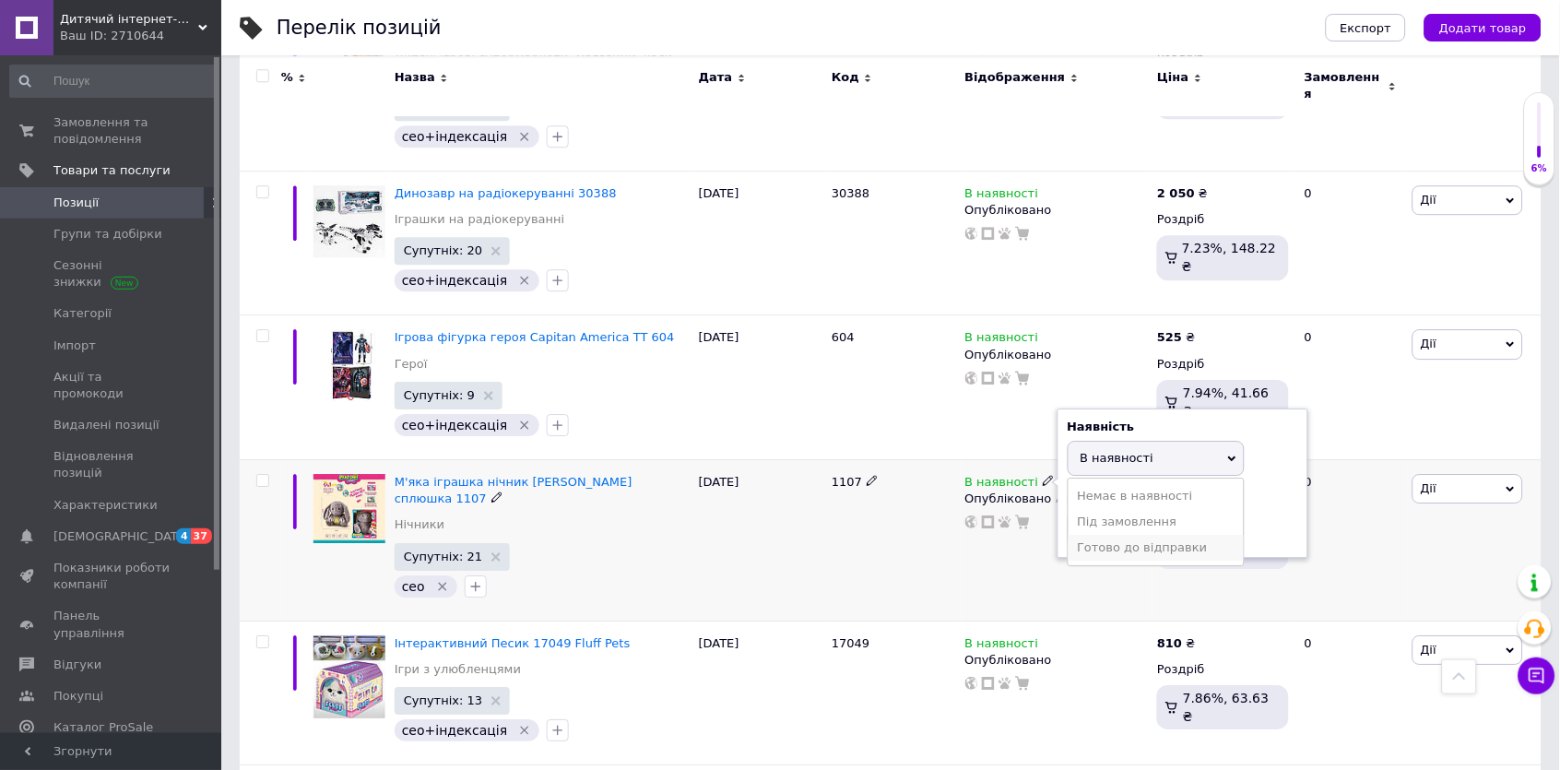
click at [1109, 535] on li "Готово до відправки" at bounding box center [1155, 548] width 175 height 26
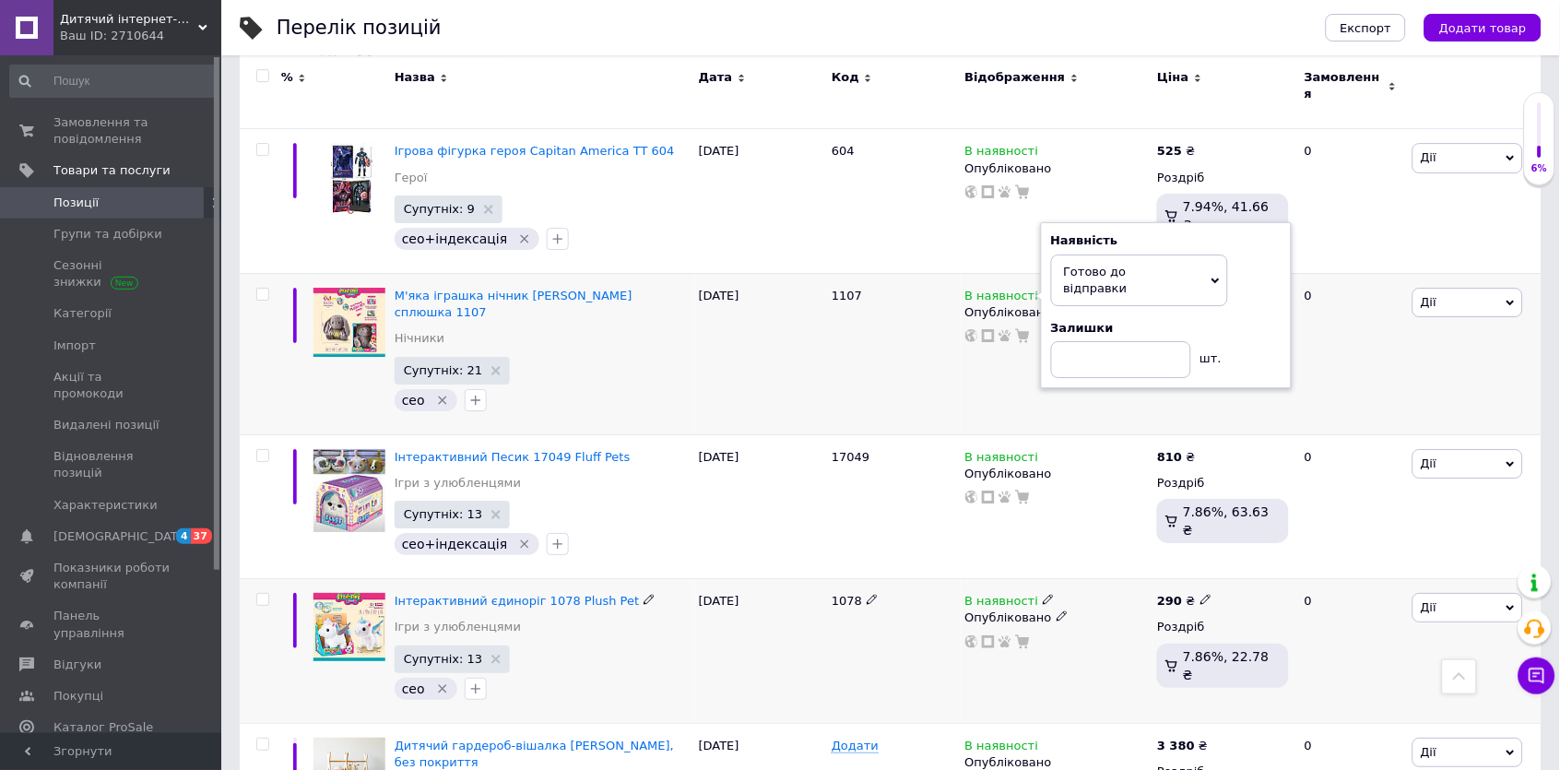
scroll to position [4660, 0]
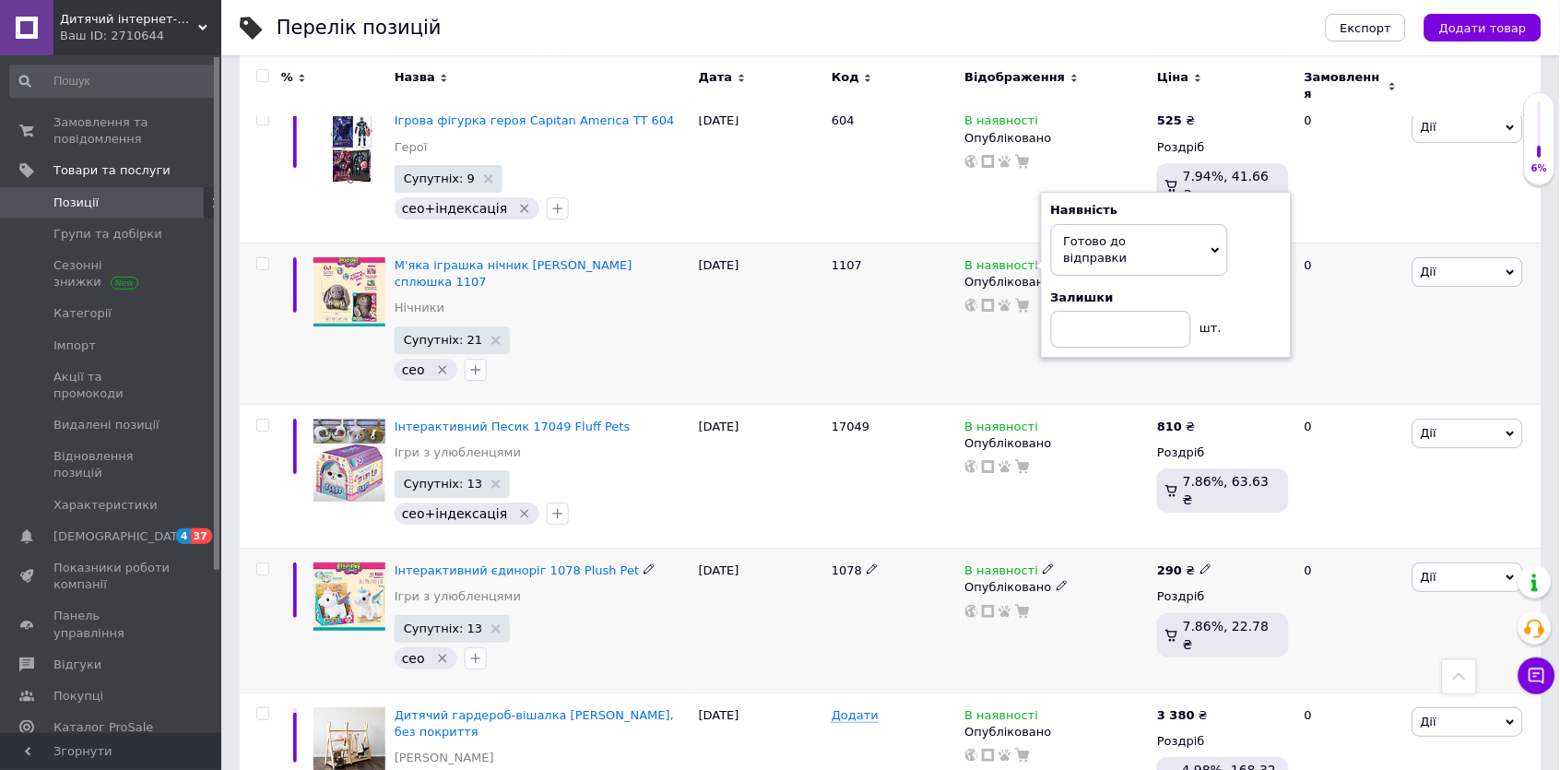
click at [1043, 563] on icon at bounding box center [1048, 568] width 11 height 11
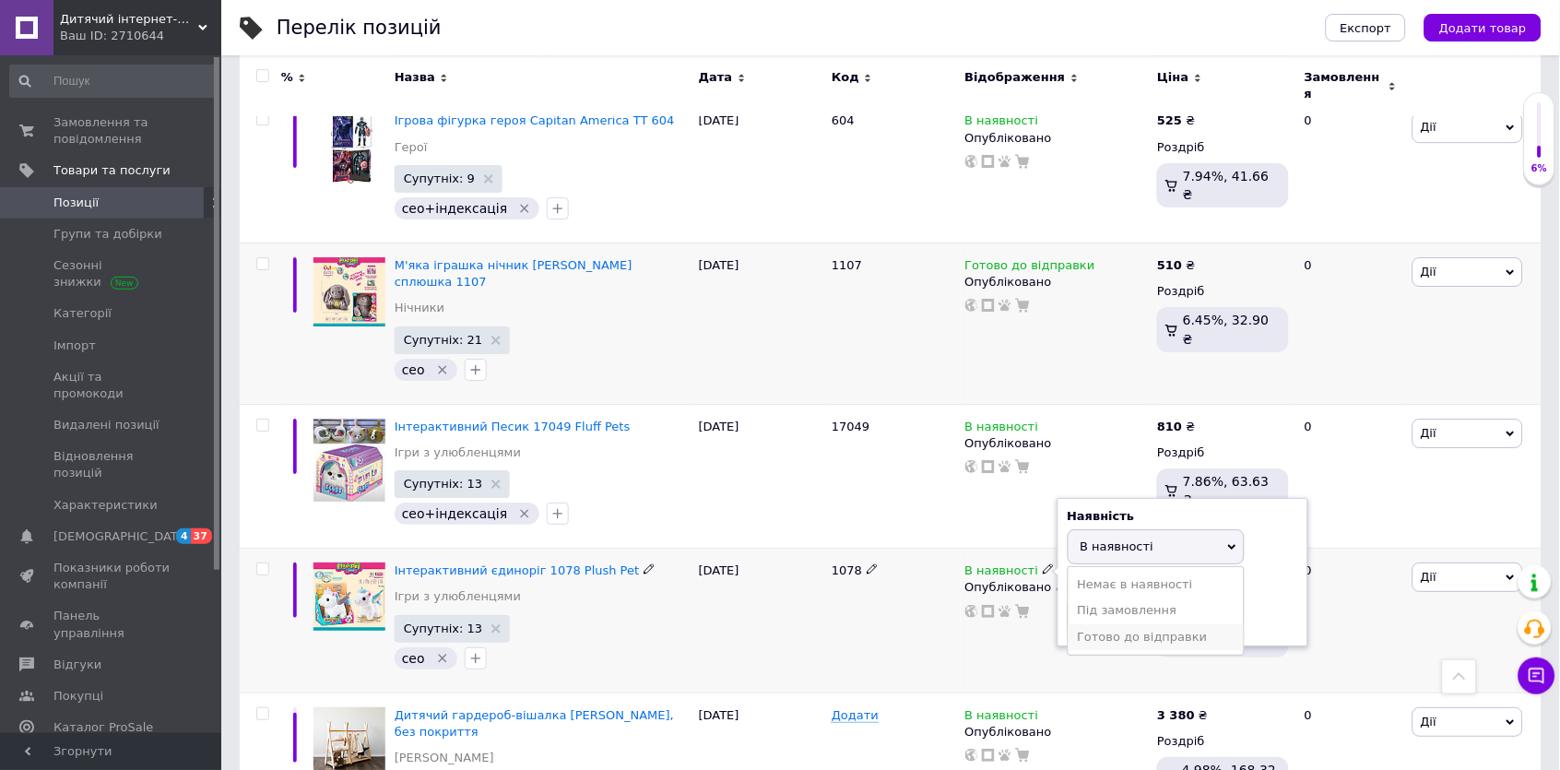
click at [1090, 624] on li "Готово до відправки" at bounding box center [1155, 637] width 175 height 26
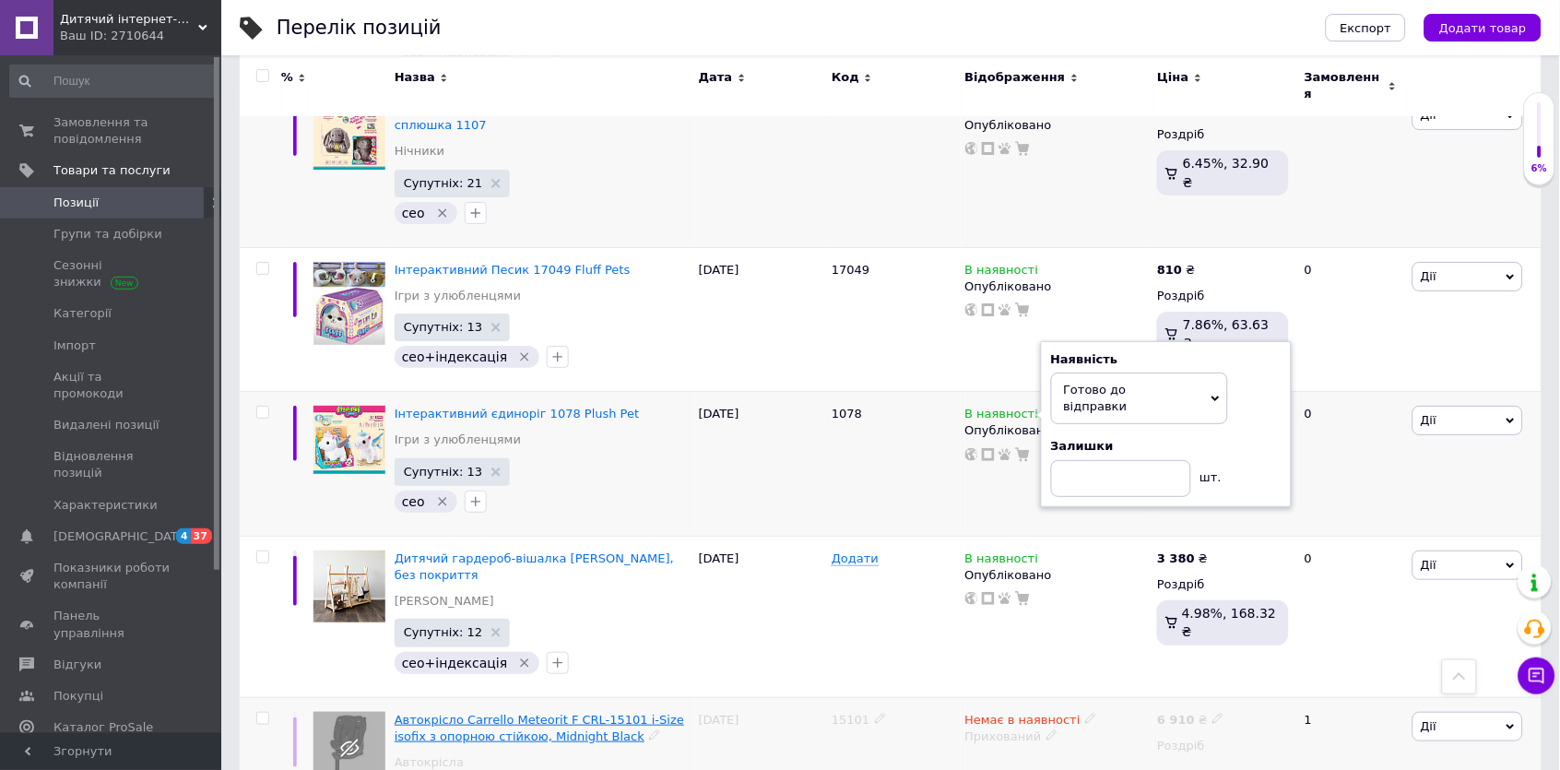
scroll to position [4854, 0]
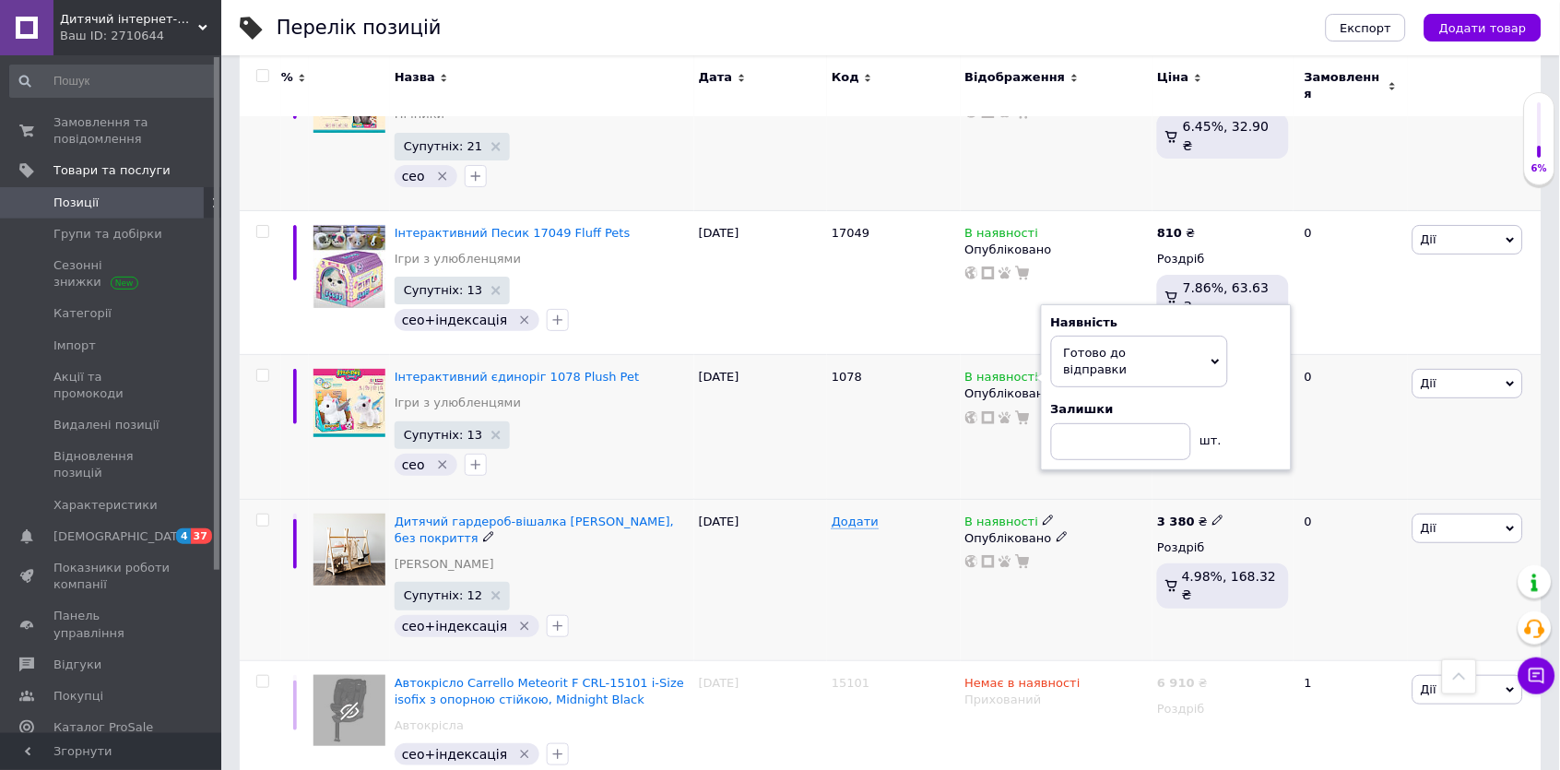
click at [1047, 515] on use at bounding box center [1048, 520] width 10 height 10
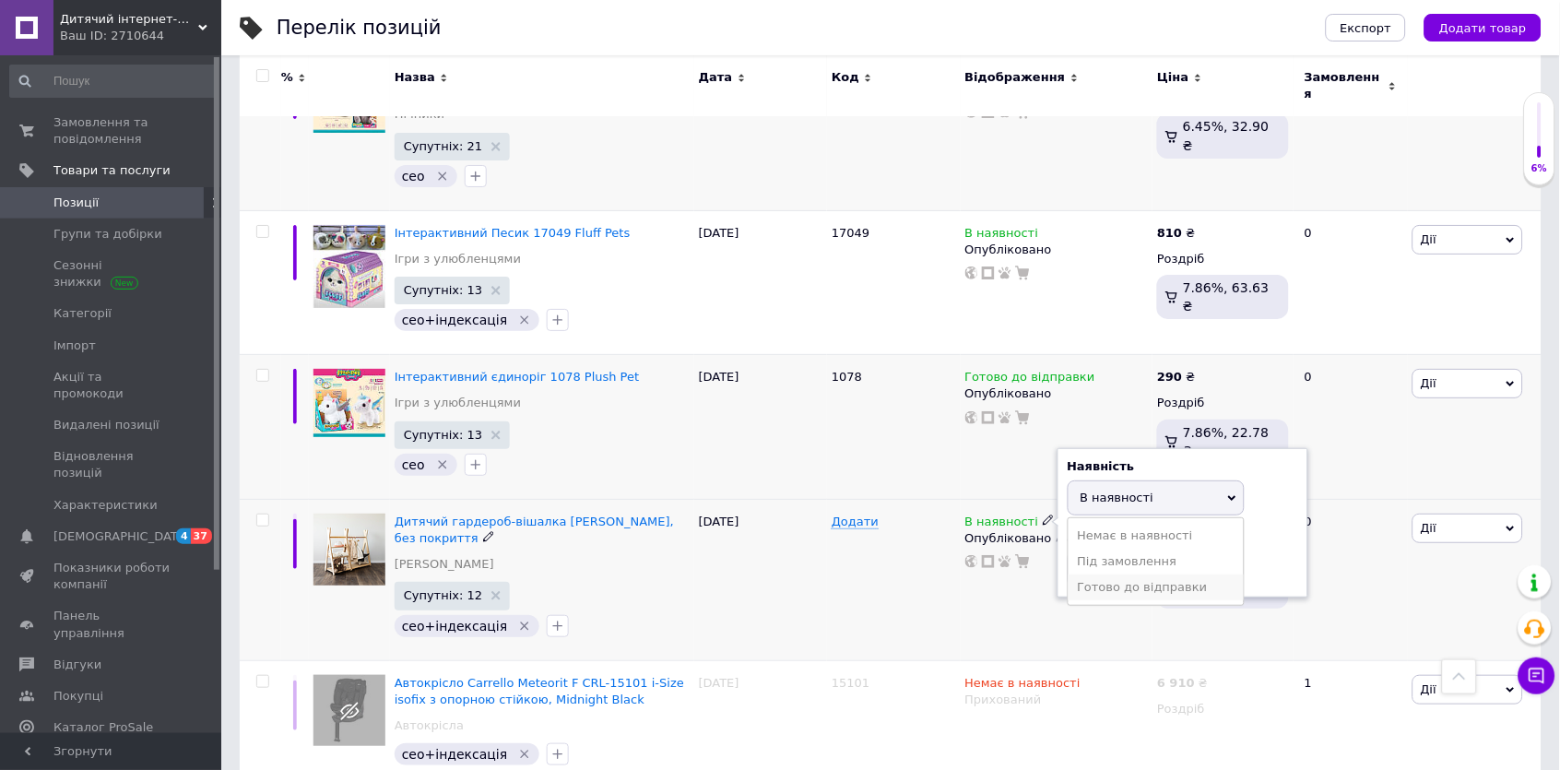
click at [1099, 574] on li "Готово до відправки" at bounding box center [1155, 587] width 175 height 26
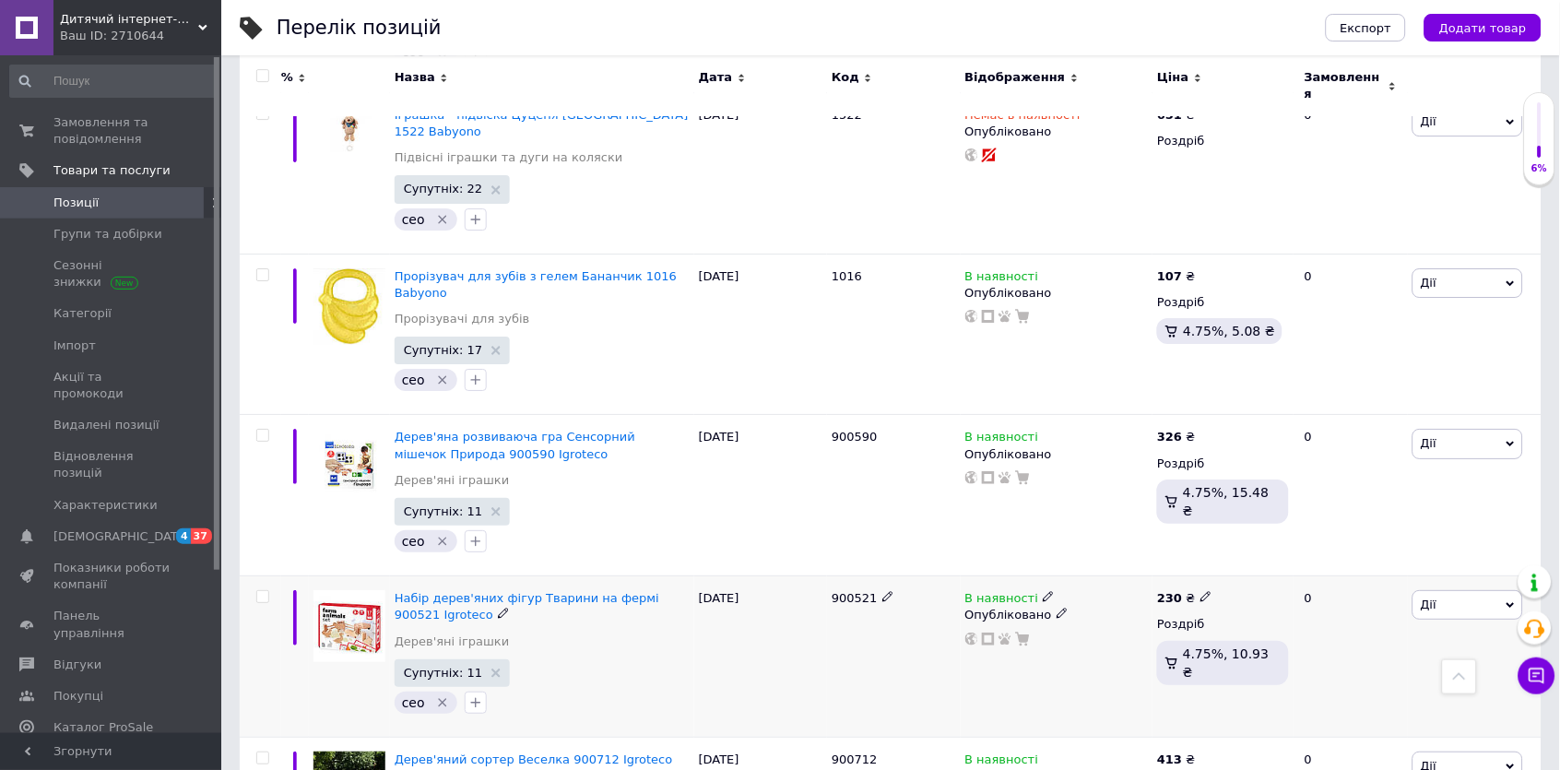
scroll to position [6368, 0]
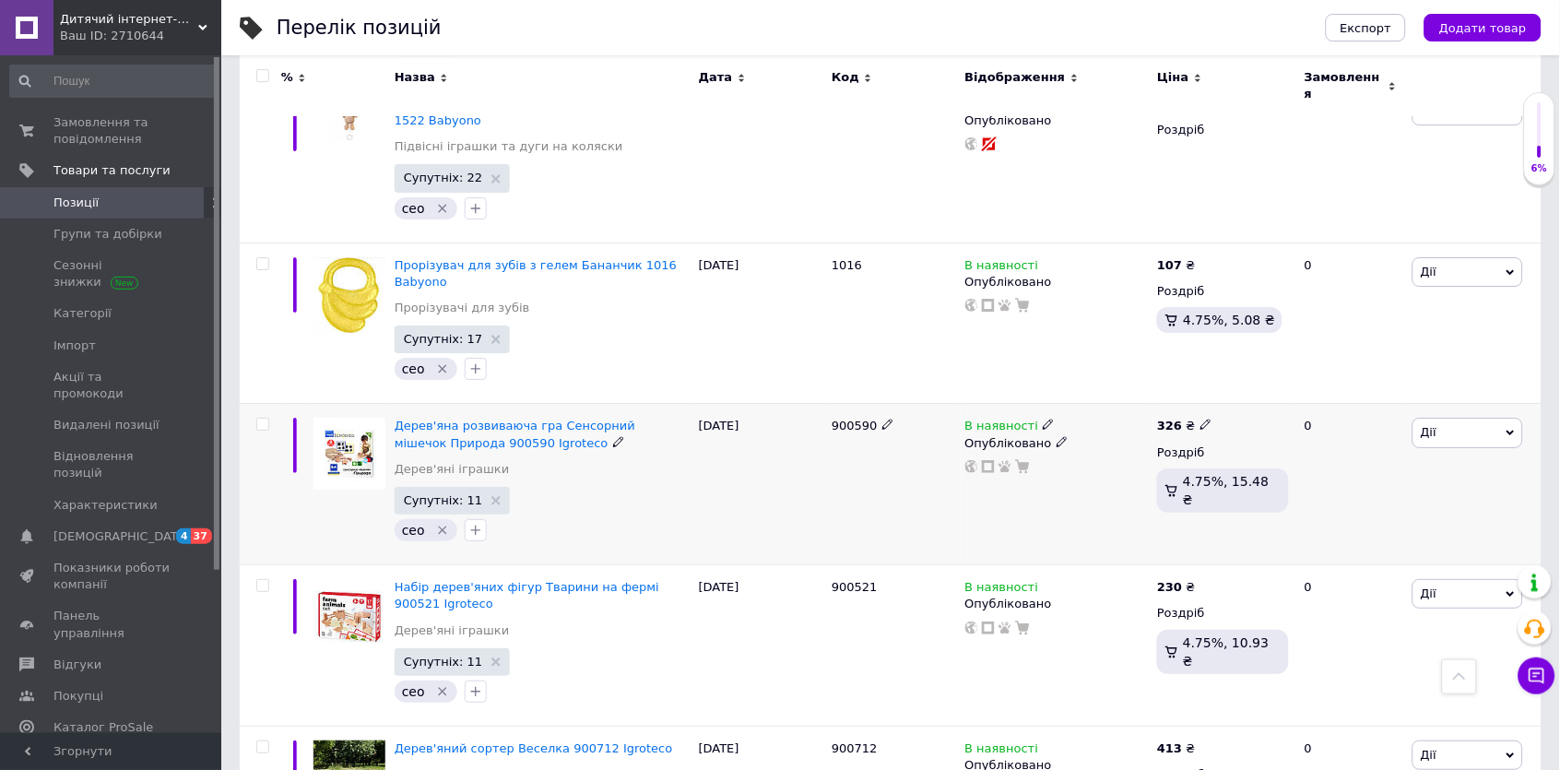
click at [1045, 419] on icon at bounding box center [1048, 424] width 11 height 11
click at [1091, 479] on li "Готово до відправки" at bounding box center [1155, 492] width 175 height 26
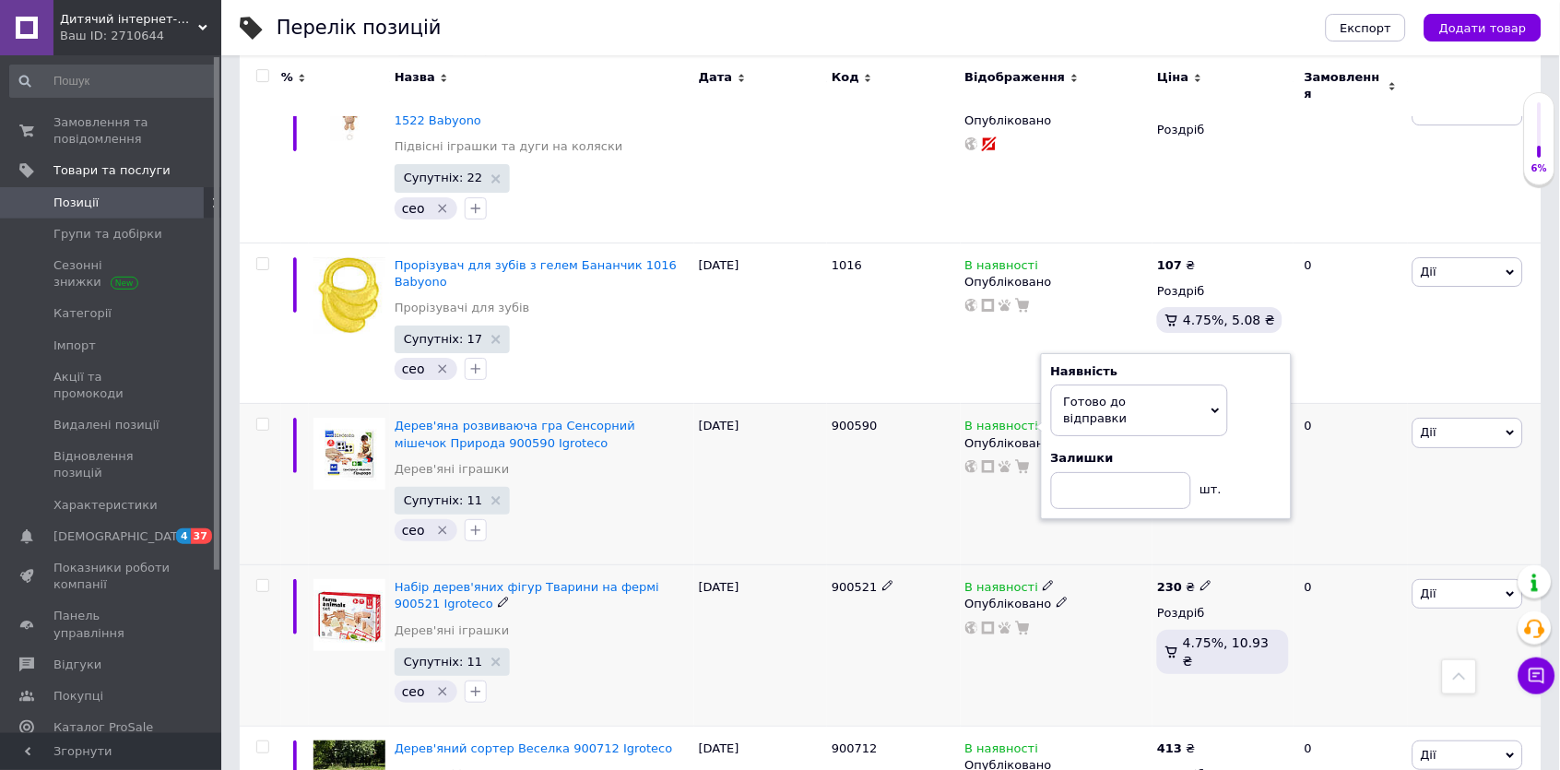
click at [1046, 580] on icon at bounding box center [1048, 585] width 11 height 11
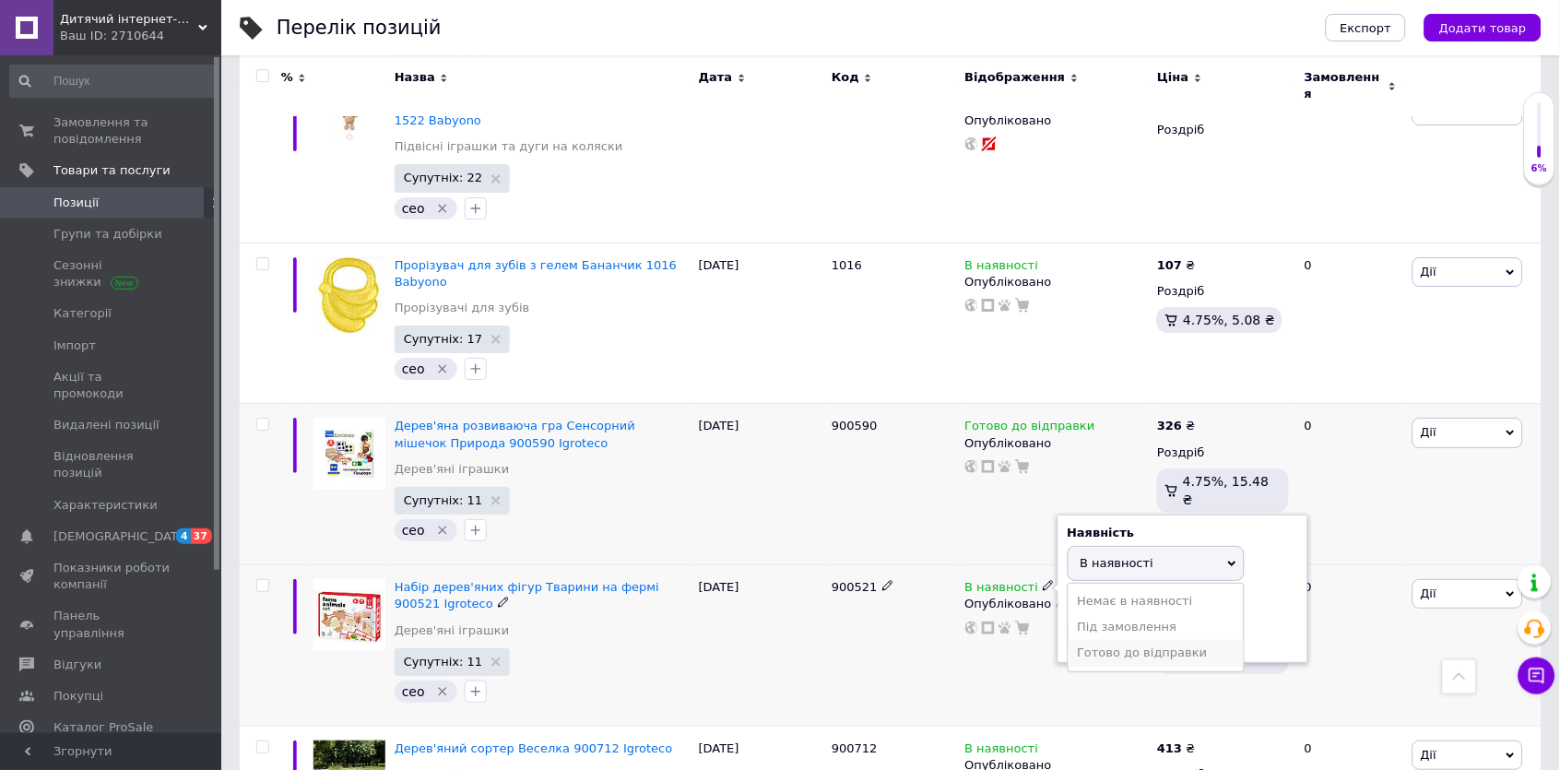
click at [1082, 640] on li "Готово до відправки" at bounding box center [1155, 653] width 175 height 26
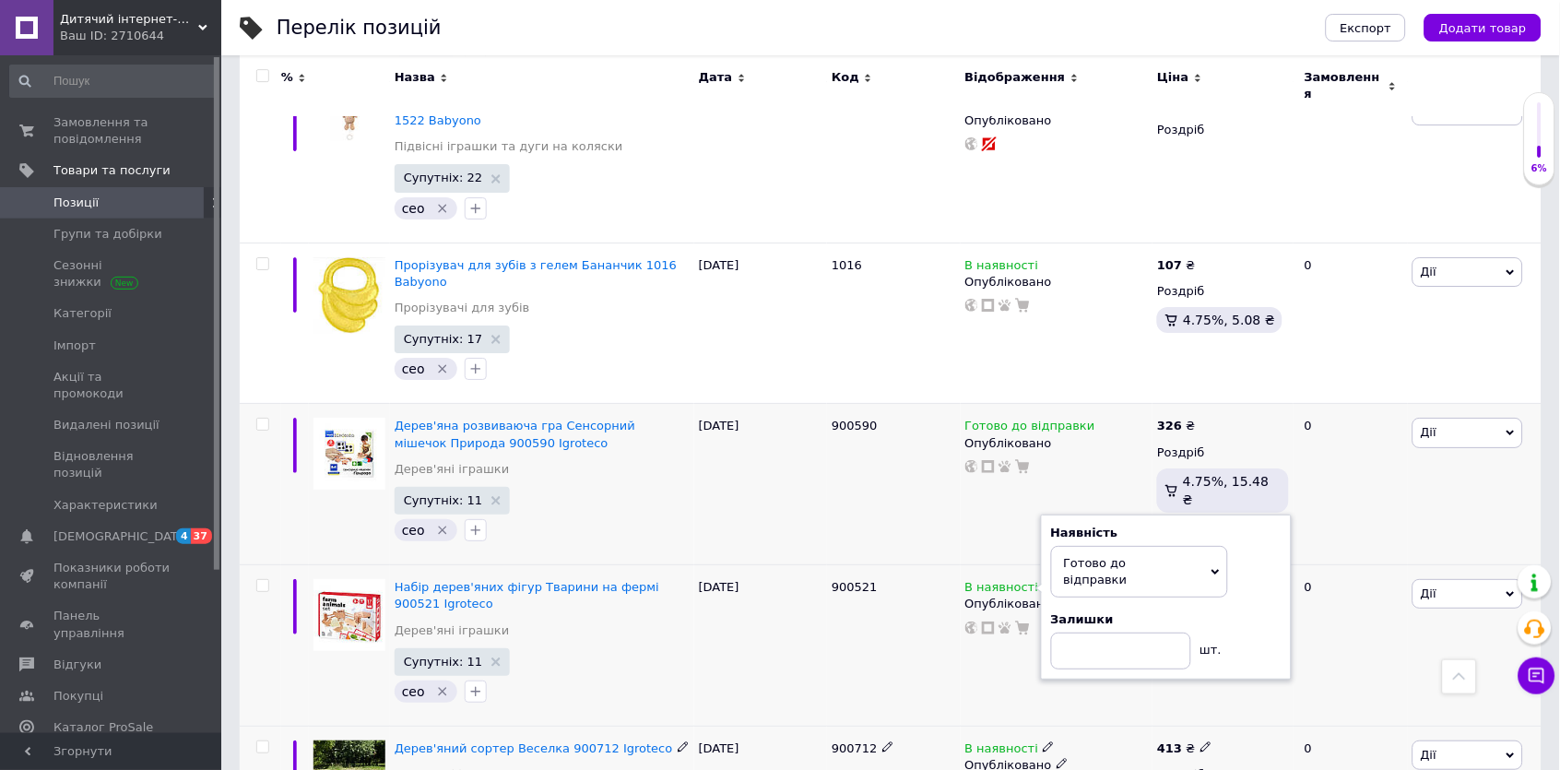
click at [1044, 741] on icon at bounding box center [1048, 746] width 11 height 11
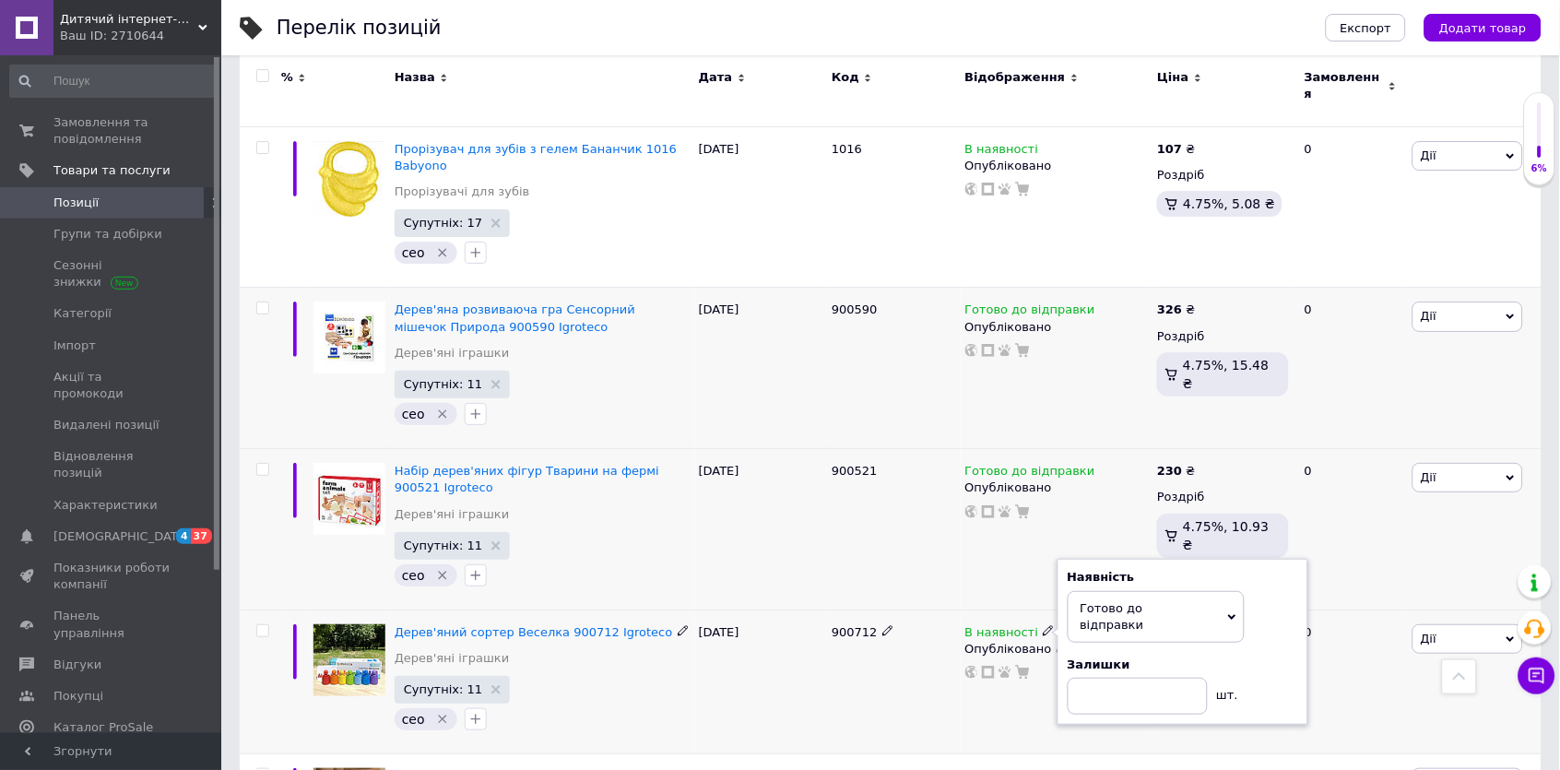
scroll to position [6568, 0]
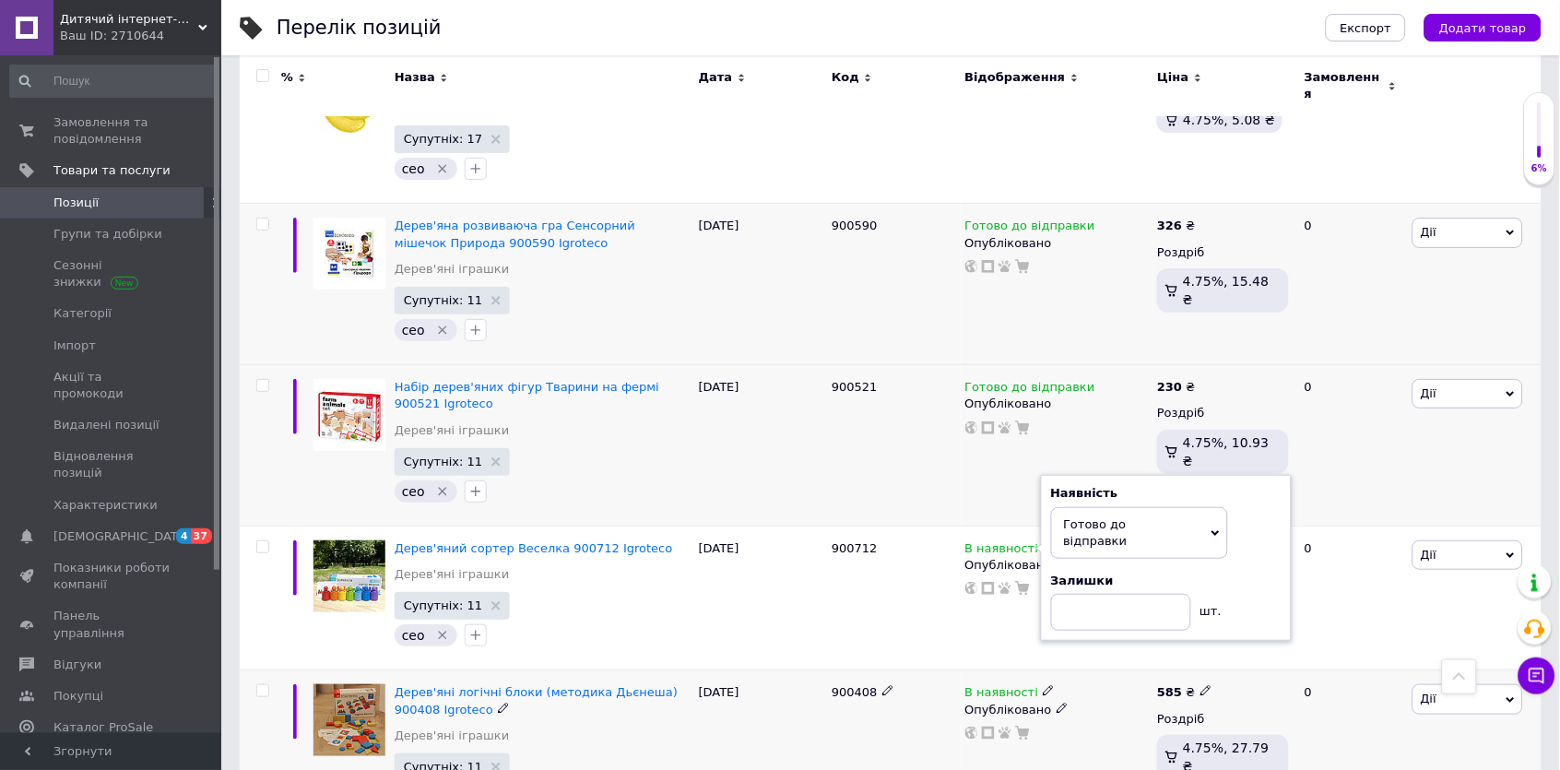
click at [1044, 686] on use at bounding box center [1048, 691] width 10 height 10
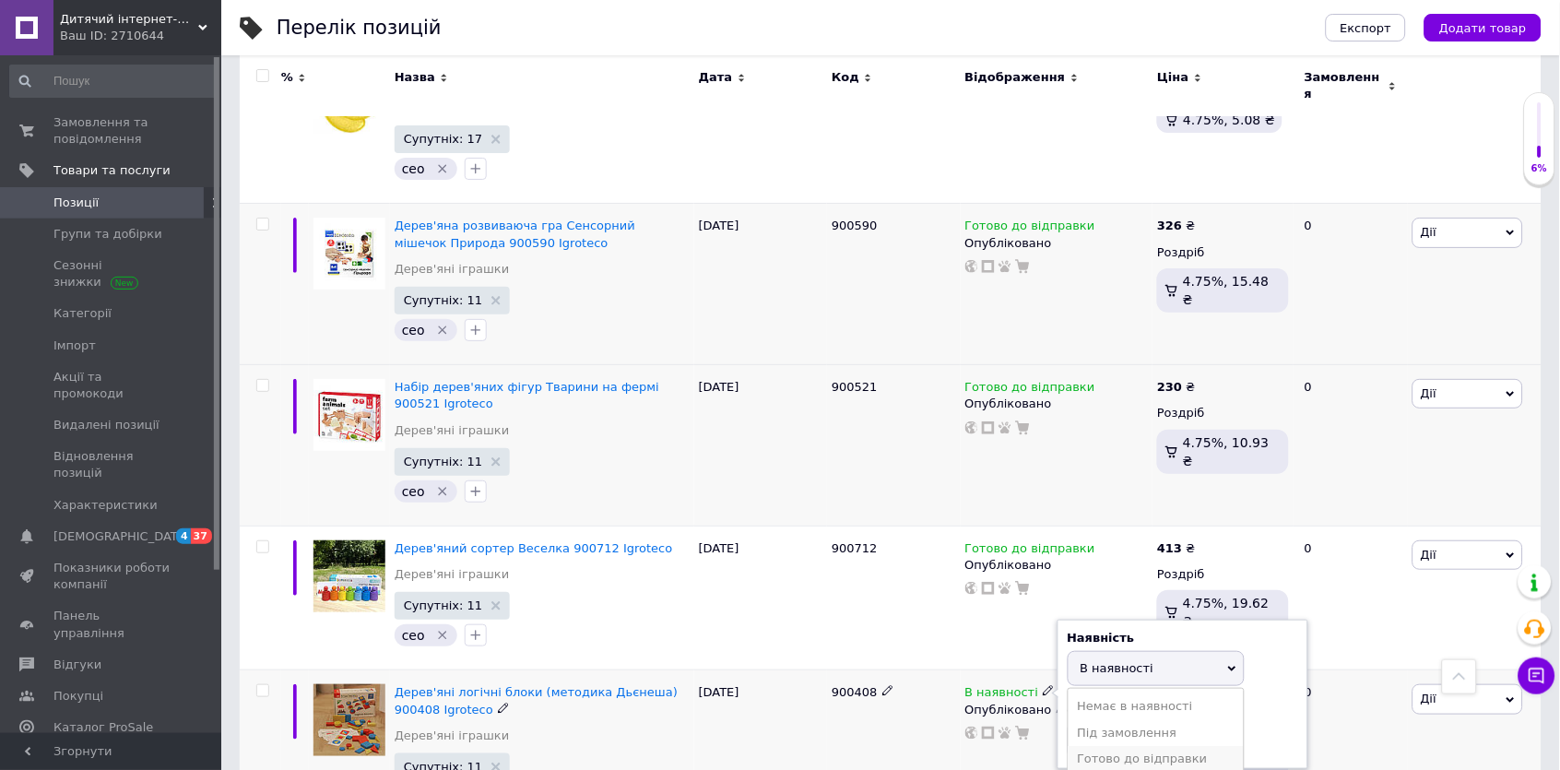
click at [1082, 746] on li "Готово до відправки" at bounding box center [1155, 759] width 175 height 26
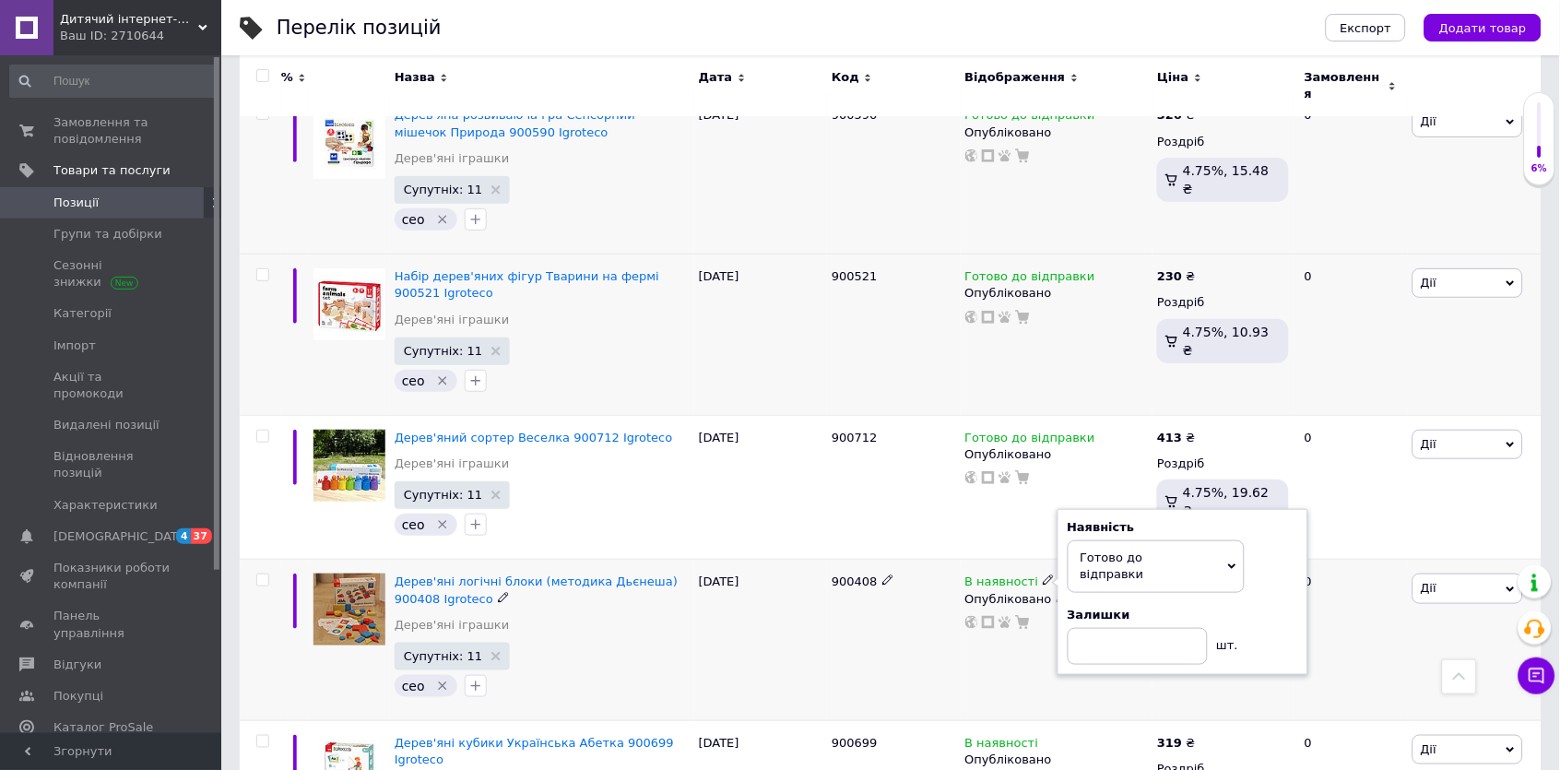
scroll to position [6732, 0]
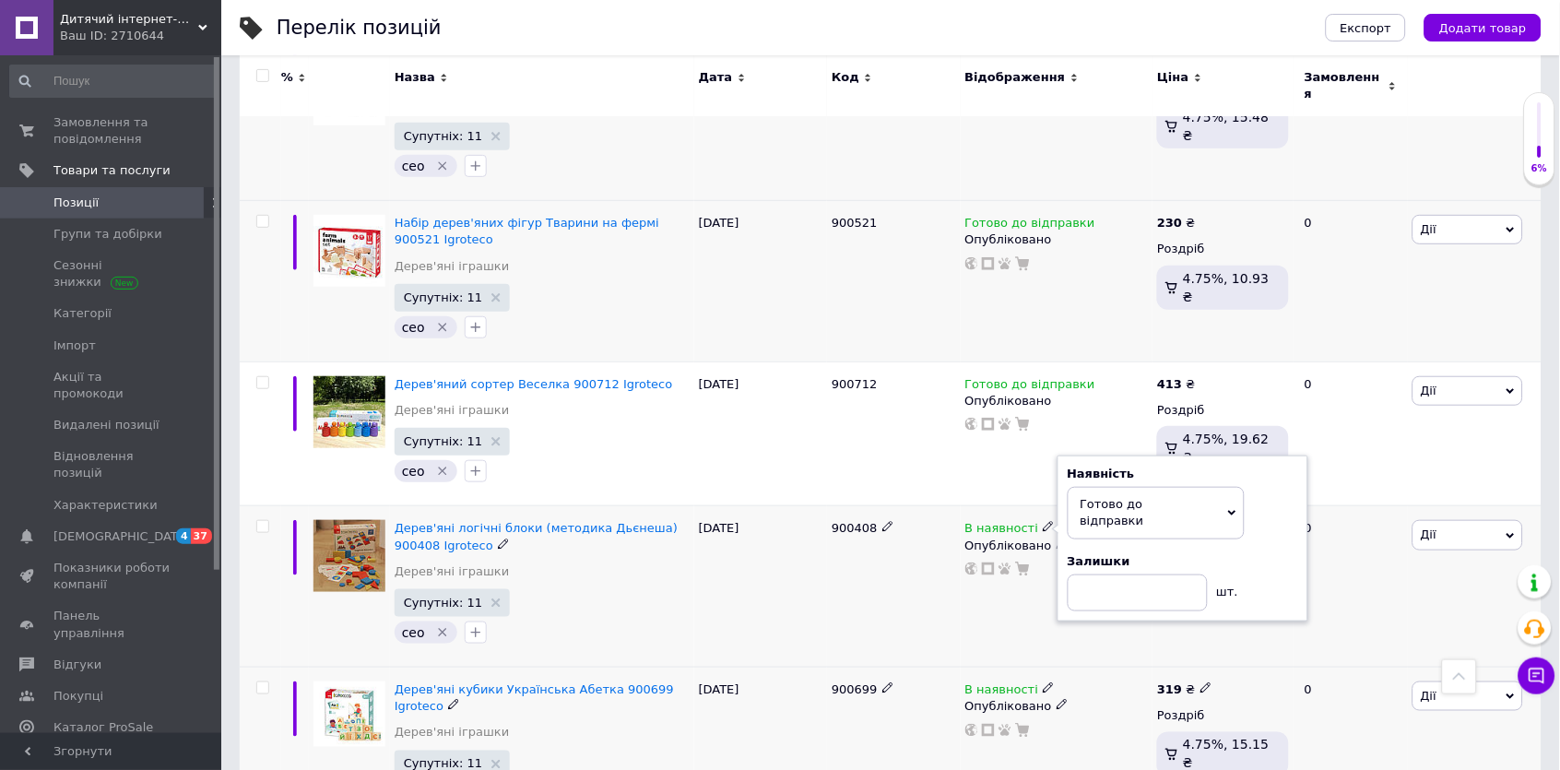
click at [1043, 682] on icon at bounding box center [1048, 687] width 11 height 11
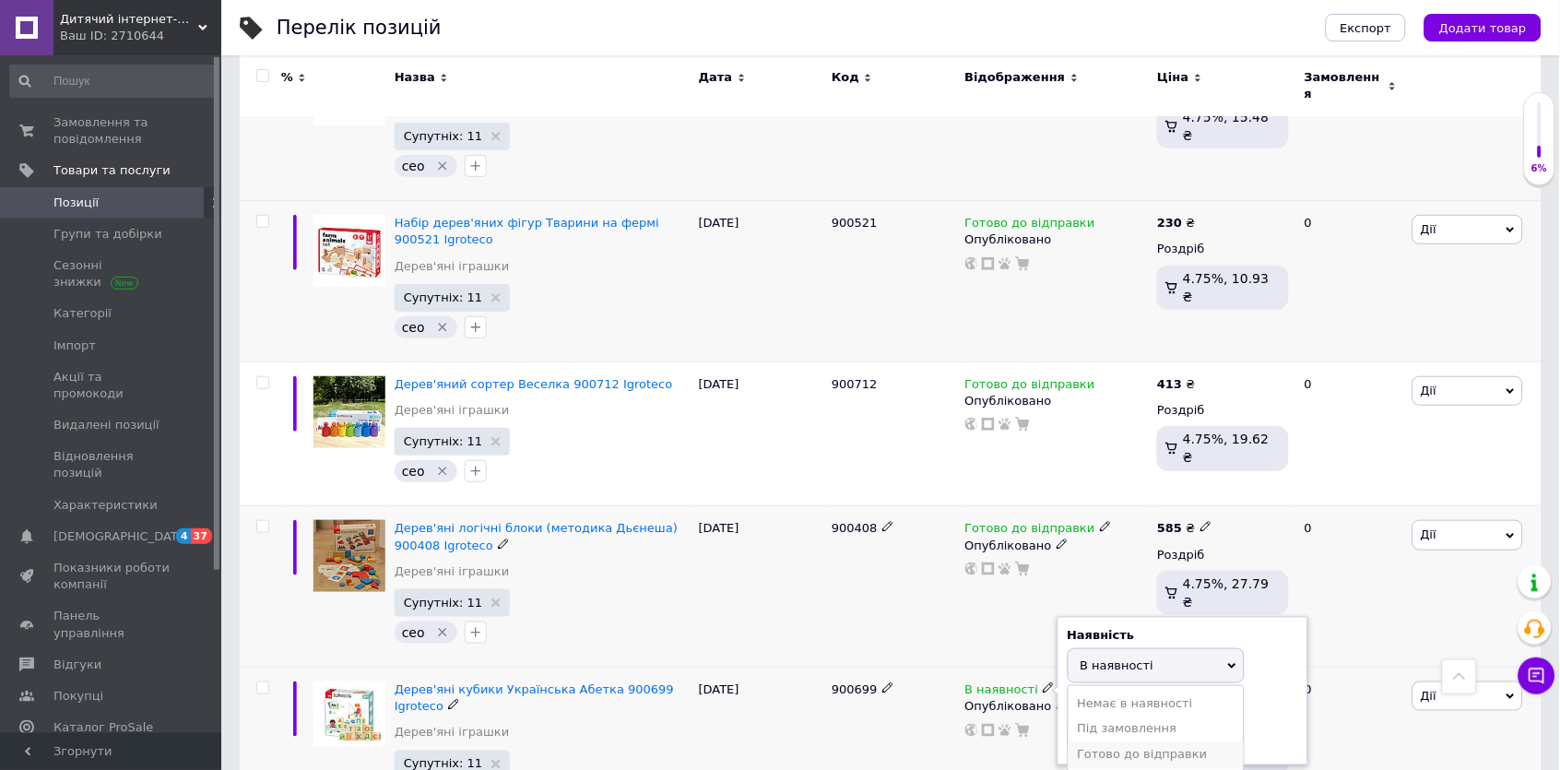
click at [1077, 742] on li "Готово до відправки" at bounding box center [1155, 755] width 175 height 26
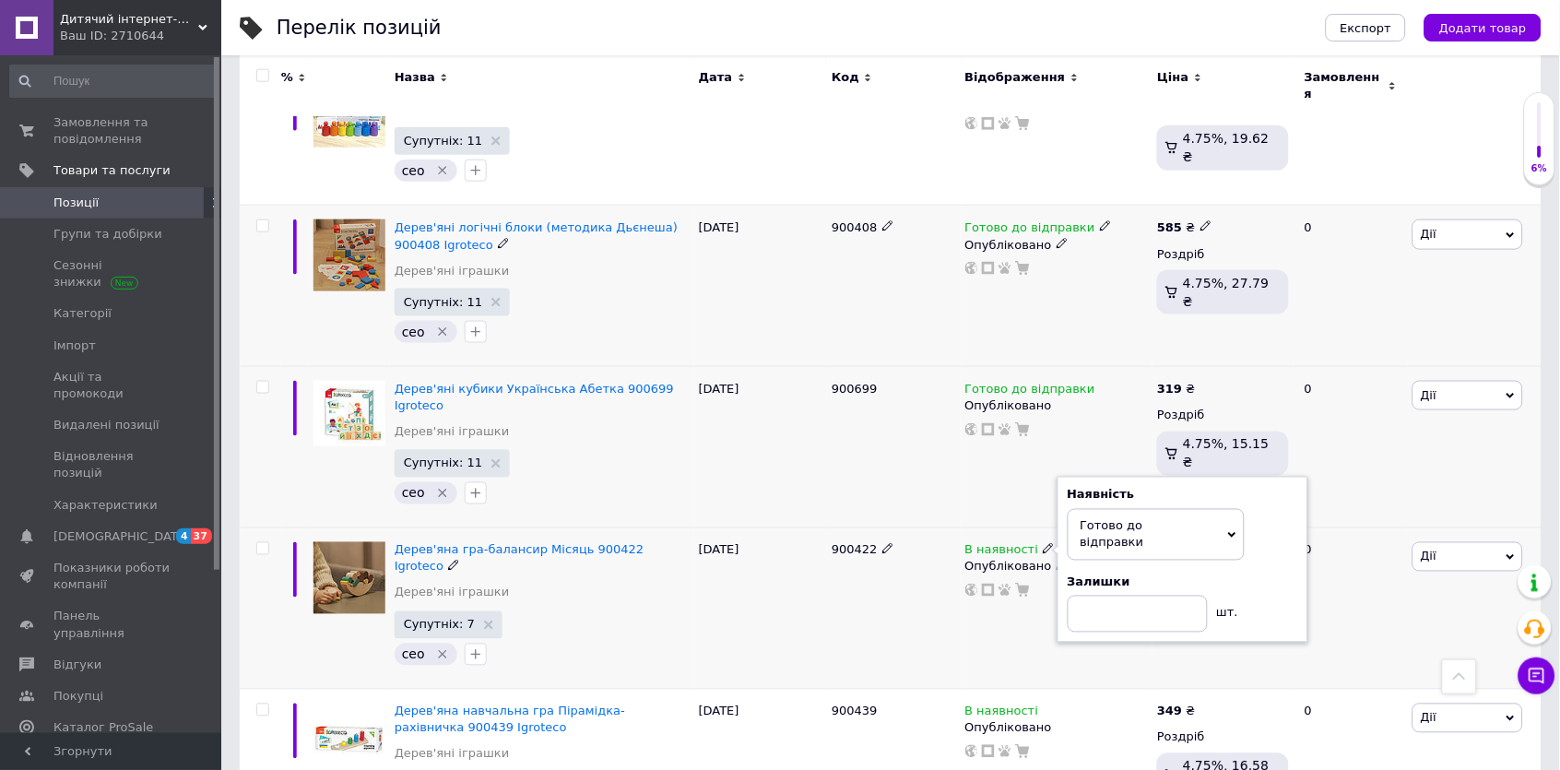
scroll to position [7259, 0]
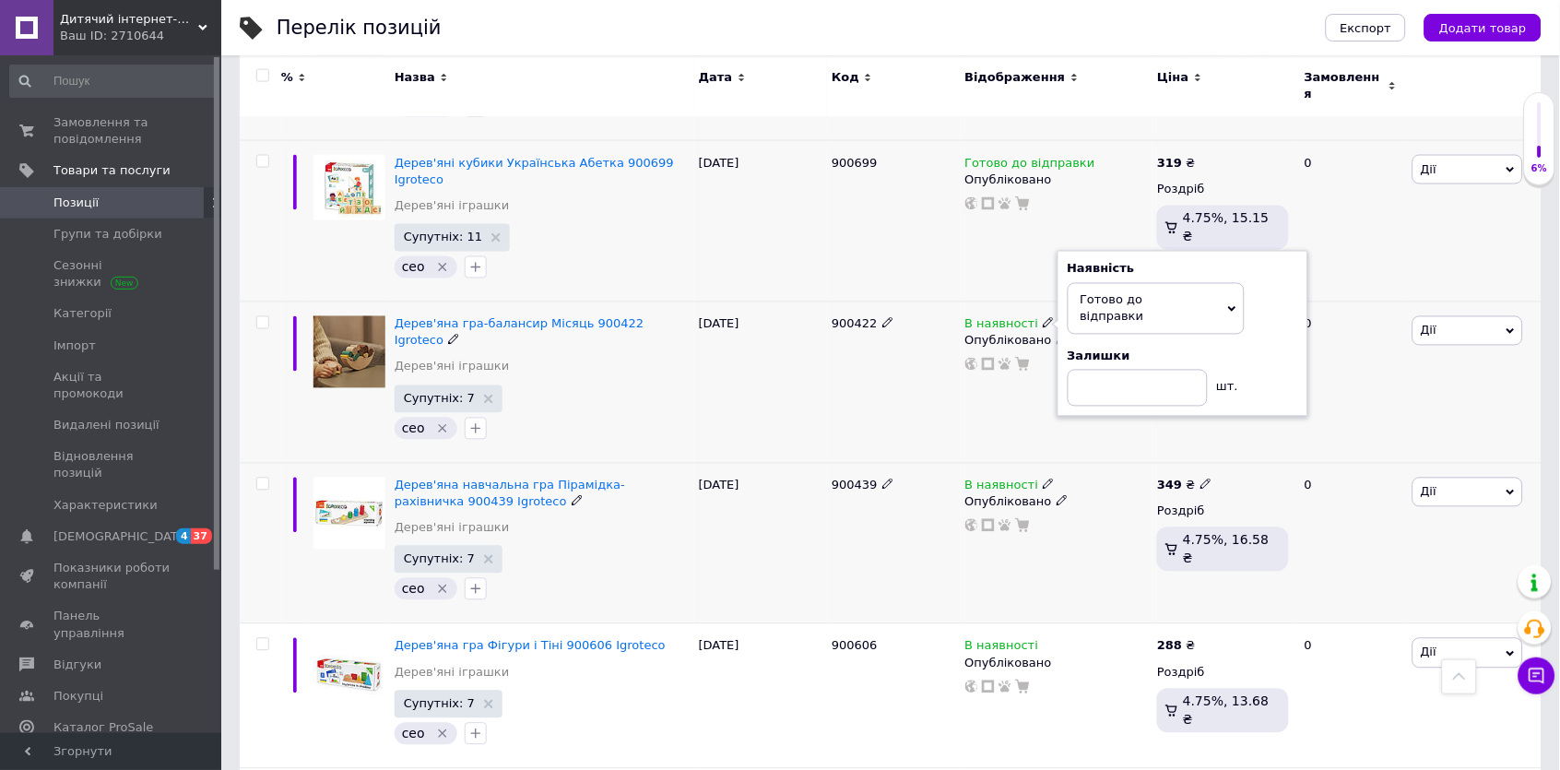
click at [1047, 478] on icon at bounding box center [1048, 483] width 11 height 11
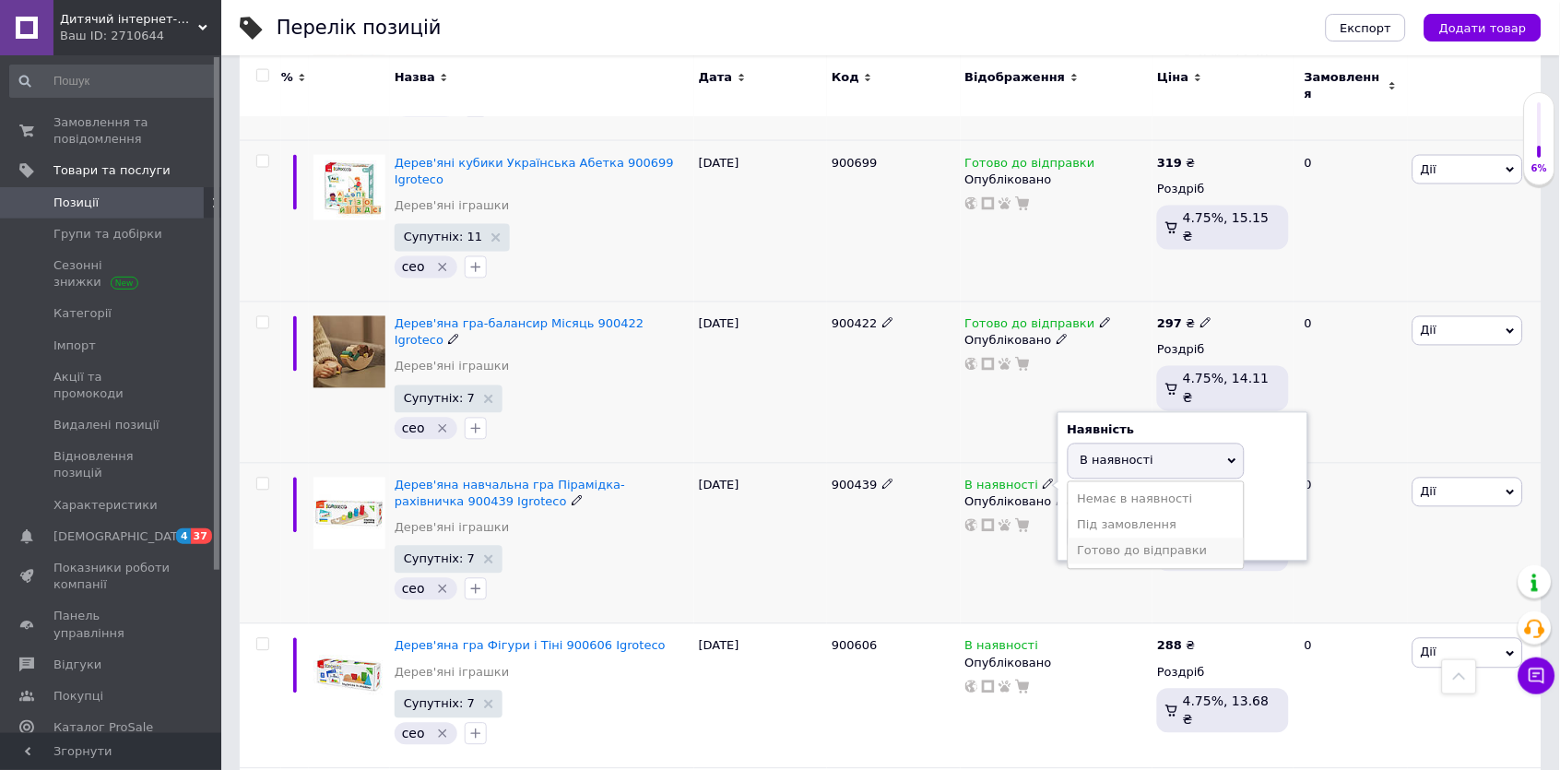
click at [1089, 538] on li "Готово до відправки" at bounding box center [1155, 551] width 175 height 26
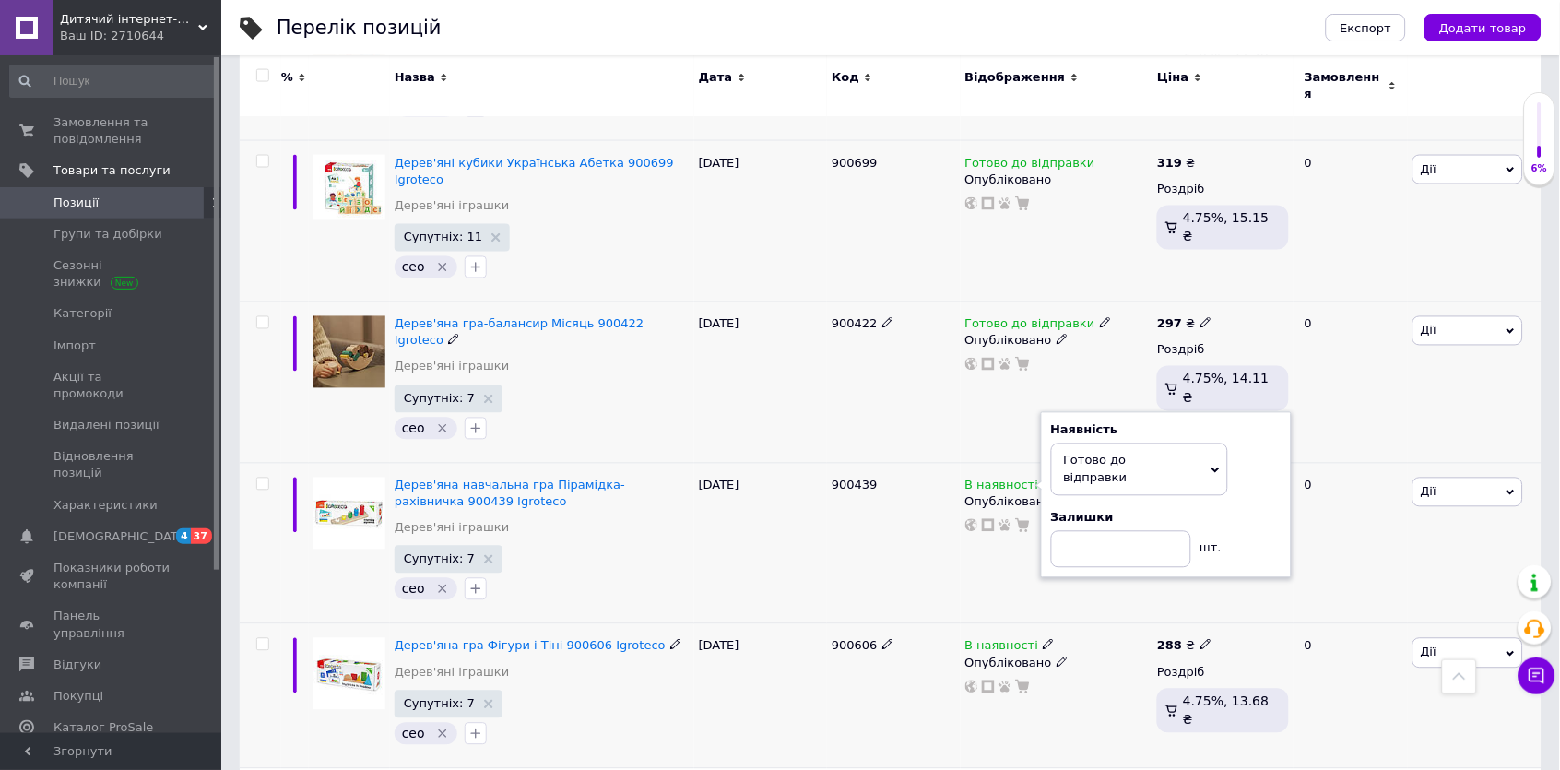
click at [1043, 639] on icon at bounding box center [1048, 644] width 11 height 11
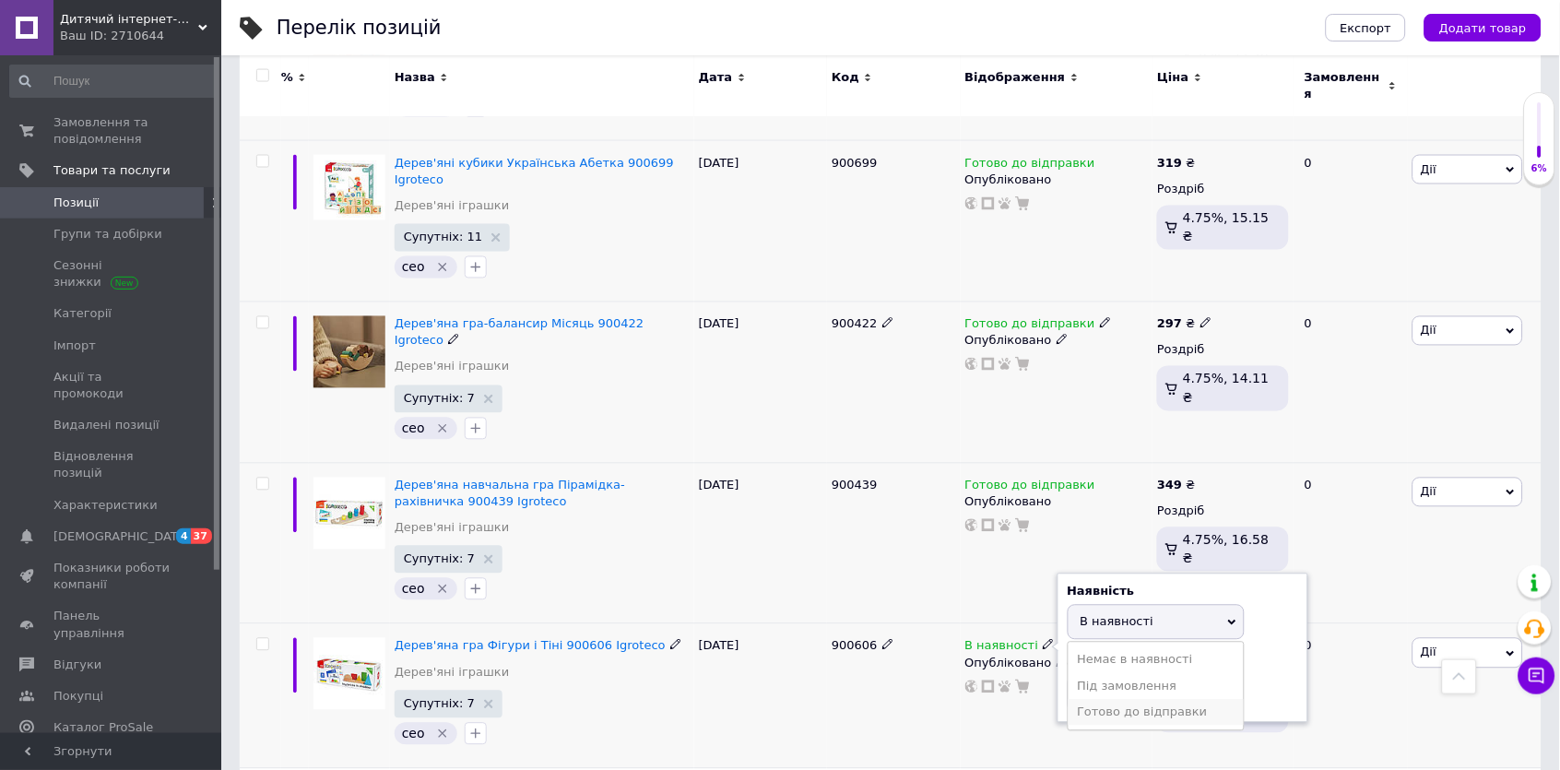
click at [1078, 700] on li "Готово до відправки" at bounding box center [1155, 713] width 175 height 26
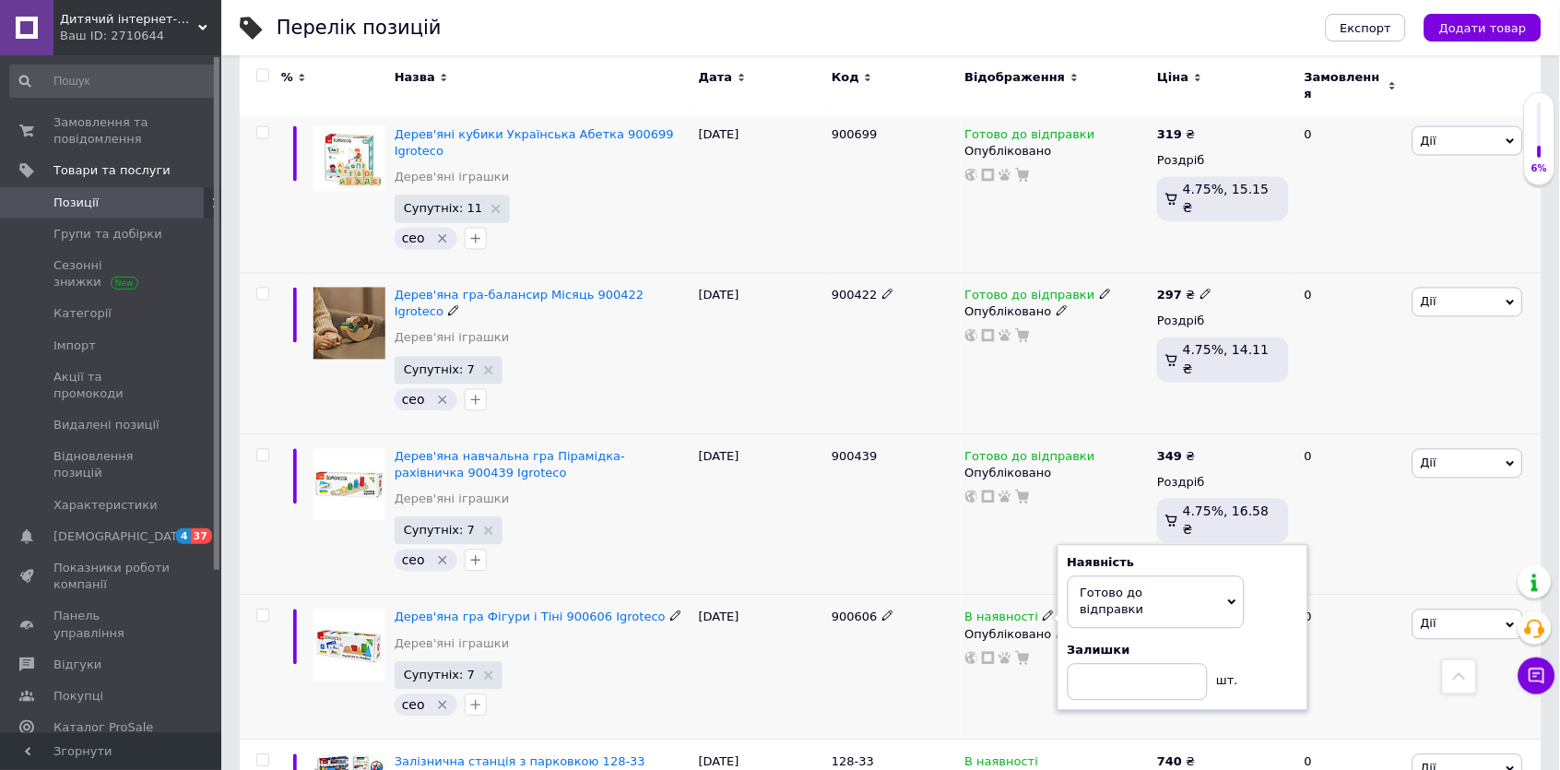
scroll to position [7370, 0]
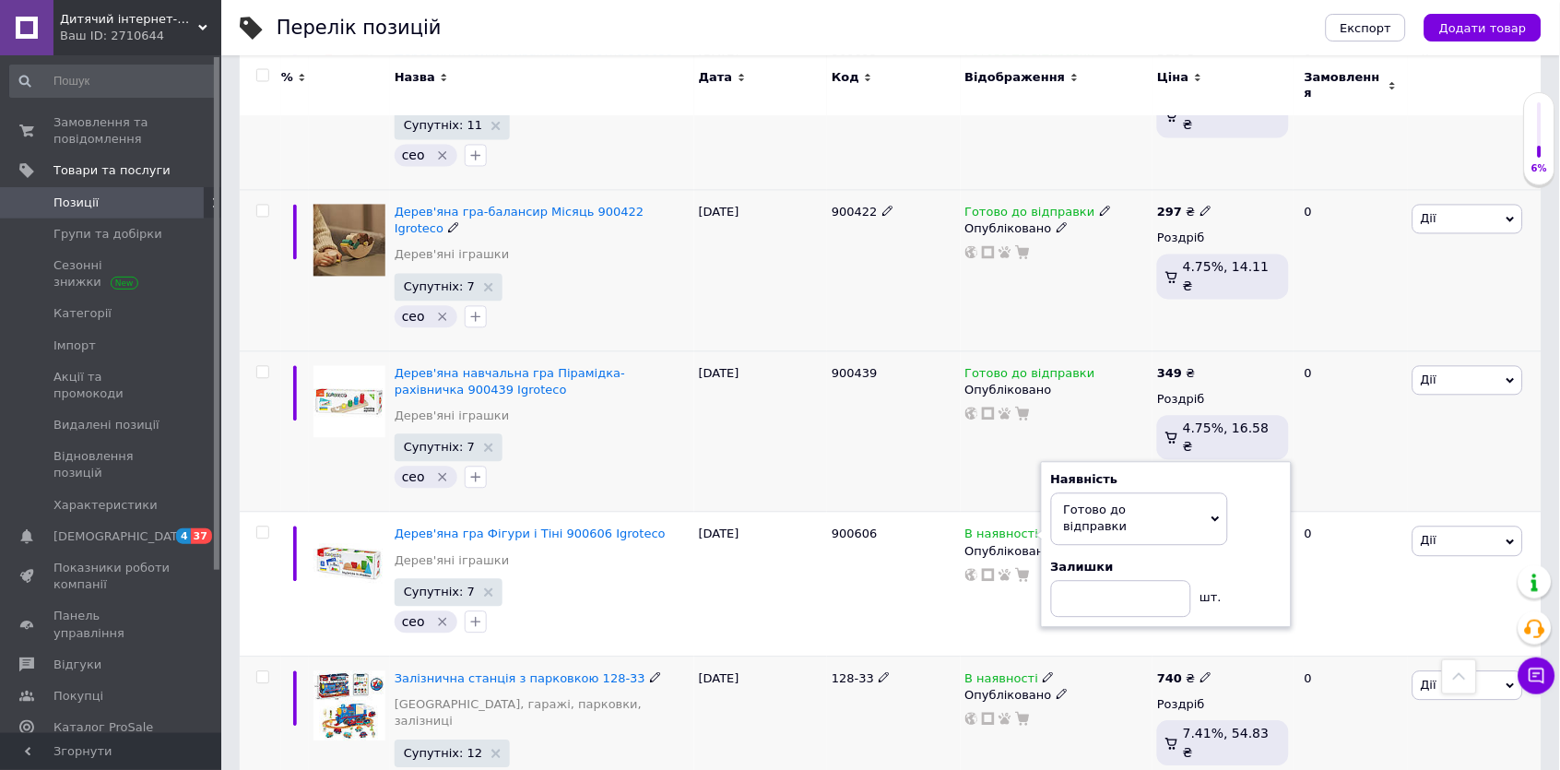
click at [1046, 673] on use at bounding box center [1048, 678] width 10 height 10
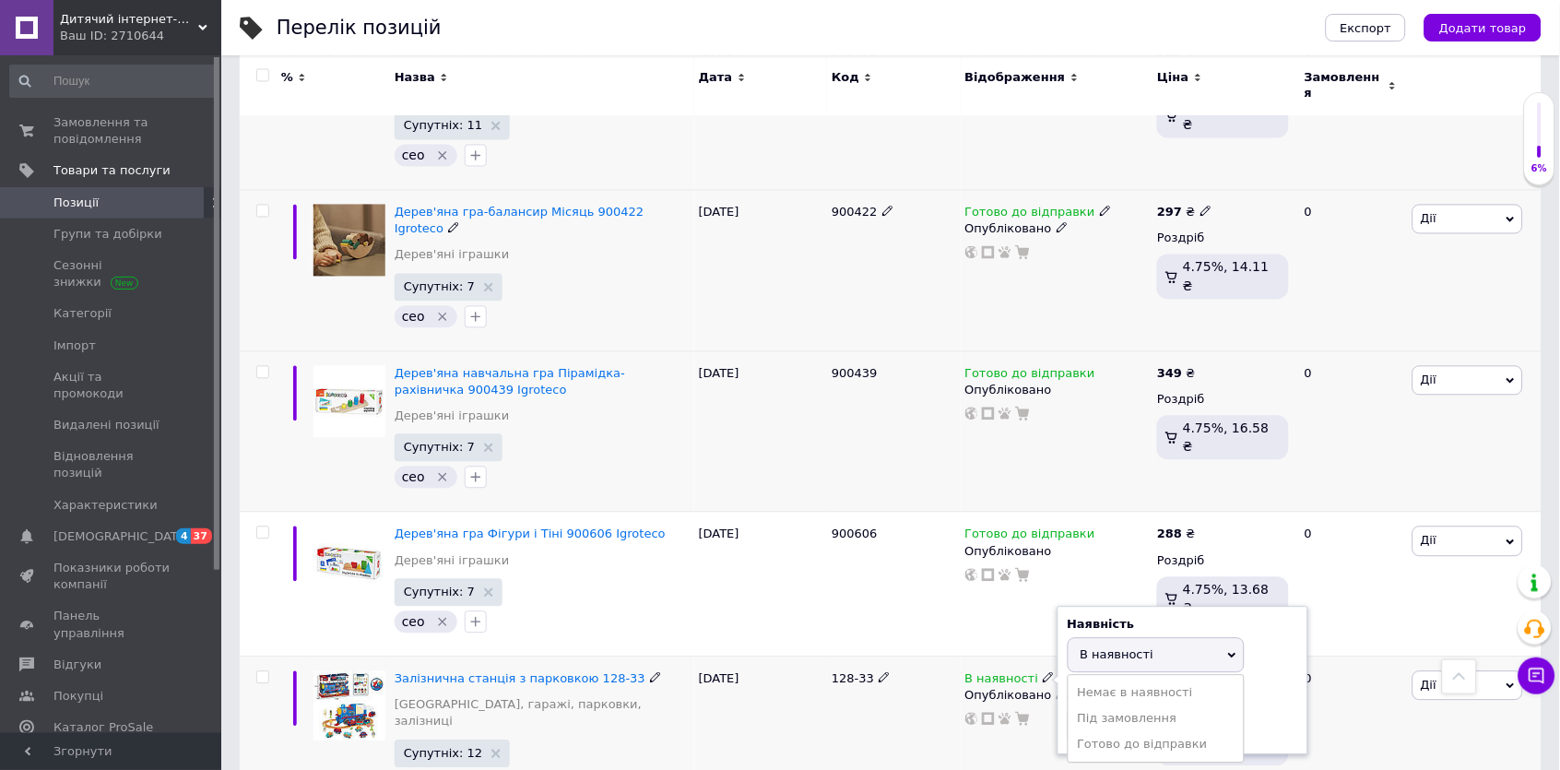
click at [1095, 732] on li "Готово до відправки" at bounding box center [1155, 745] width 175 height 26
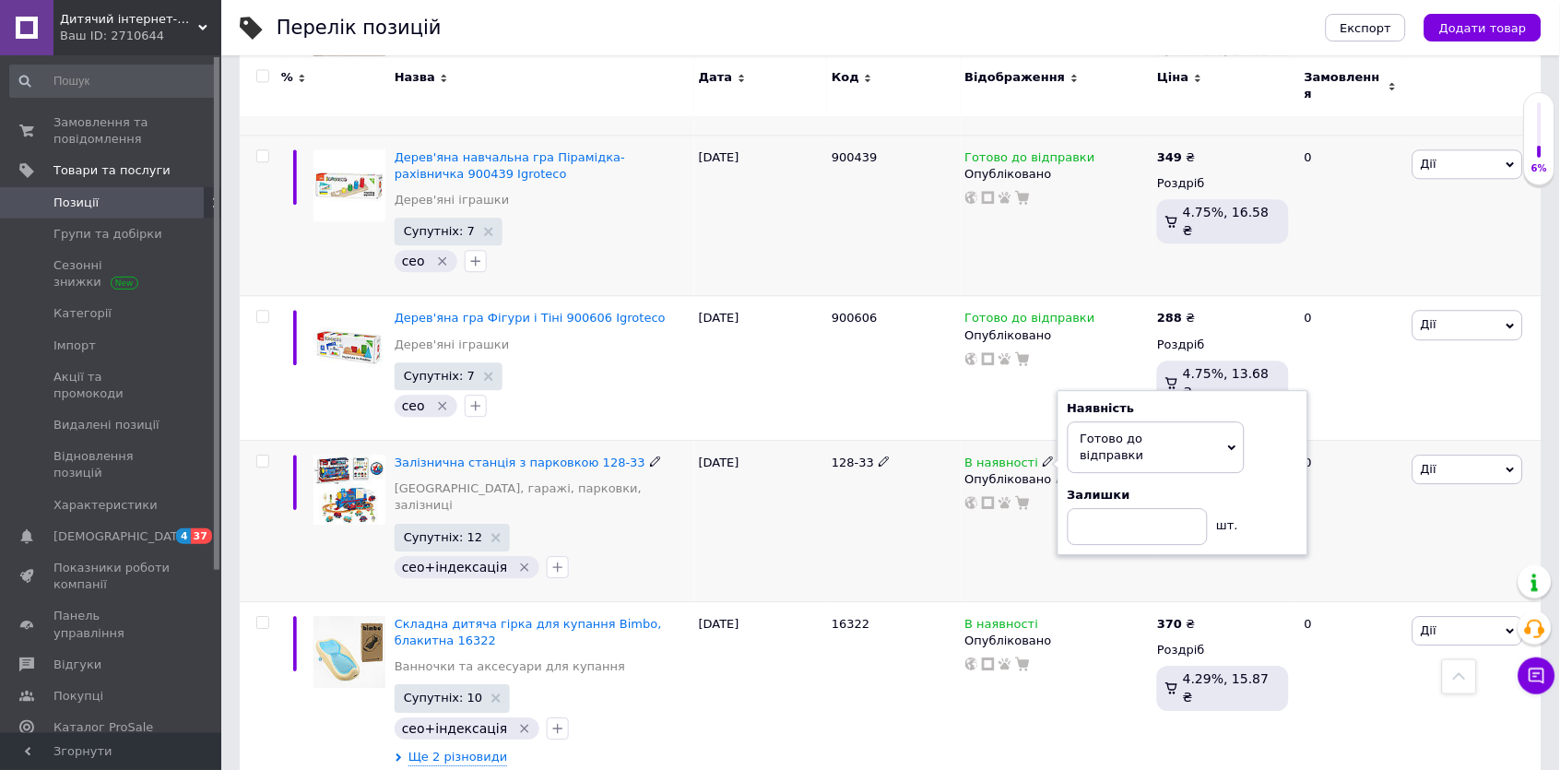
scroll to position [7586, 0]
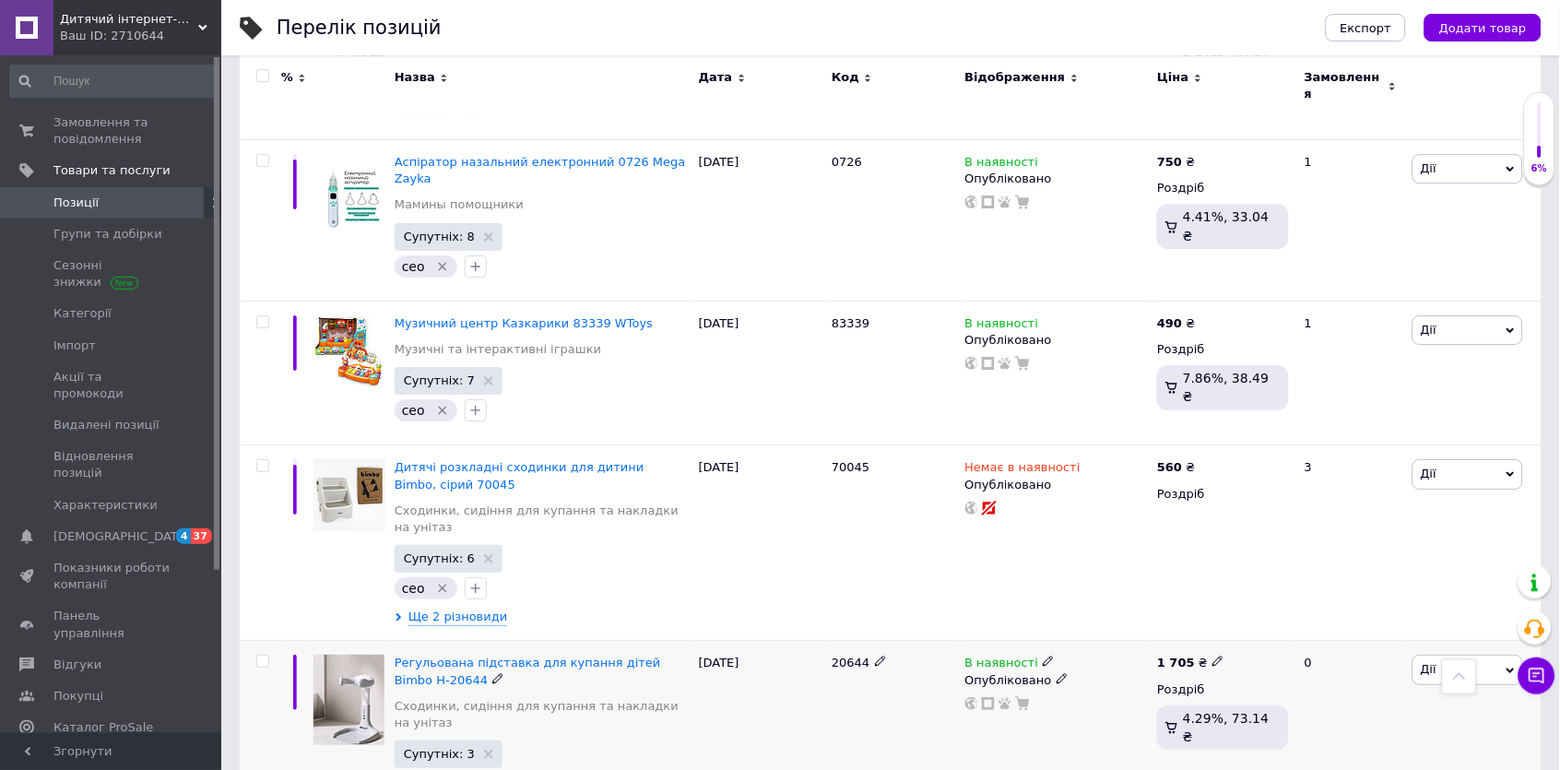
scroll to position [6302, 0]
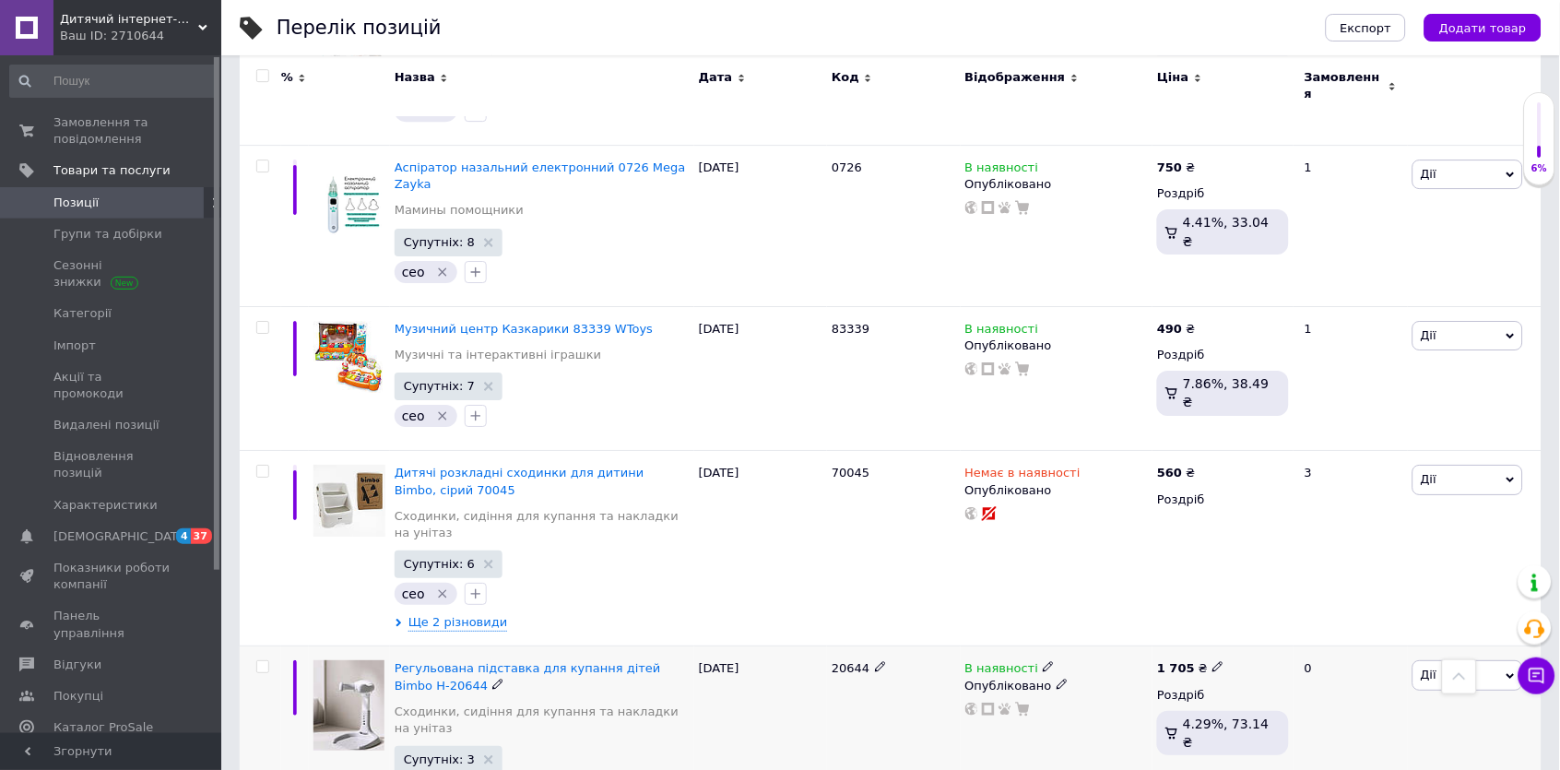
click at [1046, 660] on span at bounding box center [1048, 666] width 11 height 13
click at [1104, 722] on li "Готово до відправки" at bounding box center [1155, 735] width 175 height 26
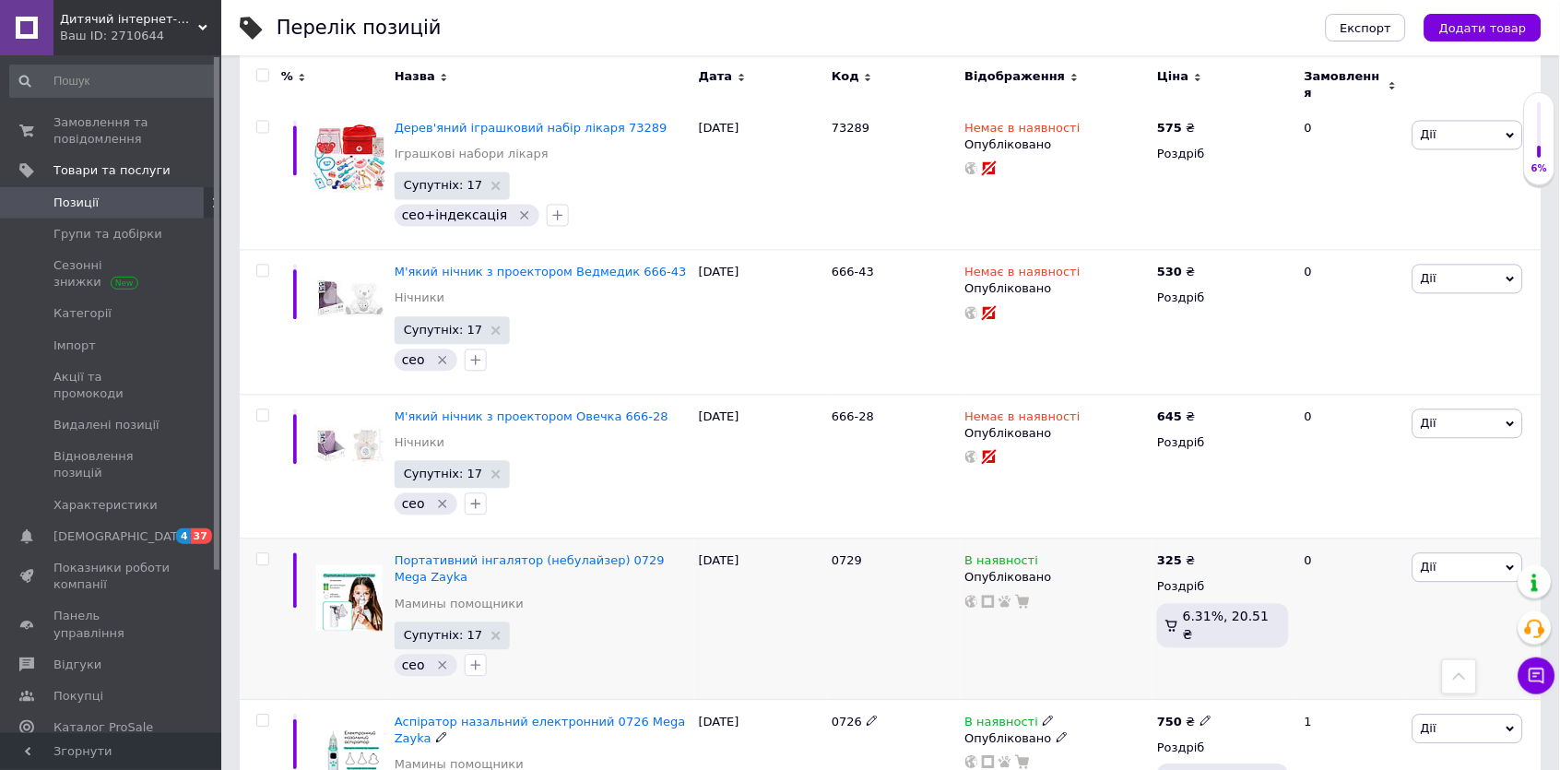
scroll to position [5745, 0]
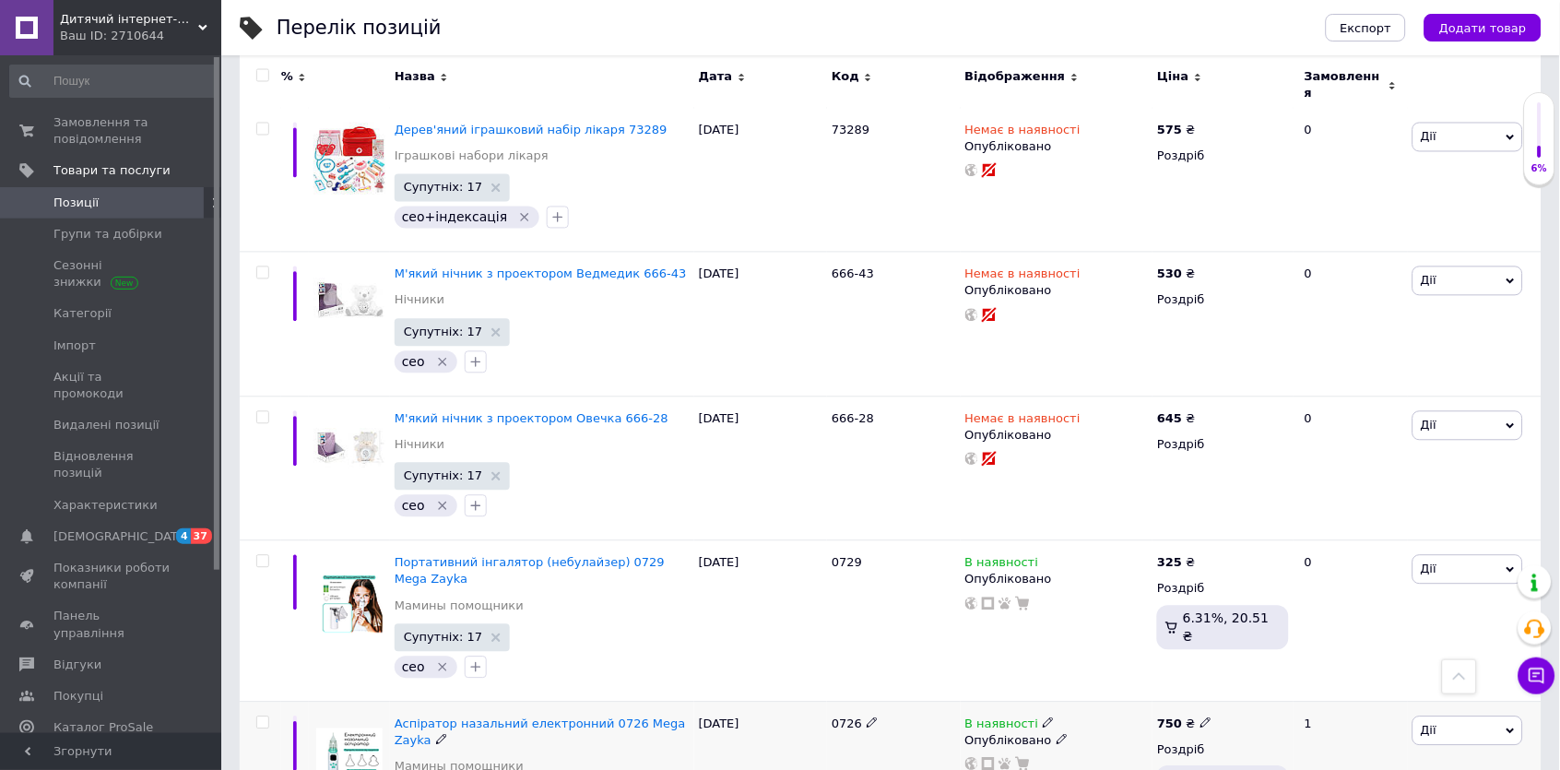
click at [1043, 717] on icon at bounding box center [1048, 722] width 11 height 11
click at [1050, 555] on div "В наявності" at bounding box center [1056, 563] width 183 height 17
click at [1044, 556] on icon at bounding box center [1048, 561] width 11 height 11
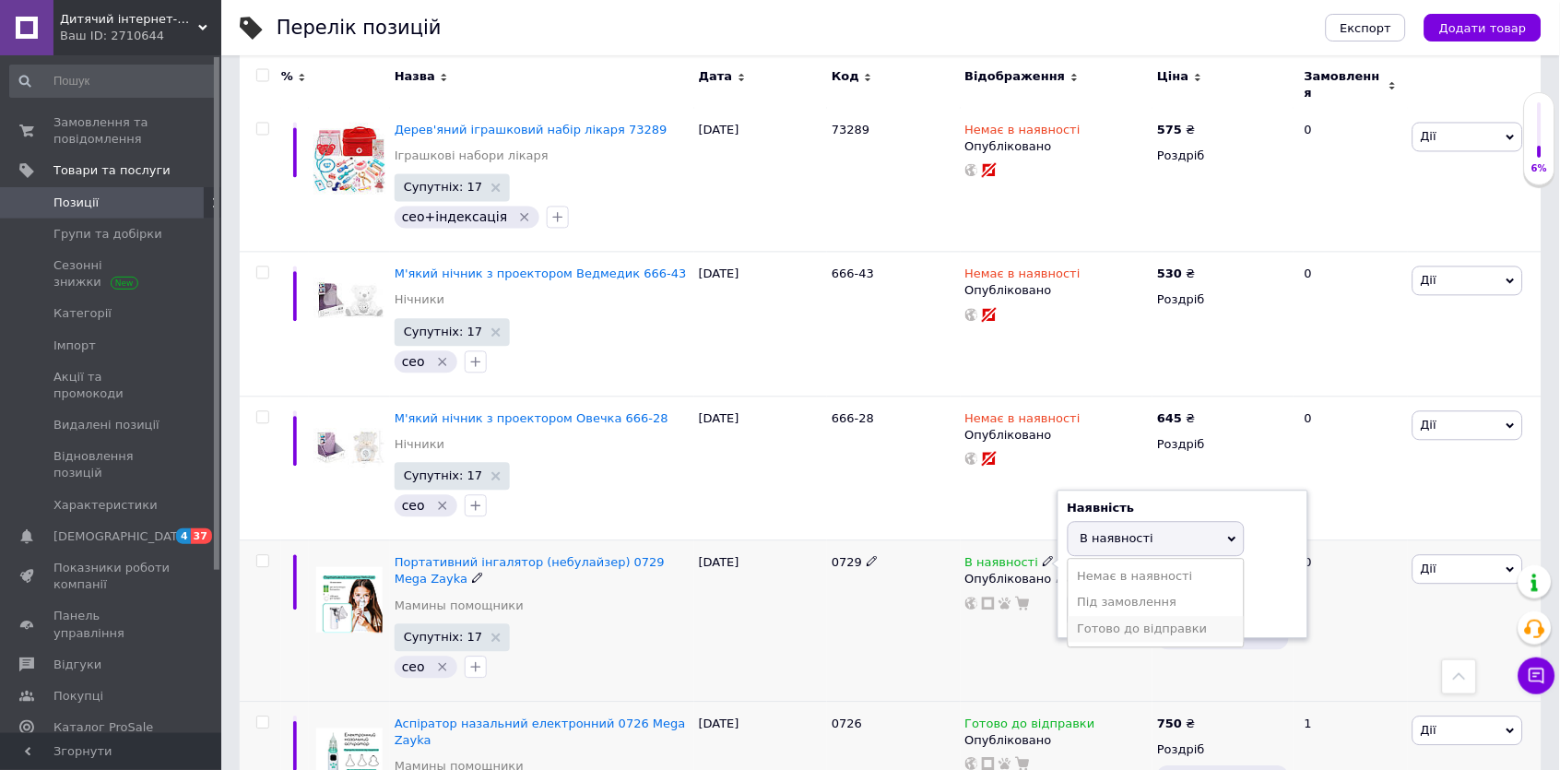
click at [1094, 617] on li "Готово до відправки" at bounding box center [1155, 630] width 175 height 26
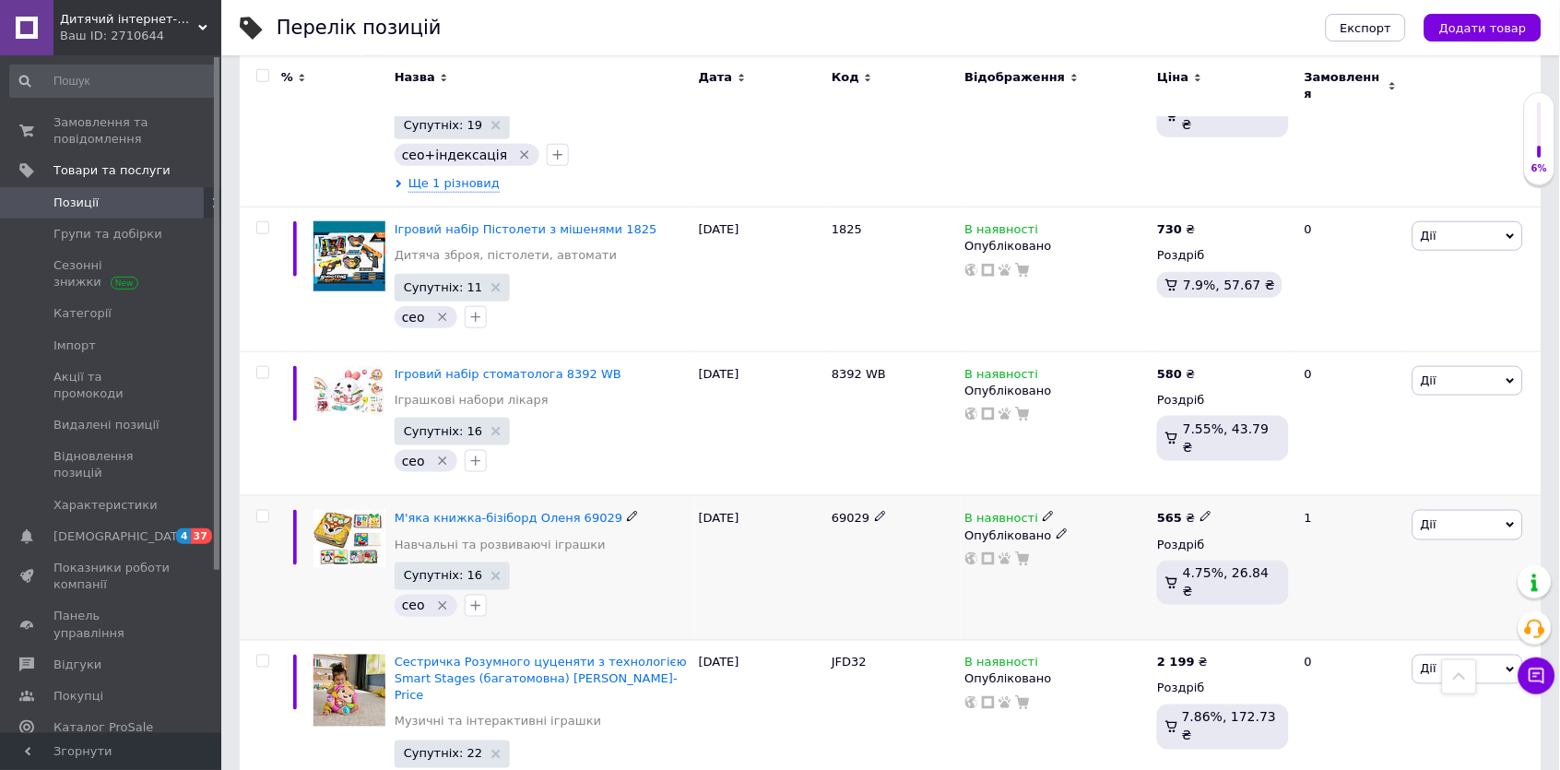
scroll to position [3579, 0]
click at [84, 349] on link "Імпорт" at bounding box center [113, 345] width 227 height 31
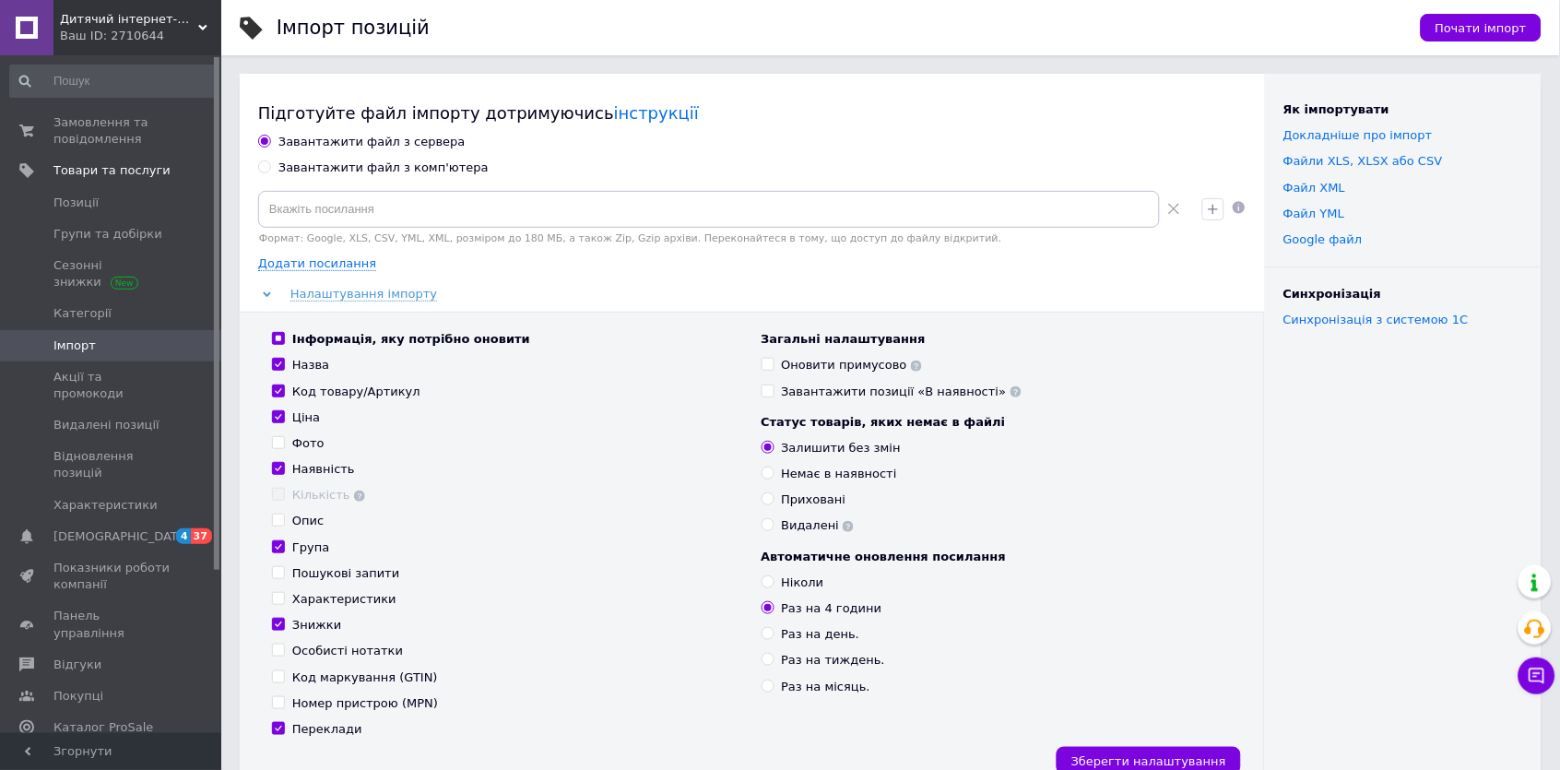
click at [324, 160] on div "Завантажити файл з комп'ютера" at bounding box center [383, 167] width 210 height 17
click at [270, 160] on input "Завантажити файл з комп'ютера" at bounding box center [264, 166] width 12 height 12
radio input "true"
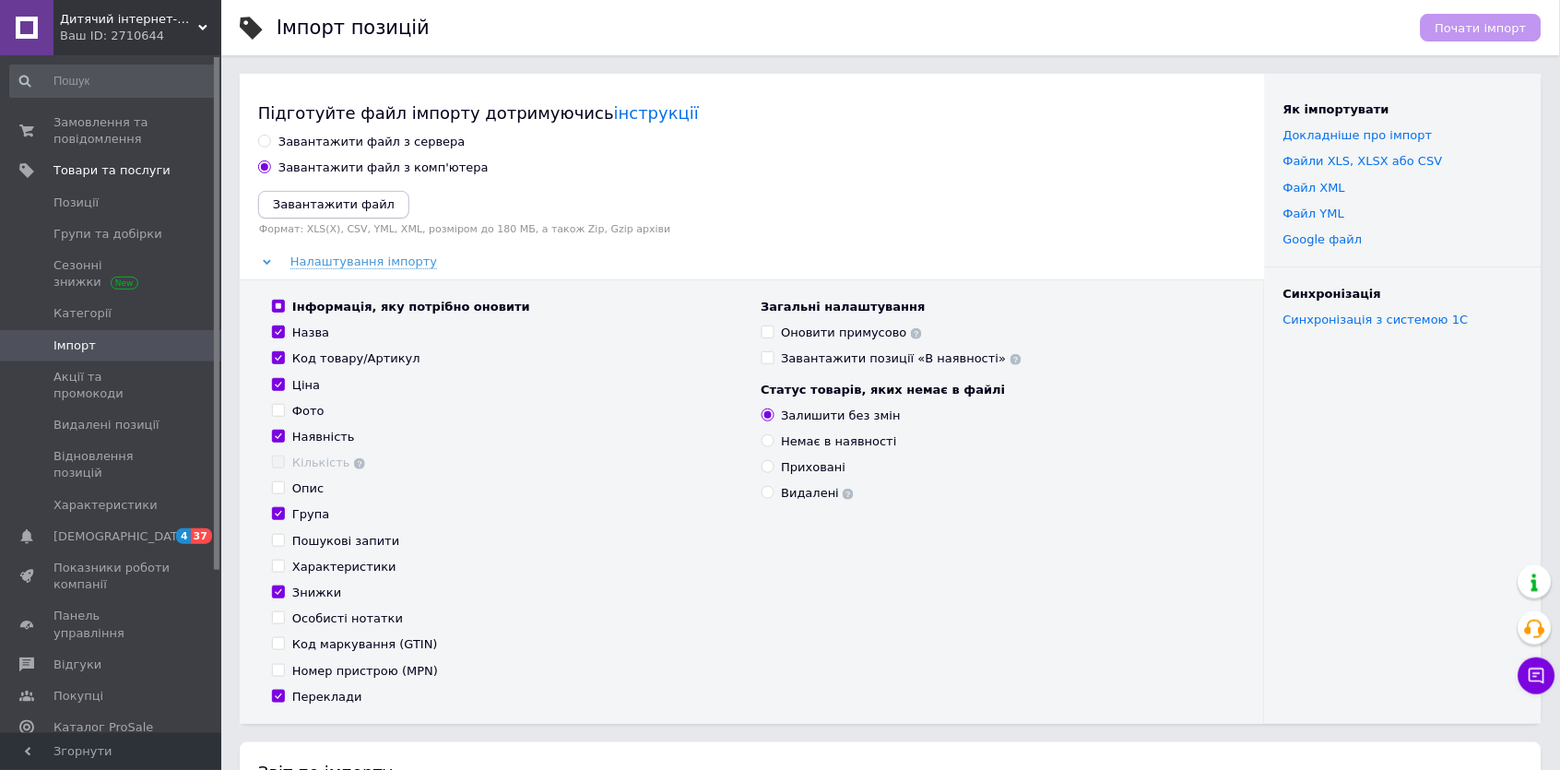
click at [334, 207] on icon "Завантажити файл" at bounding box center [334, 204] width 122 height 14
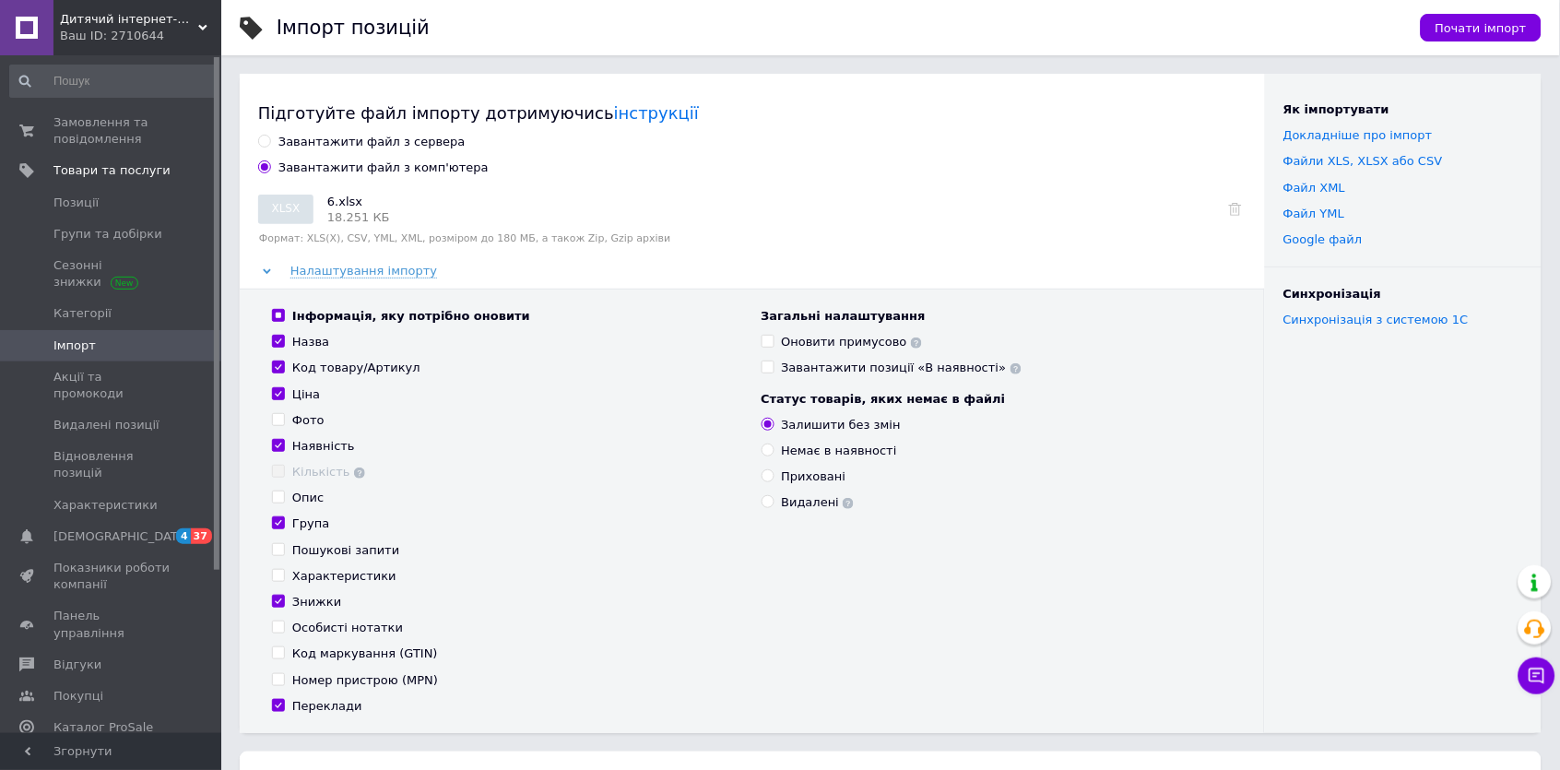
click at [1489, 26] on span "Почати імпорт" at bounding box center [1480, 28] width 91 height 14
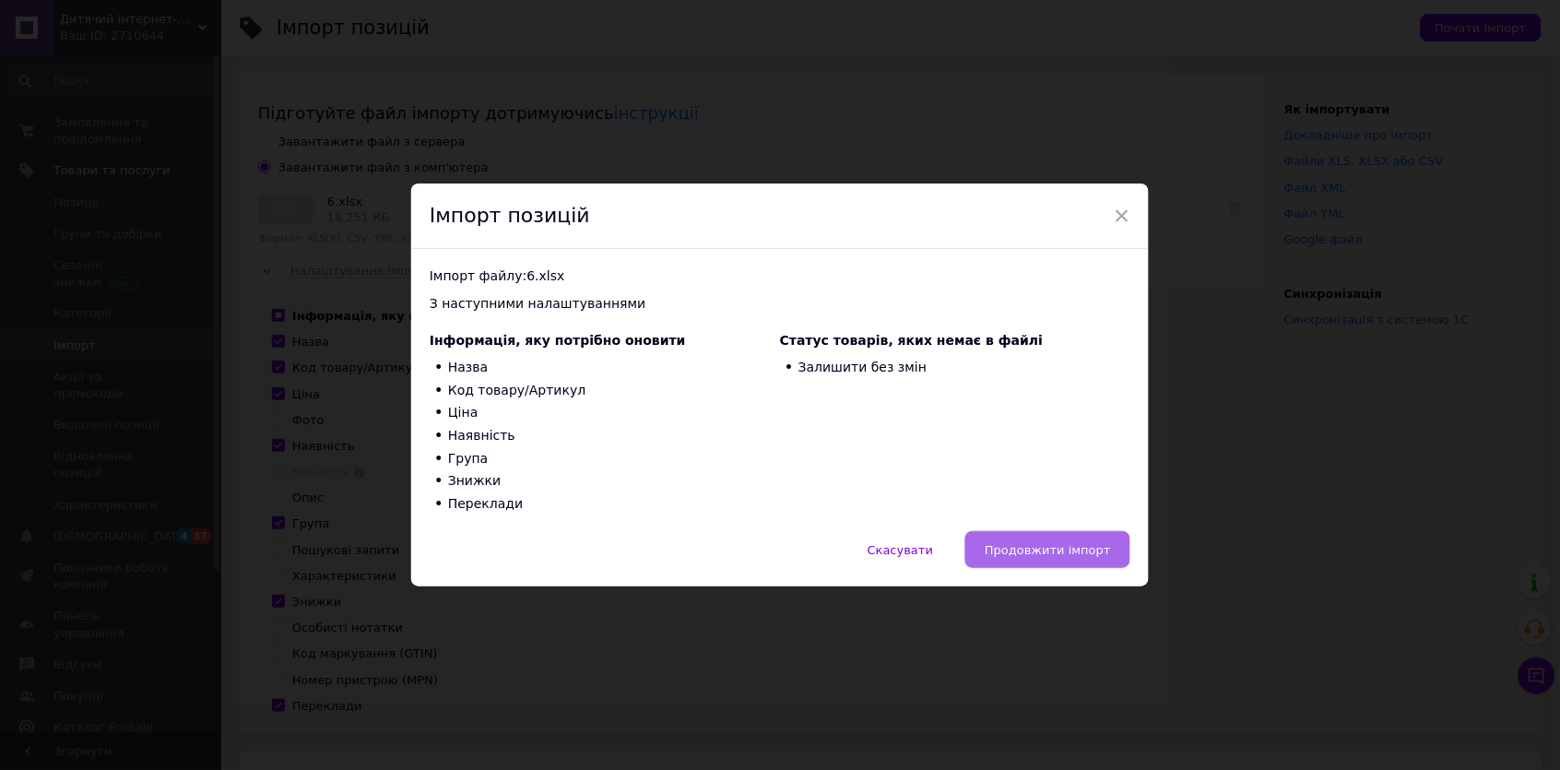
click at [1058, 536] on button "Продовжити імпорт" at bounding box center [1047, 549] width 165 height 37
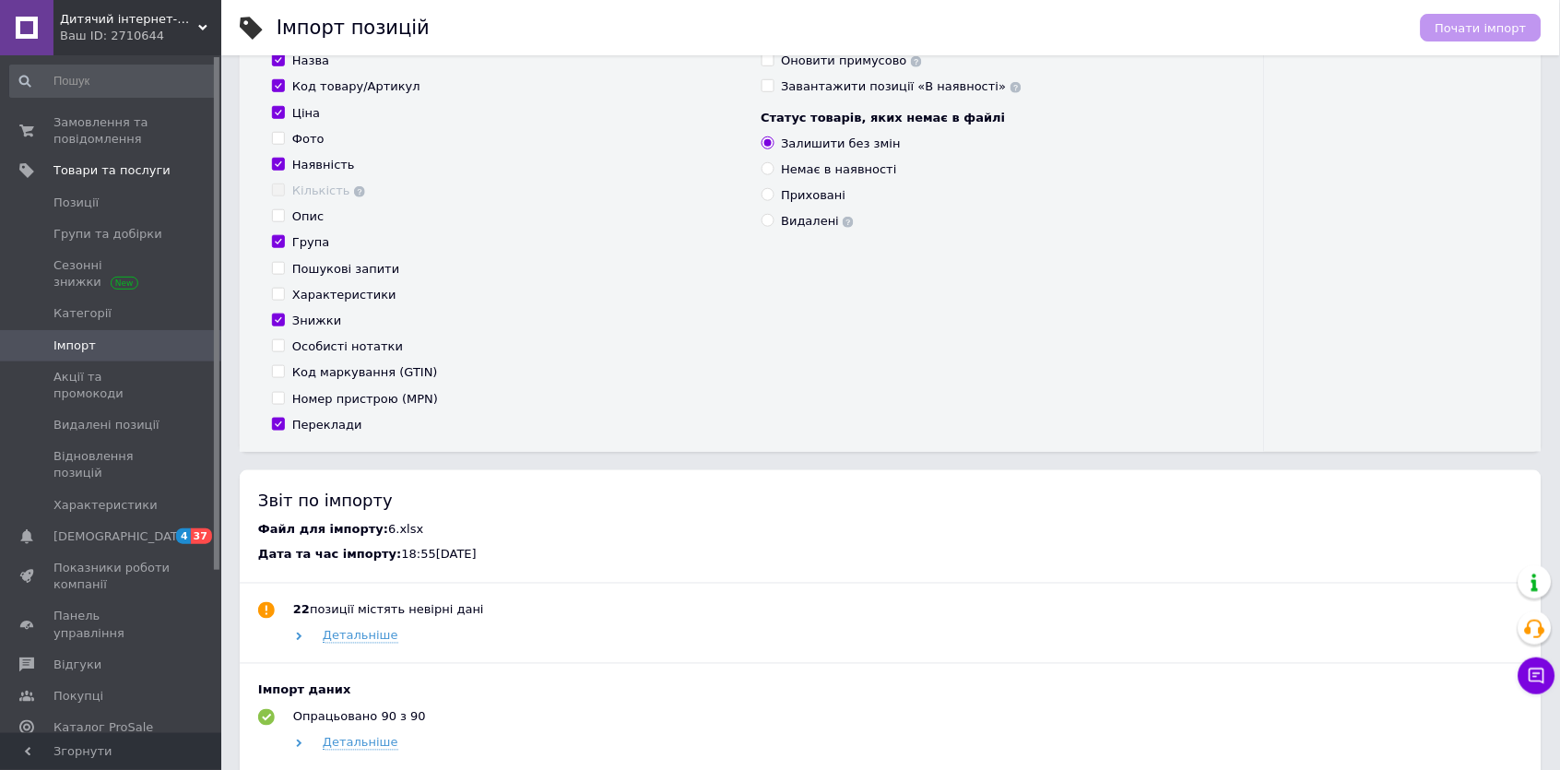
scroll to position [192, 0]
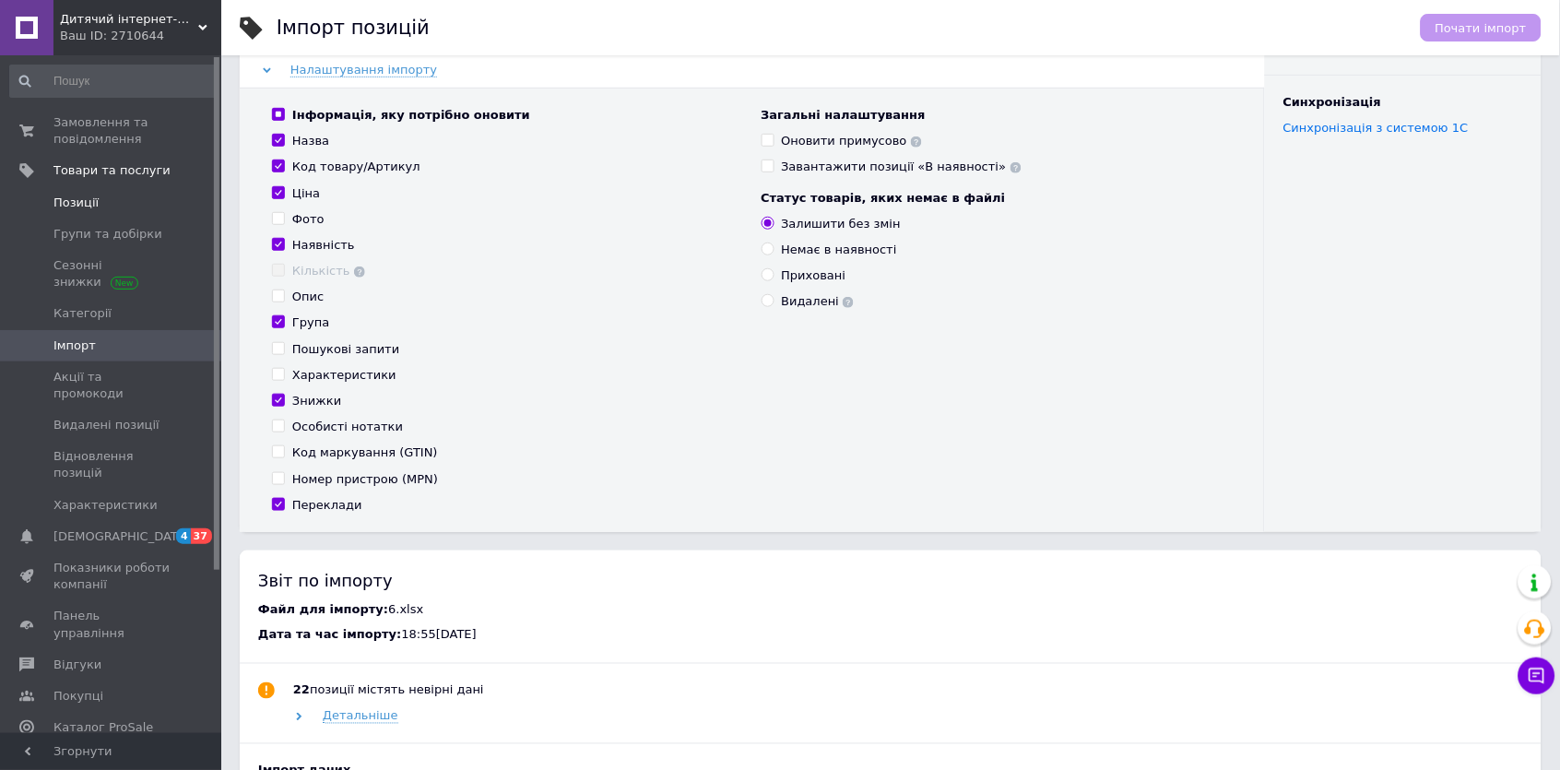
click at [70, 205] on span "Позиції" at bounding box center [75, 203] width 45 height 17
